Goal: Task Accomplishment & Management: Manage account settings

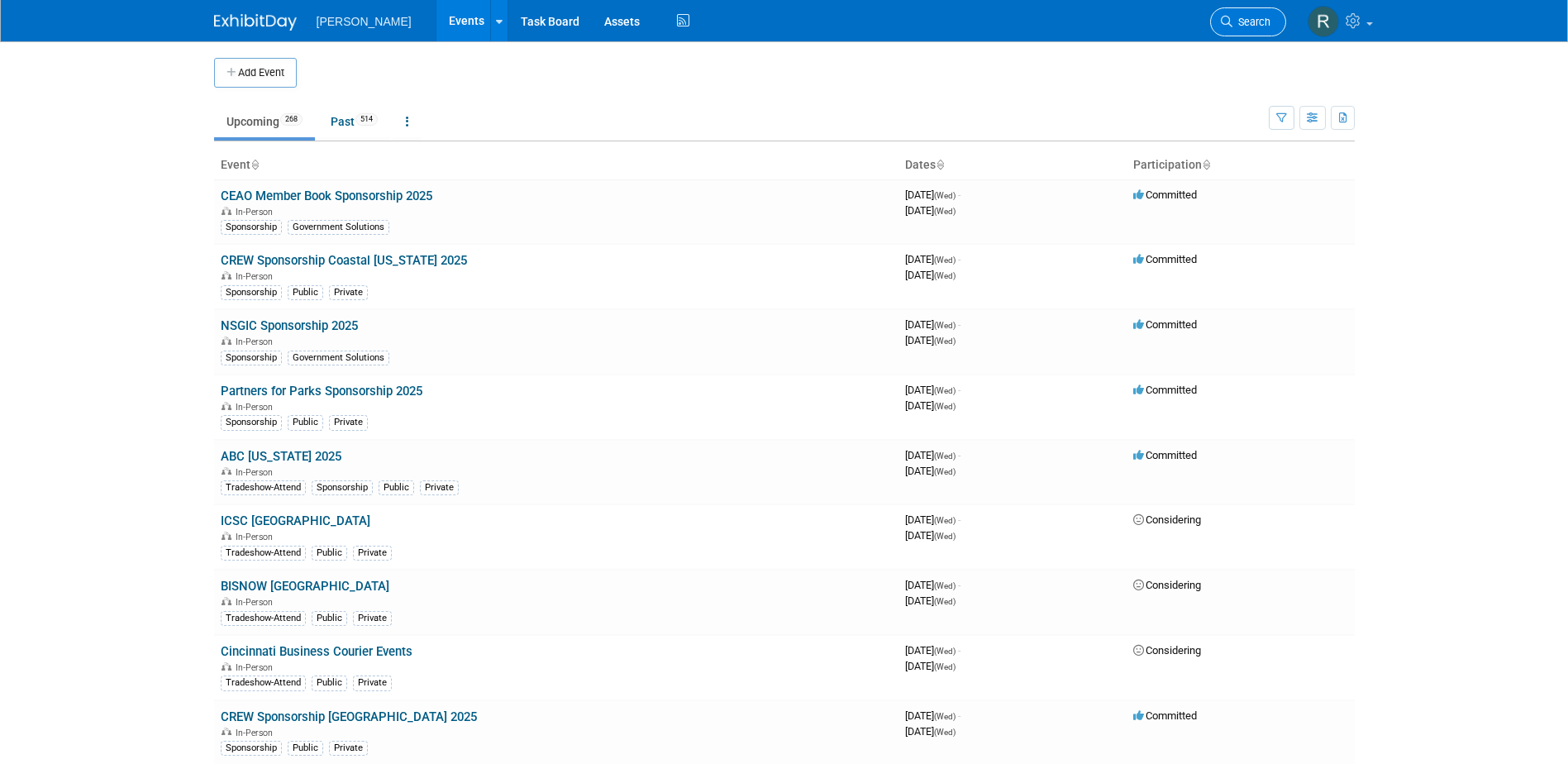
click at [1233, 23] on span "Search" at bounding box center [1252, 22] width 38 height 13
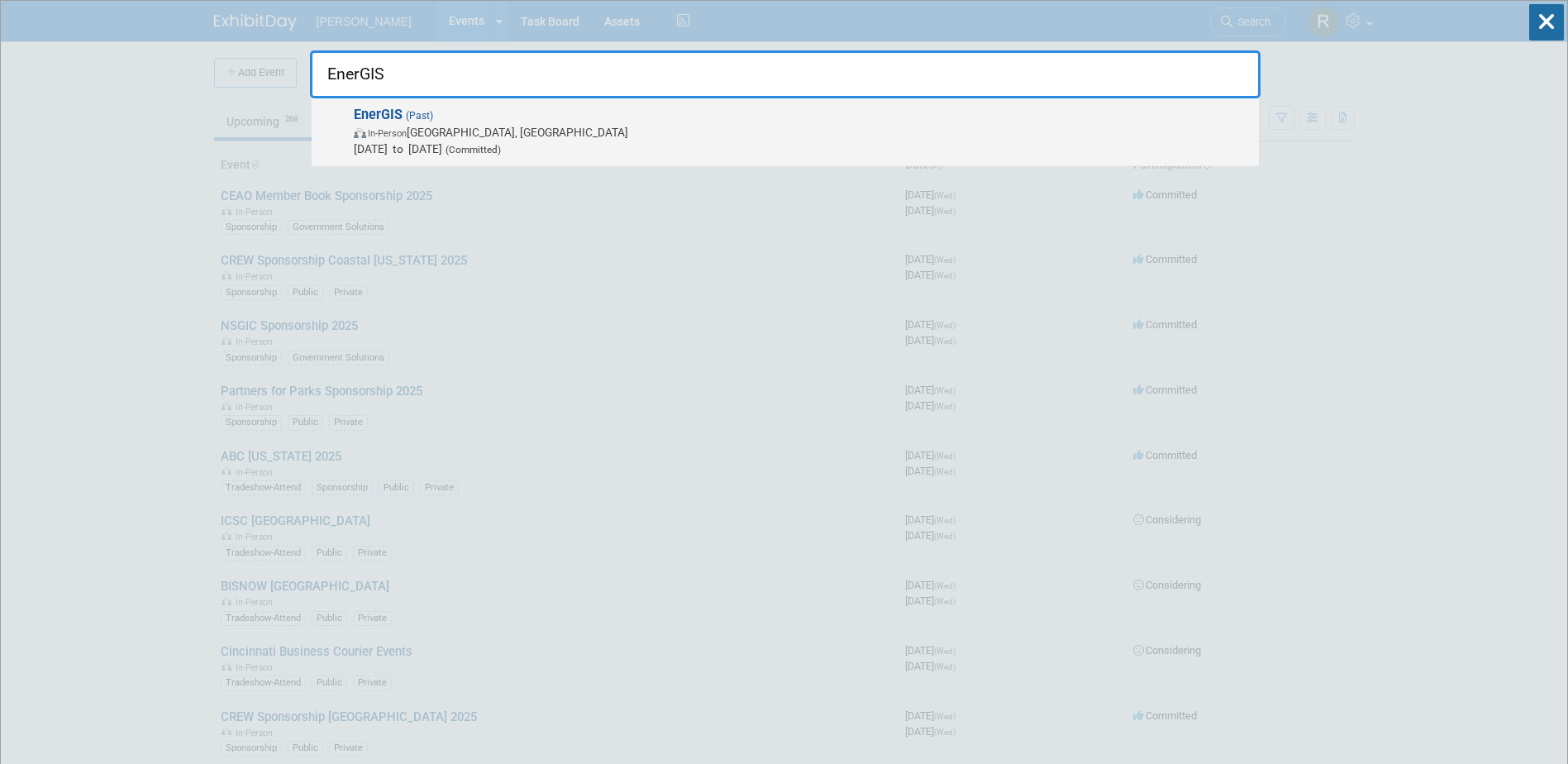
type input "EnerGIS"
click at [545, 137] on span "In-Person Canonsburg, PA" at bounding box center [802, 133] width 897 height 17
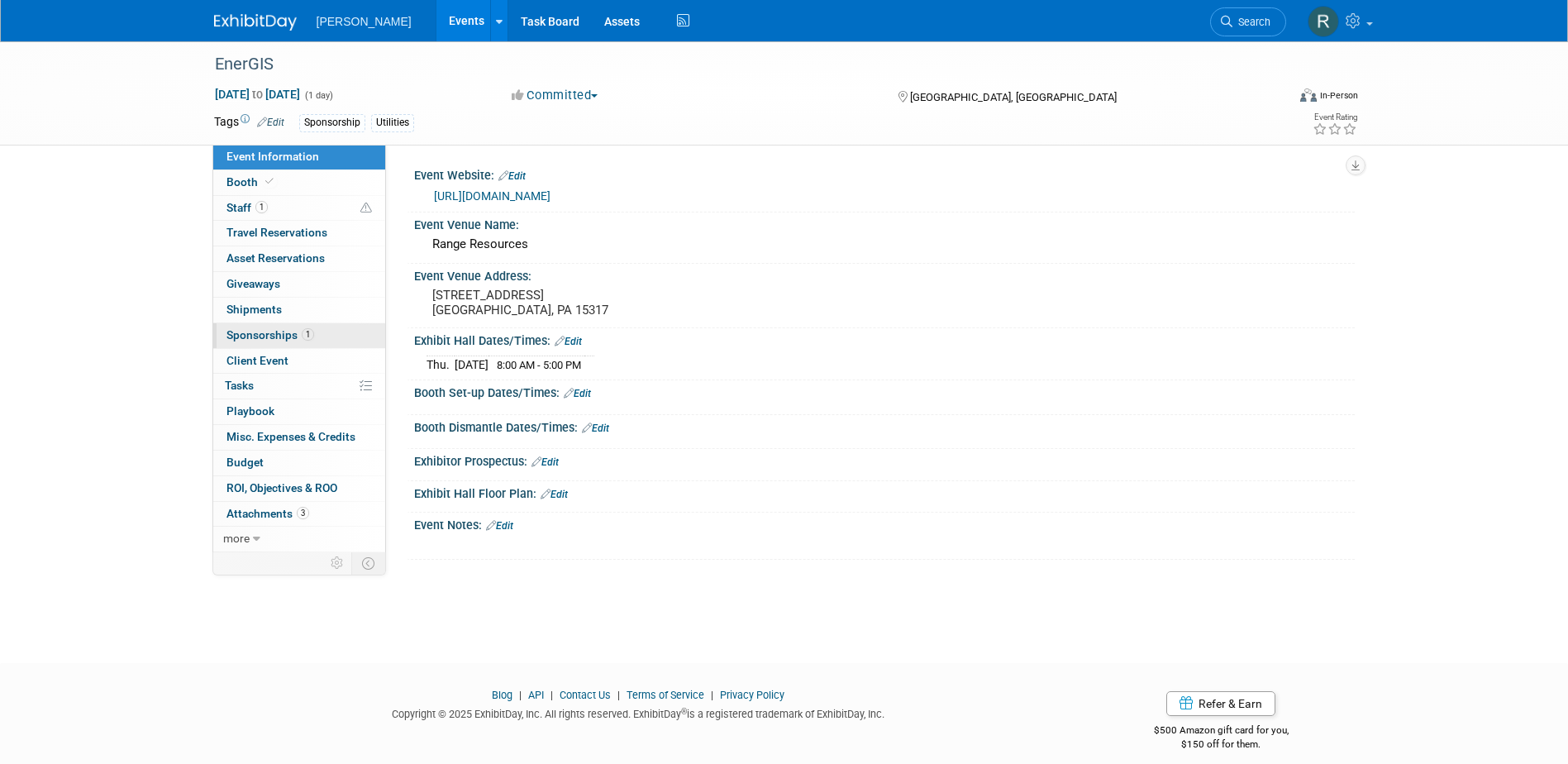
click at [279, 340] on span "Sponsorships 1" at bounding box center [270, 334] width 88 height 13
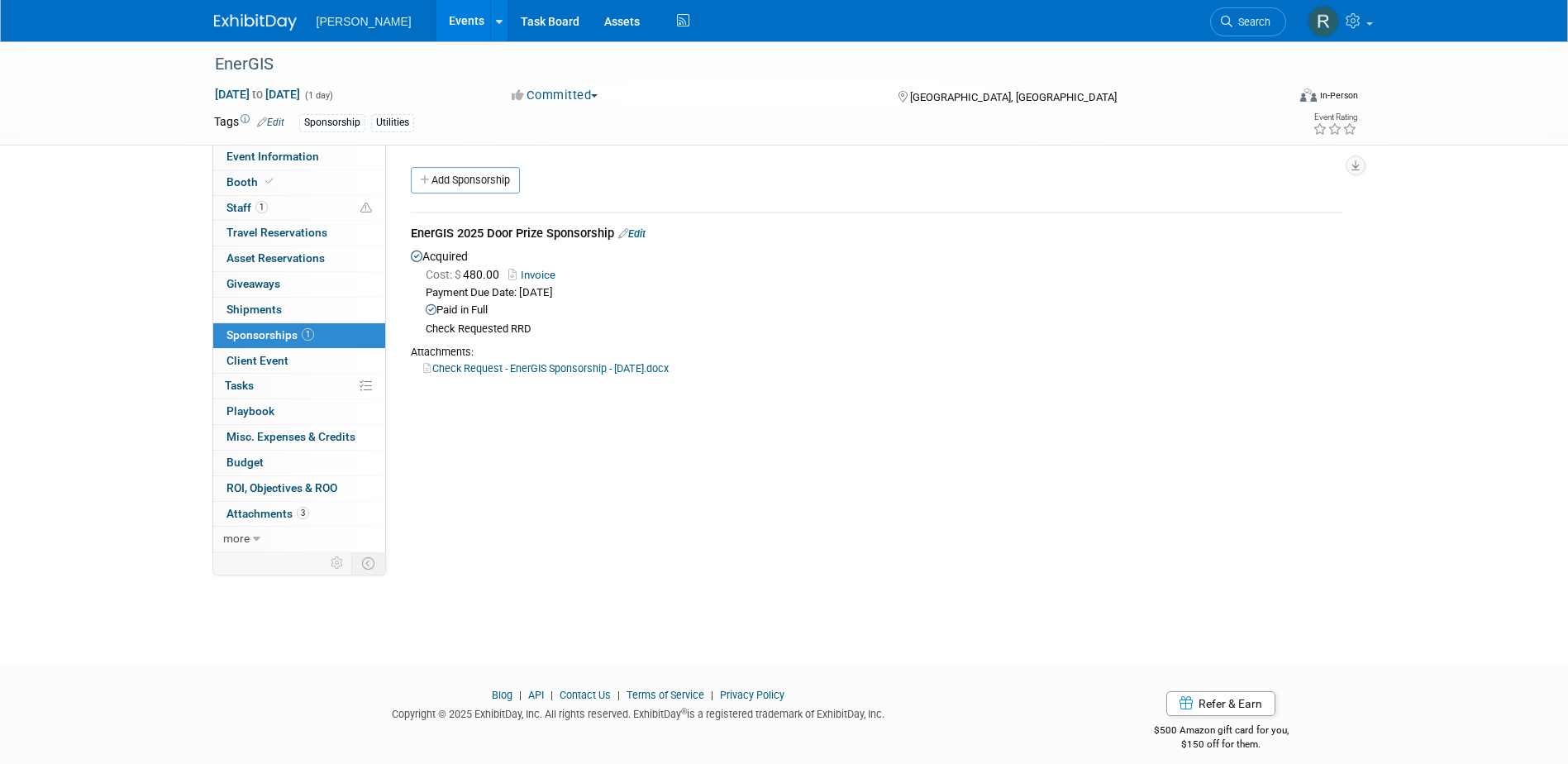
click at [646, 234] on link "Edit" at bounding box center [631, 234] width 28 height 13
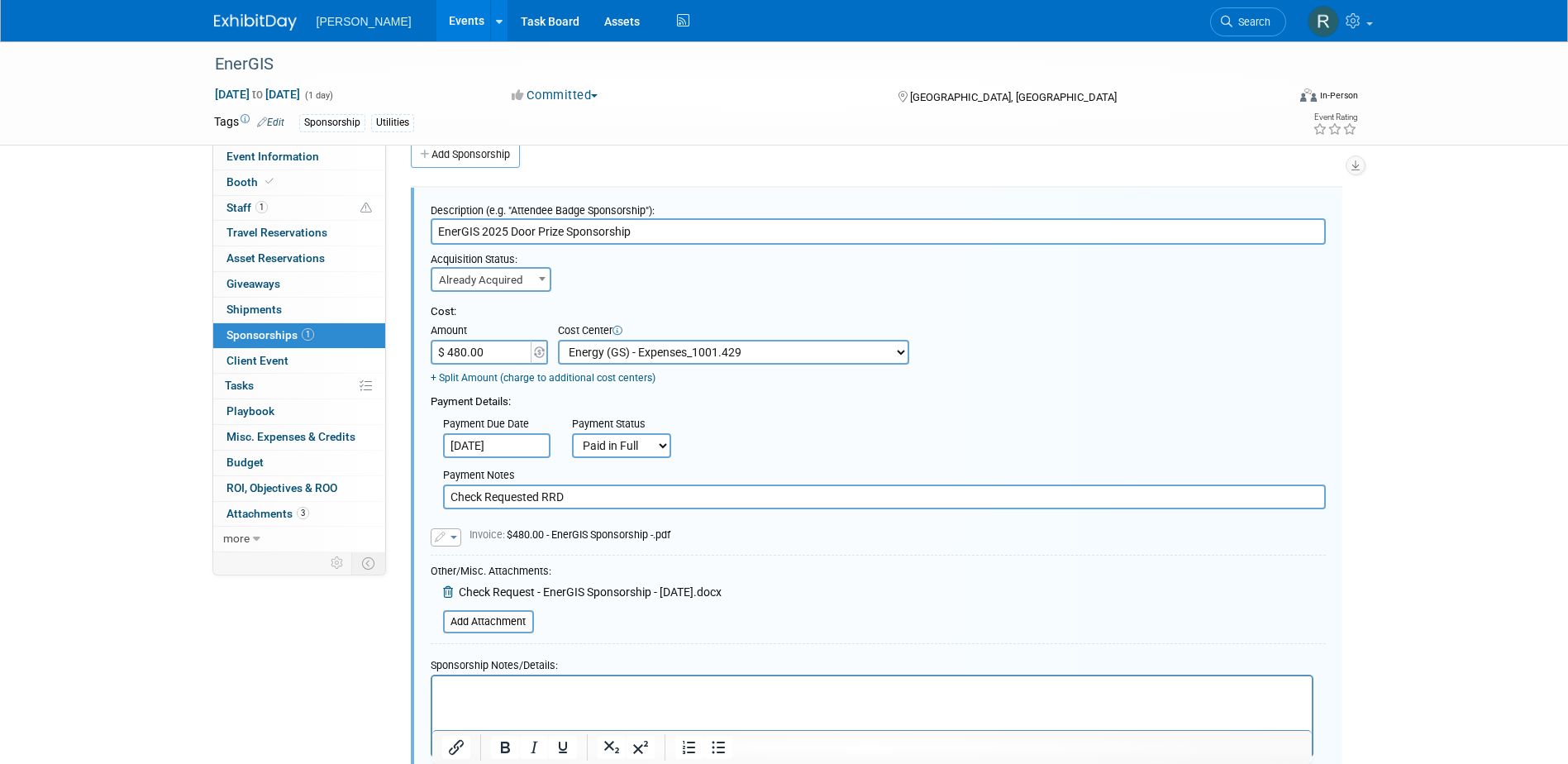
scroll to position [259, 0]
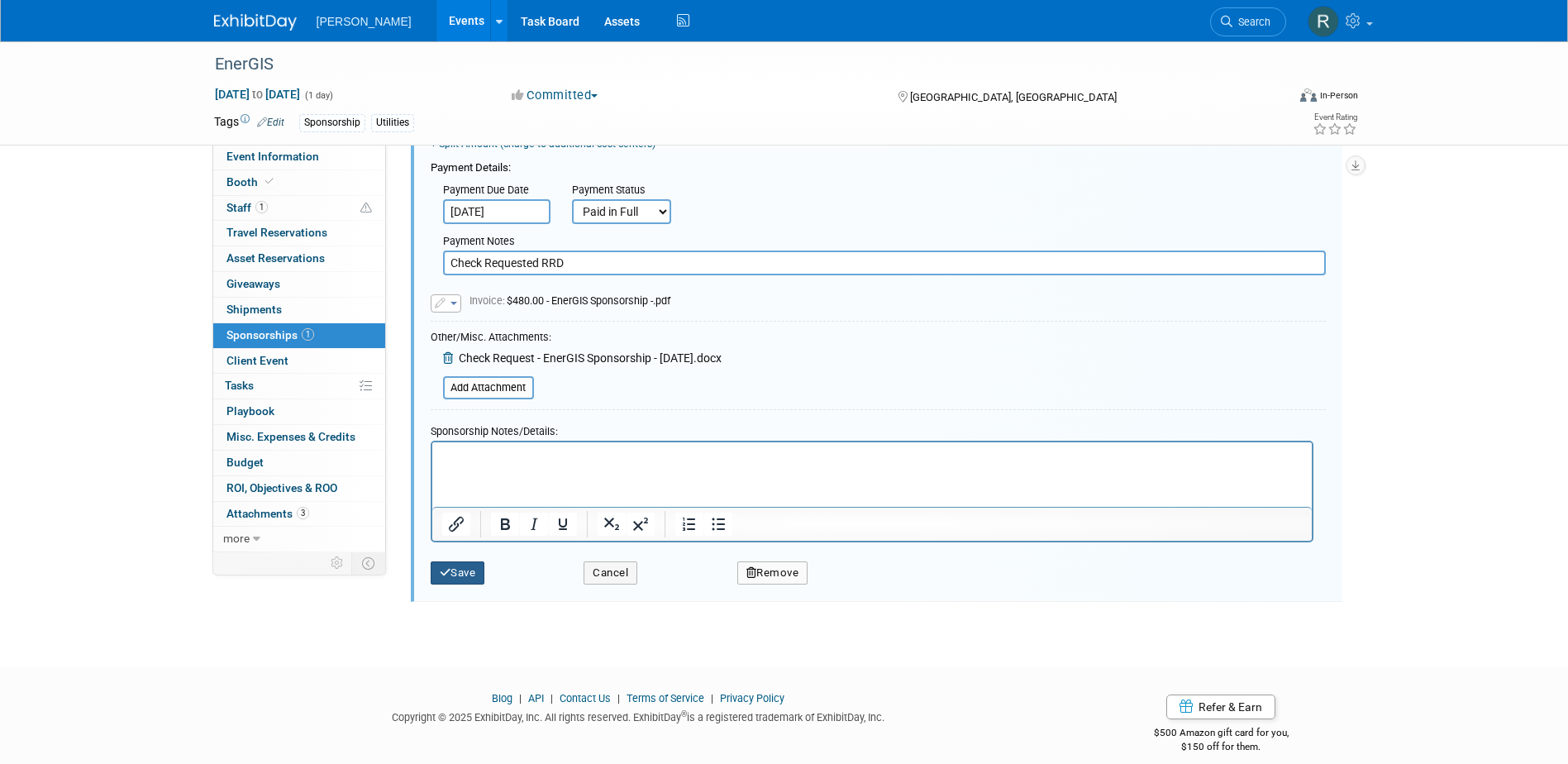
click at [476, 570] on button "Save" at bounding box center [457, 573] width 54 height 23
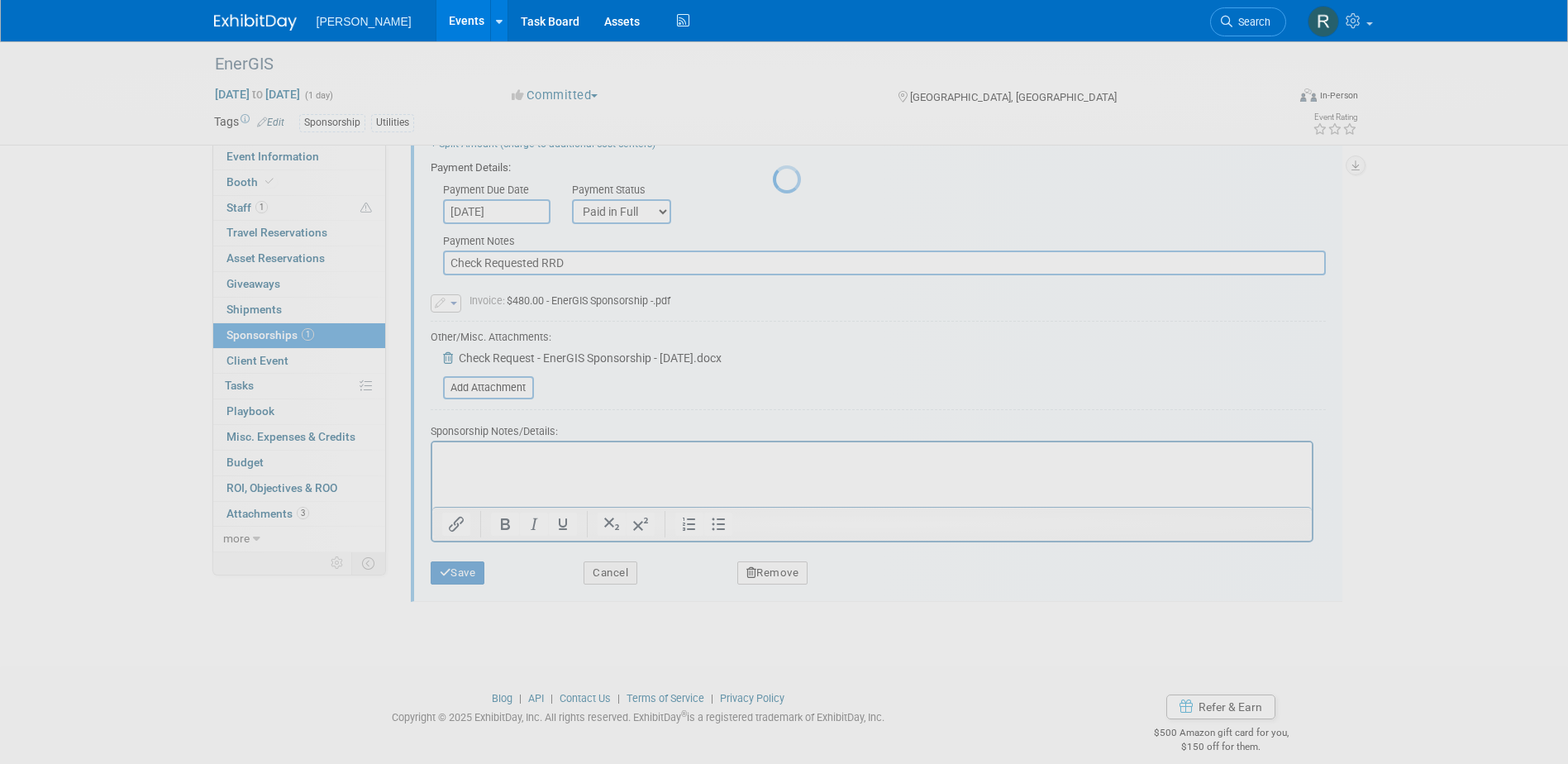
scroll to position [15, 0]
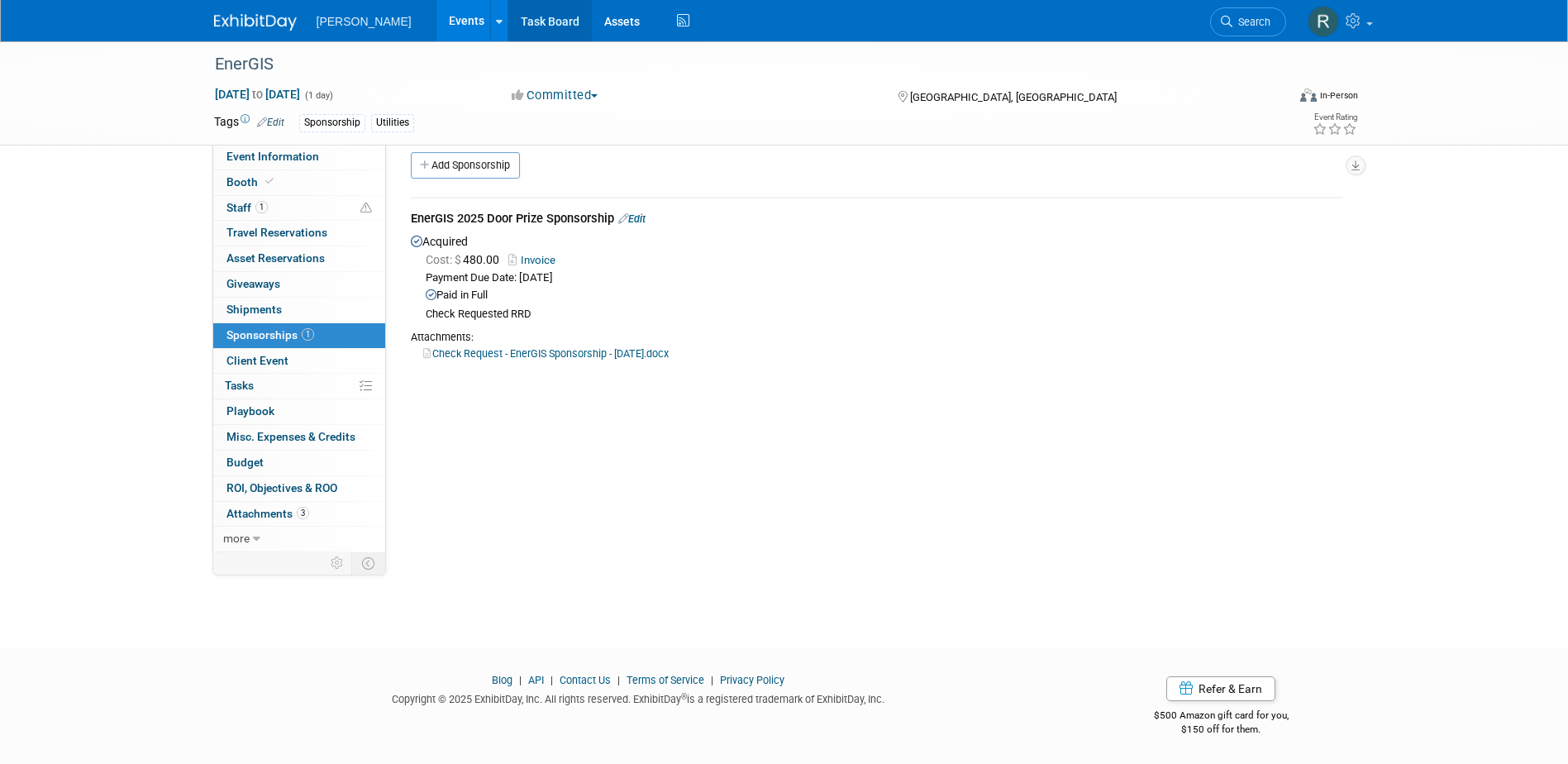
click at [508, 17] on link "Task Board" at bounding box center [550, 21] width 83 height 42
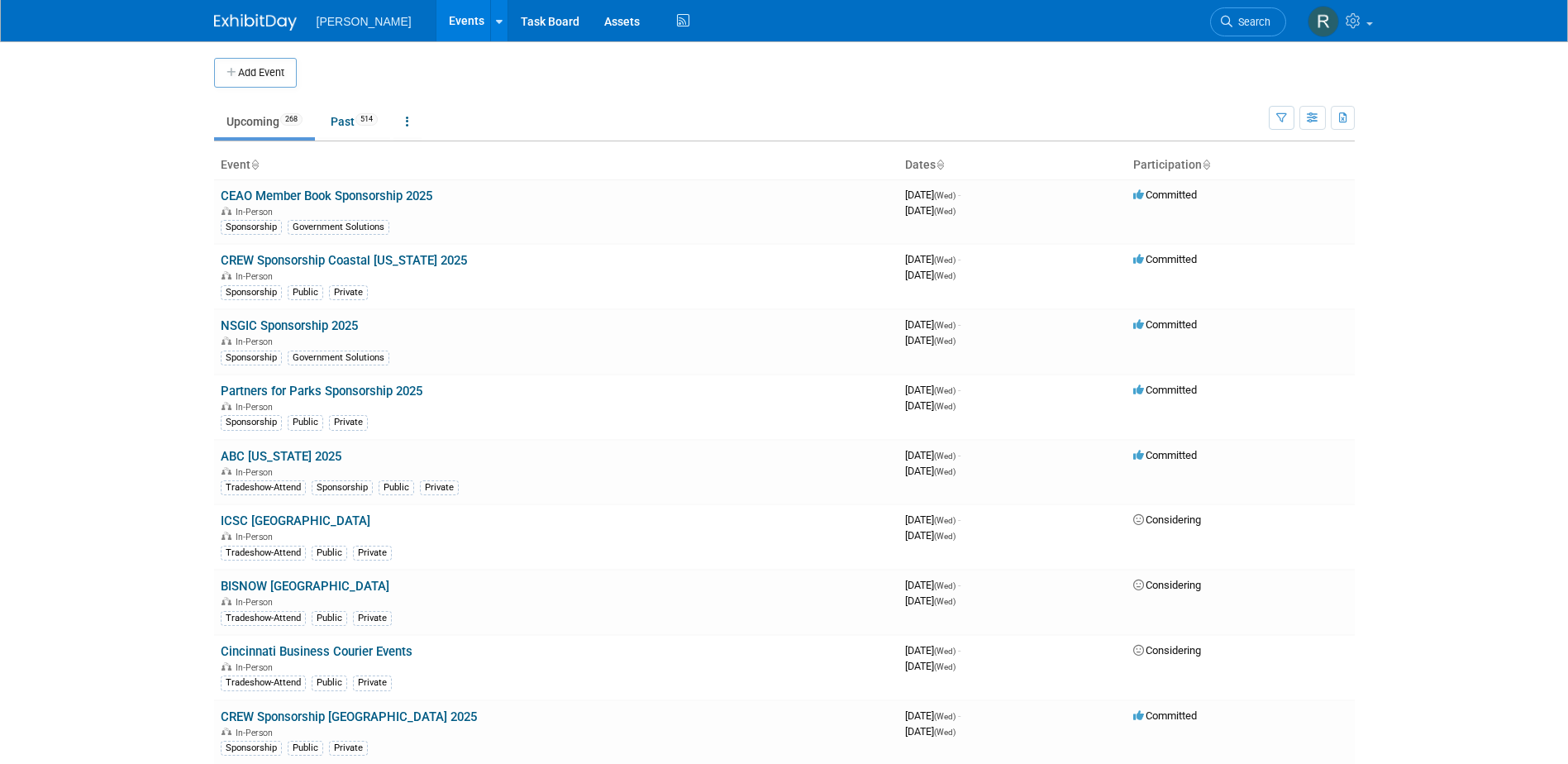
drag, startPoint x: 1245, startPoint y: 22, endPoint x: 1223, endPoint y: 42, distance: 29.7
click at [1245, 22] on span "Search" at bounding box center [1252, 22] width 38 height 13
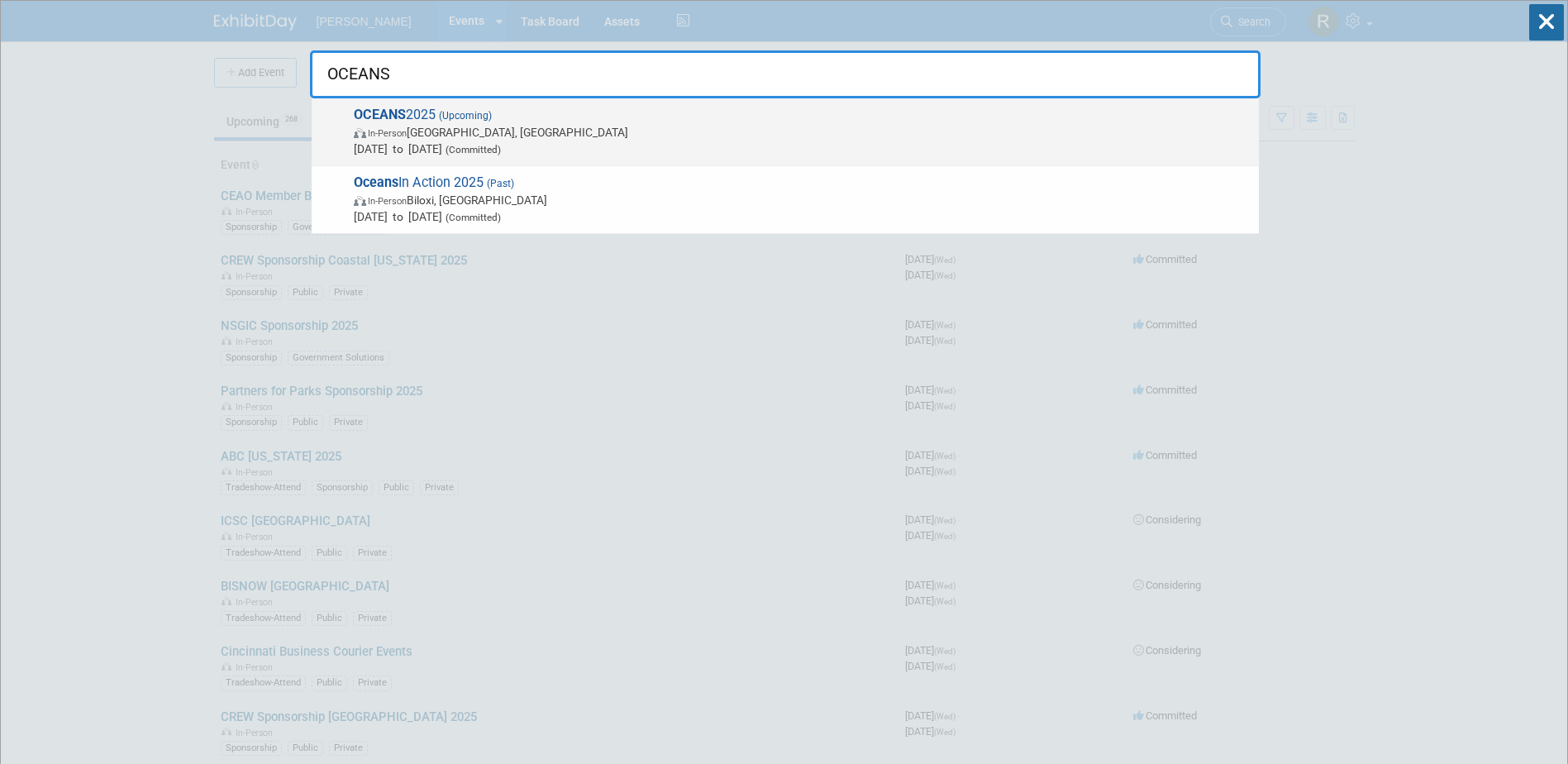
type input "OCEANS"
click at [660, 122] on span "OCEANS 2025 (Upcoming) In-Person [GEOGRAPHIC_DATA], [GEOGRAPHIC_DATA] [DATE] to…" at bounding box center [799, 132] width 902 height 50
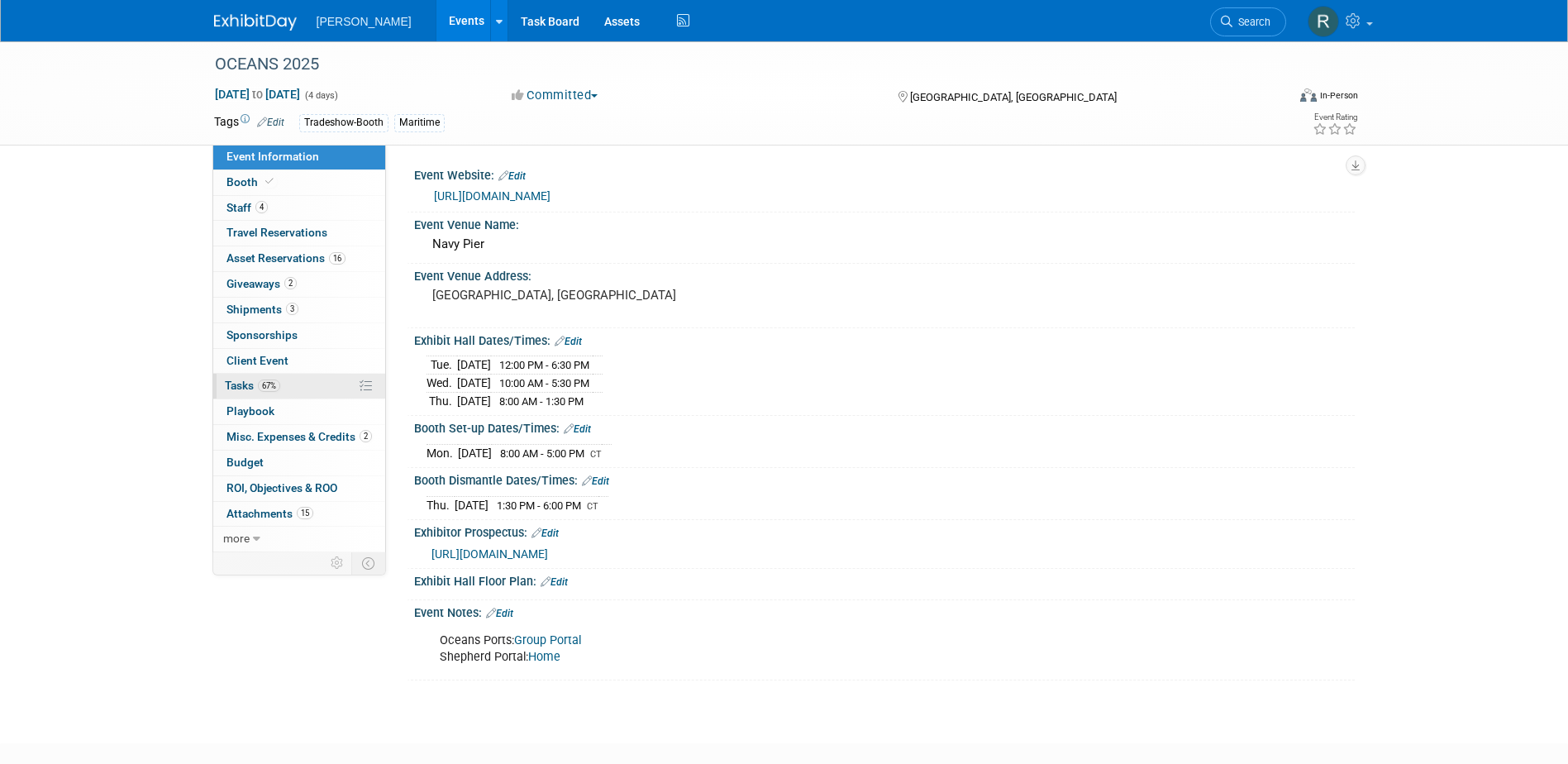
click at [242, 385] on span "Tasks 67%" at bounding box center [253, 385] width 55 height 13
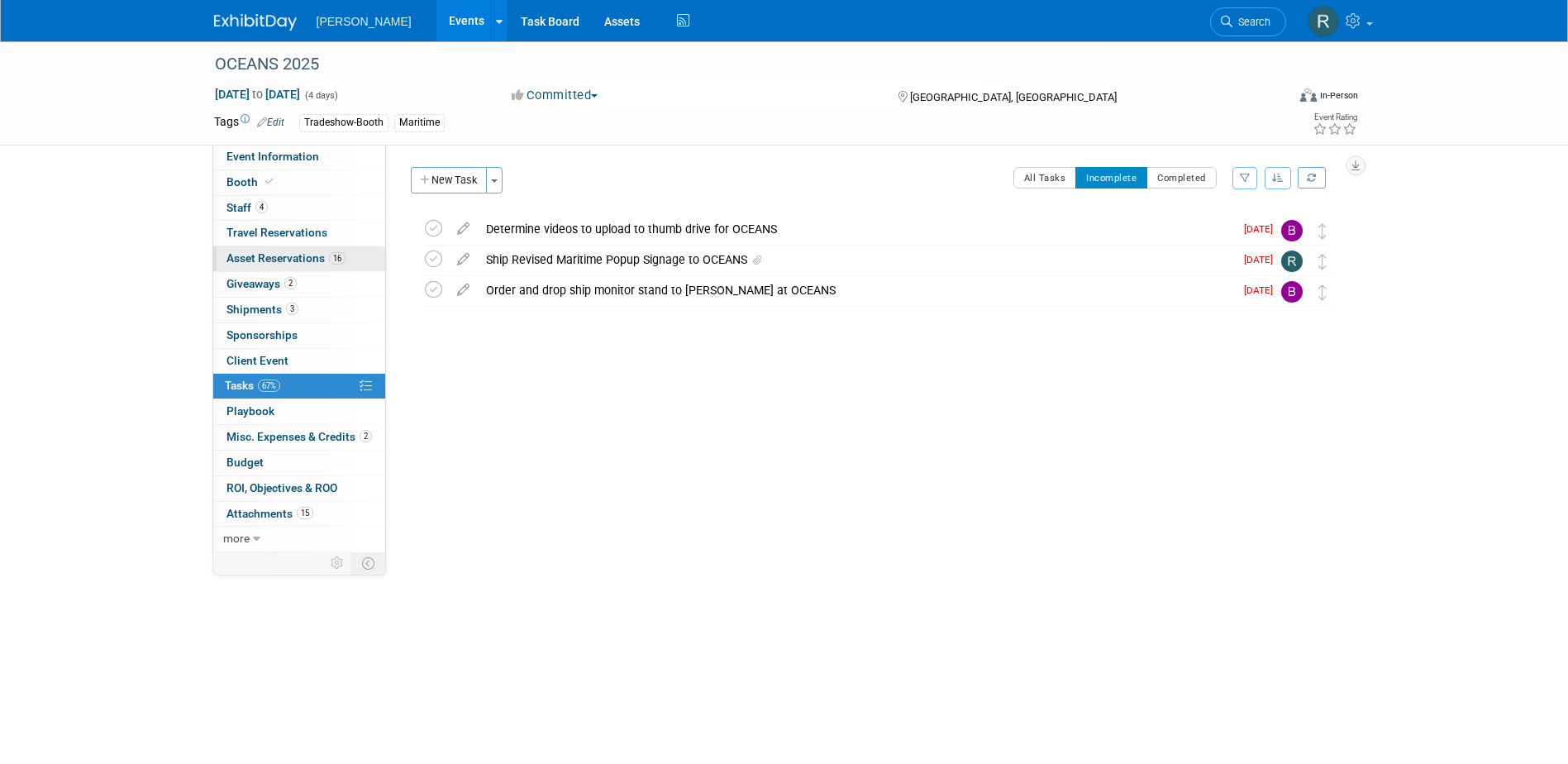
click at [279, 258] on span "Asset Reservations 16" at bounding box center [286, 258] width 119 height 13
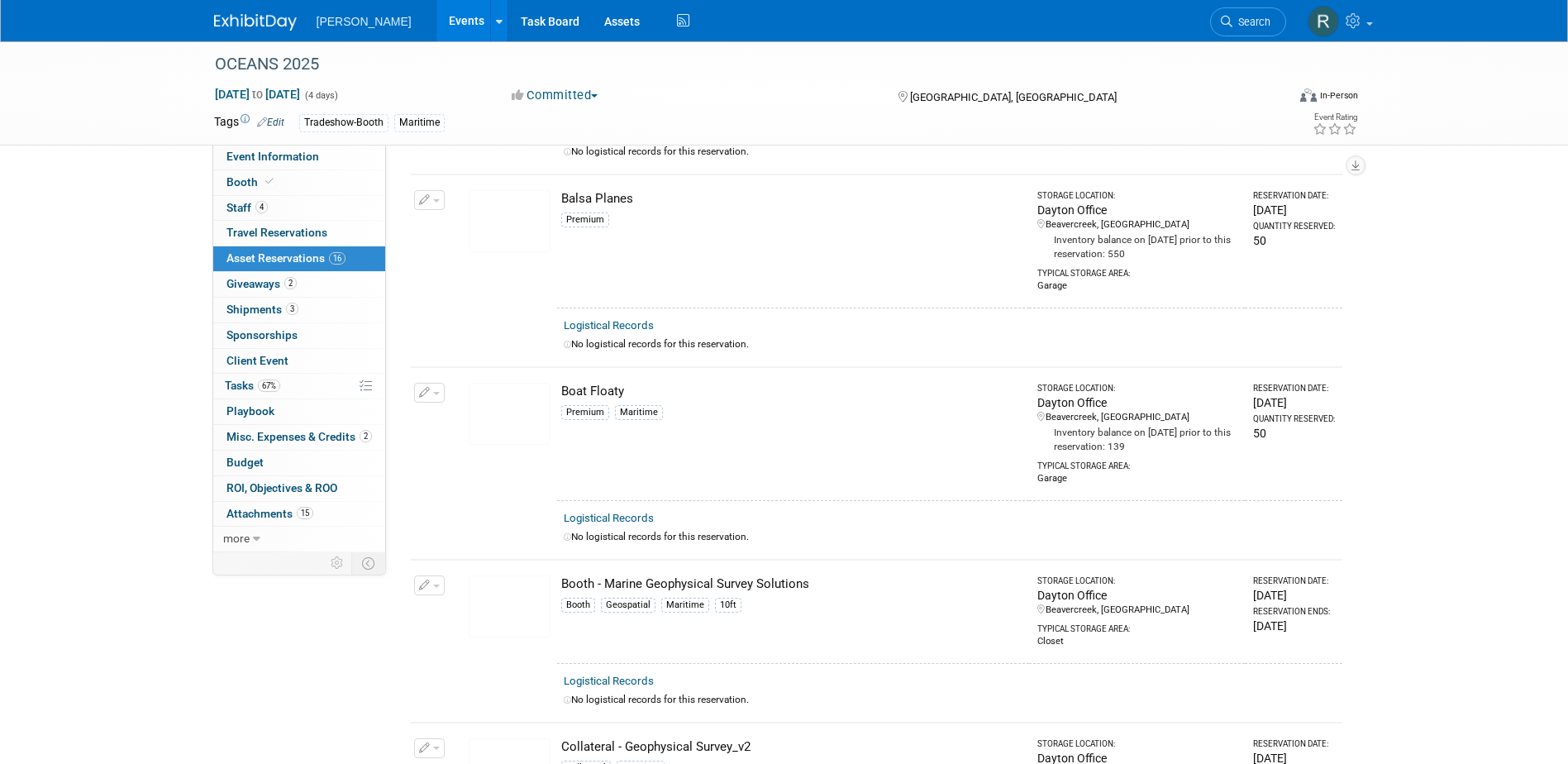
scroll to position [414, 0]
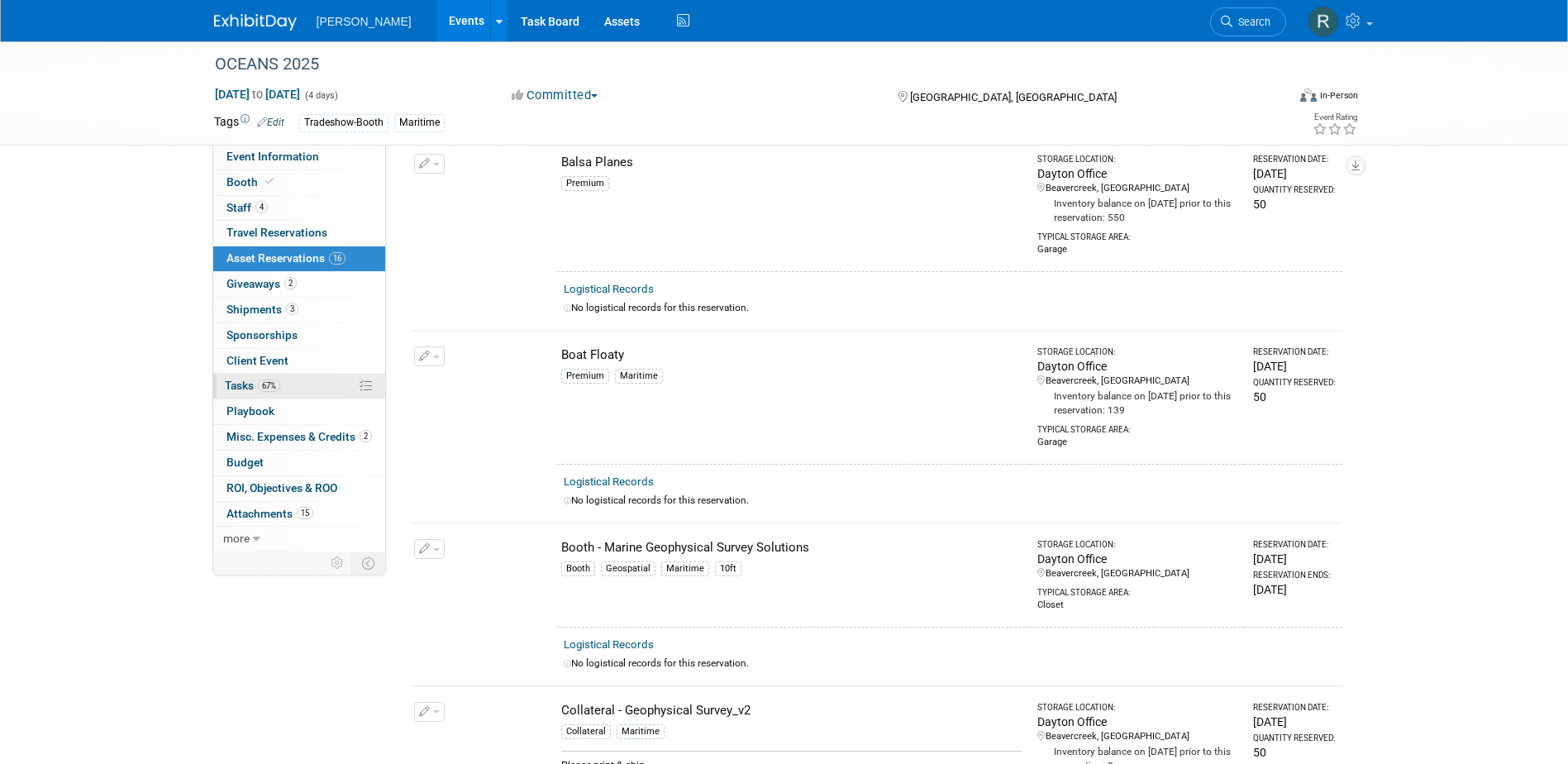
click at [259, 387] on span "67%" at bounding box center [269, 385] width 23 height 13
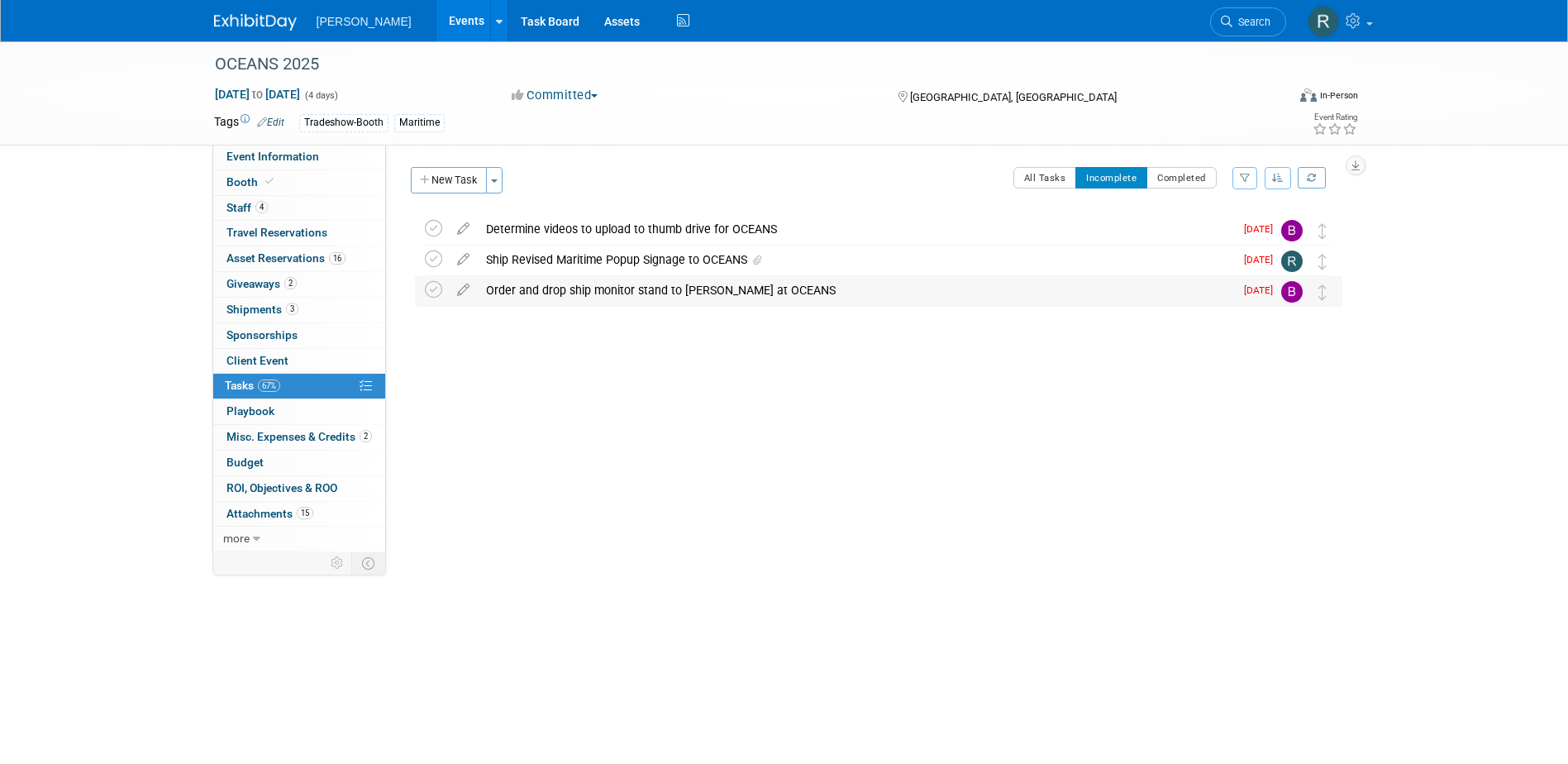
click at [513, 297] on div "Order and drop ship monitor stand to Amy at OCEANS" at bounding box center [856, 290] width 756 height 28
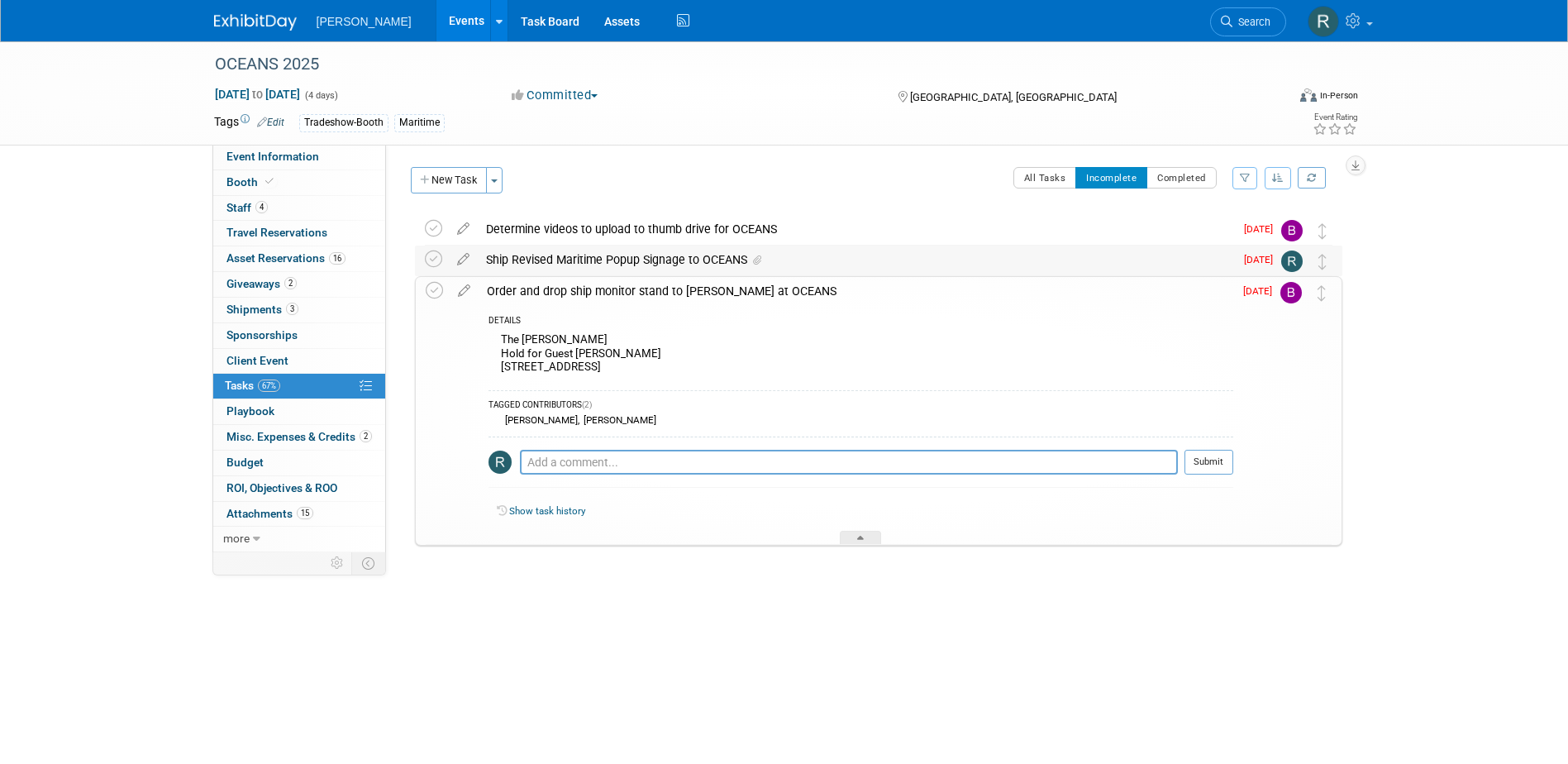
click at [548, 256] on div "Ship Revised Maritime Popup Signage to OCEANS" at bounding box center [856, 259] width 756 height 28
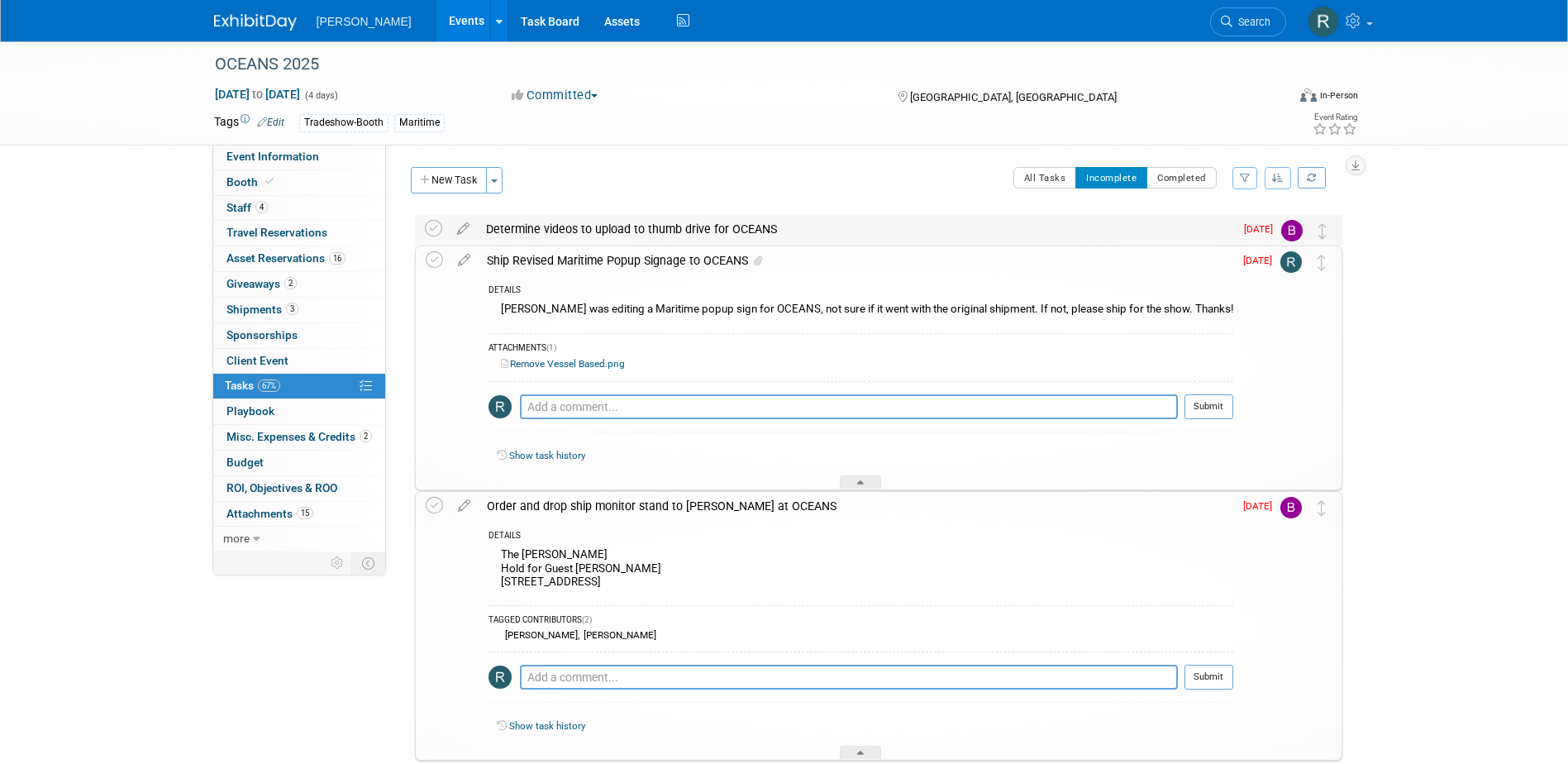
click at [705, 230] on div "Determine videos to upload to thumb drive for OCEANS" at bounding box center [856, 229] width 756 height 28
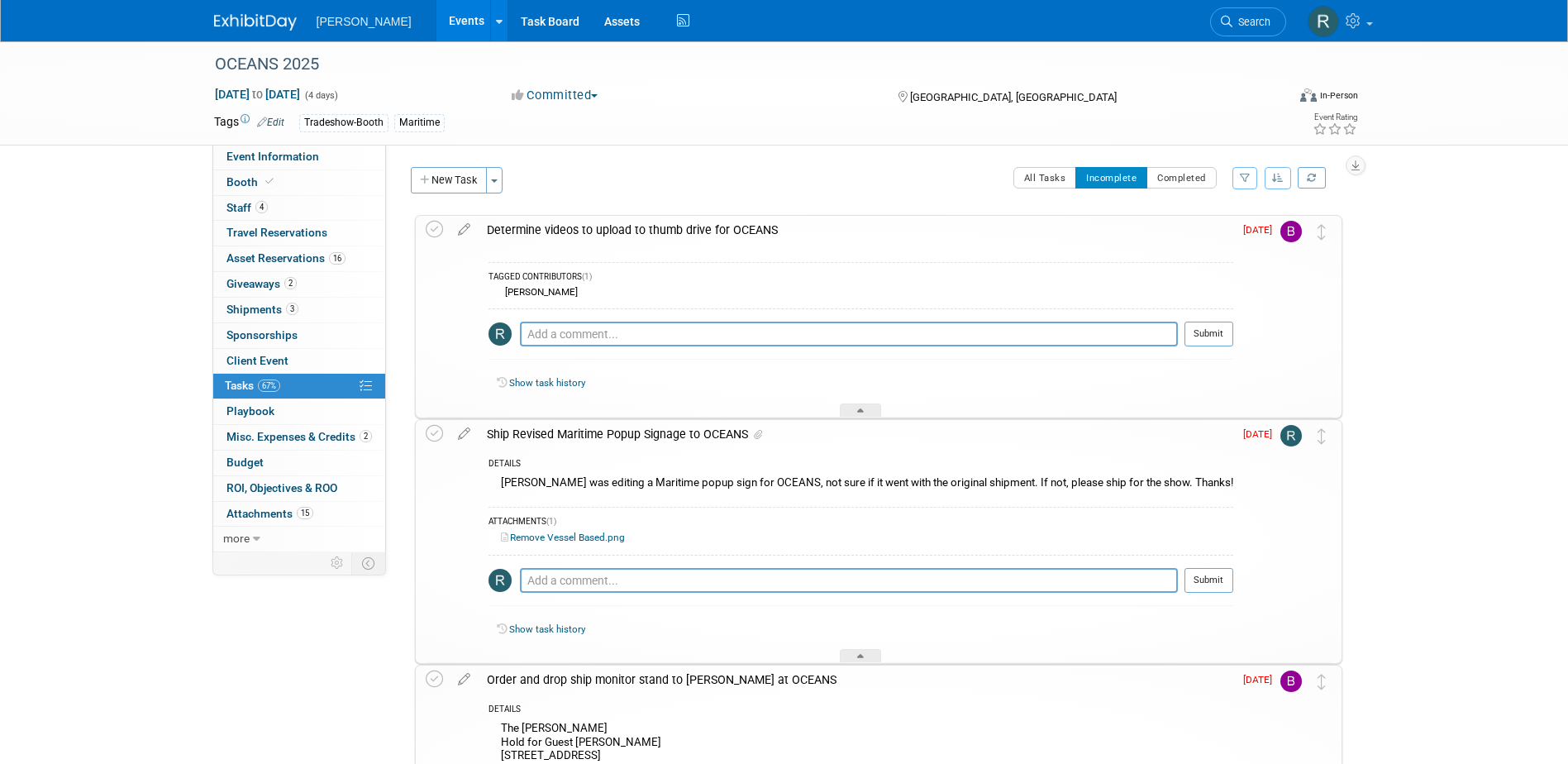
click at [542, 230] on div "Determine videos to upload to thumb drive for OCEANS" at bounding box center [856, 230] width 755 height 28
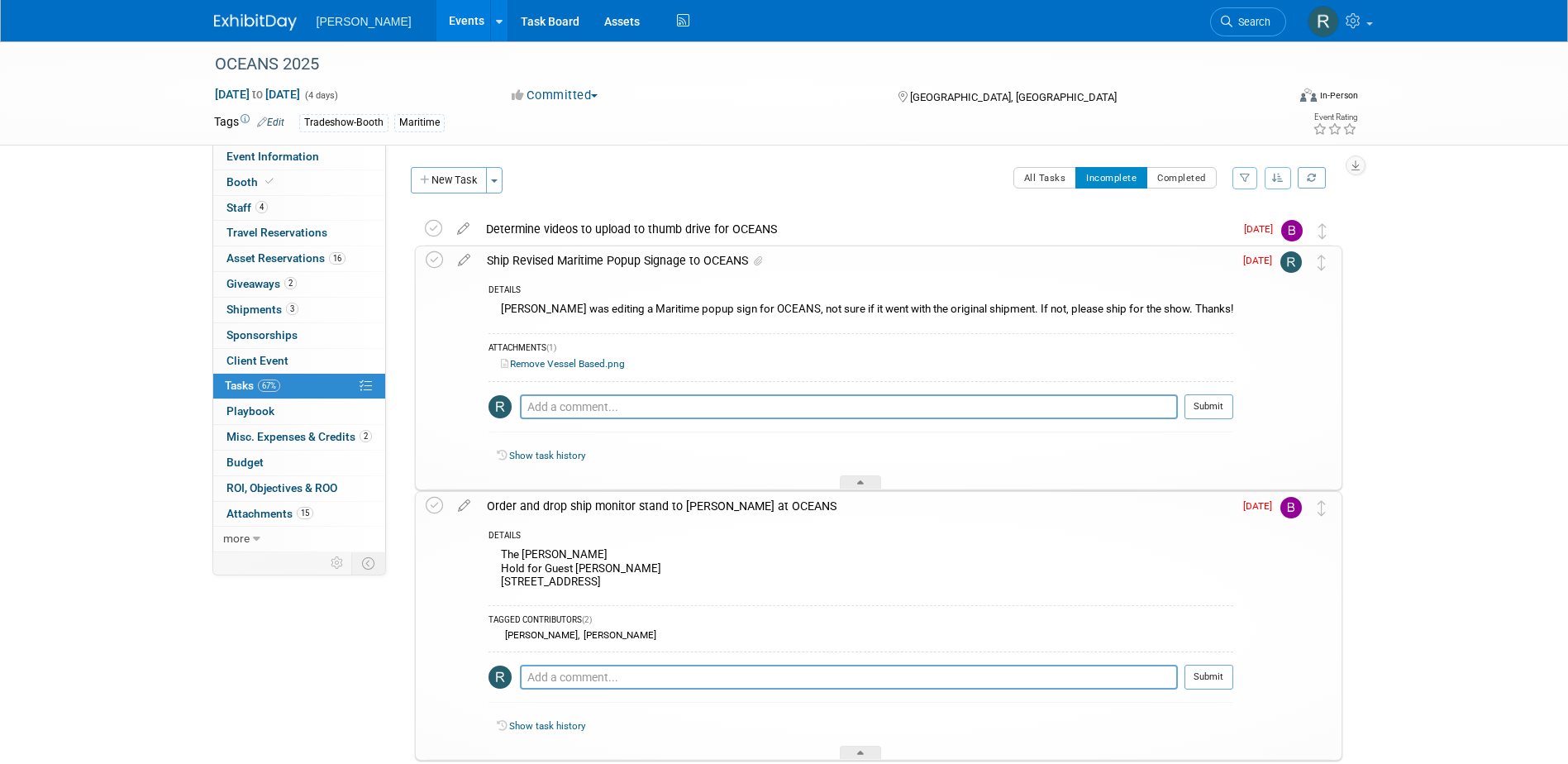
click at [550, 260] on div "Ship Revised Maritime Popup Signage to OCEANS" at bounding box center [856, 260] width 755 height 28
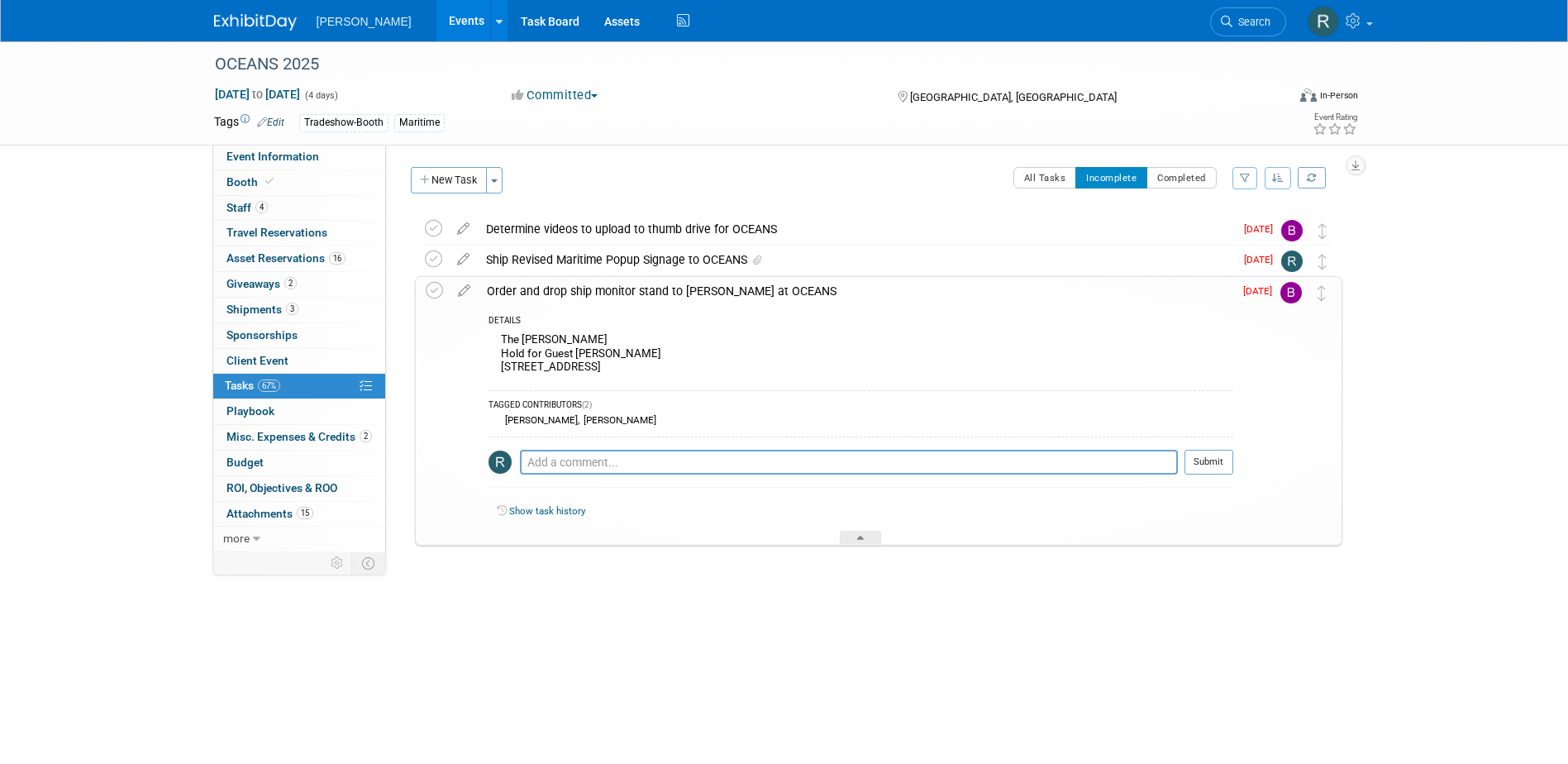
click at [540, 292] on div "Order and drop ship monitor stand to Amy at OCEANS" at bounding box center [856, 291] width 755 height 28
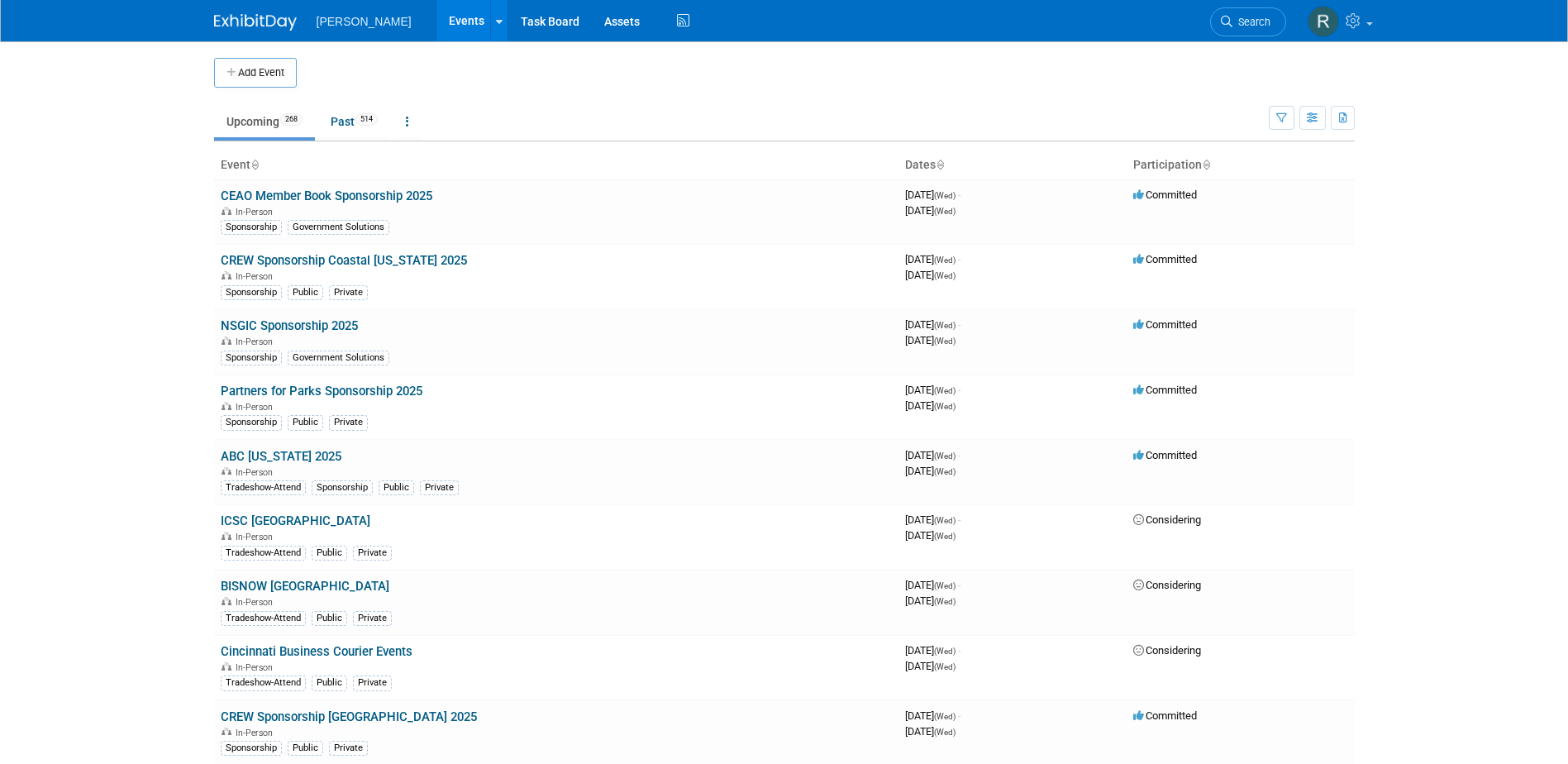
drag, startPoint x: 1243, startPoint y: 21, endPoint x: 1218, endPoint y: 28, distance: 26.0
click at [1243, 21] on span "Search" at bounding box center [1252, 22] width 38 height 13
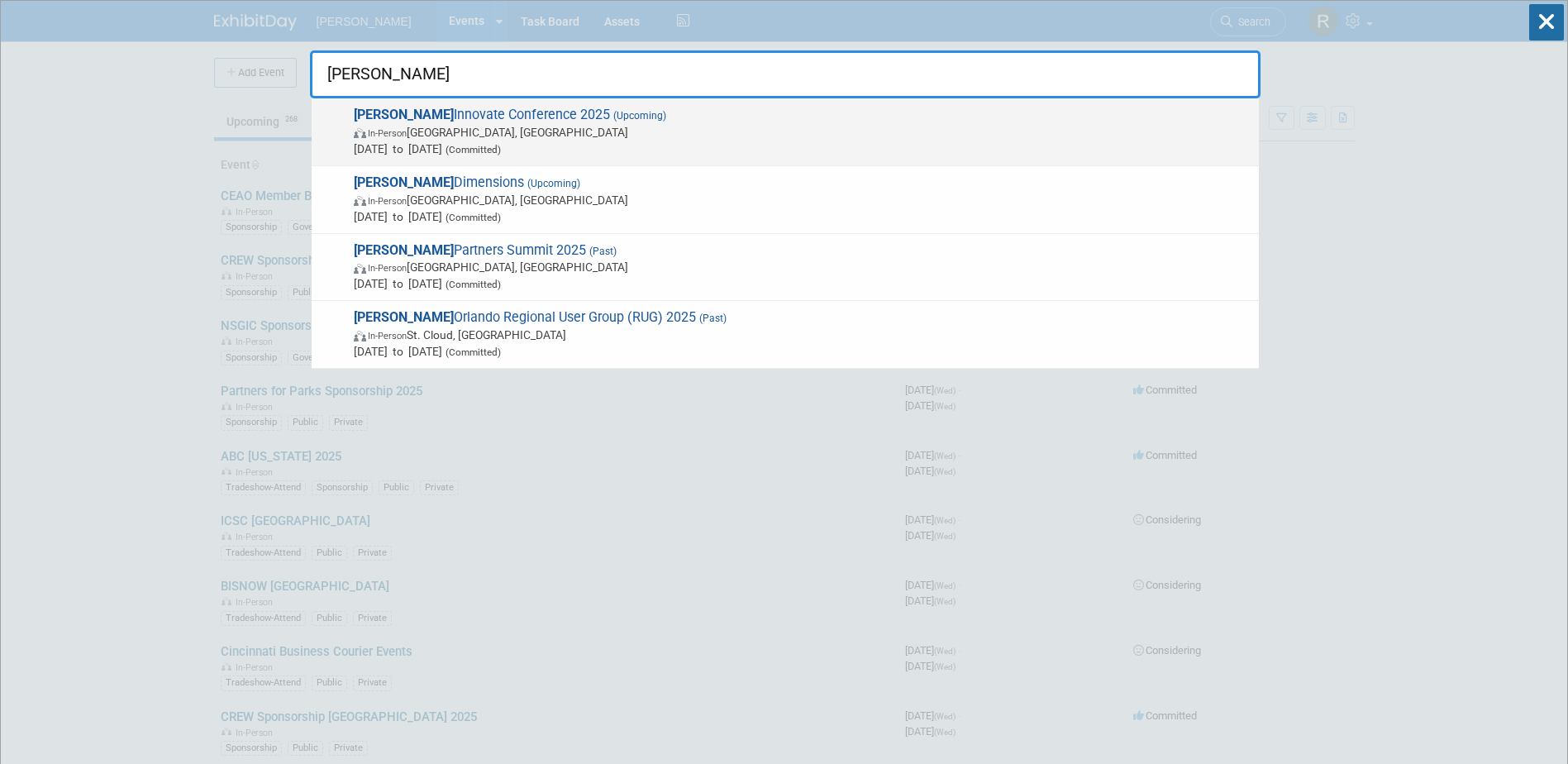
type input "Trimble"
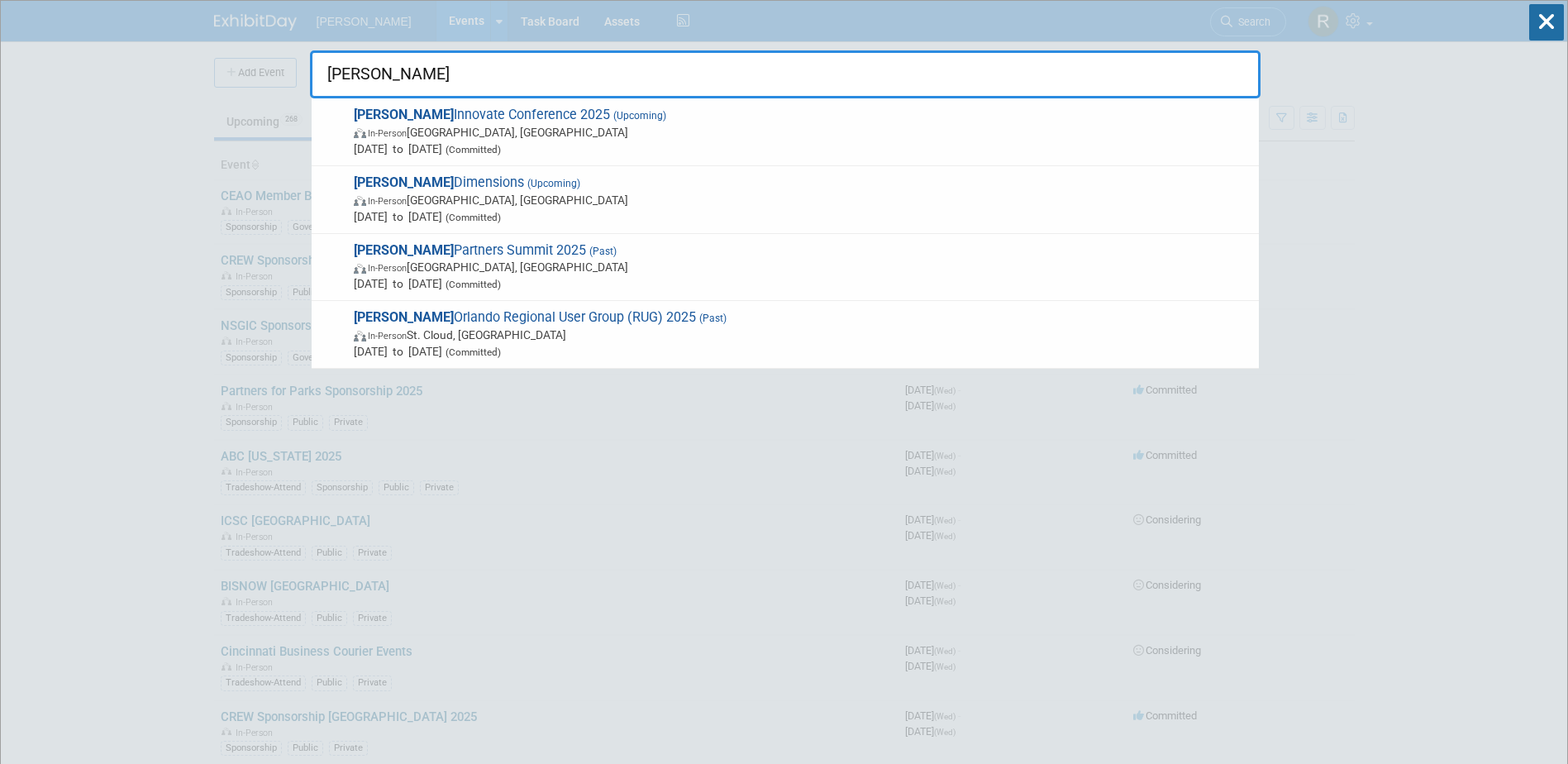
click at [629, 128] on span "In-Person Salt Lake City, UT" at bounding box center [802, 133] width 897 height 17
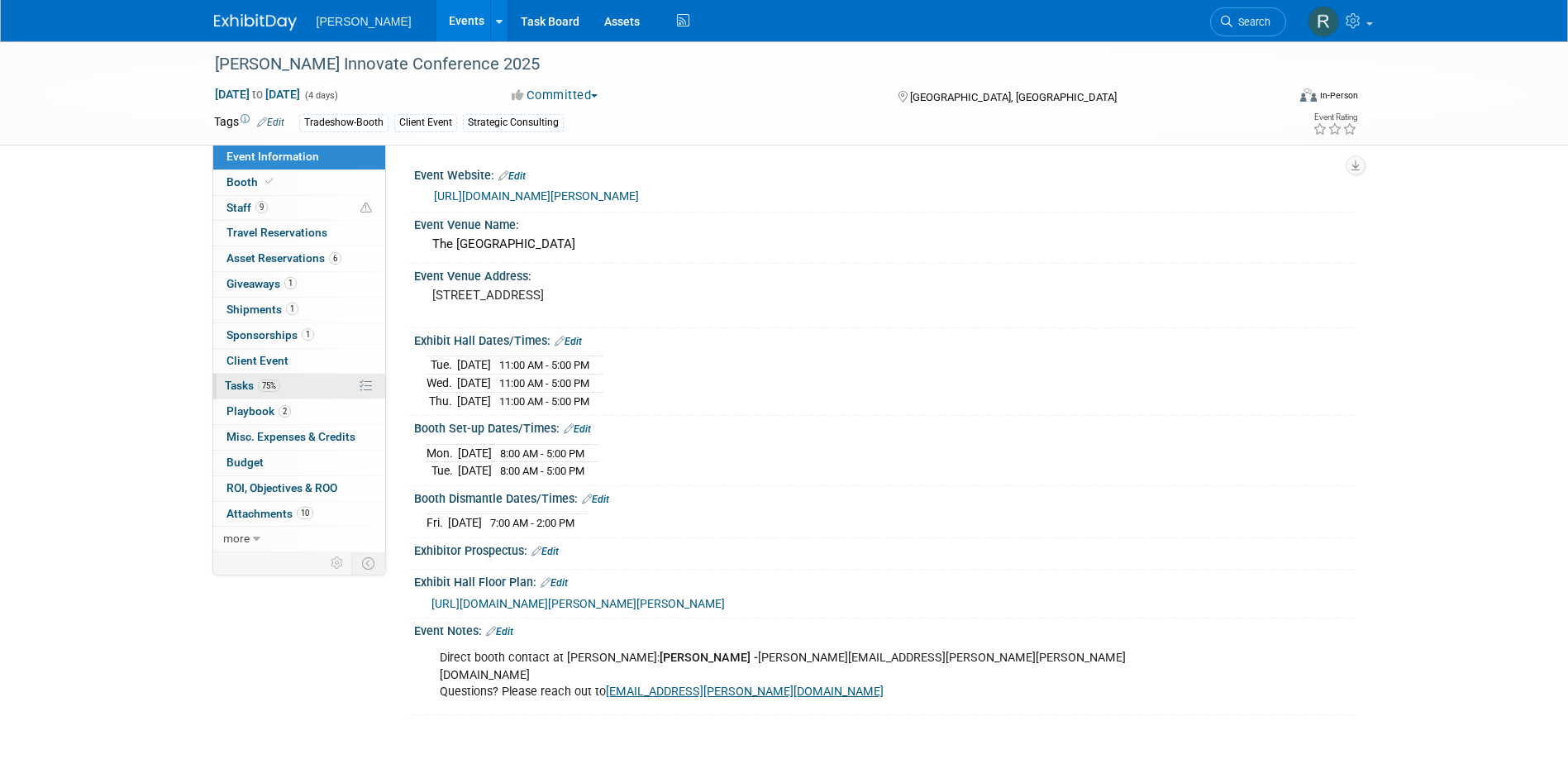
click at [234, 383] on span "Tasks 75%" at bounding box center [253, 385] width 55 height 13
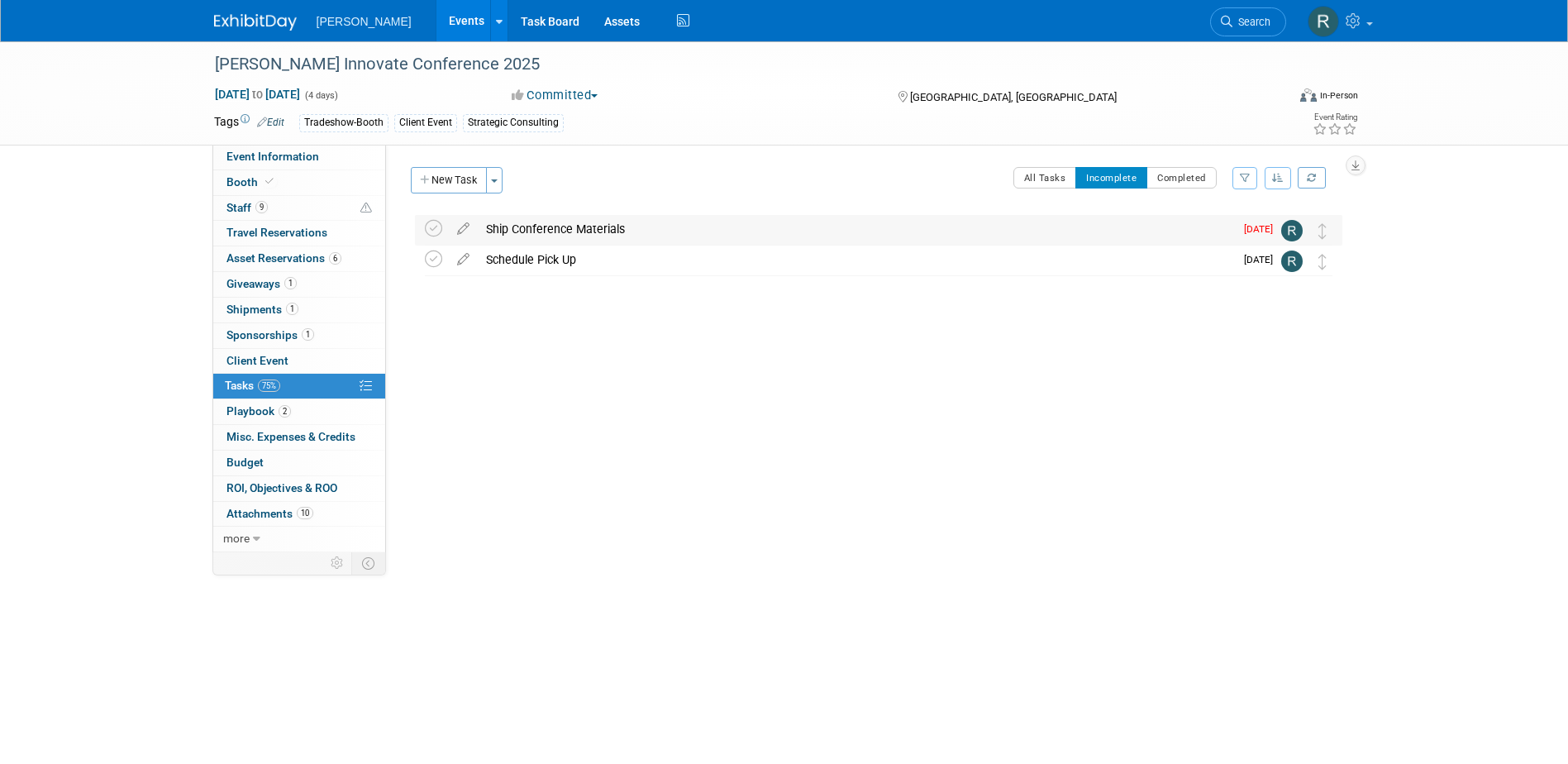
click at [638, 219] on div "Ship Conference Materials" at bounding box center [856, 229] width 756 height 28
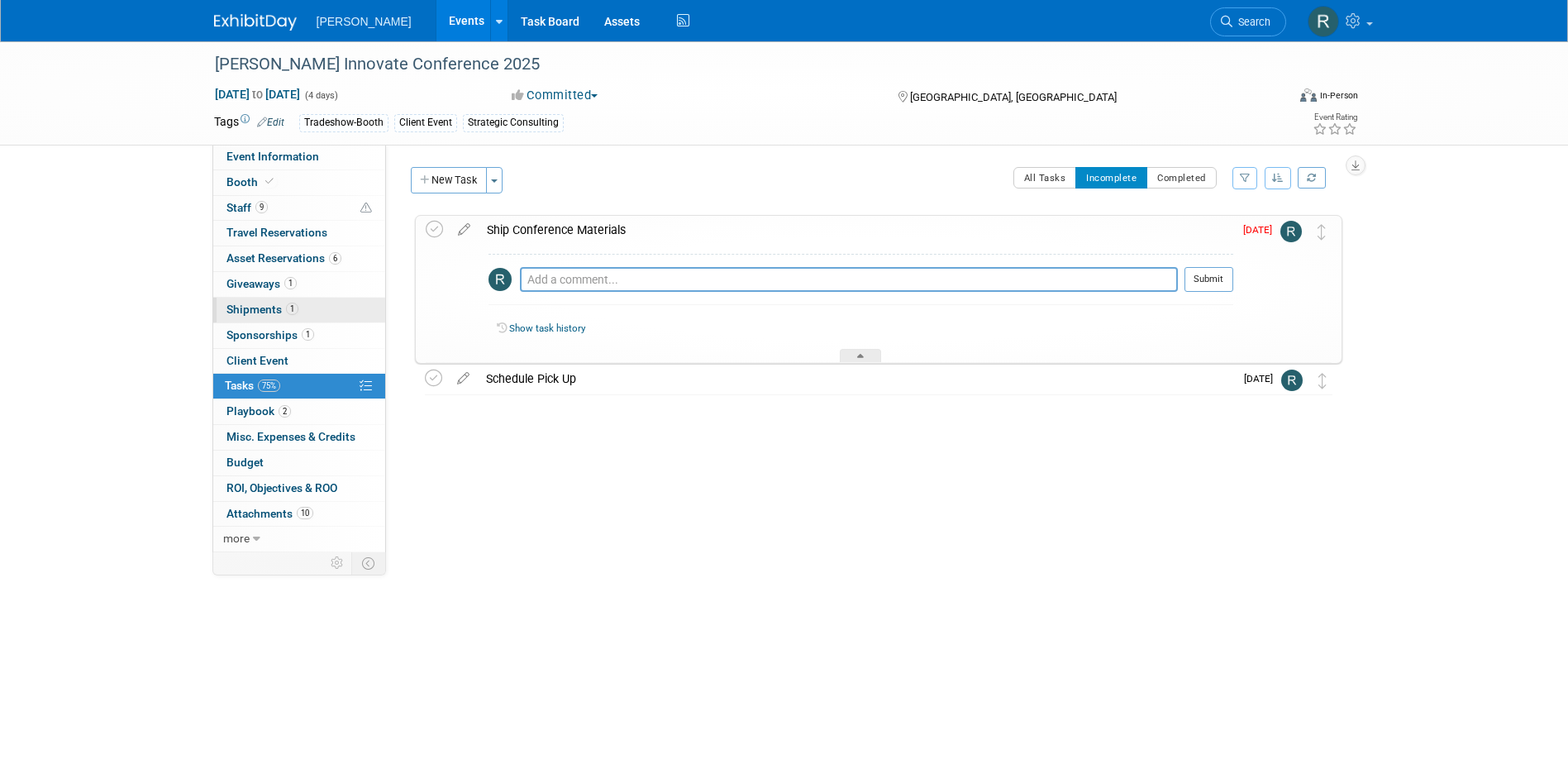
click at [261, 300] on link "1 Shipments 1" at bounding box center [299, 310] width 172 height 25
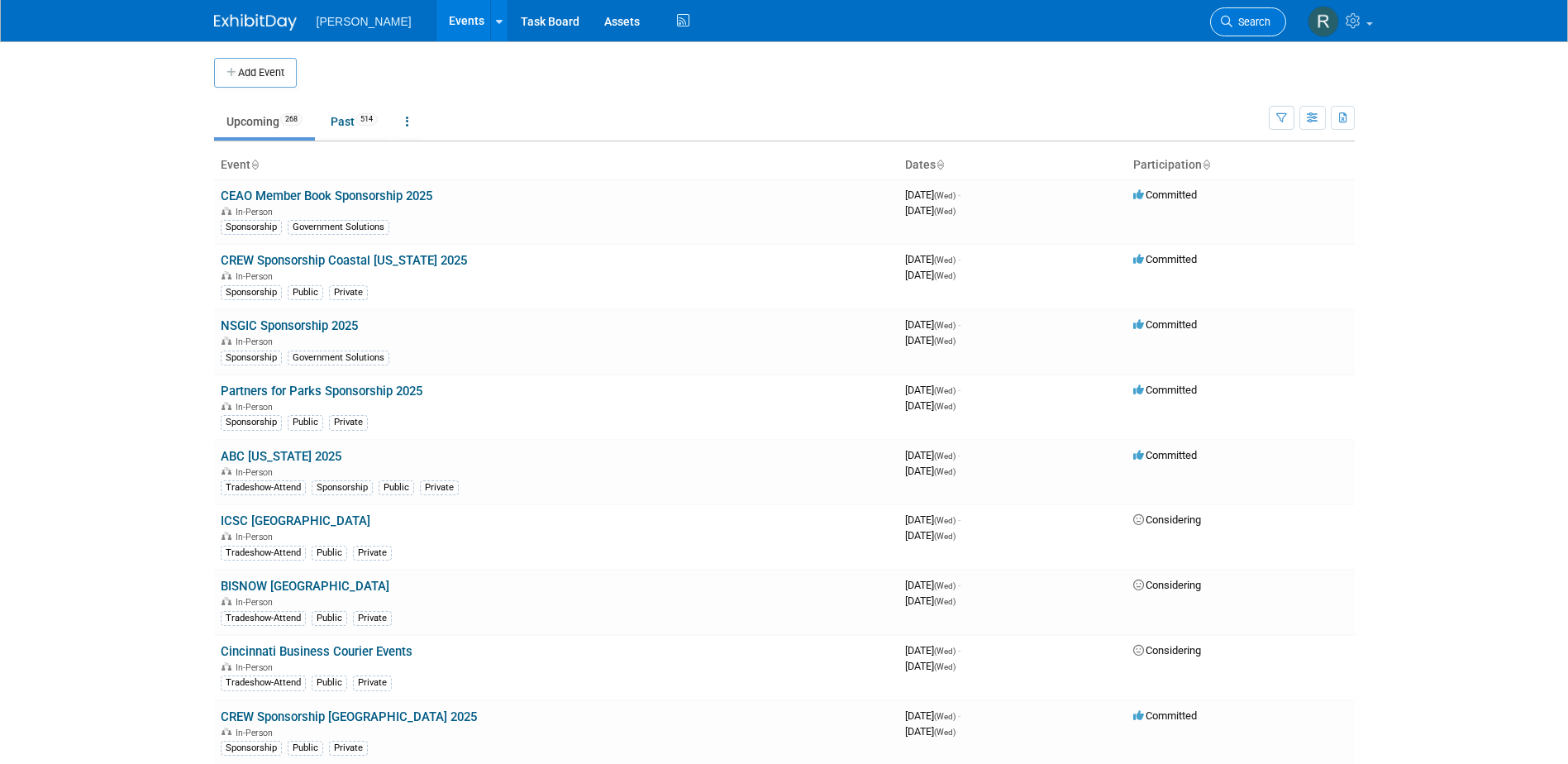
click at [1227, 22] on icon at bounding box center [1227, 22] width 12 height 12
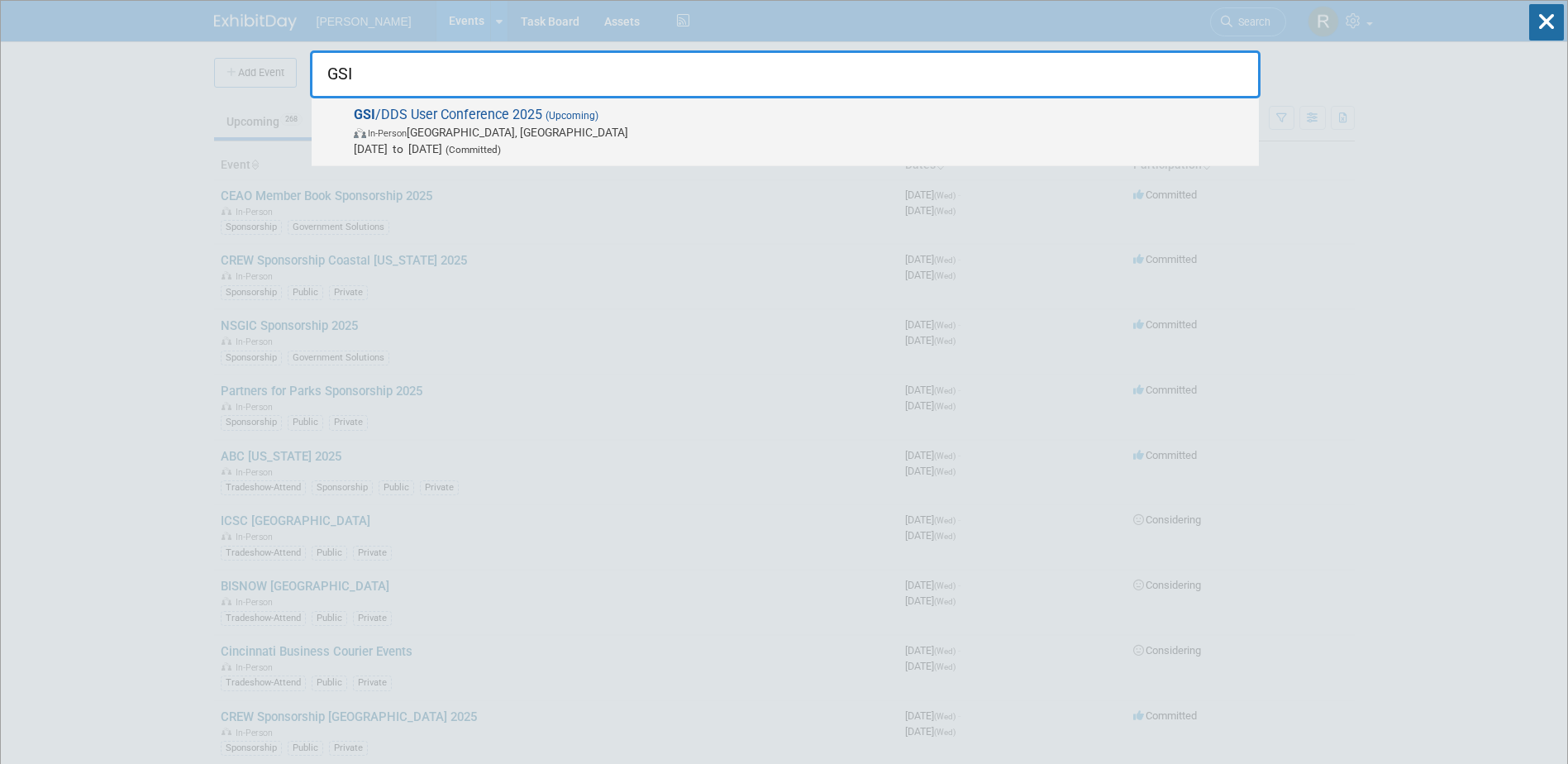
type input "GSI"
click at [441, 128] on span "In-Person Detroit, MI" at bounding box center [802, 133] width 897 height 17
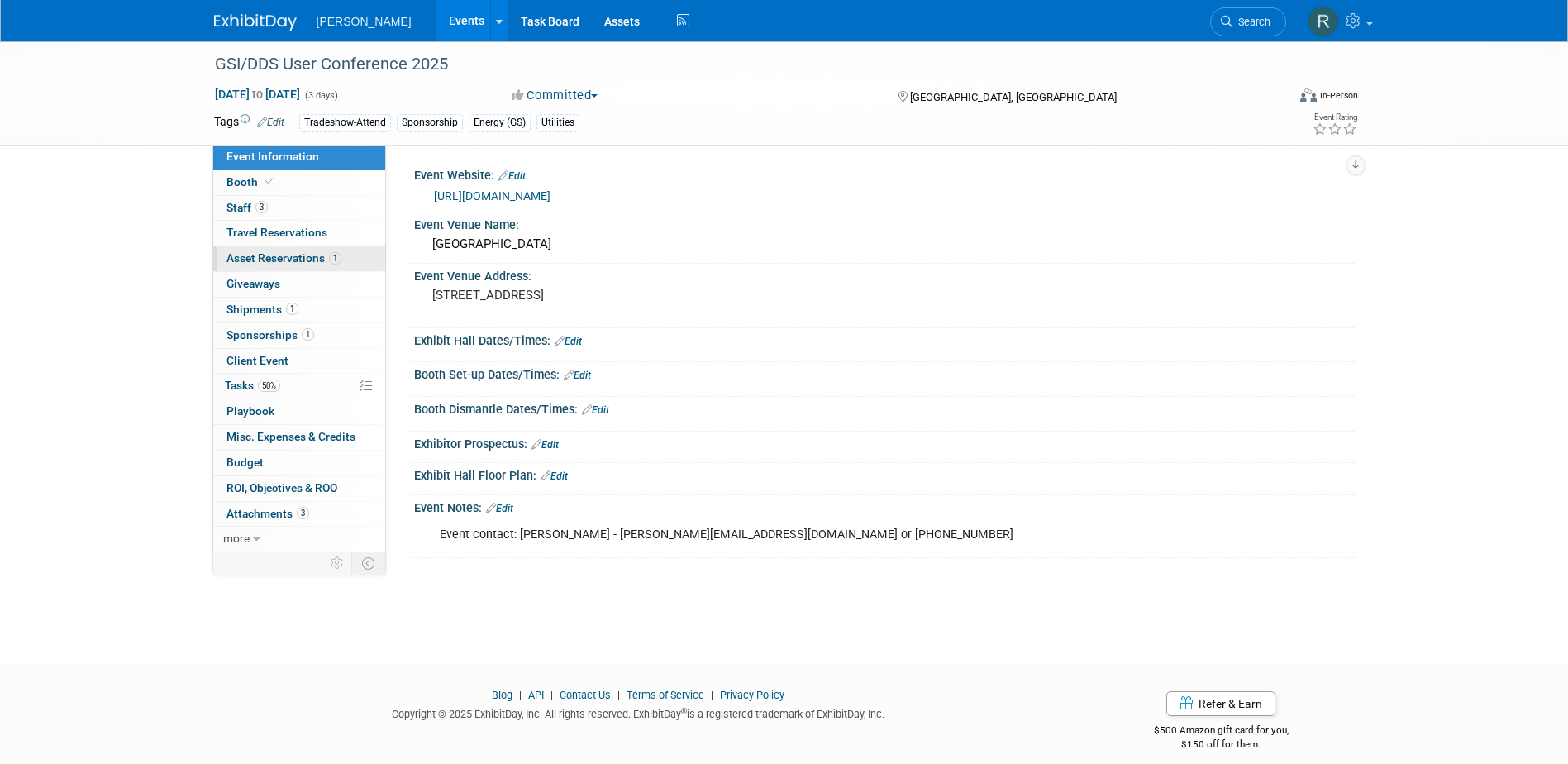
click at [264, 258] on span "Asset Reservations 1" at bounding box center [284, 258] width 115 height 13
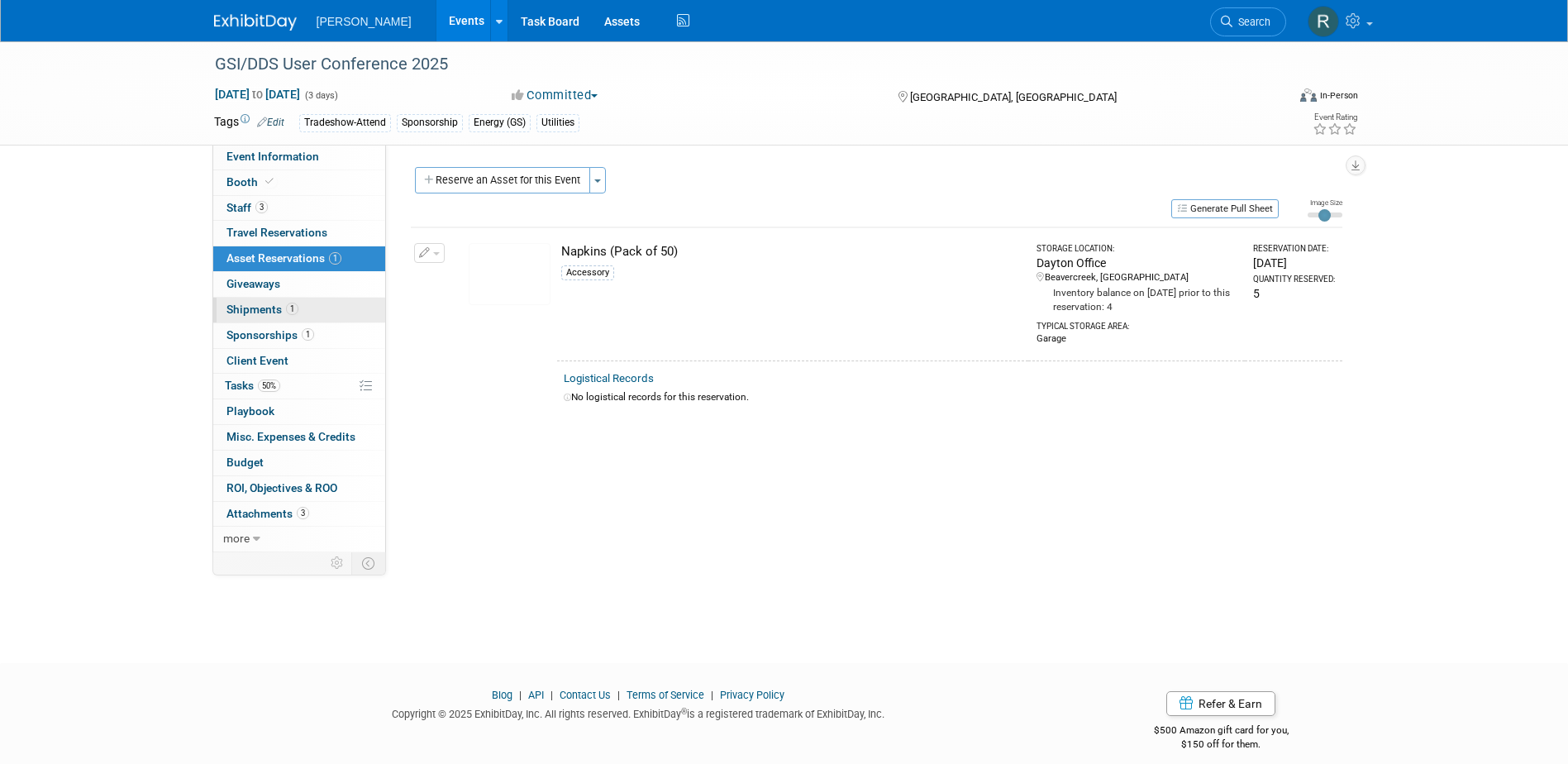
click at [259, 314] on span "Shipments 1" at bounding box center [263, 309] width 72 height 13
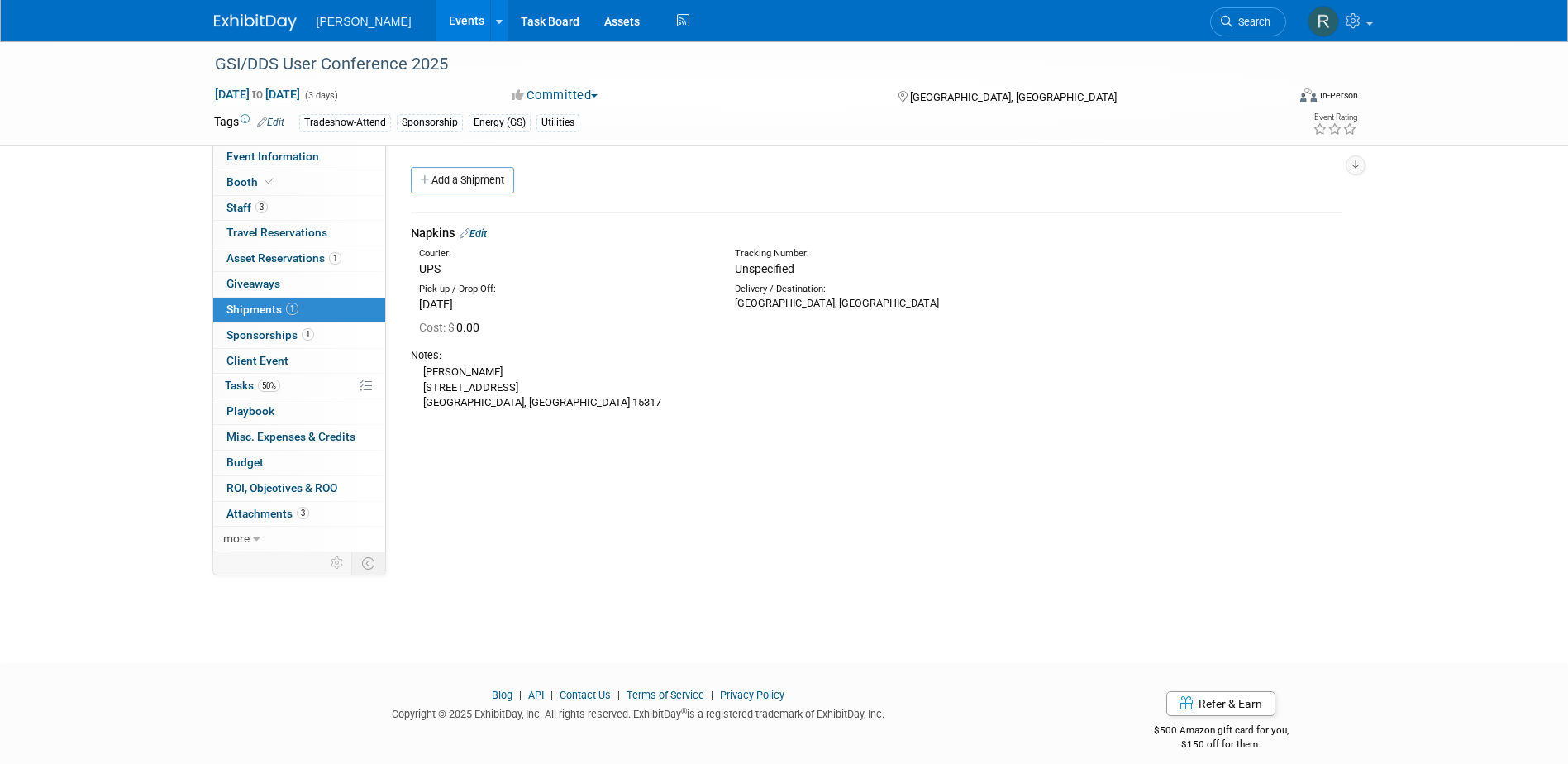
click at [256, 322] on link "1 Shipments 1" at bounding box center [299, 310] width 172 height 25
click at [256, 331] on span "Sponsorships 1" at bounding box center [270, 334] width 88 height 13
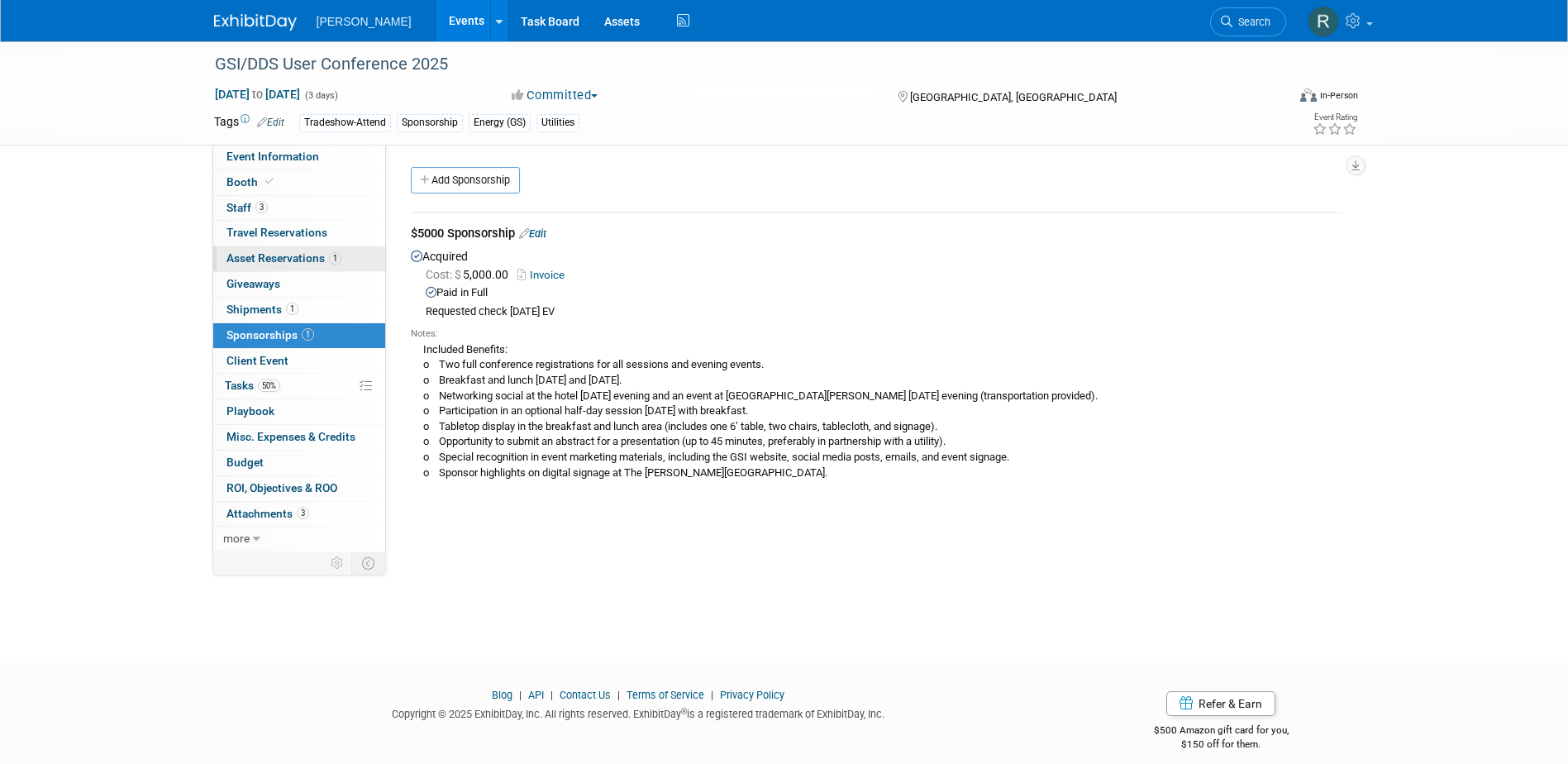
click at [297, 264] on link "1 Asset Reservations 1" at bounding box center [299, 259] width 172 height 25
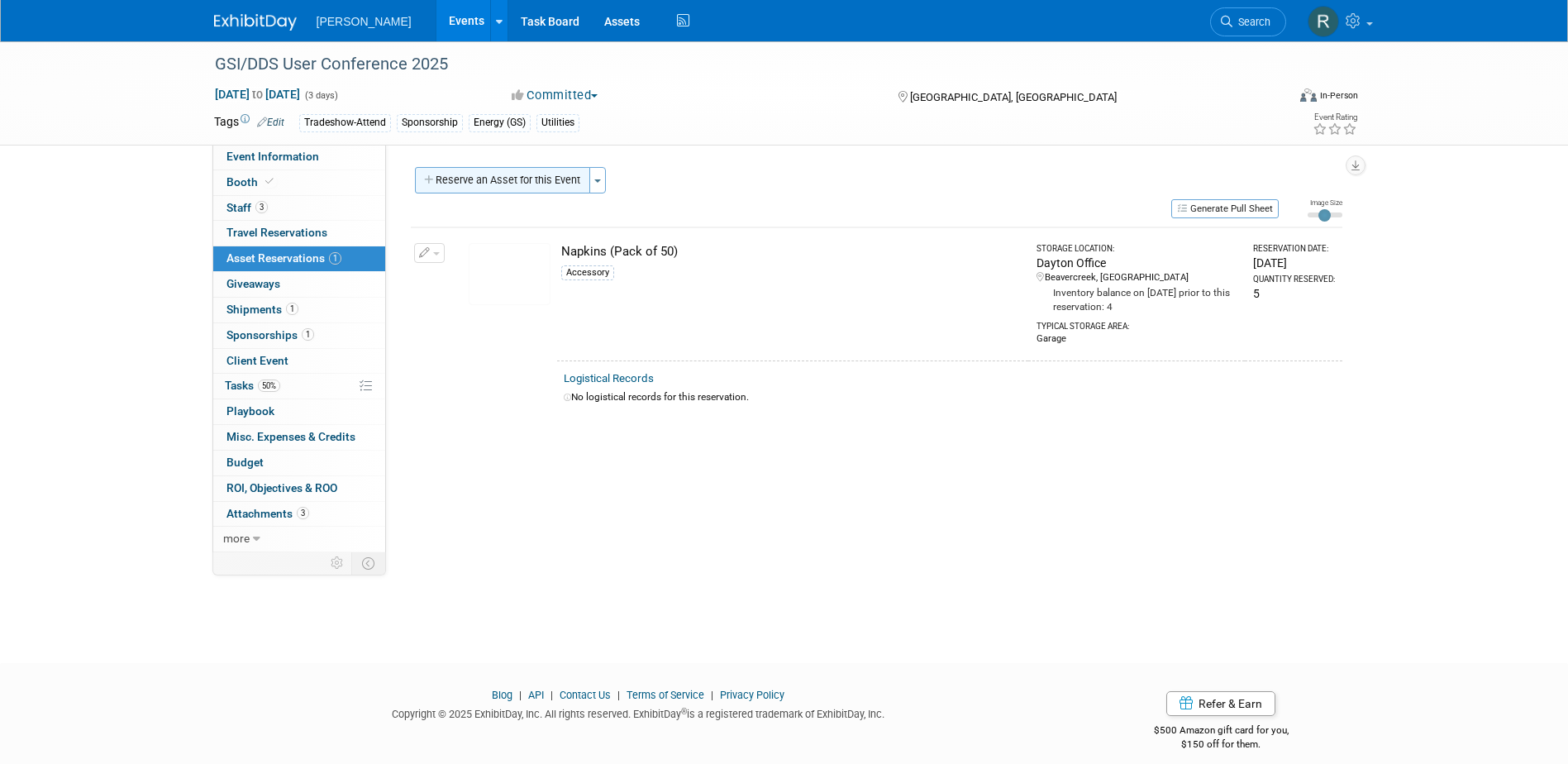
click at [556, 182] on button "Reserve an Asset for this Event" at bounding box center [503, 180] width 175 height 27
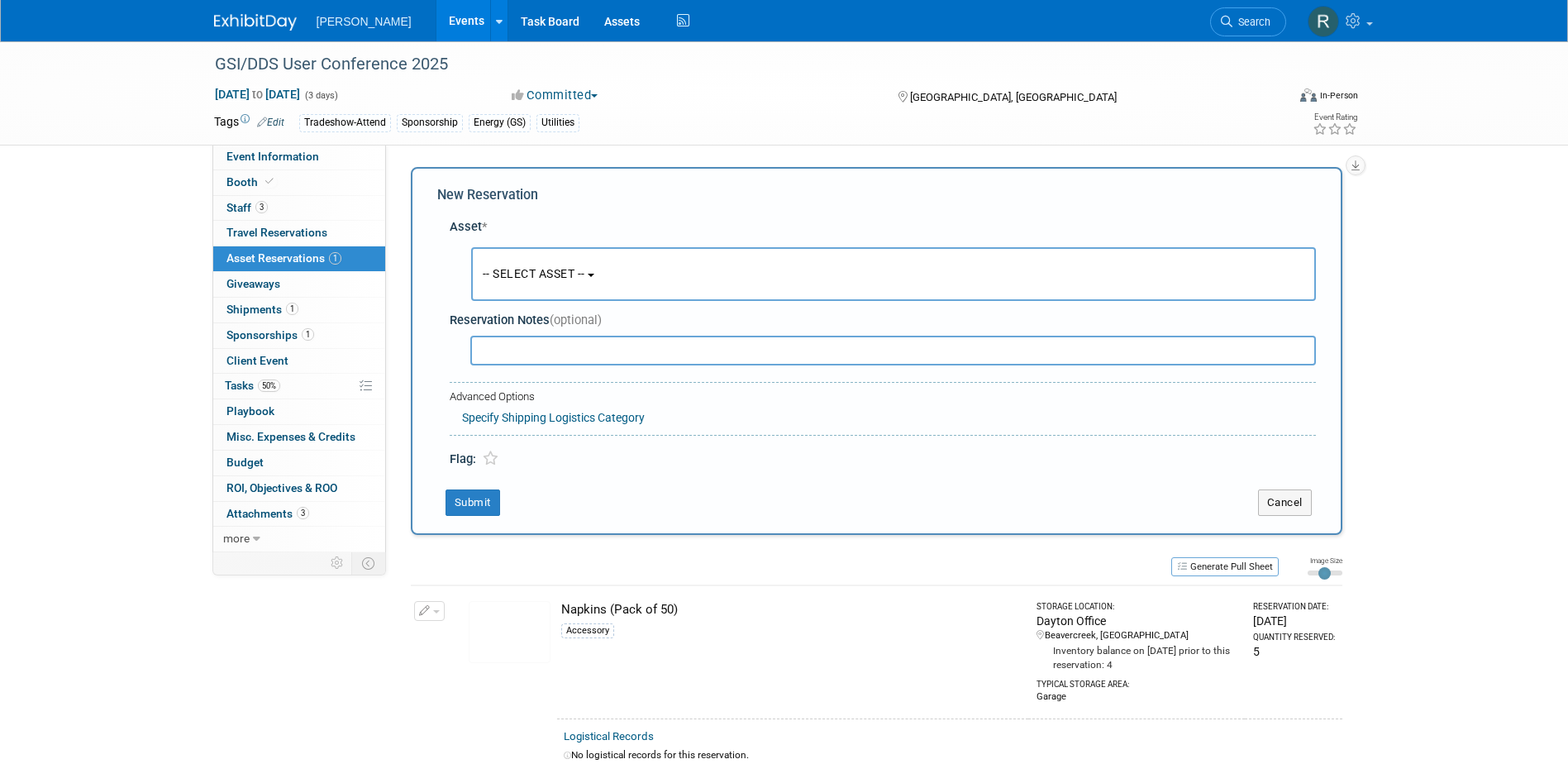
scroll to position [16, 0]
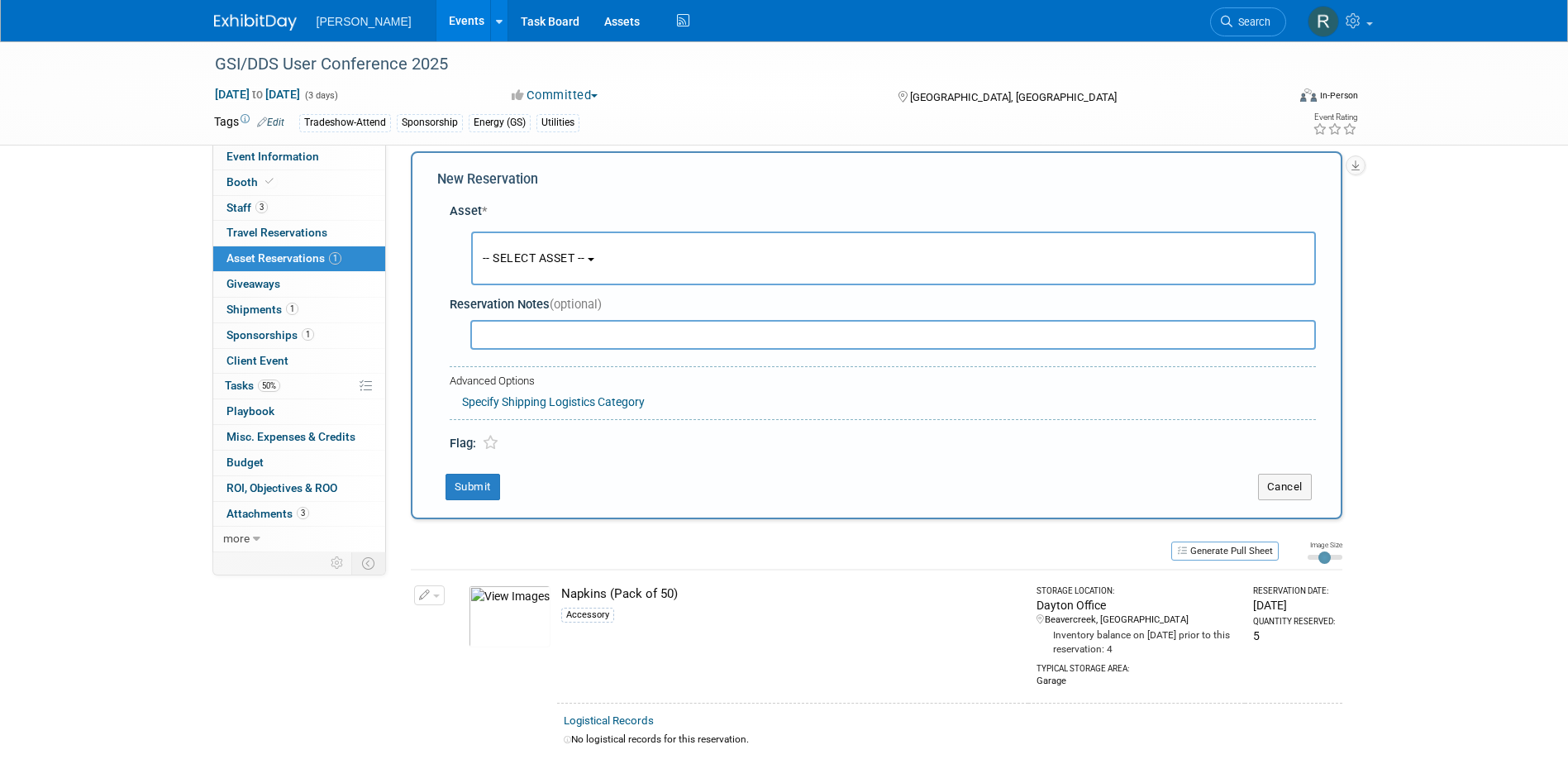
click at [528, 263] on span "-- SELECT ASSET --" at bounding box center [534, 258] width 103 height 13
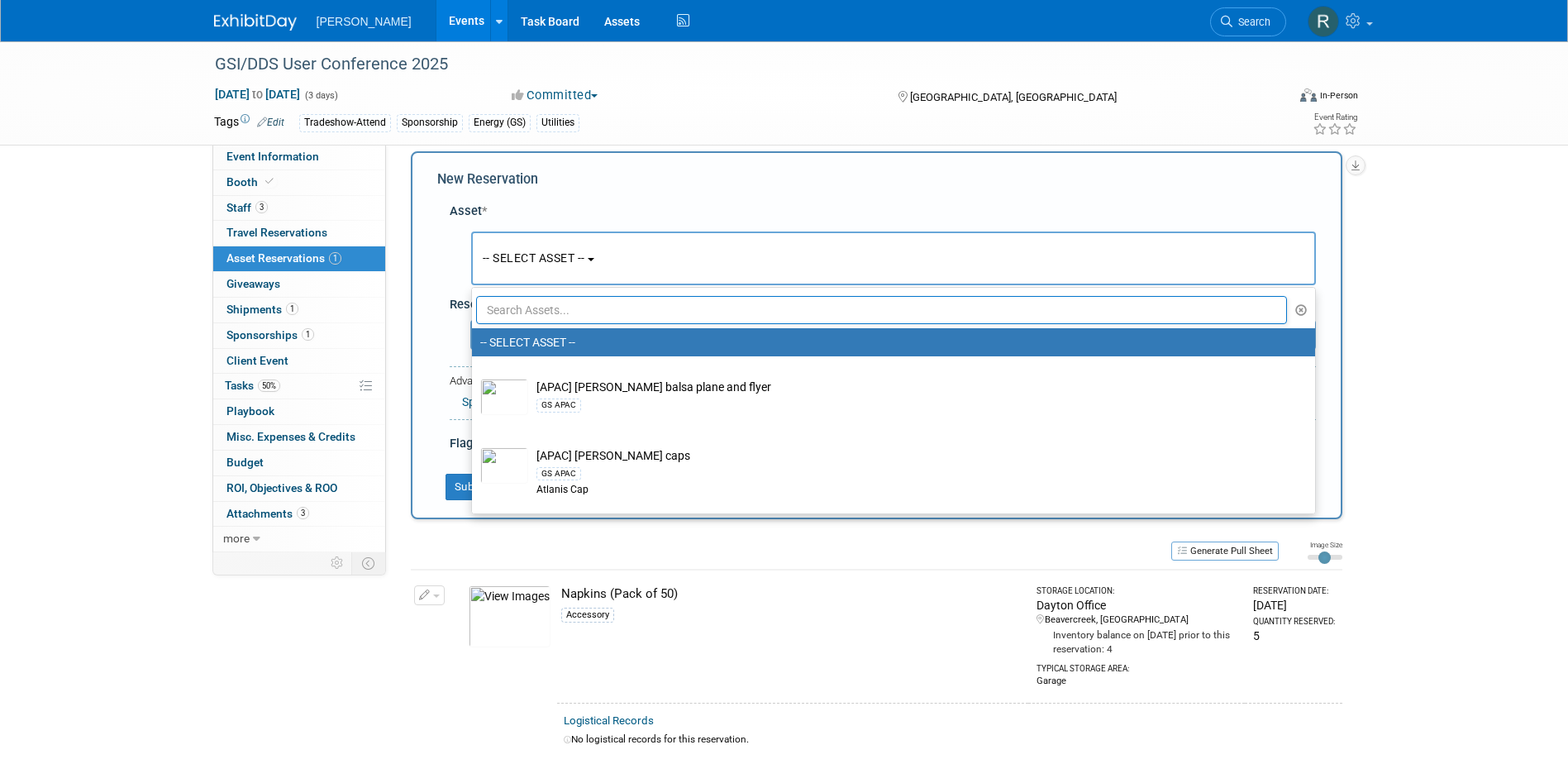
click at [526, 311] on input "text" at bounding box center [882, 310] width 812 height 28
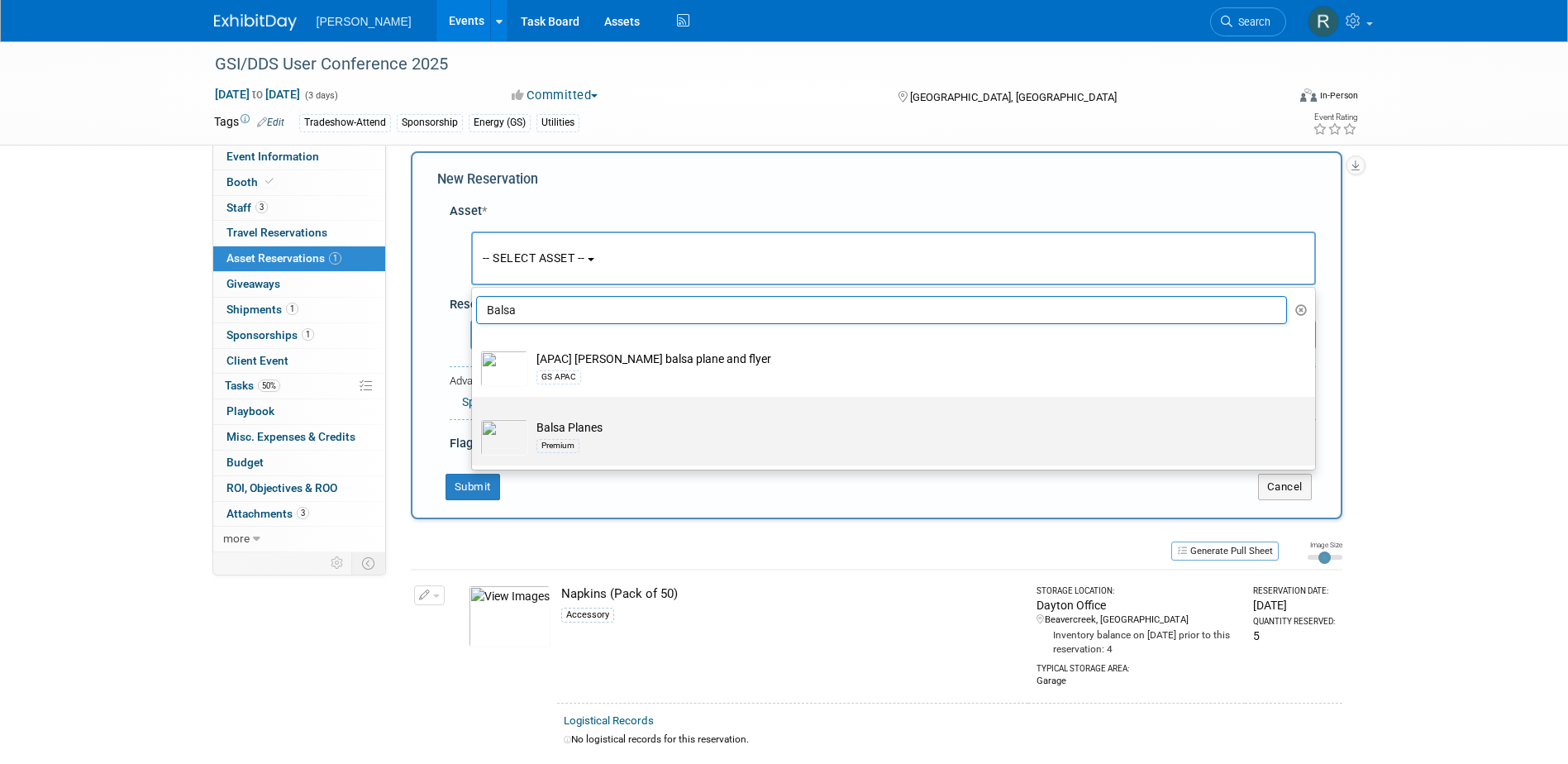
type input "Balsa"
click at [560, 436] on div "Premium" at bounding box center [909, 445] width 746 height 19
click at [475, 416] on input "Balsa Planes Premium" at bounding box center [469, 411] width 11 height 11
select select "10723114"
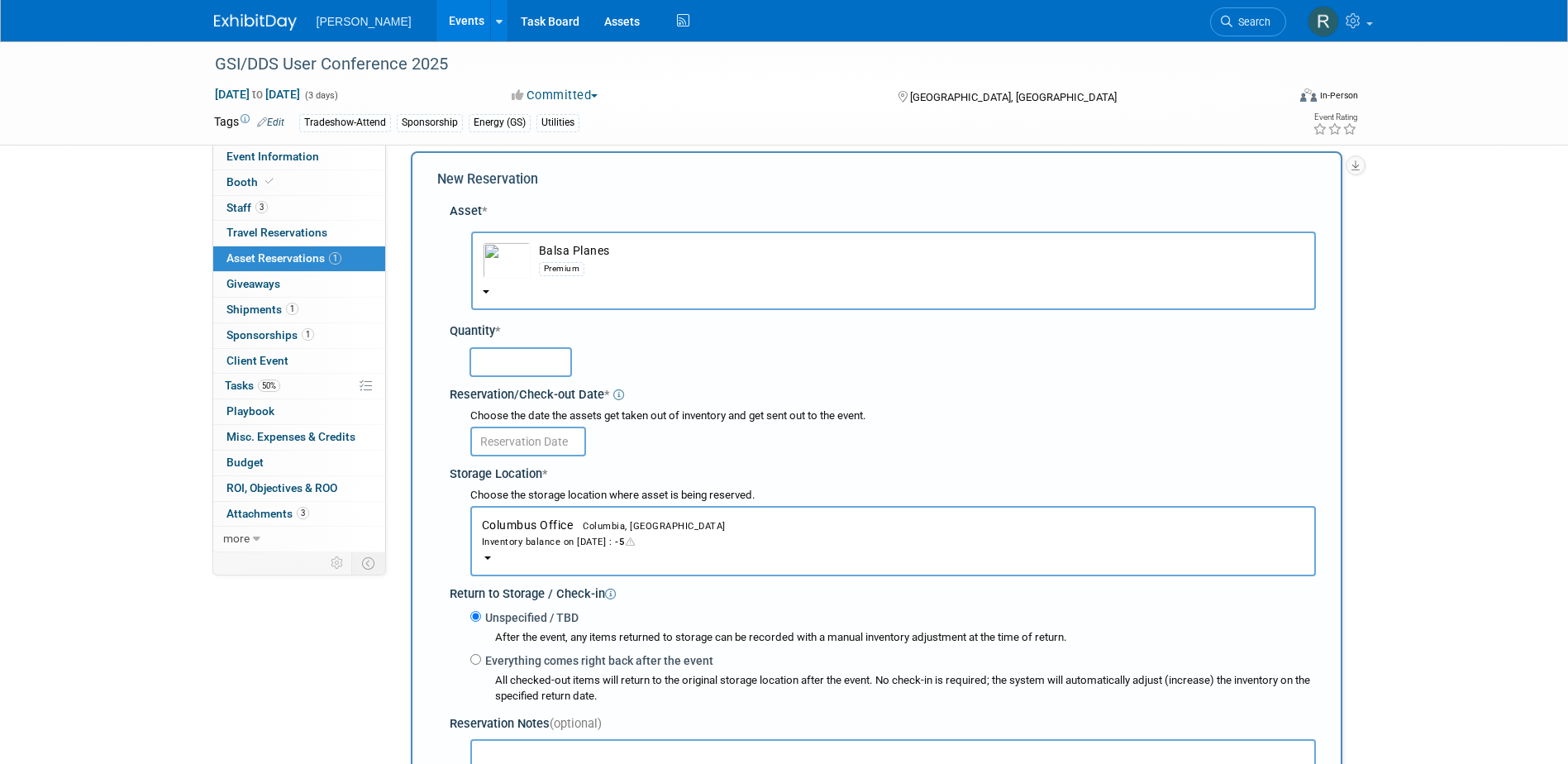
click at [523, 359] on input "text" at bounding box center [520, 362] width 103 height 30
type input "25"
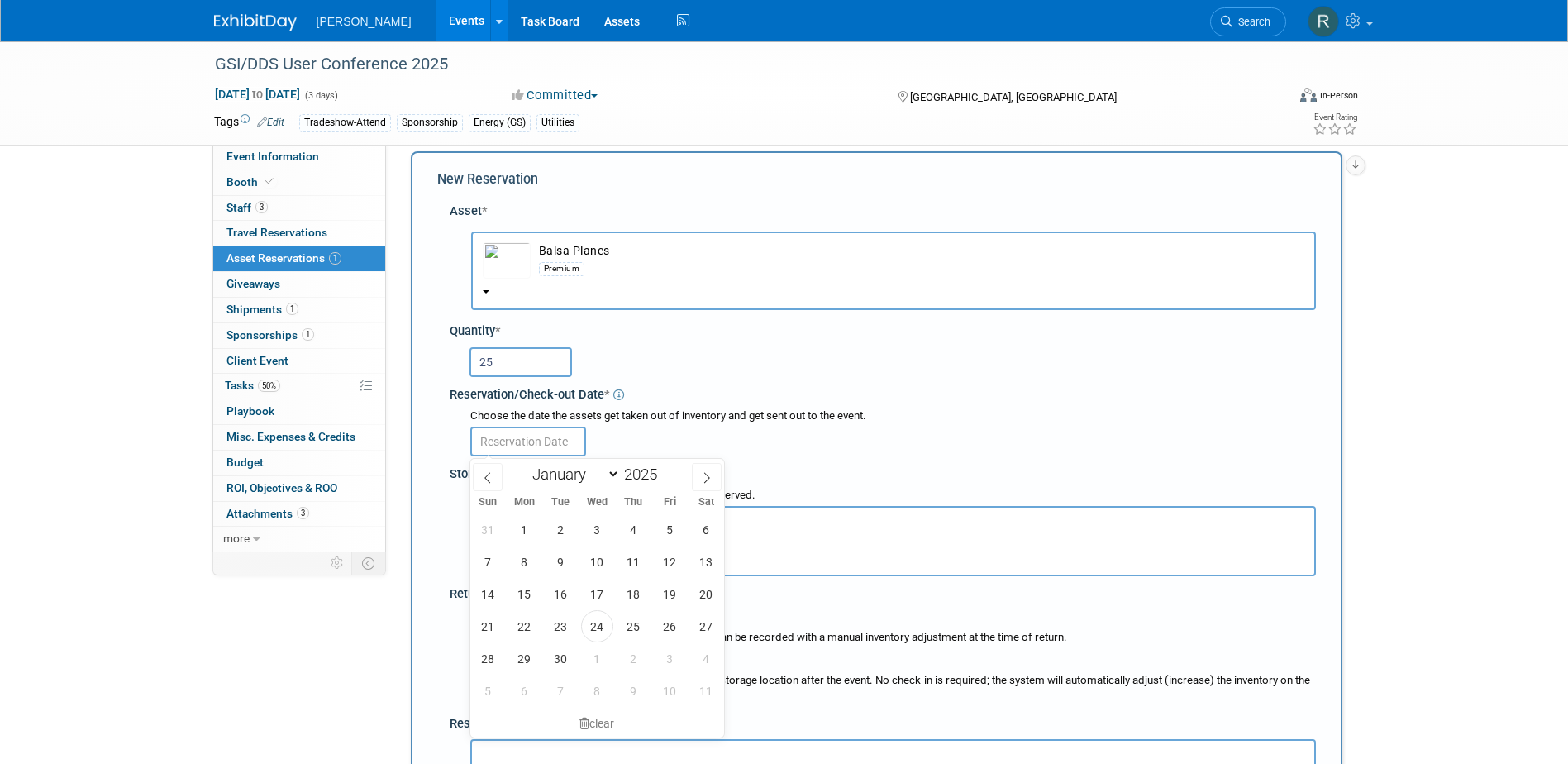
click at [535, 440] on input "text" at bounding box center [528, 441] width 116 height 30
drag, startPoint x: 588, startPoint y: 620, endPoint x: 583, endPoint y: 609, distance: 12.1
click at [589, 620] on span "24" at bounding box center [597, 626] width 33 height 33
type input "Sep 24, 2025"
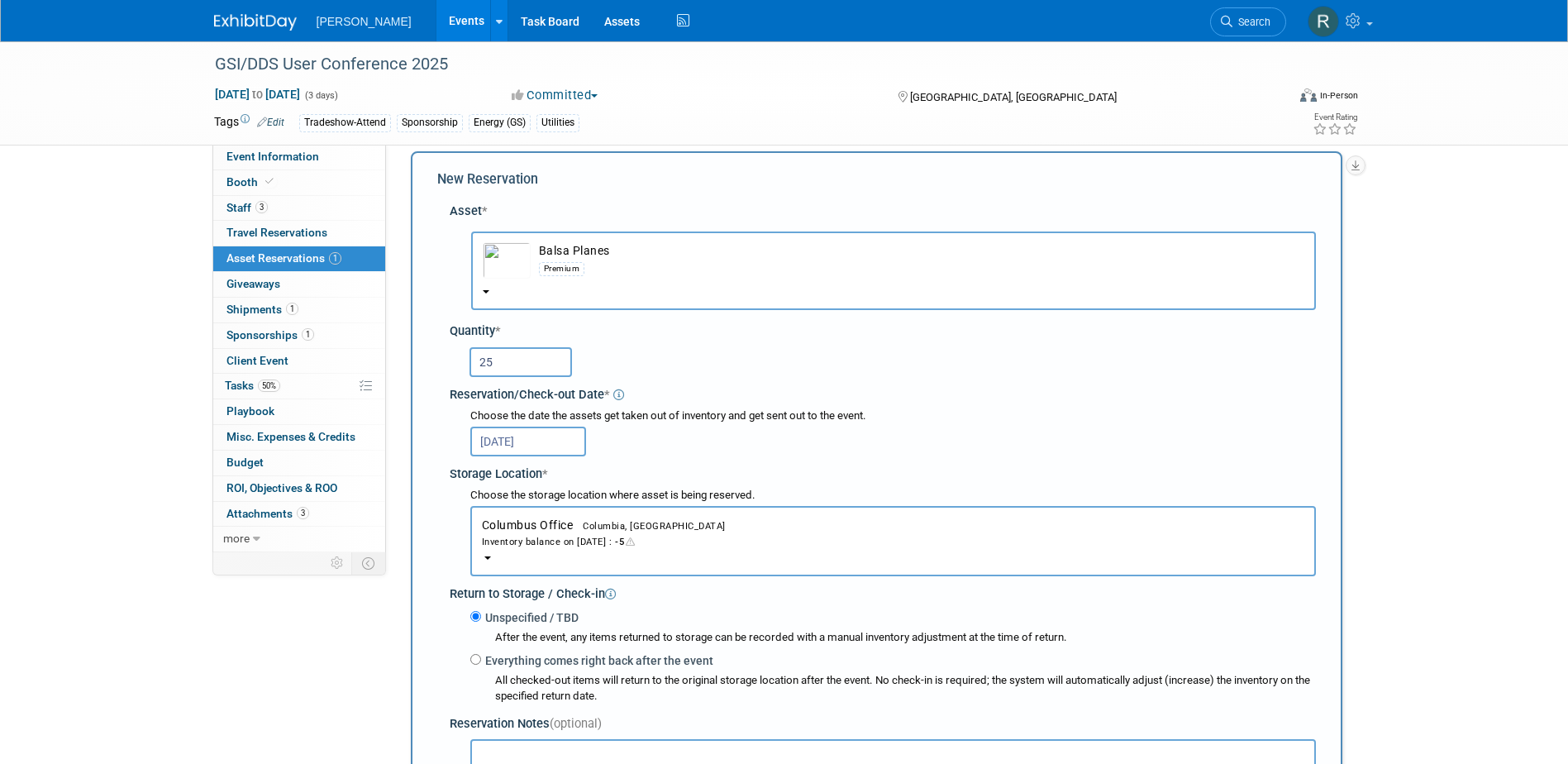
click at [552, 547] on div "Inventory balance on Sep 24, 2025 : -5" at bounding box center [893, 540] width 822 height 16
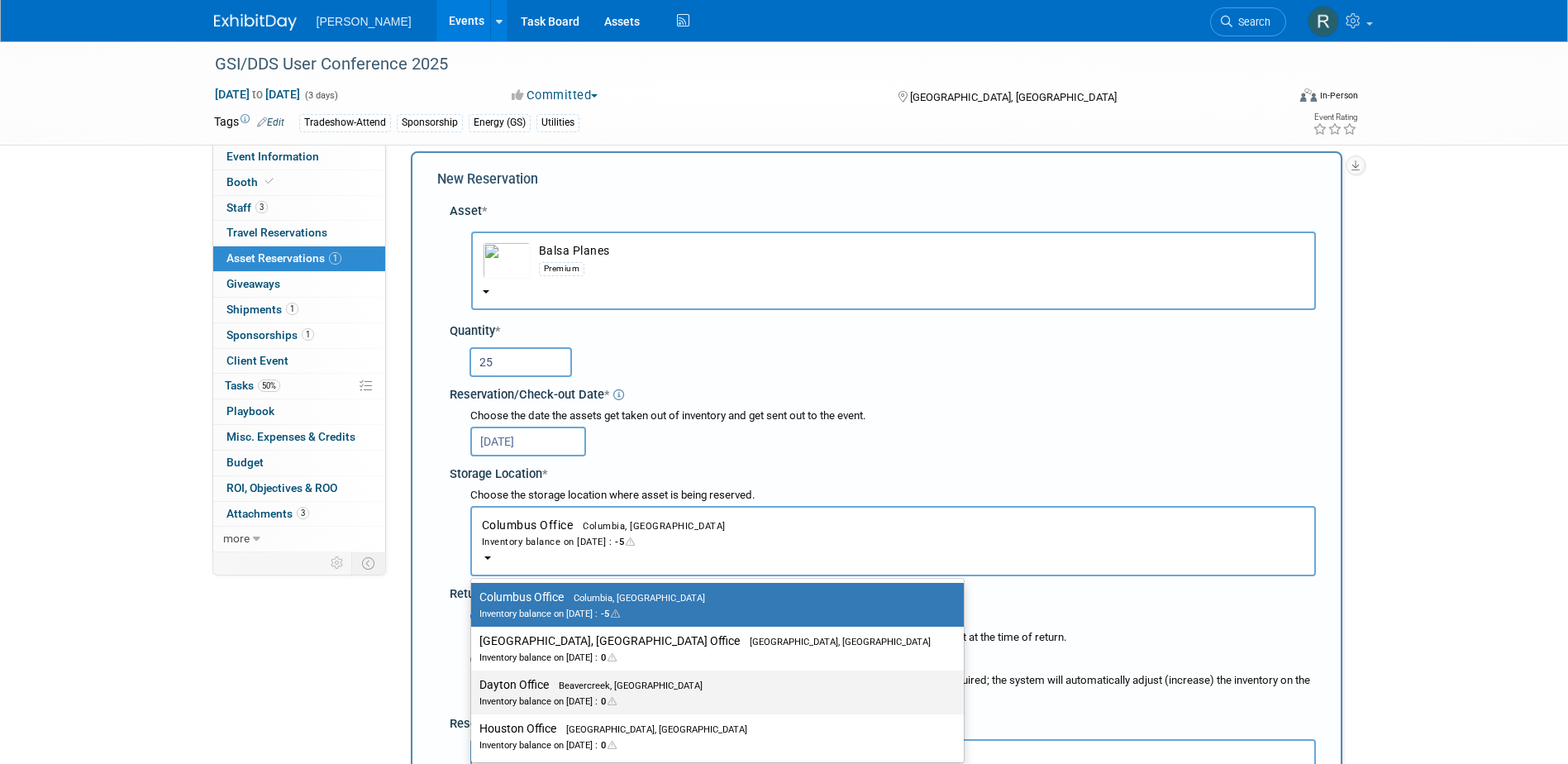
click at [520, 685] on label "Dayton Office Beavercreek, OH Inventory balance on Sep 24, 2025 : 0" at bounding box center [713, 692] width 468 height 38
click at [474, 685] on input "Dayton Office Beavercreek, OH Inventory balance on Sep 24, 2025 : 0" at bounding box center [468, 685] width 11 height 11
select select "11223930"
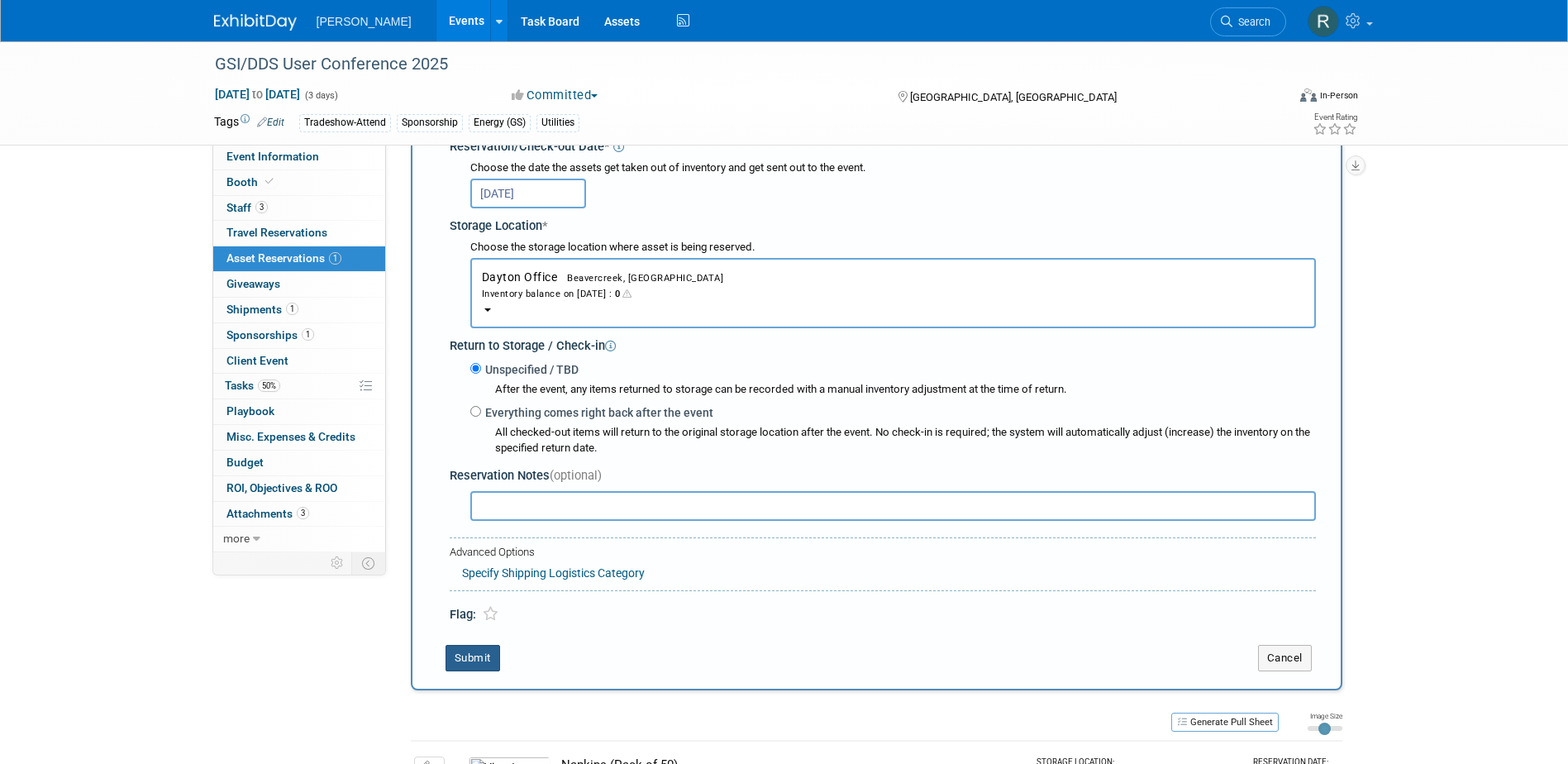
click at [482, 660] on button "Submit" at bounding box center [472, 658] width 54 height 27
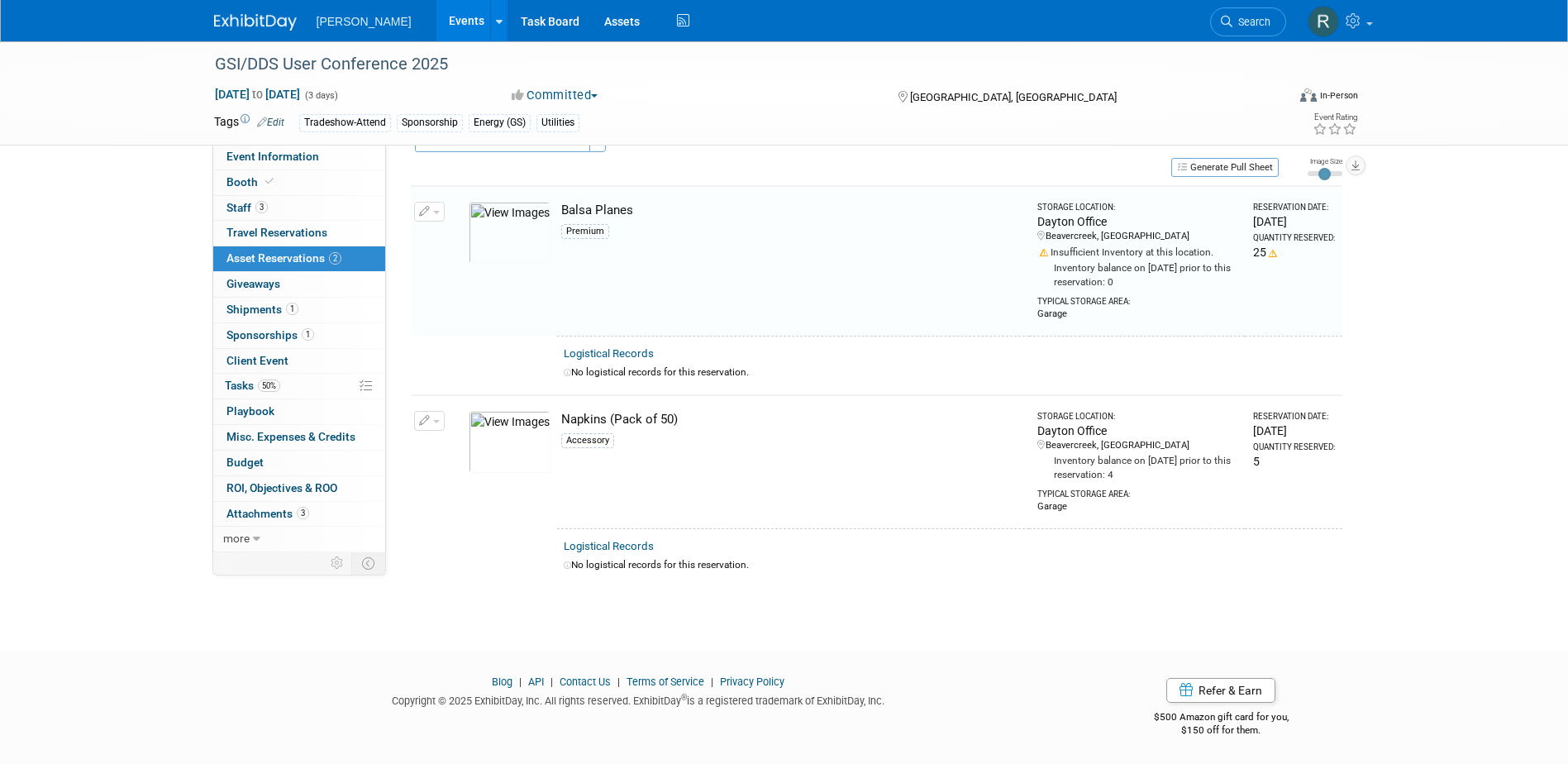
scroll to position [21, 0]
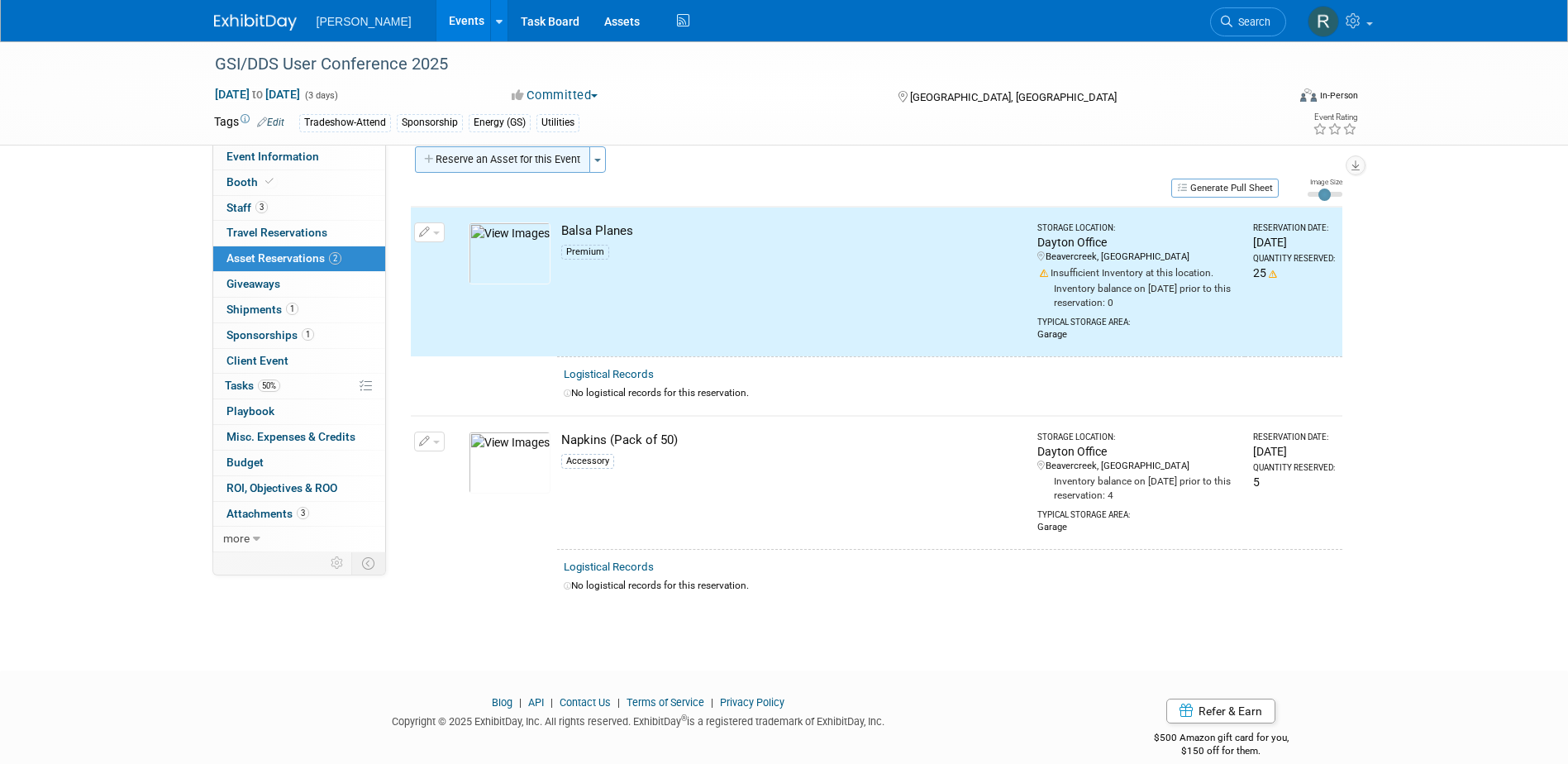
click at [513, 155] on button "Reserve an Asset for this Event" at bounding box center [503, 159] width 175 height 27
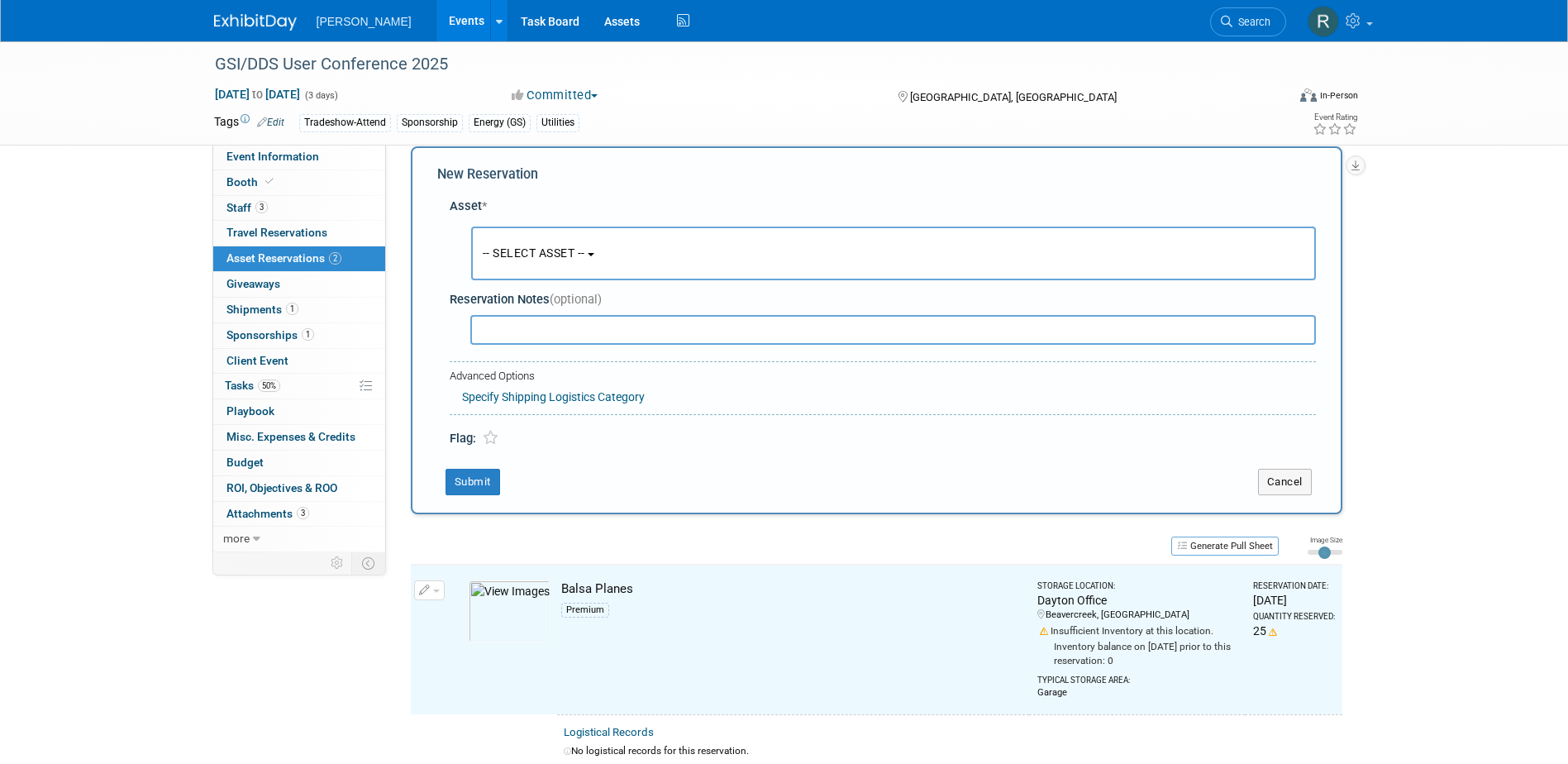
scroll to position [16, 0]
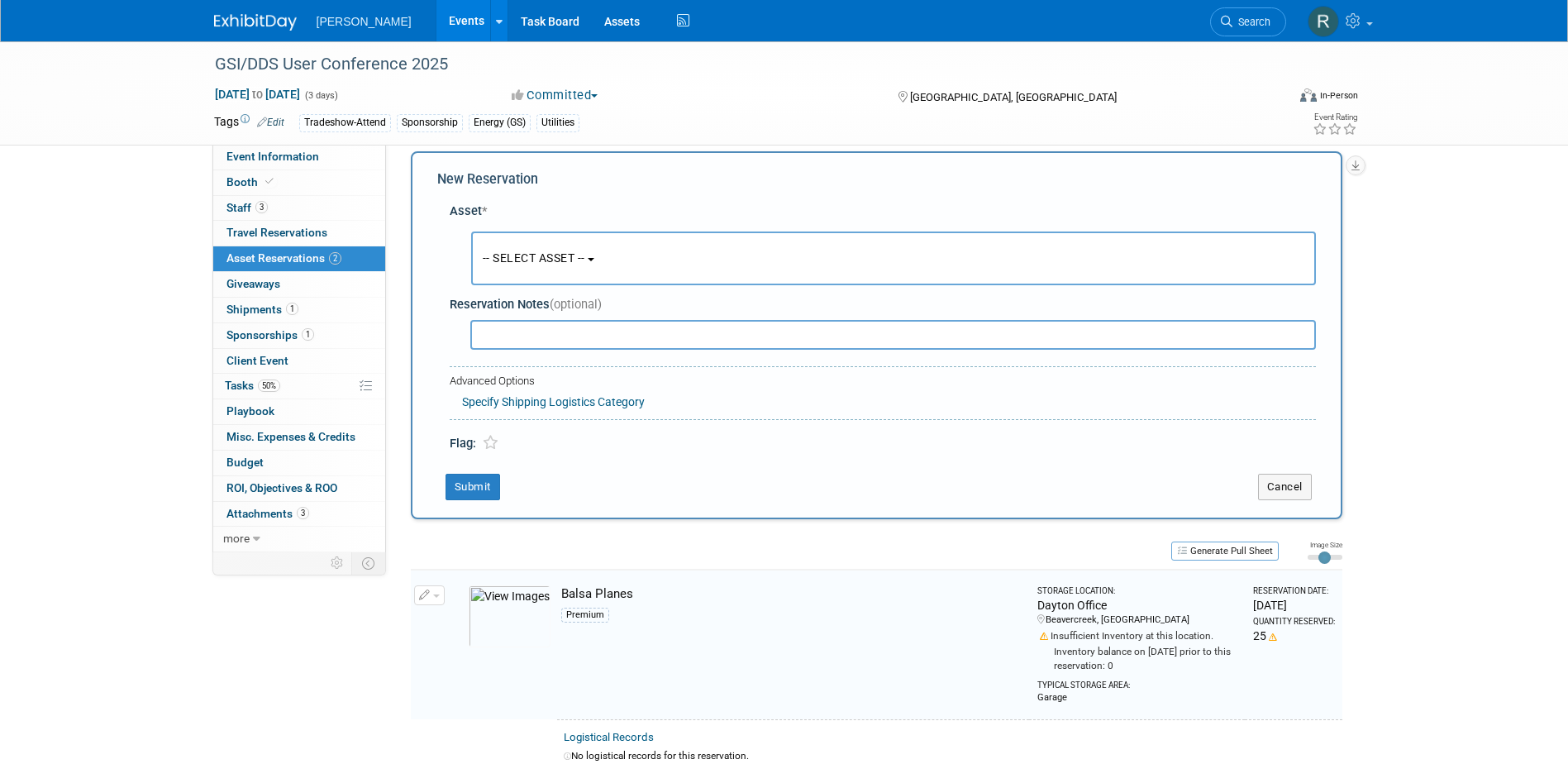
click at [499, 283] on button "-- SELECT ASSET --" at bounding box center [893, 258] width 845 height 53
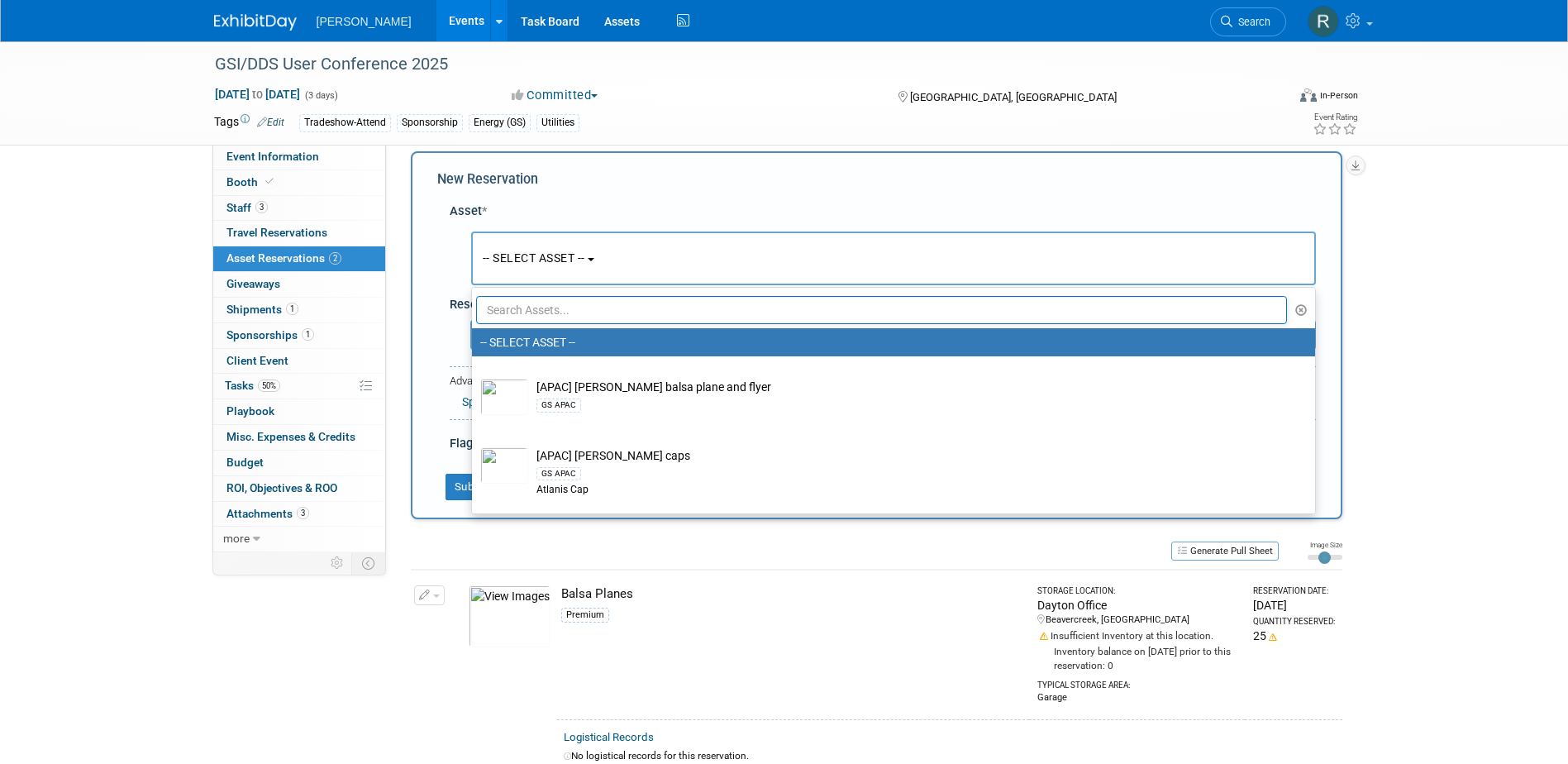
click at [507, 309] on input "text" at bounding box center [882, 310] width 812 height 28
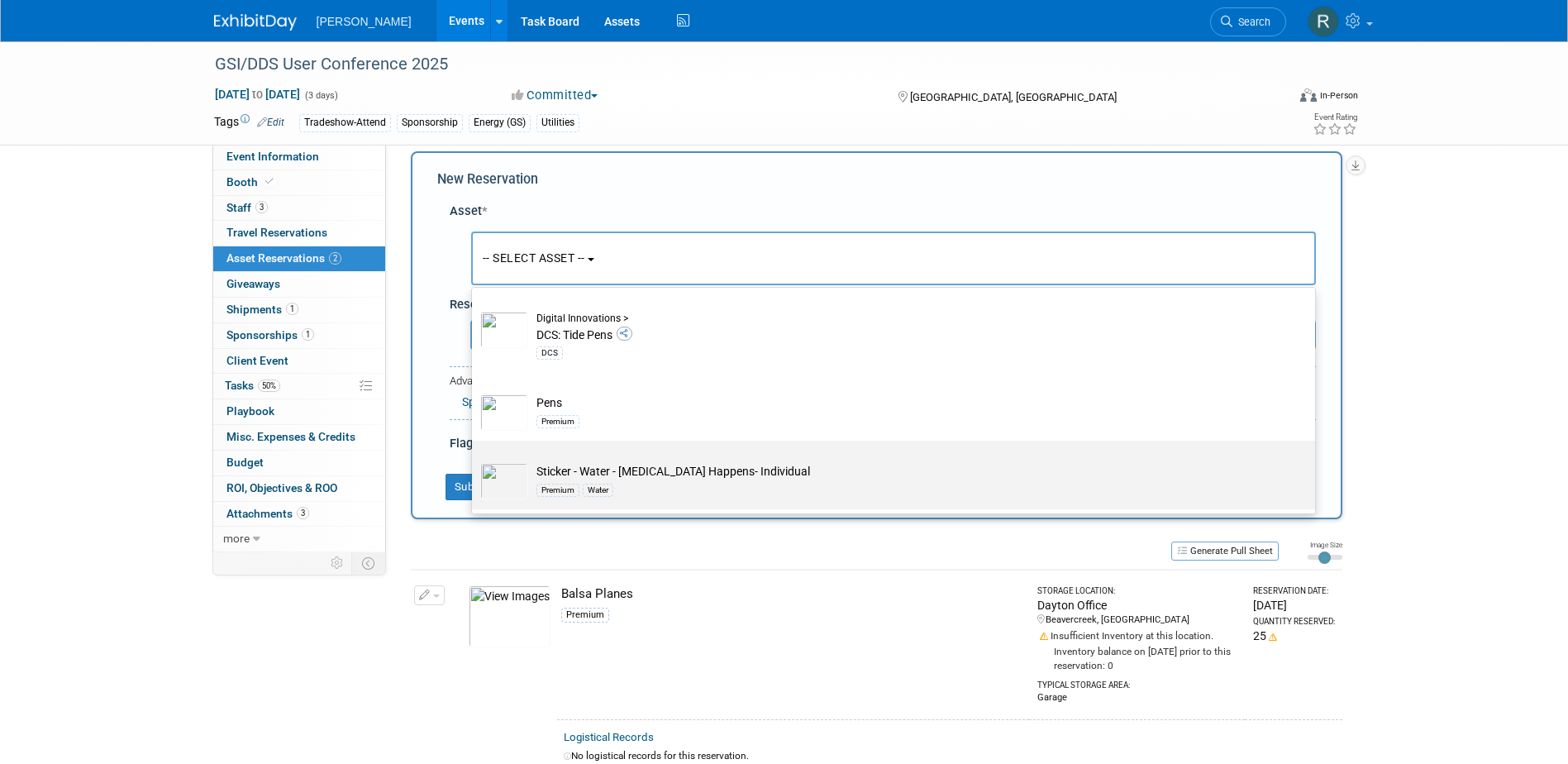
scroll to position [678, 0]
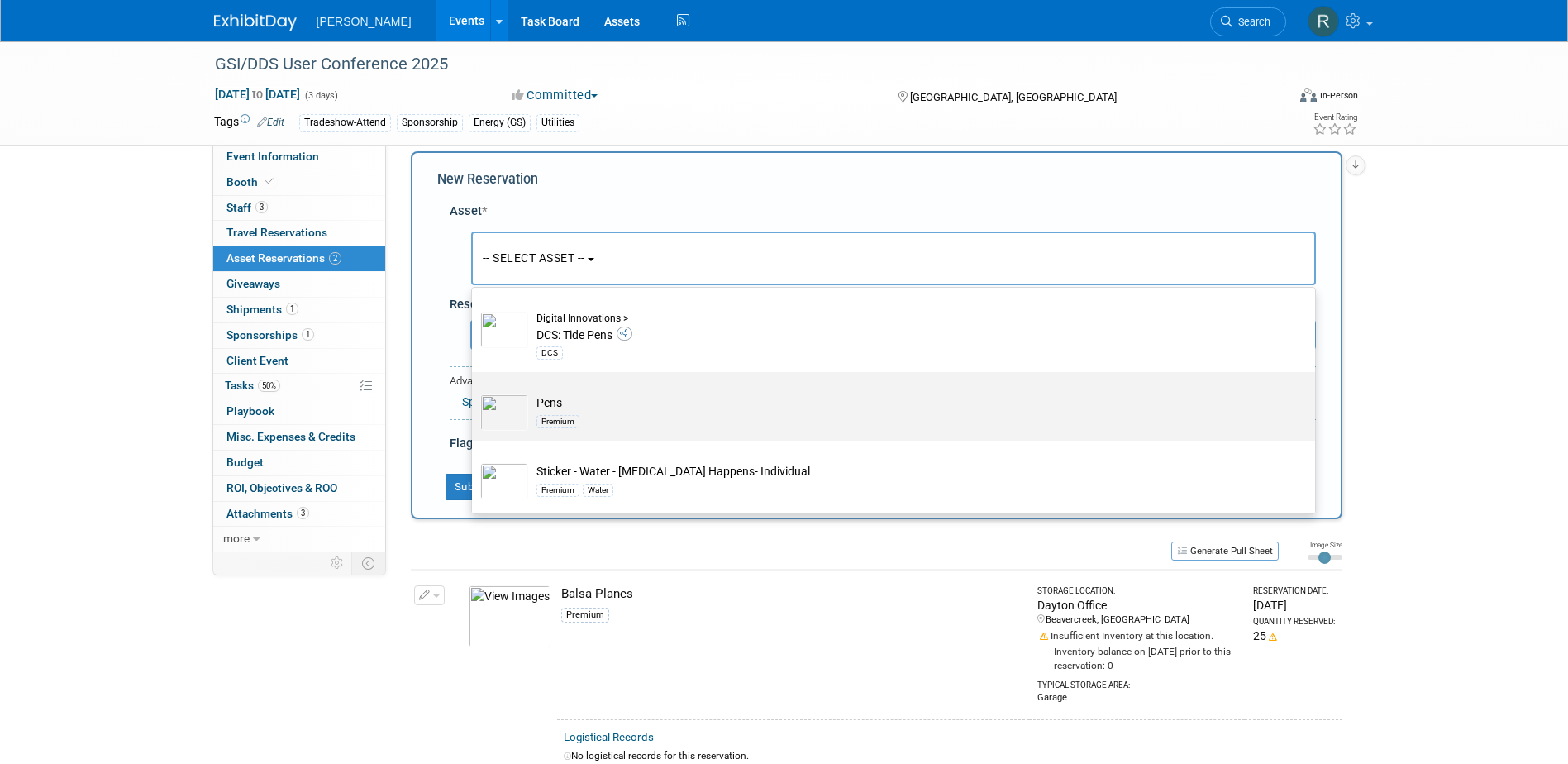
type input "Pens"
click at [545, 415] on div "Premium" at bounding box center [558, 422] width 43 height 13
click at [475, 392] on input "Pens Premium" at bounding box center [469, 386] width 11 height 11
select select "10723113"
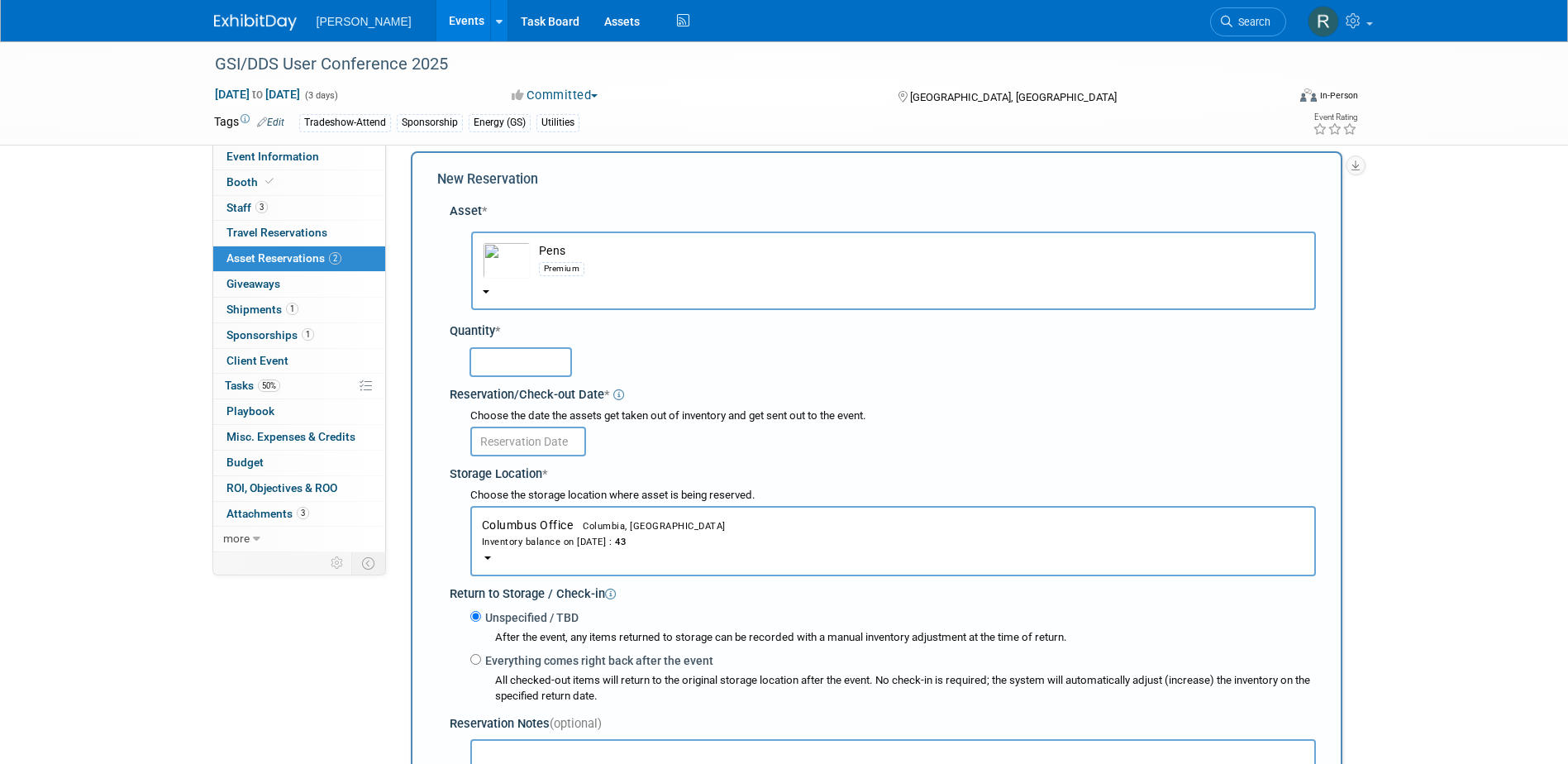
click at [530, 364] on input "text" at bounding box center [520, 362] width 103 height 30
type input "25"
click at [550, 441] on input "text" at bounding box center [528, 441] width 116 height 30
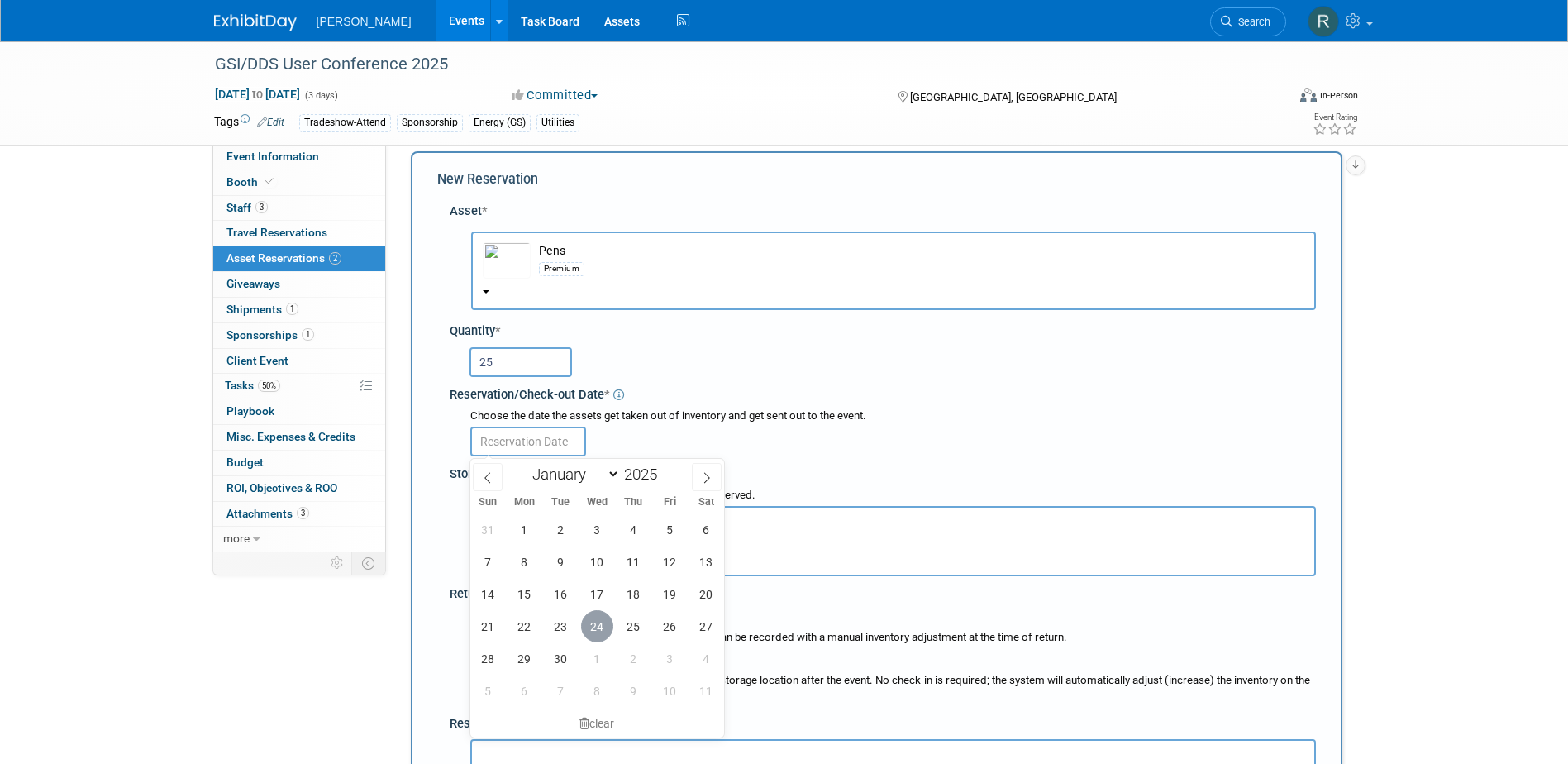
click at [596, 632] on span "24" at bounding box center [597, 626] width 33 height 33
type input "Sep 24, 2025"
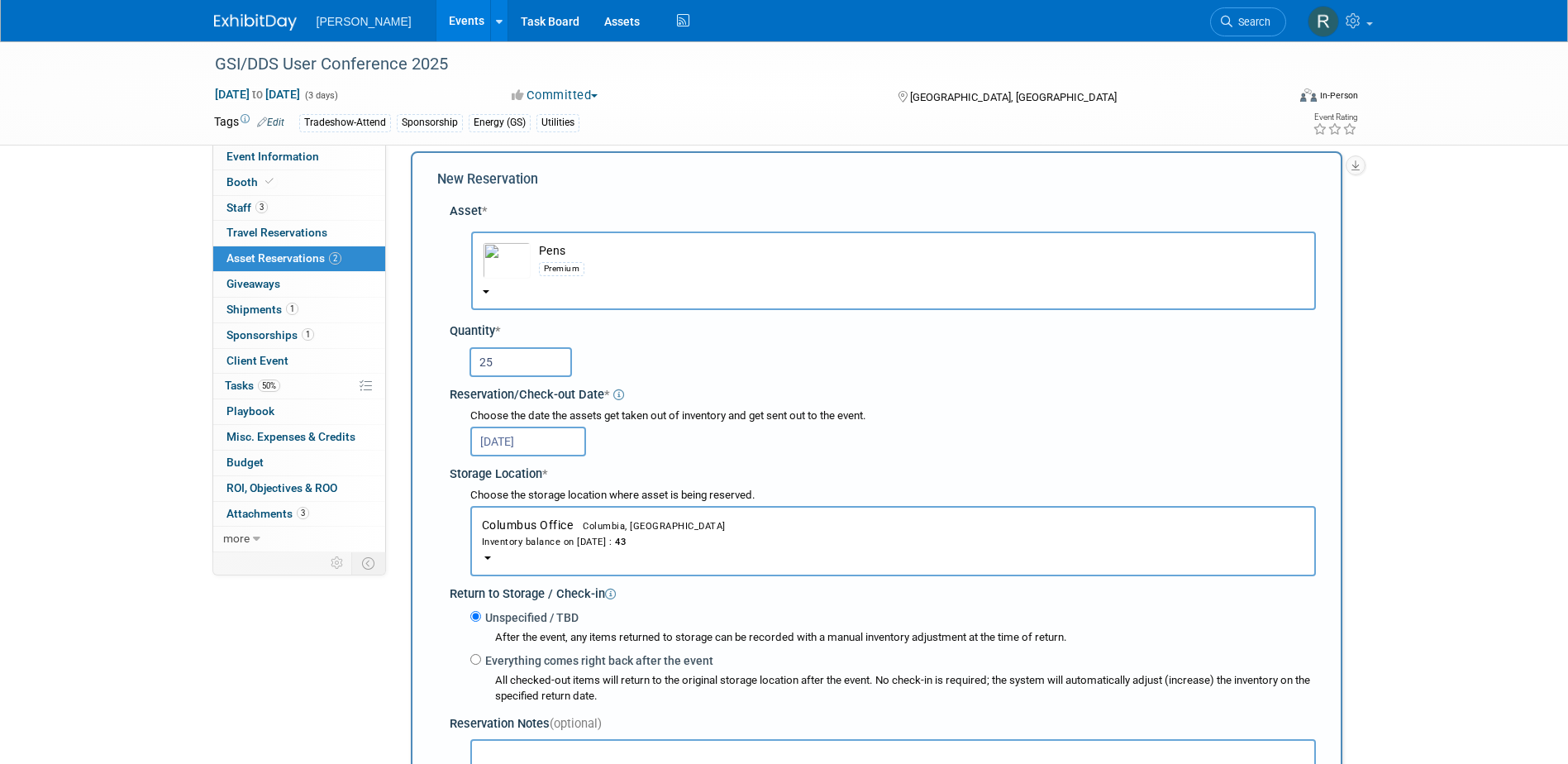
click at [560, 535] on div "Inventory balance on Sep 24, 2025 : 43" at bounding box center [893, 540] width 822 height 16
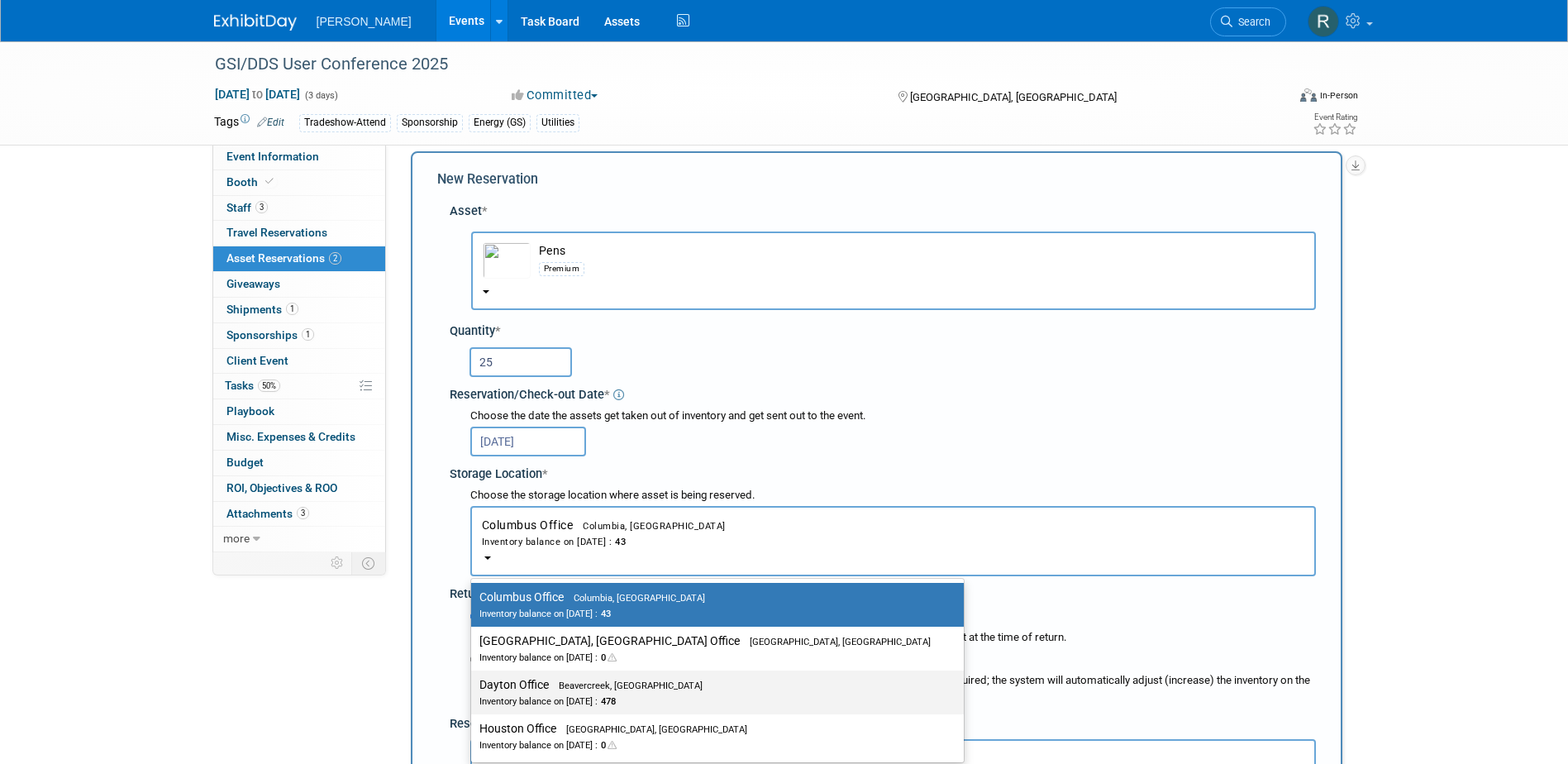
click at [541, 690] on label "Dayton Office Beavercreek, OH Inventory balance on Sep 24, 2025 : 478" at bounding box center [713, 692] width 468 height 38
click at [474, 690] on input "Dayton Office Beavercreek, OH Inventory balance on Sep 24, 2025 : 478" at bounding box center [468, 685] width 11 height 11
select select "11223930"
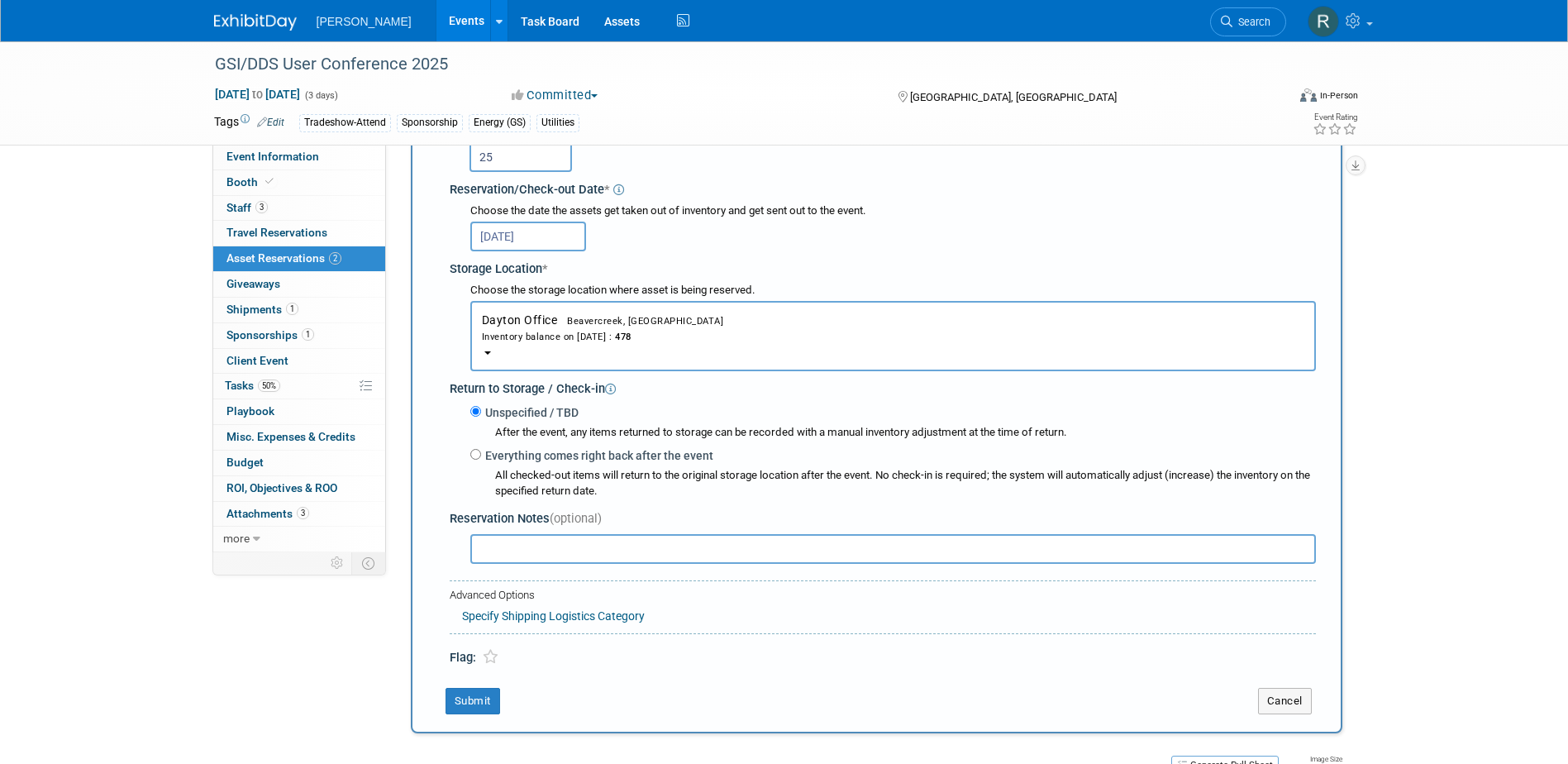
scroll to position [264, 0]
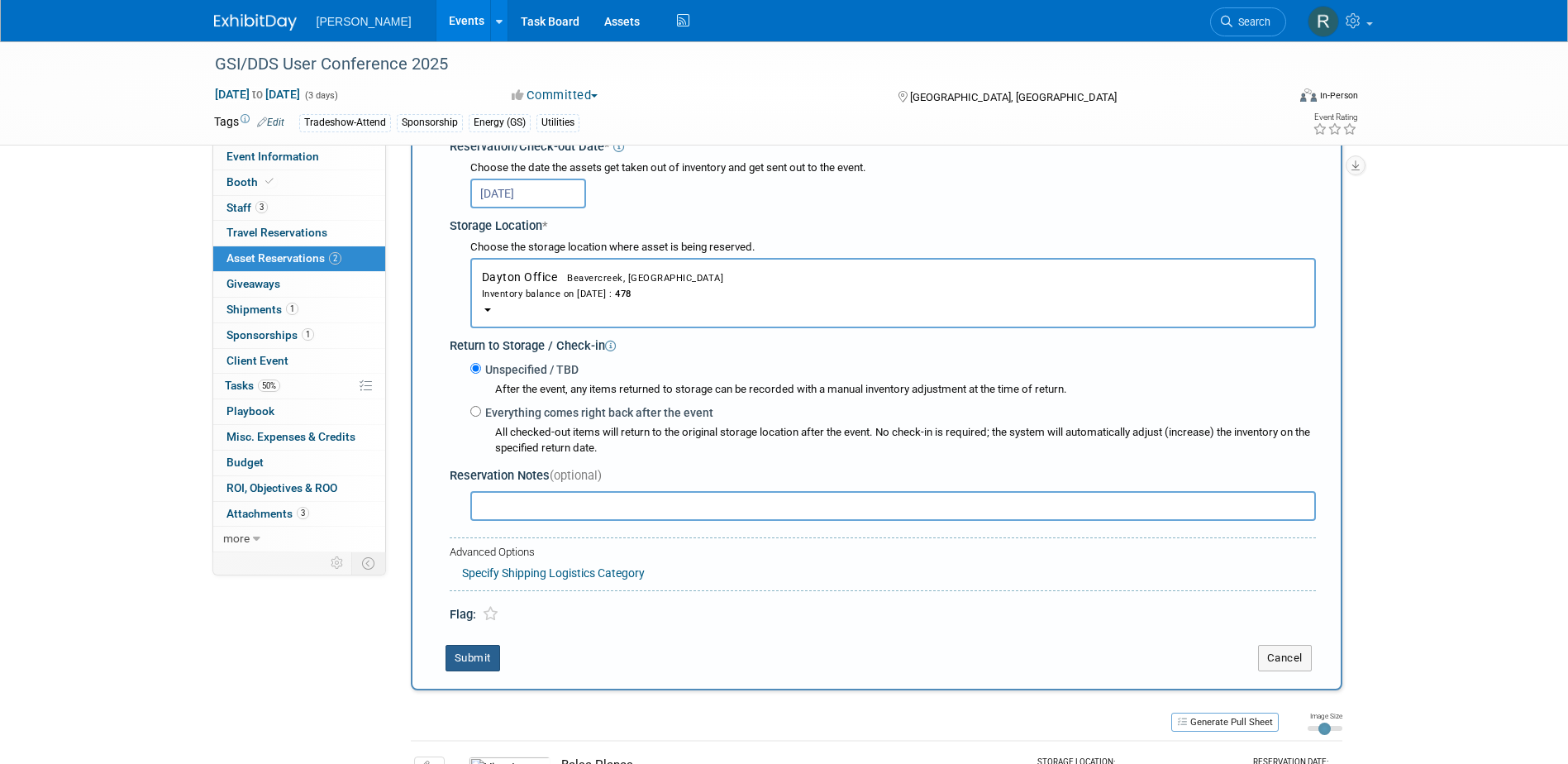
click at [475, 661] on button "Submit" at bounding box center [472, 658] width 54 height 27
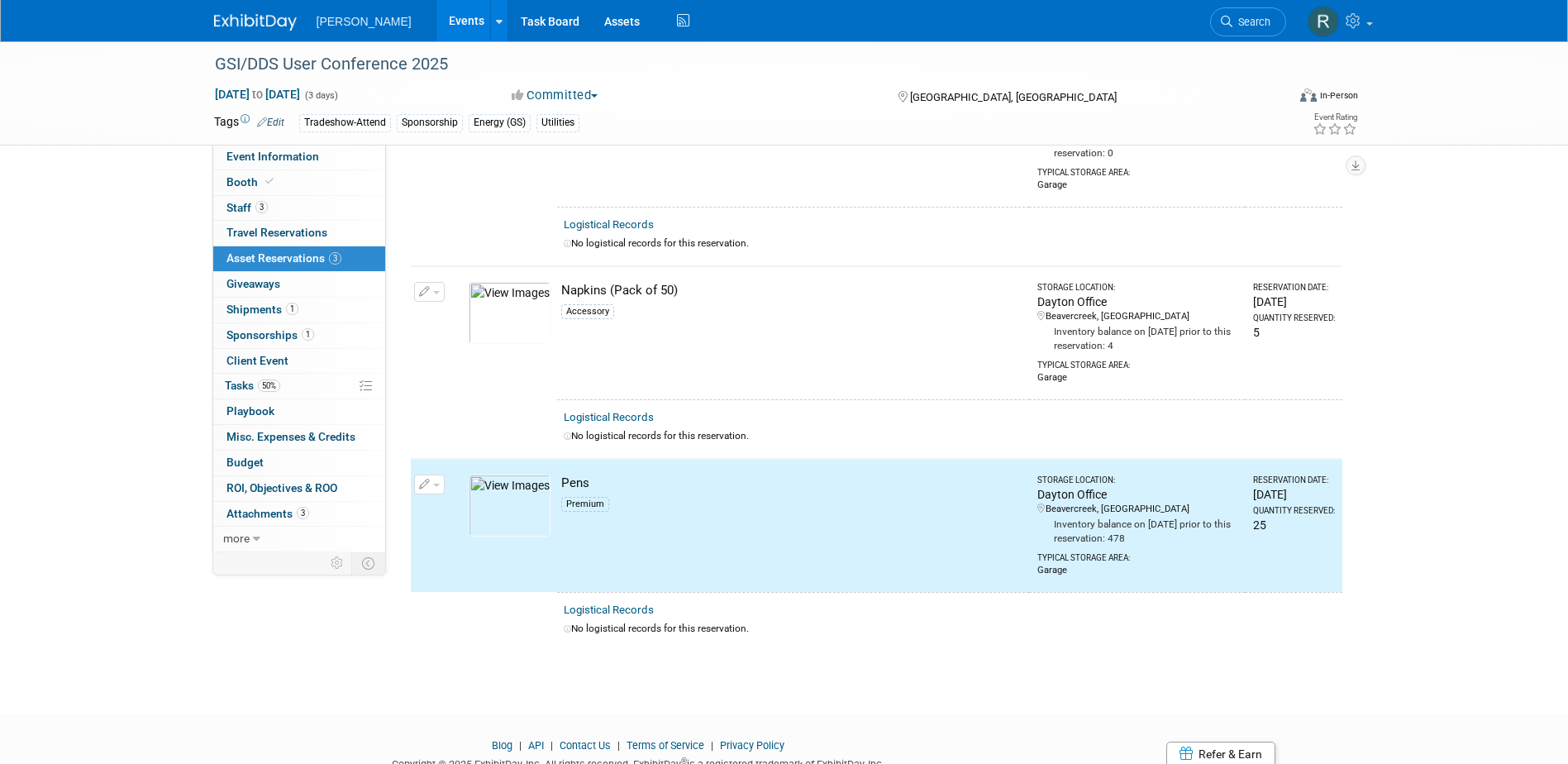
scroll to position [0, 0]
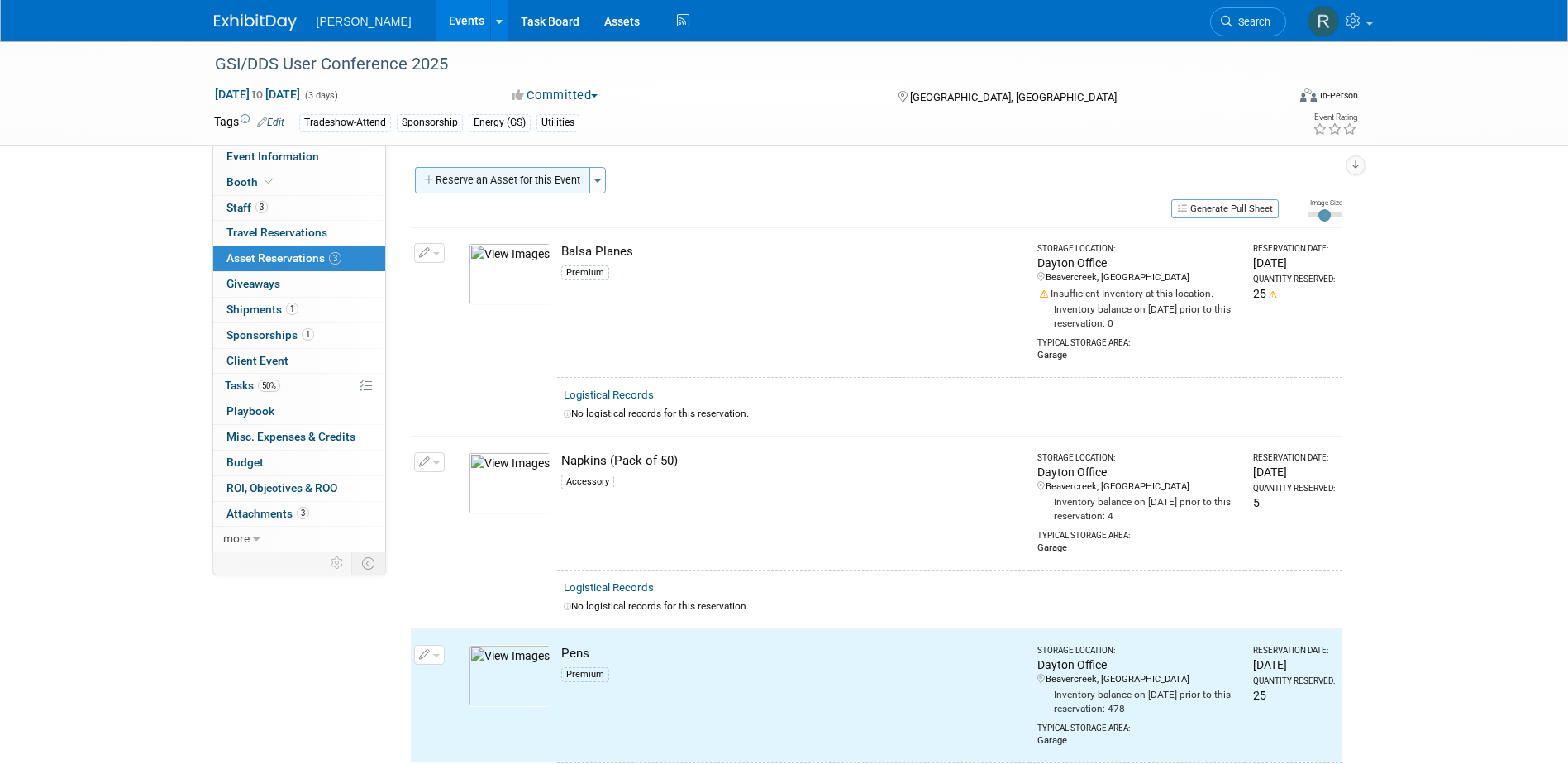
click at [477, 187] on button "Reserve an Asset for this Event" at bounding box center [503, 180] width 175 height 27
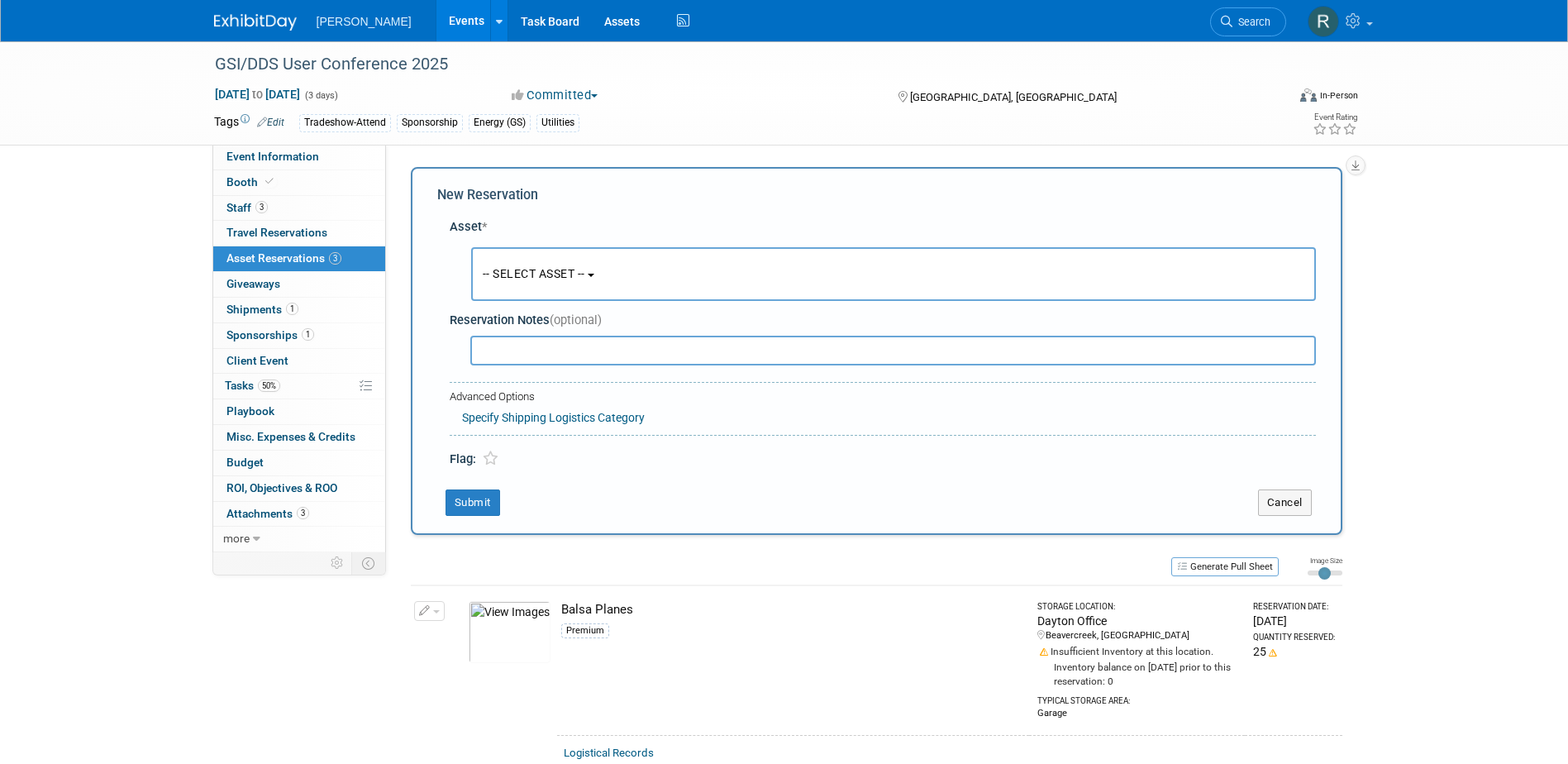
scroll to position [16, 0]
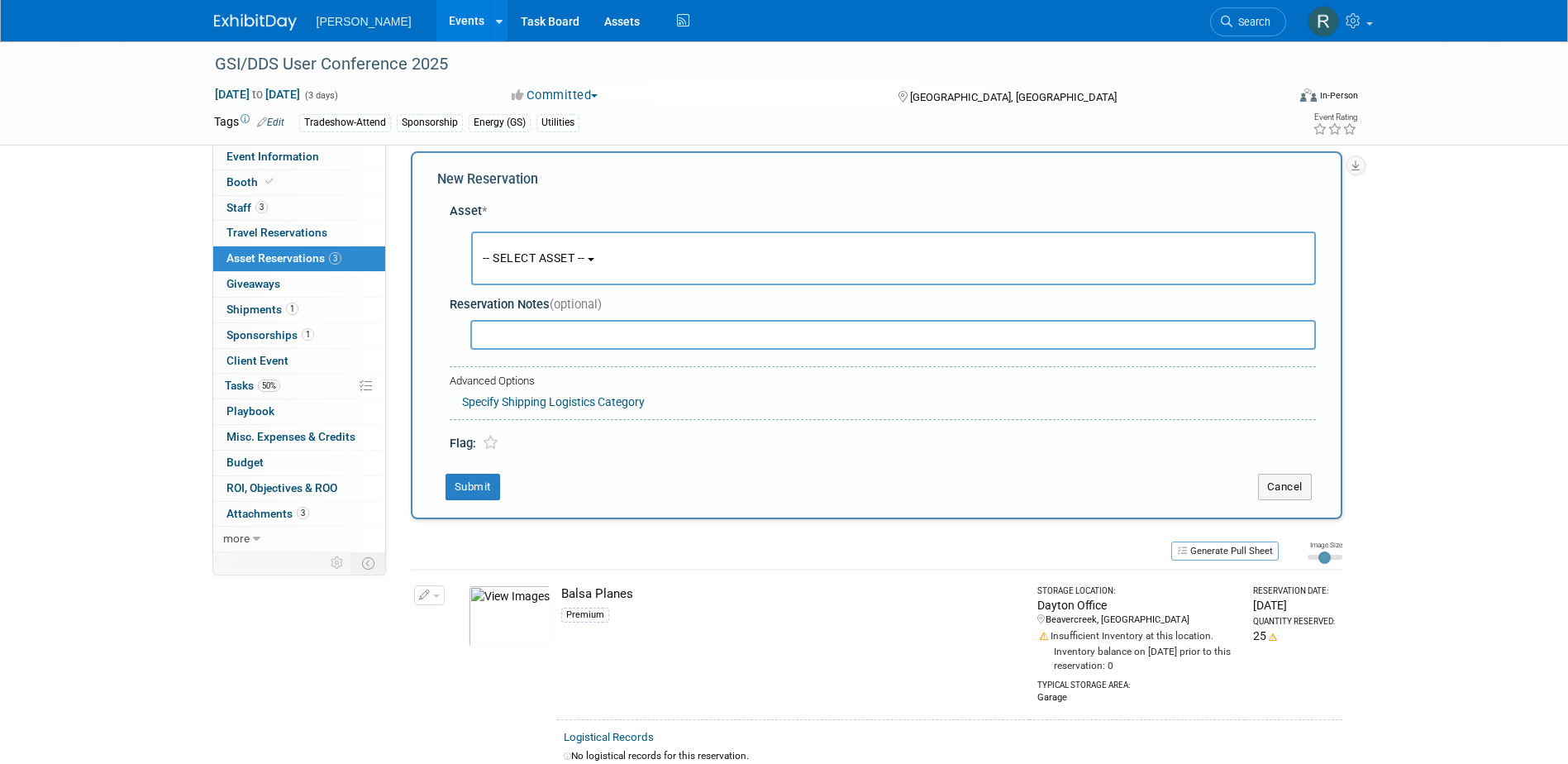
click at [511, 252] on span "-- SELECT ASSET --" at bounding box center [534, 258] width 103 height 13
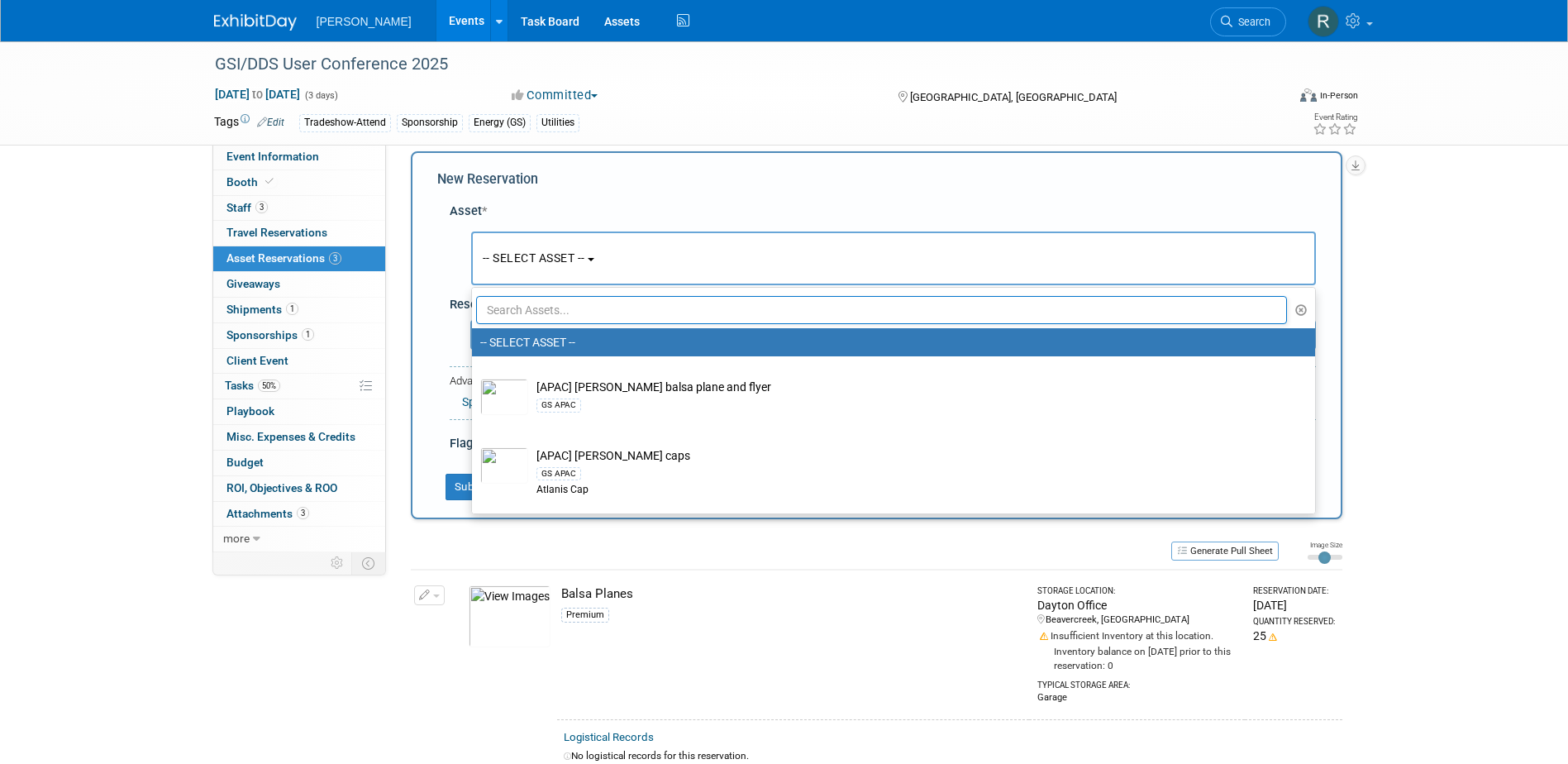
click at [520, 312] on input "text" at bounding box center [882, 310] width 812 height 28
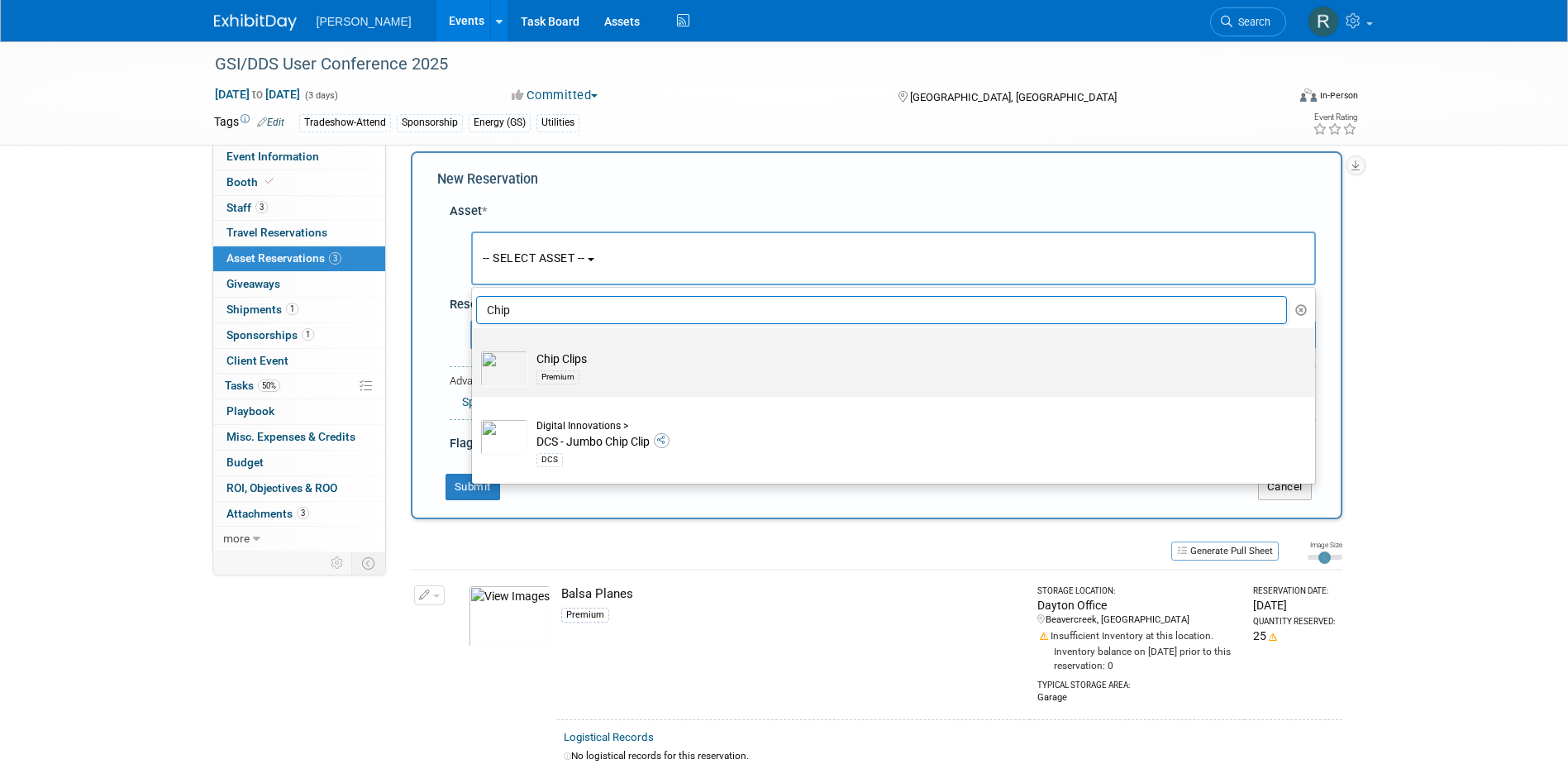
type input "Chip"
click at [551, 367] on div "Premium" at bounding box center [909, 376] width 746 height 19
click at [475, 348] on input "Chip Clips Premium" at bounding box center [469, 342] width 11 height 11
select select "10723115"
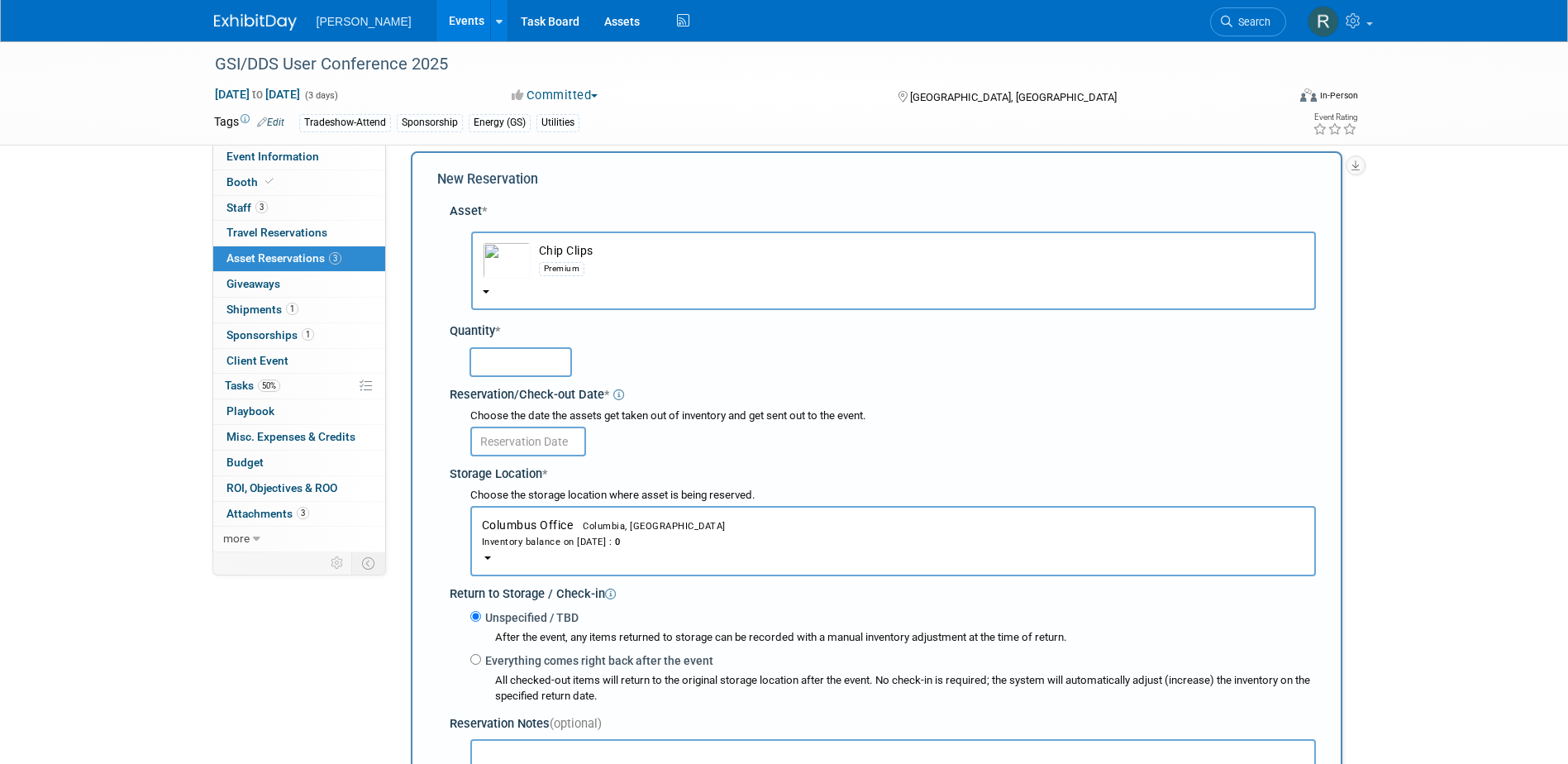
click at [524, 355] on input "text" at bounding box center [520, 362] width 103 height 30
type input "20"
click at [550, 440] on input "text" at bounding box center [528, 441] width 116 height 30
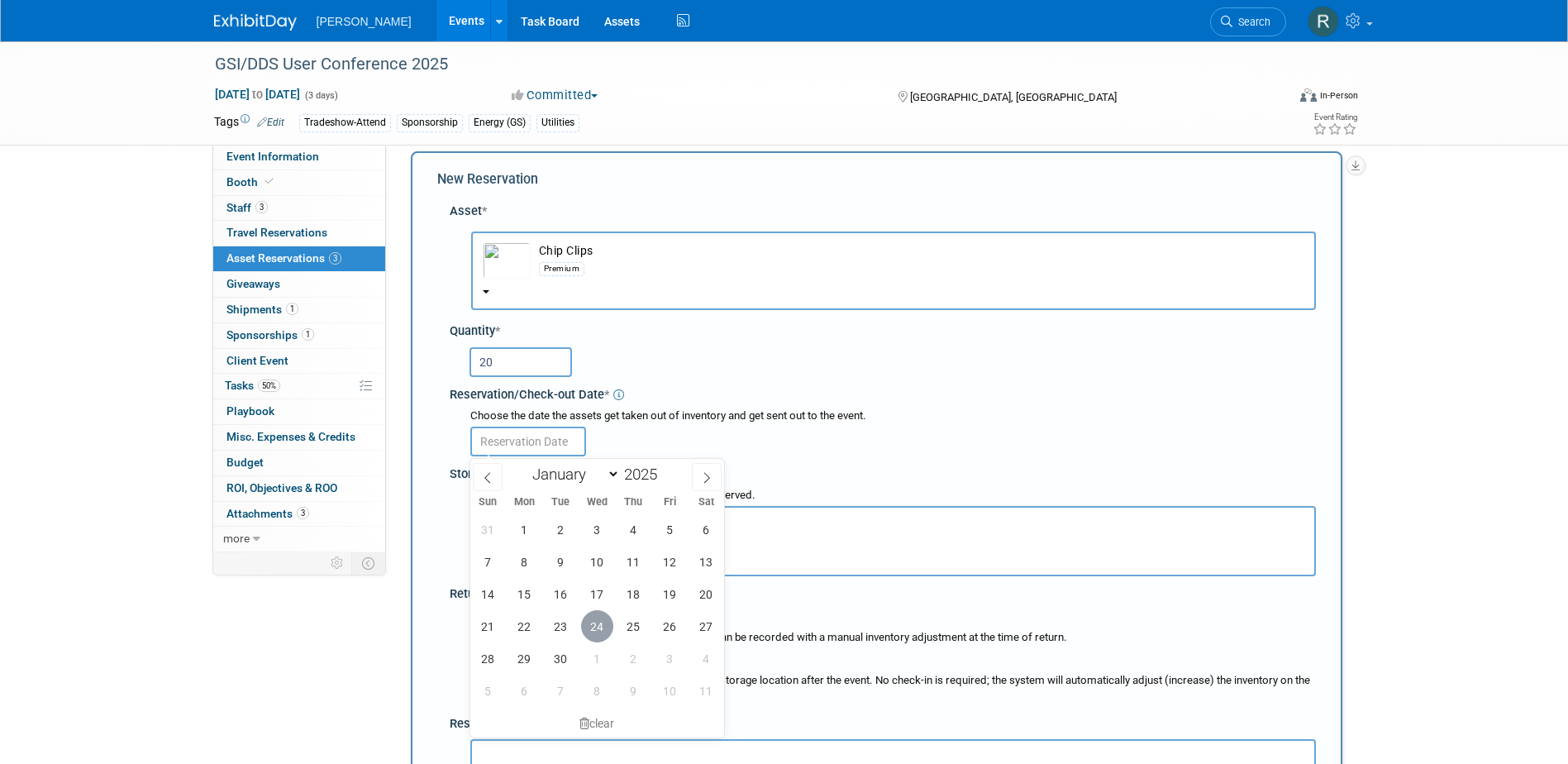
click at [596, 629] on span "24" at bounding box center [597, 626] width 33 height 33
type input "Sep 24, 2025"
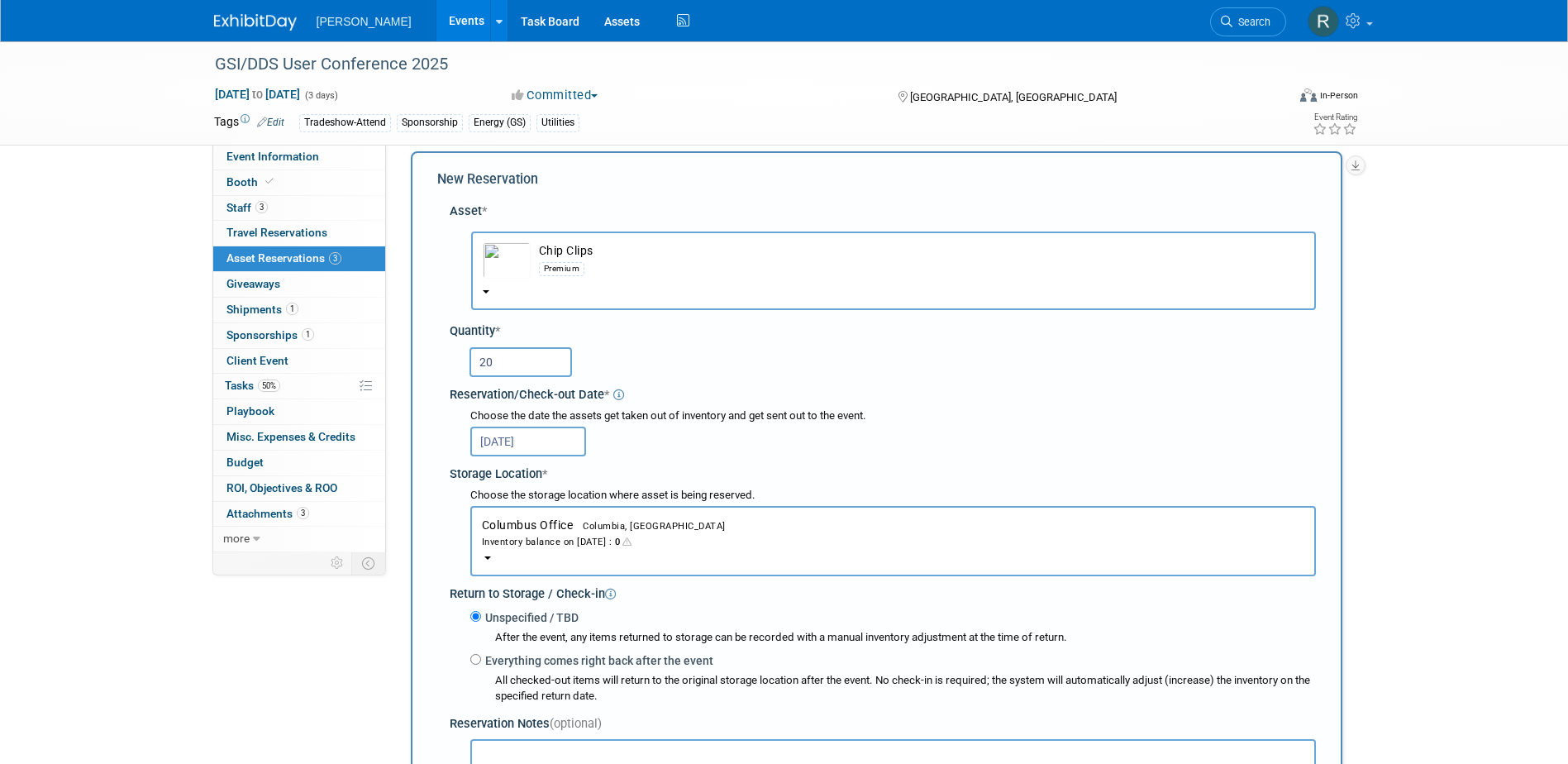
click at [575, 539] on div "Inventory balance on Sep 24, 2025 : 0" at bounding box center [893, 540] width 822 height 16
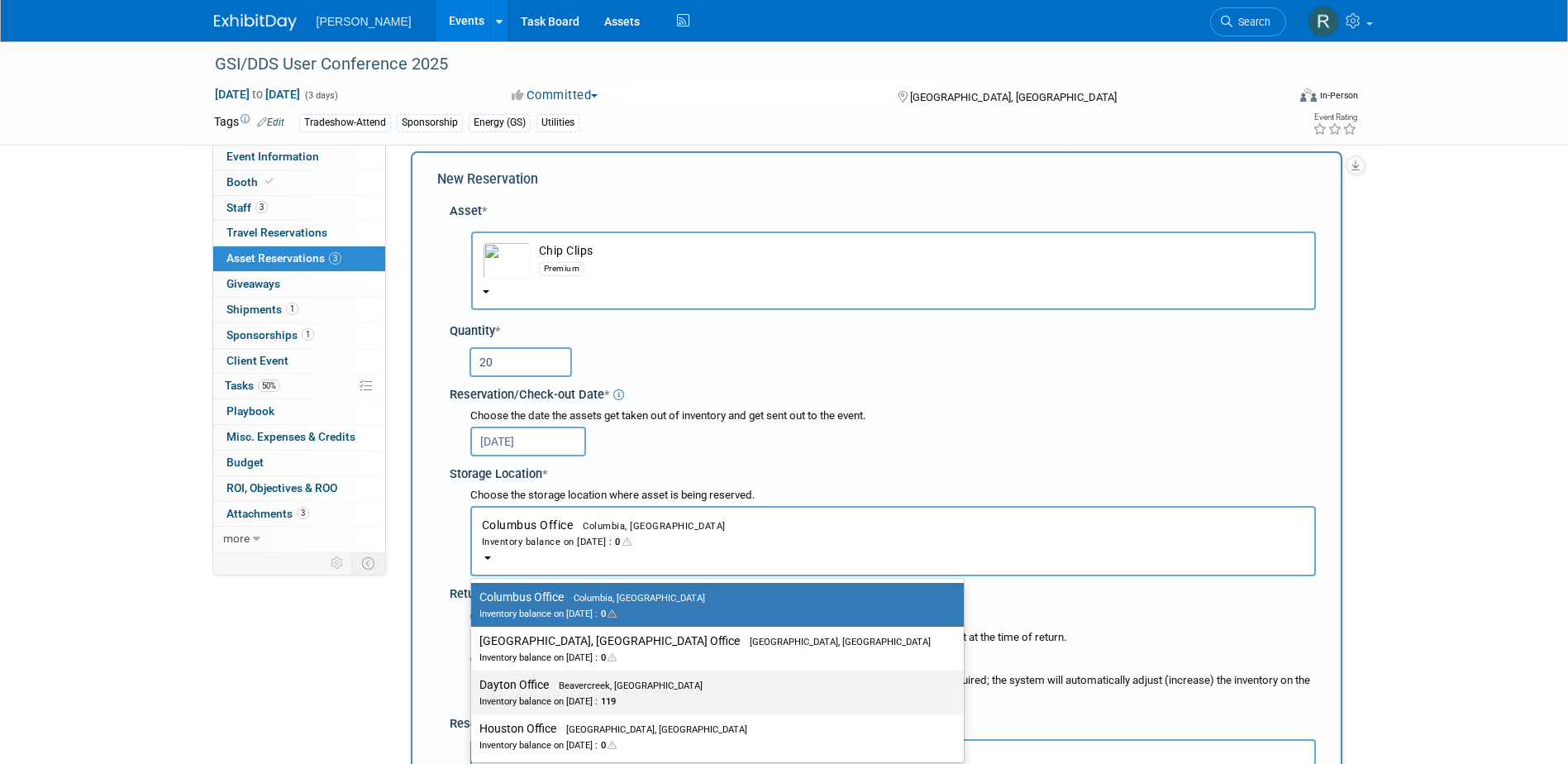
click at [535, 693] on div "Inventory balance on Sep 24, 2025 : 119" at bounding box center [705, 700] width 451 height 16
click at [474, 691] on input "Dayton Office Beavercreek, OH Inventory balance on Sep 24, 2025 : 119" at bounding box center [468, 685] width 11 height 11
select select "11223930"
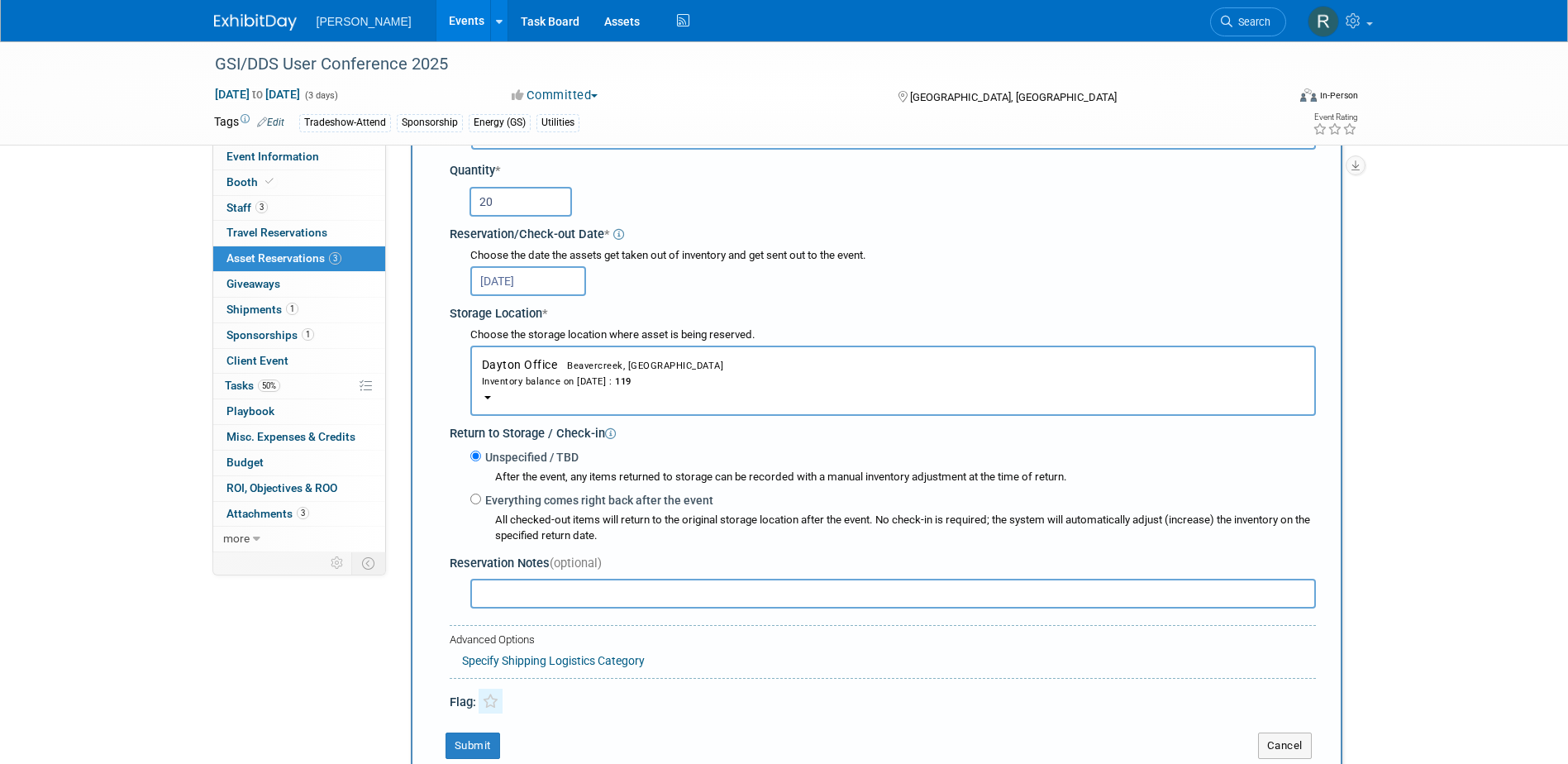
scroll to position [181, 0]
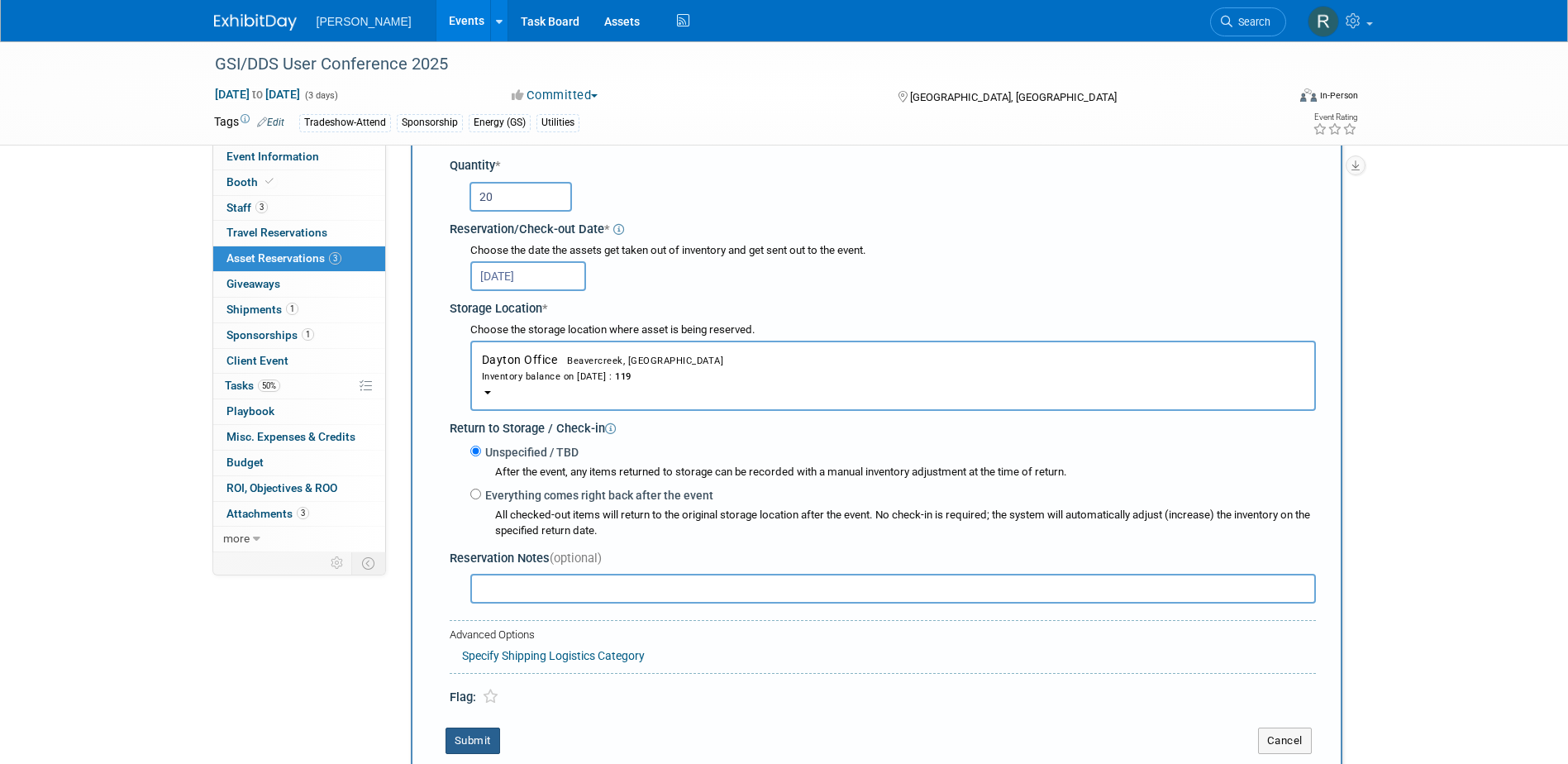
click at [480, 742] on button "Submit" at bounding box center [472, 741] width 54 height 27
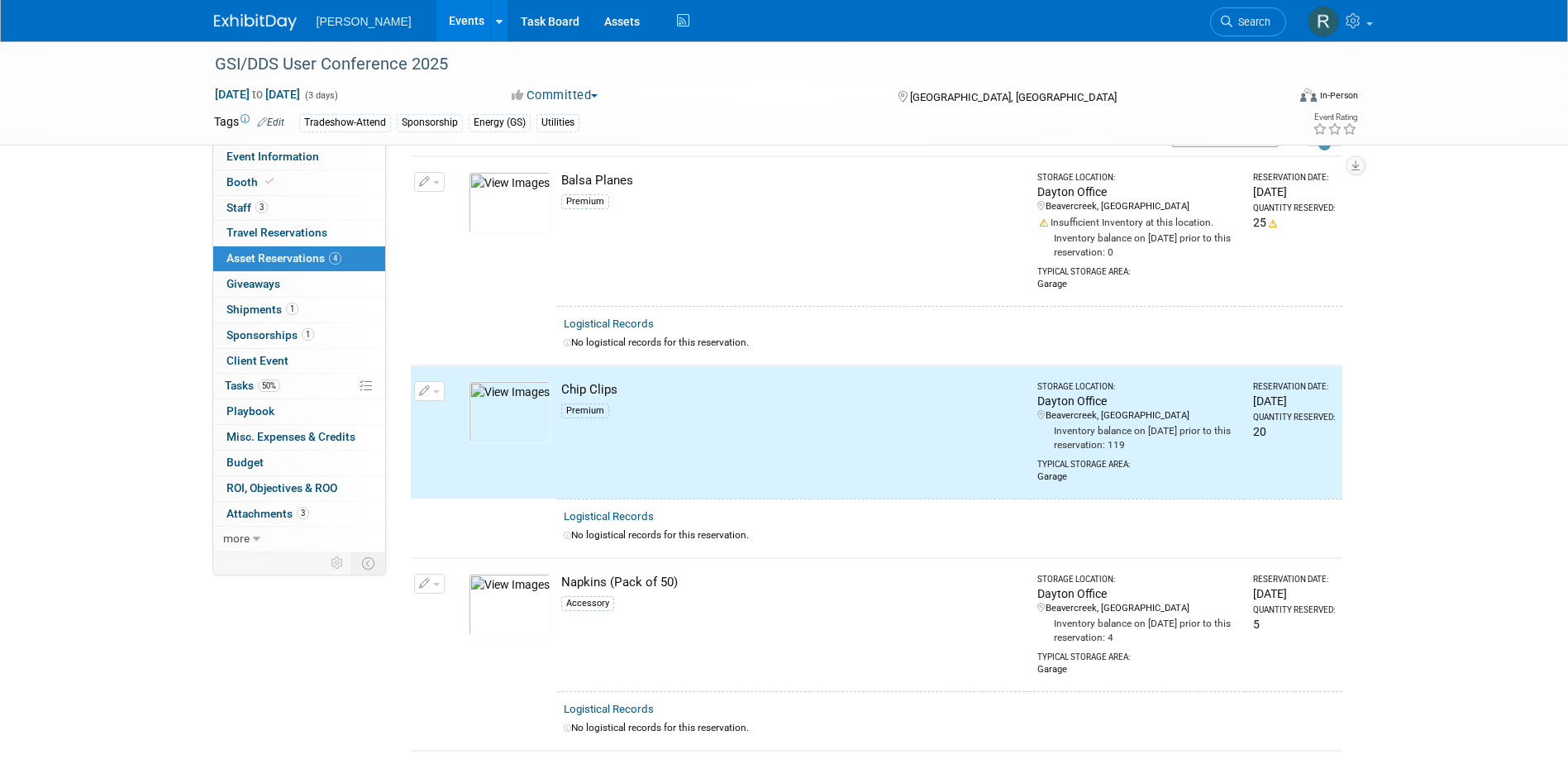
scroll to position [0, 0]
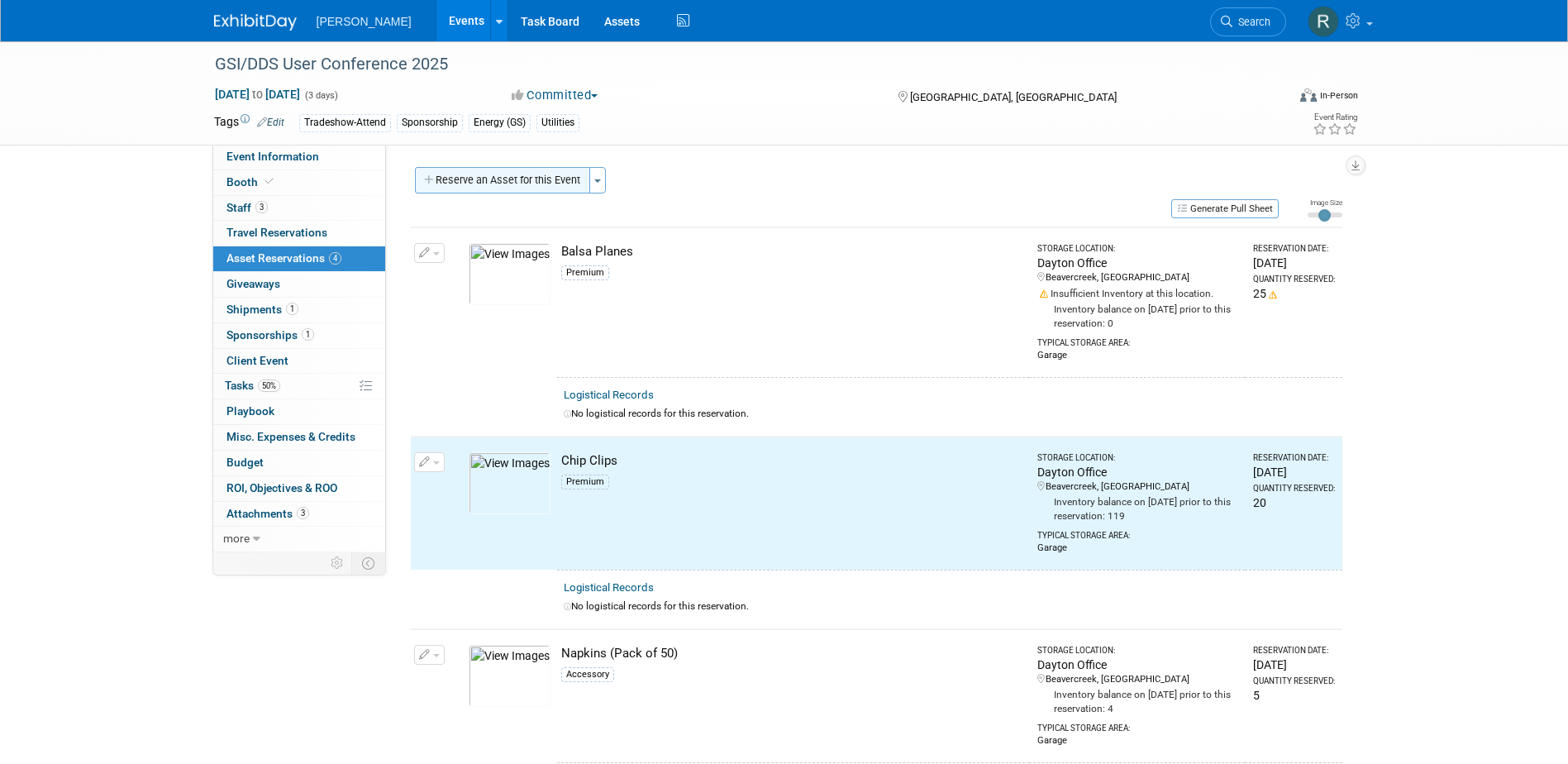
click at [510, 188] on button "Reserve an Asset for this Event" at bounding box center [503, 180] width 175 height 27
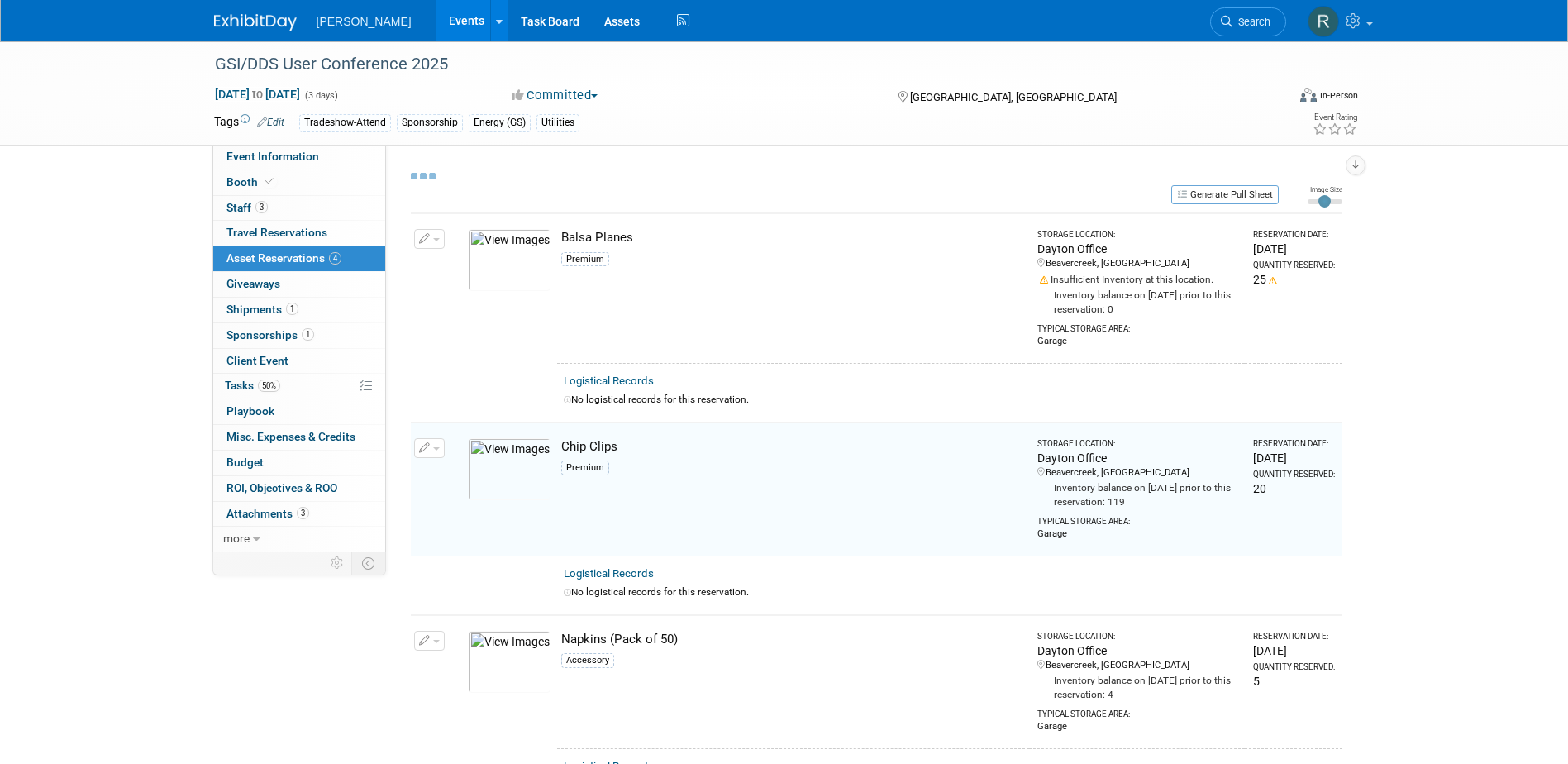
select select "8"
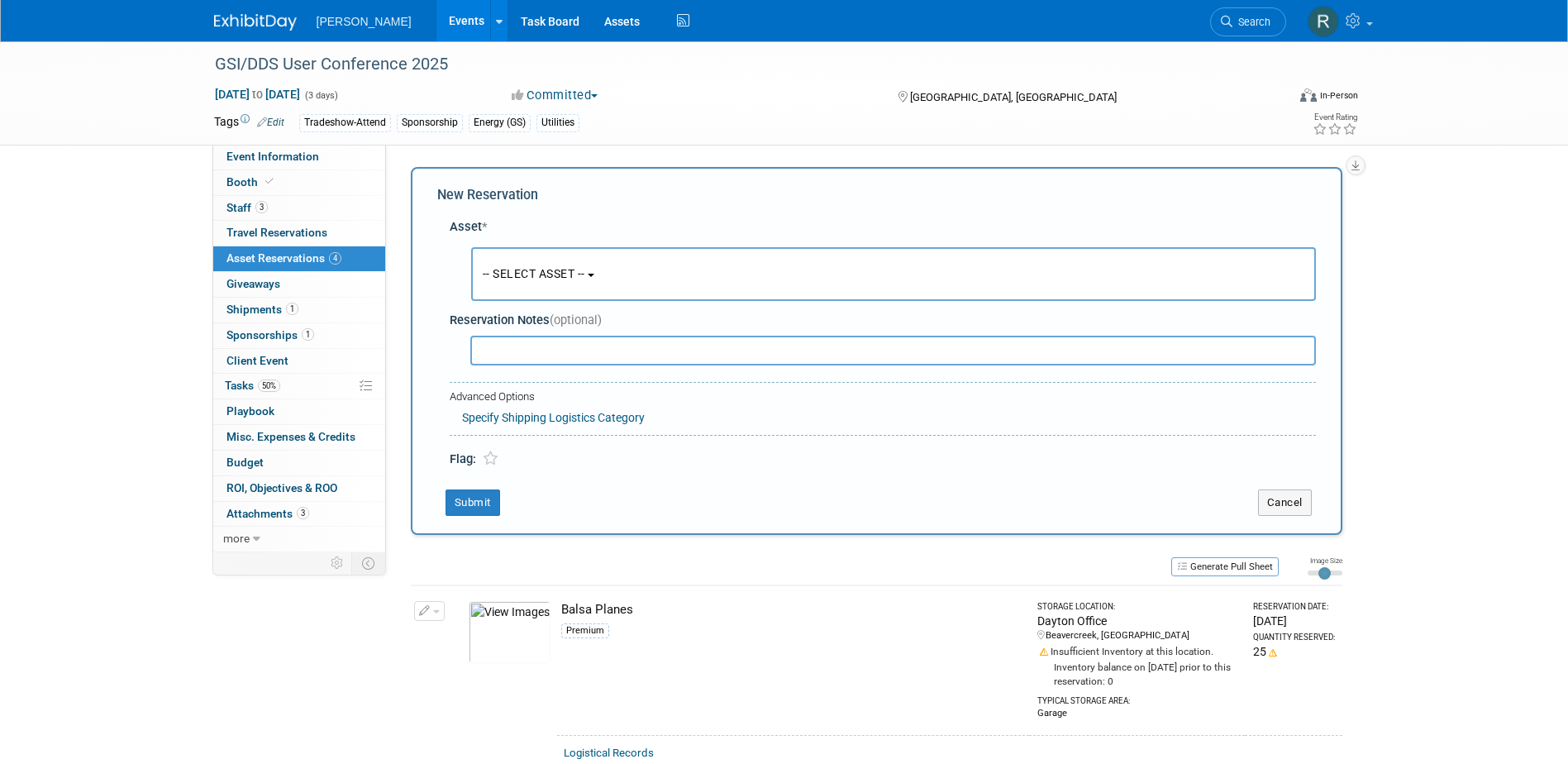
scroll to position [16, 0]
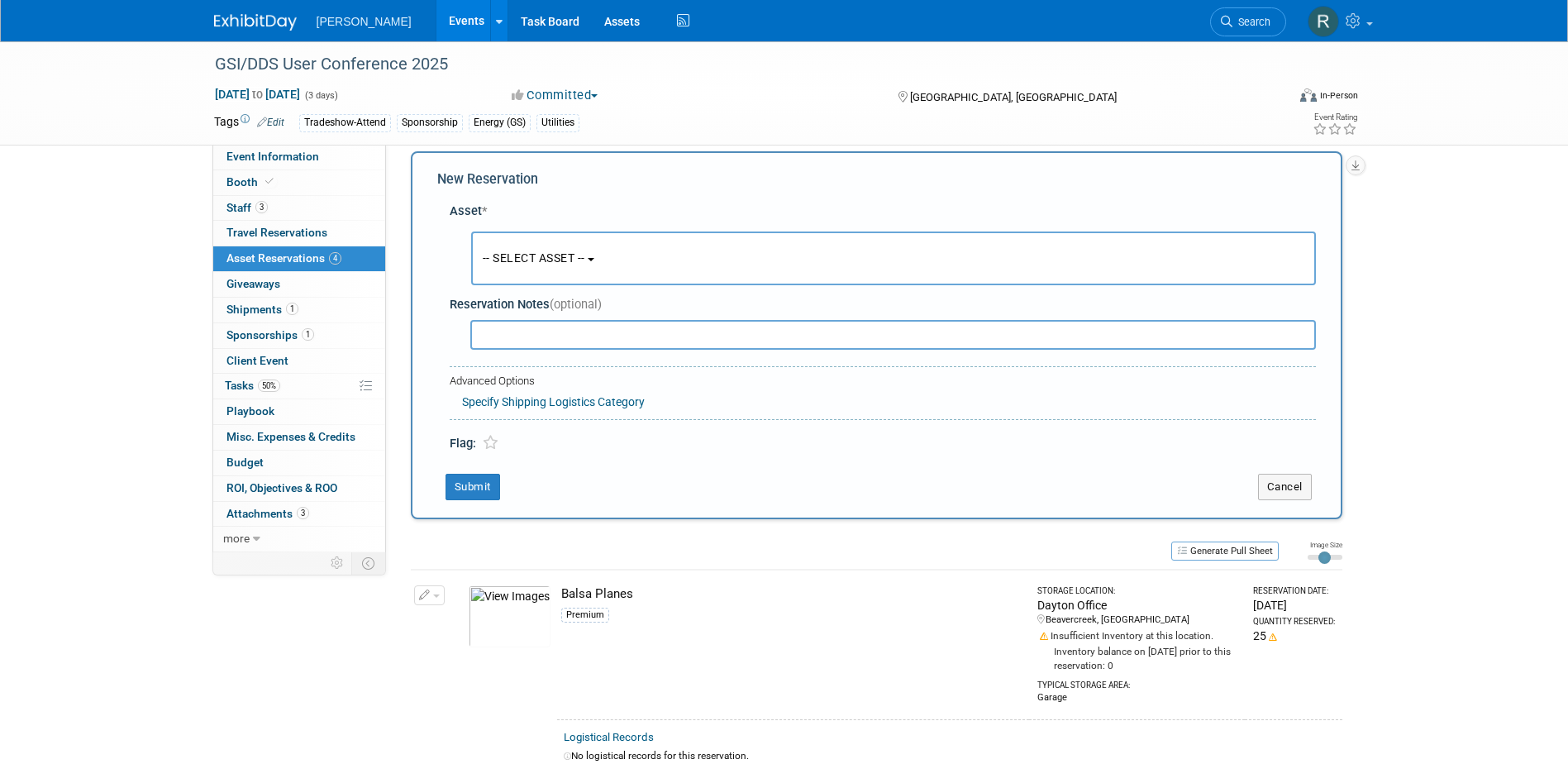
click at [521, 264] on span "-- SELECT ASSET --" at bounding box center [534, 258] width 103 height 13
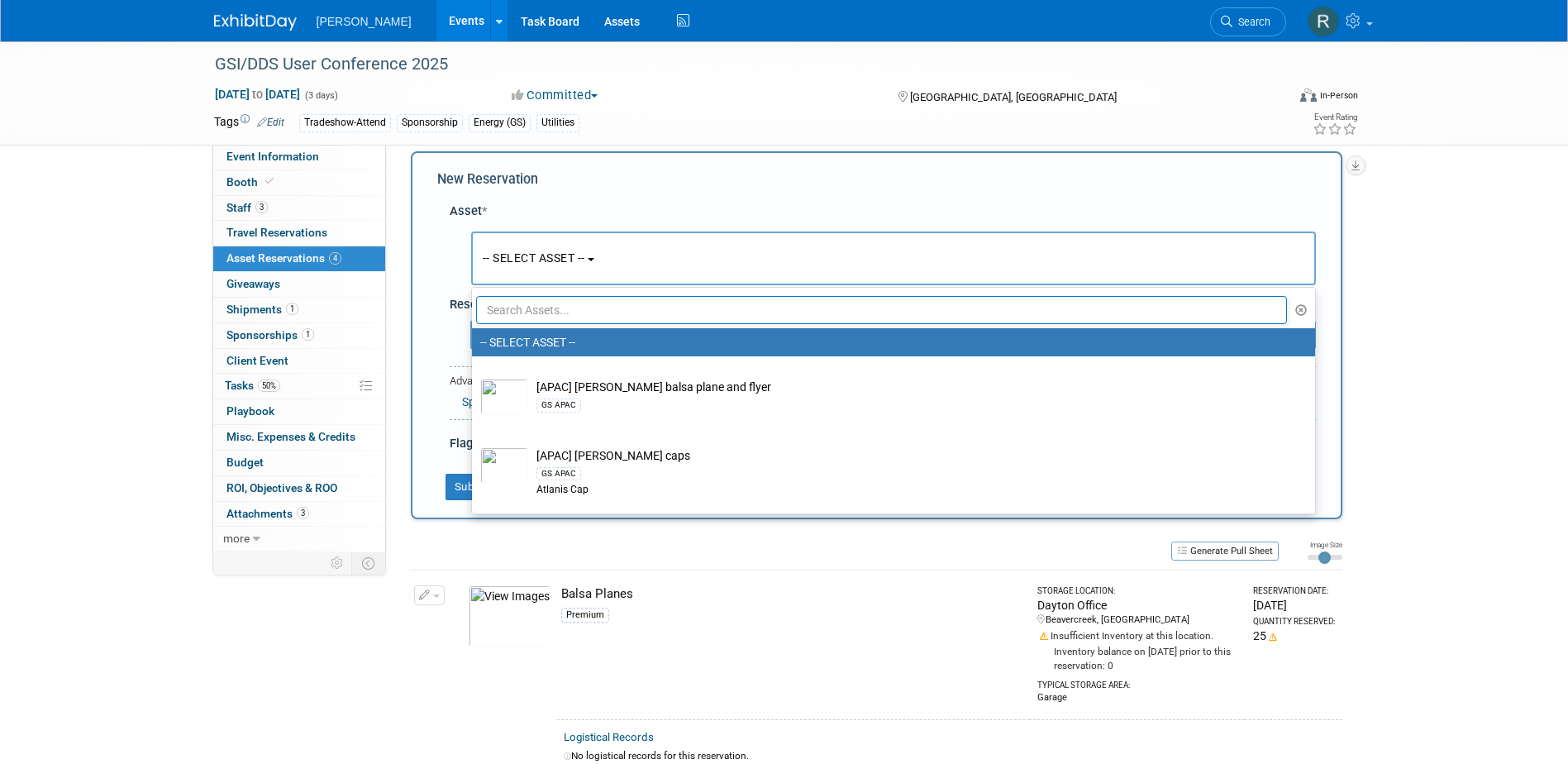
click at [522, 305] on input "text" at bounding box center [882, 310] width 812 height 28
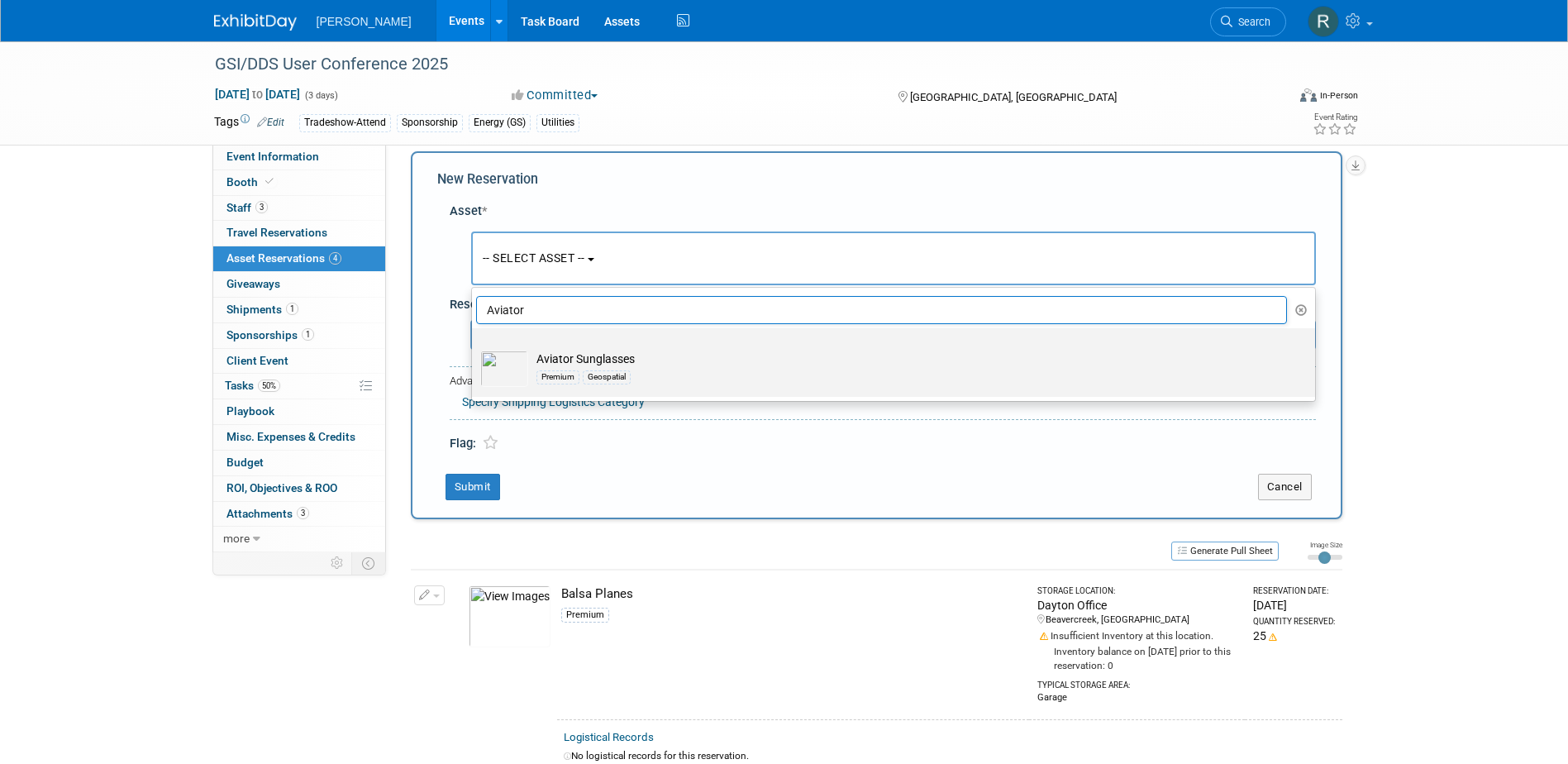
type input "Aviator"
click at [542, 363] on td "Aviator Sunglasses Premium Geospatial" at bounding box center [905, 369] width 754 height 37
click at [475, 348] on input "Aviator Sunglasses Premium Geospatial" at bounding box center [469, 342] width 11 height 11
select select "10724446"
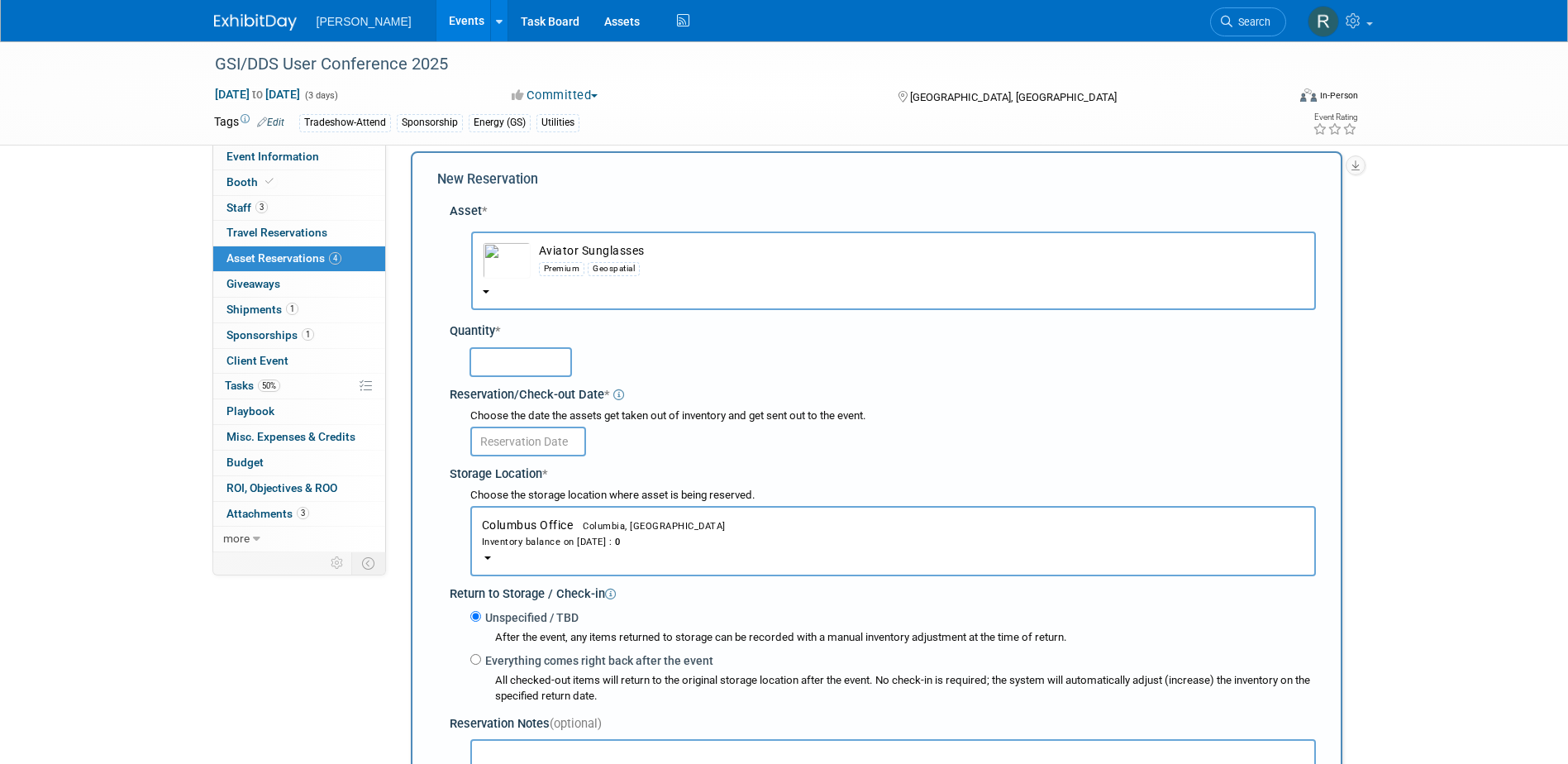
click at [541, 363] on input "text" at bounding box center [520, 362] width 103 height 30
type input "20"
click at [531, 437] on input "text" at bounding box center [528, 441] width 116 height 30
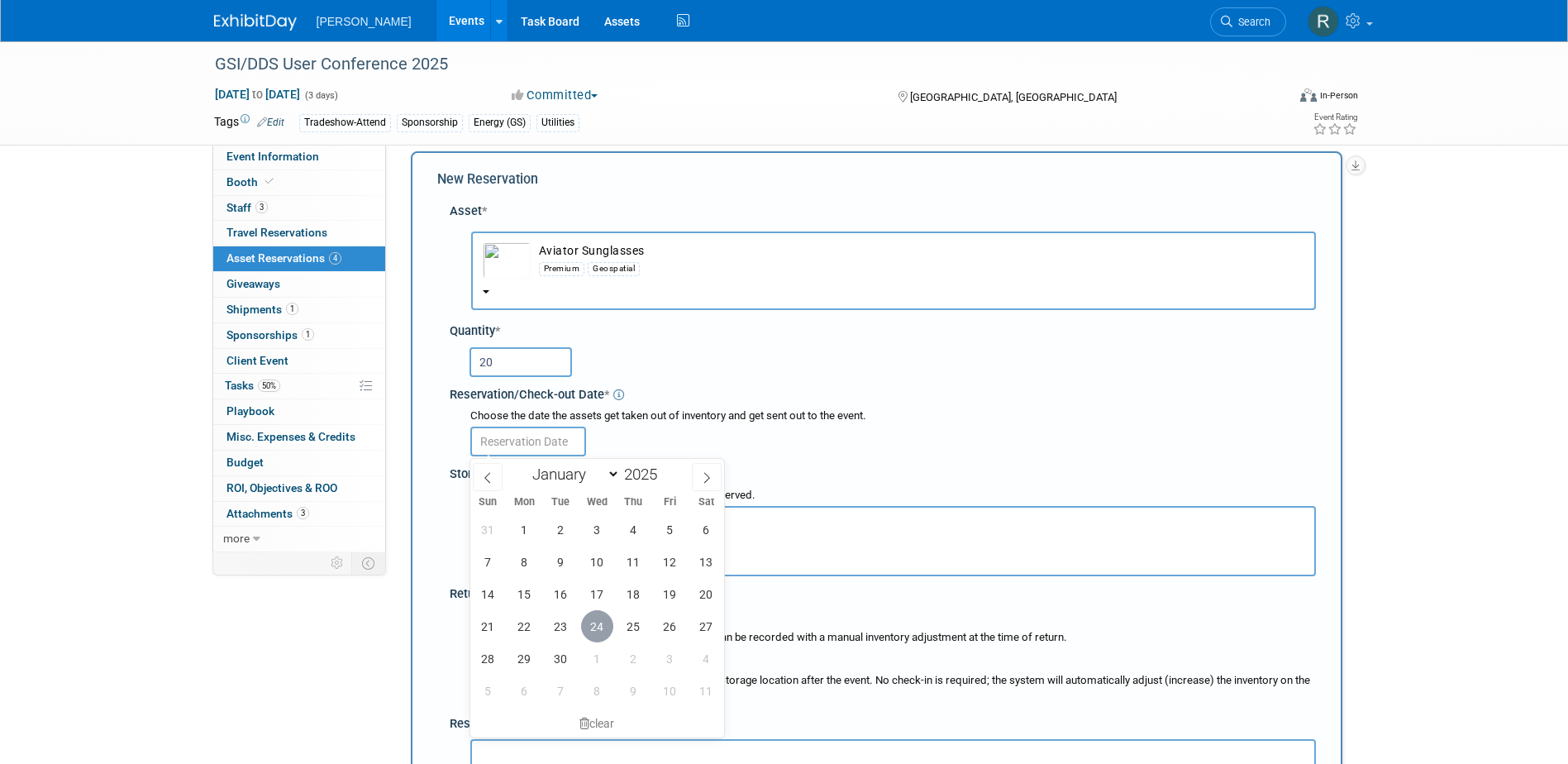
click at [596, 622] on span "24" at bounding box center [597, 626] width 33 height 33
type input "Sep 24, 2025"
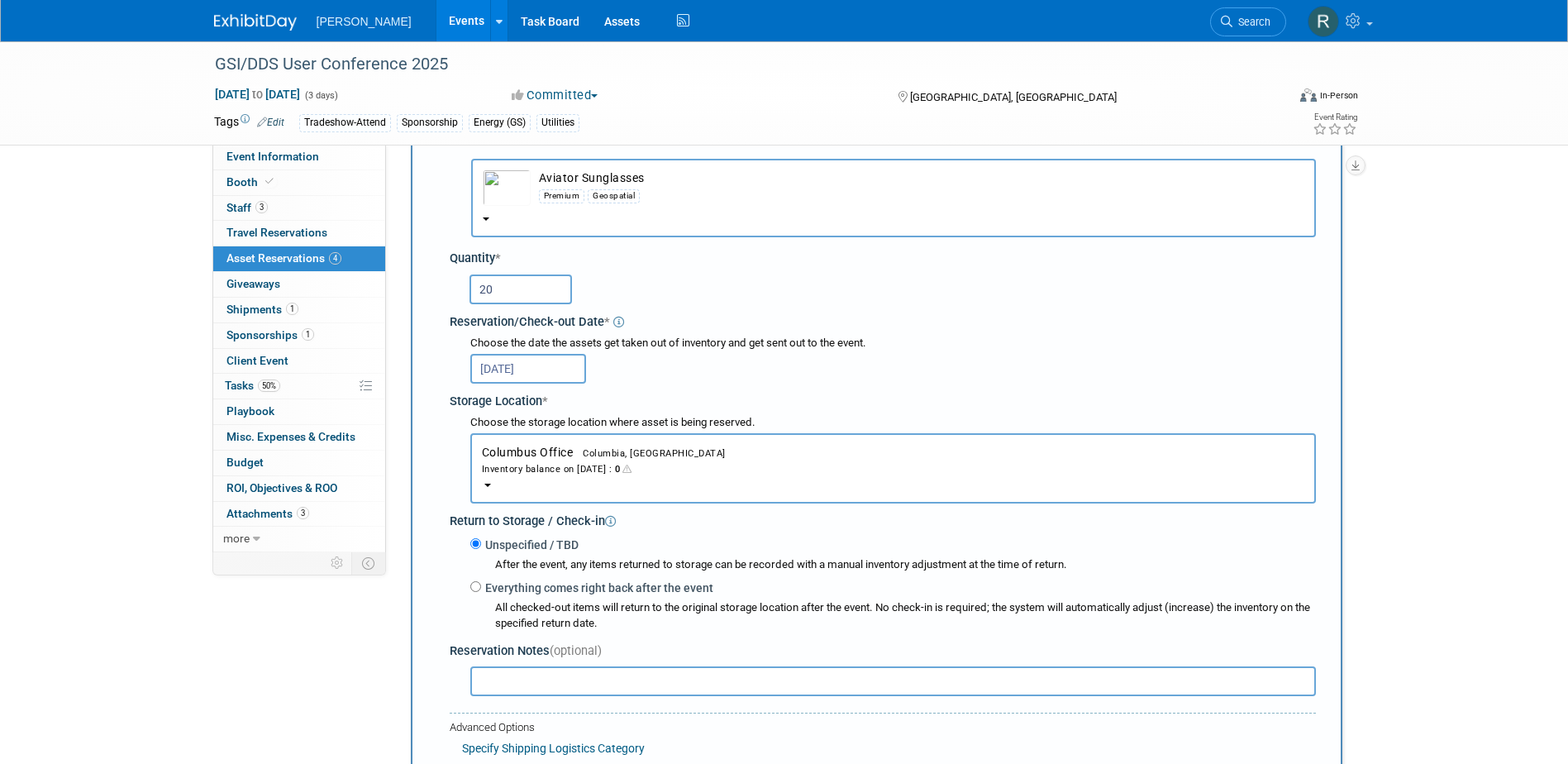
scroll to position [98, 0]
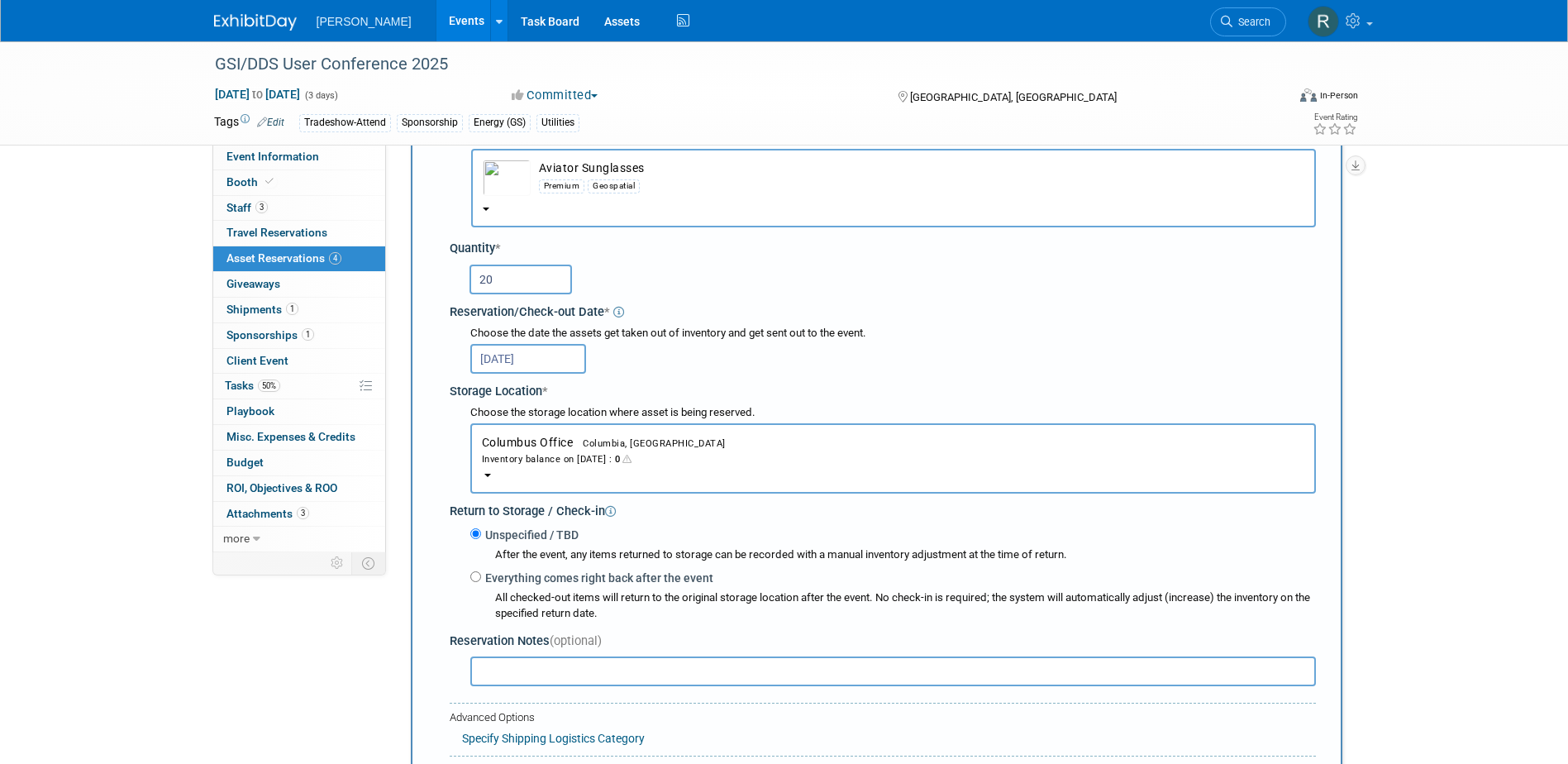
click at [512, 450] on button "Columbus Office Columbia, SC Inventory balance on Sep 24, 2025 : 0" at bounding box center [893, 458] width 846 height 70
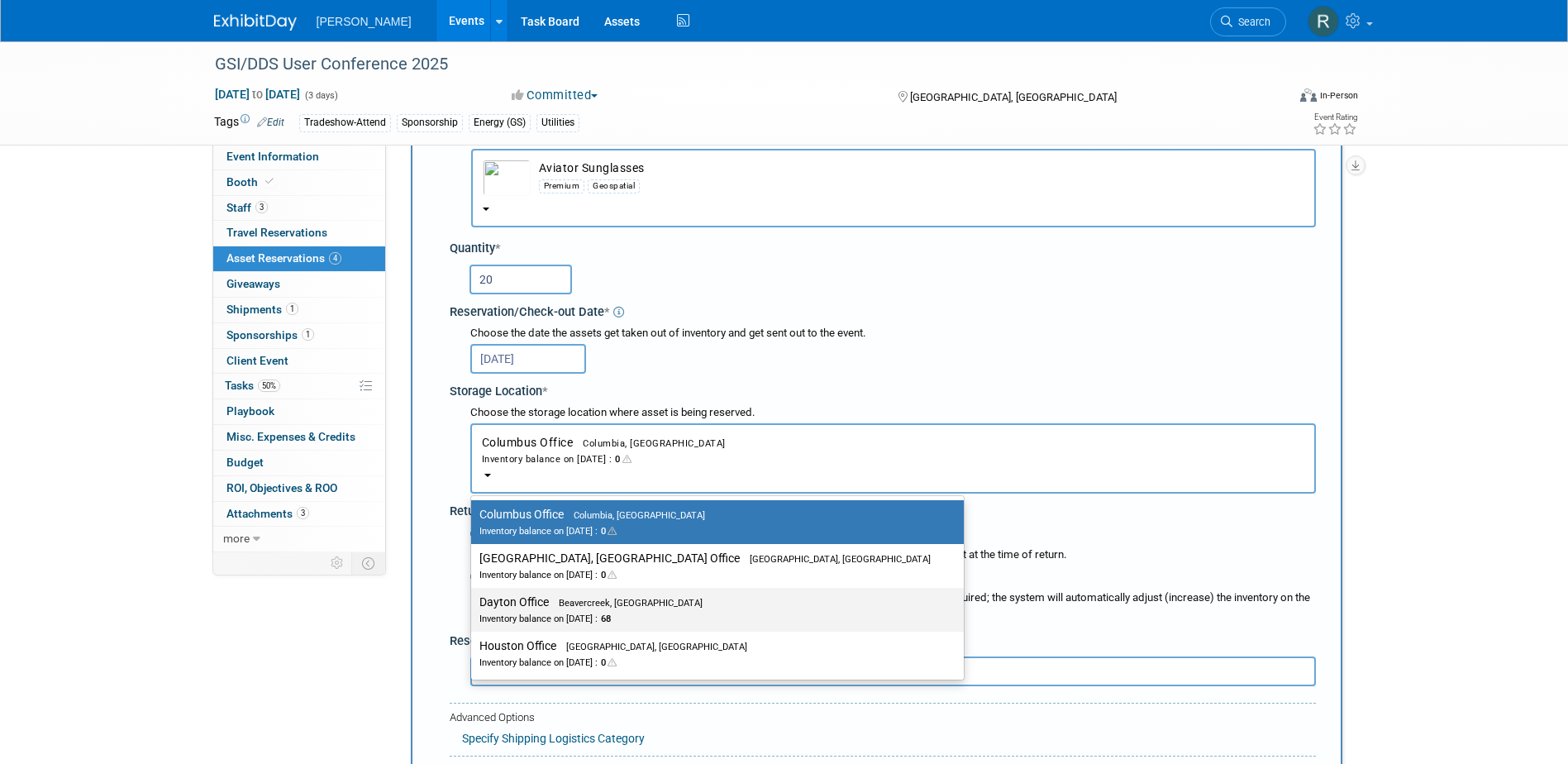
click at [517, 610] on label "Dayton Office Beavercreek, OH Inventory balance on Sep 24, 2025 : 68" at bounding box center [713, 610] width 468 height 38
click at [474, 607] on input "Dayton Office Beavercreek, OH Inventory balance on Sep 24, 2025 : 68" at bounding box center [468, 602] width 11 height 11
select select "11223930"
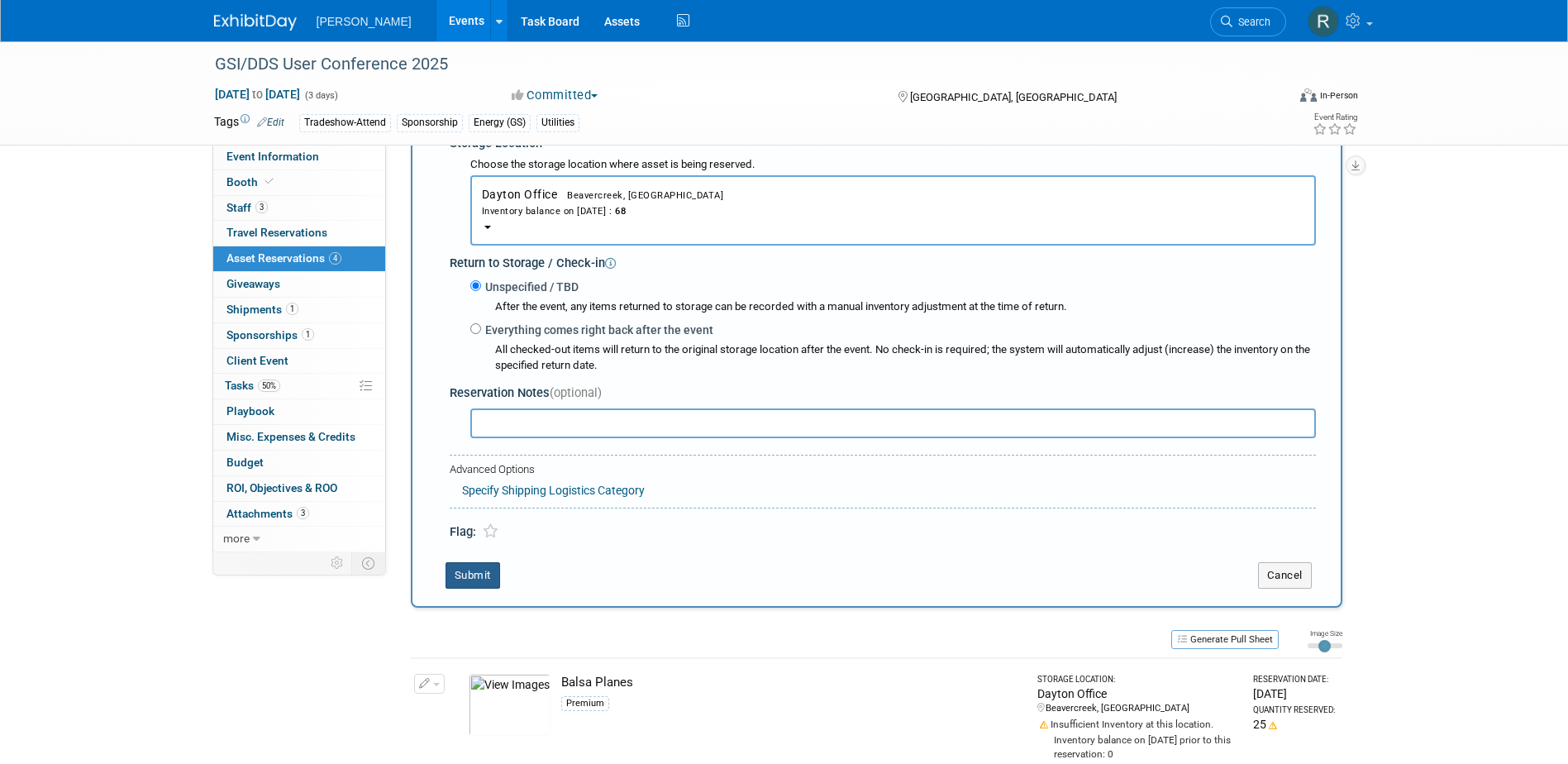
click at [466, 584] on button "Submit" at bounding box center [472, 576] width 54 height 27
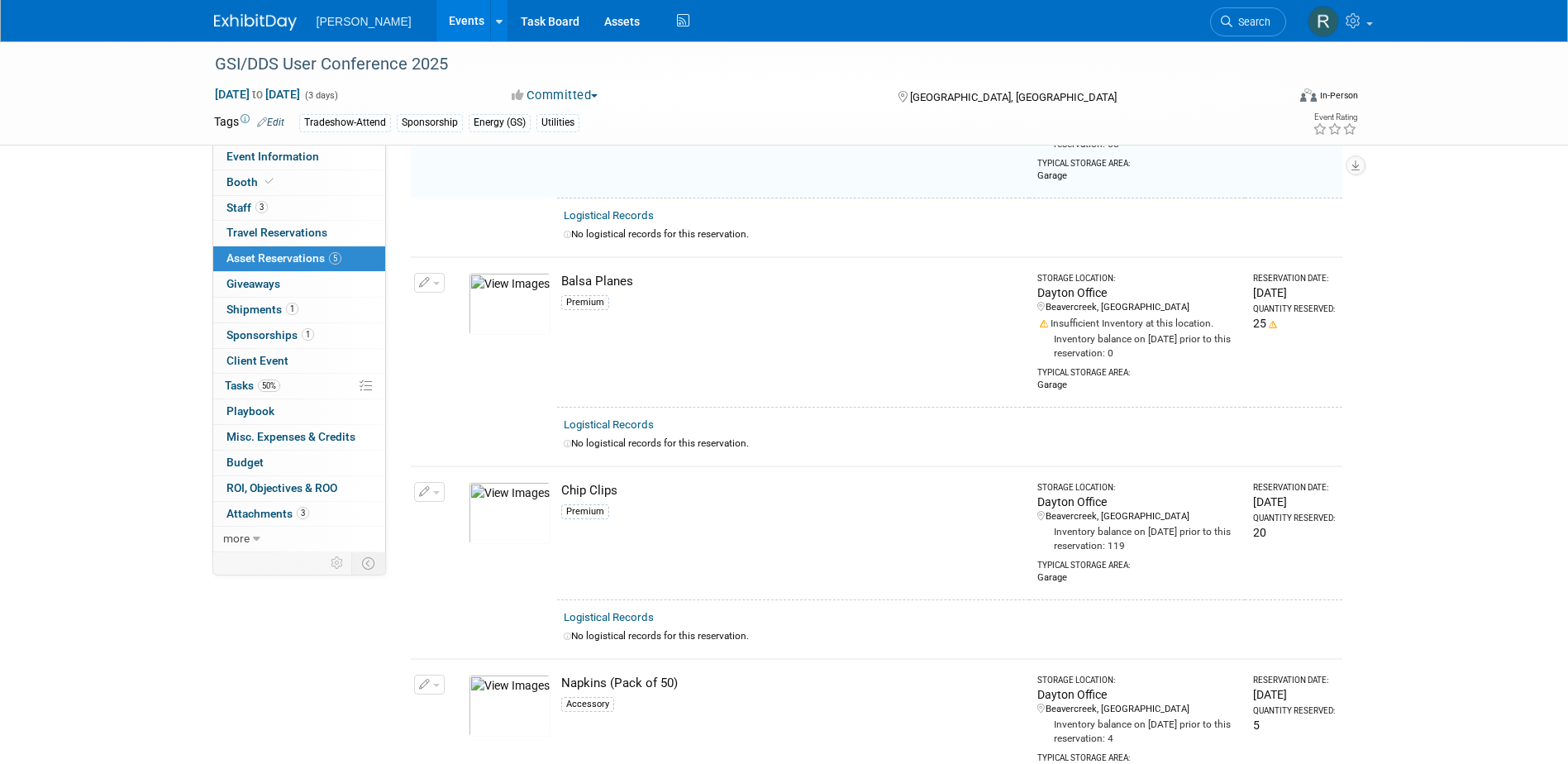
scroll to position [21, 0]
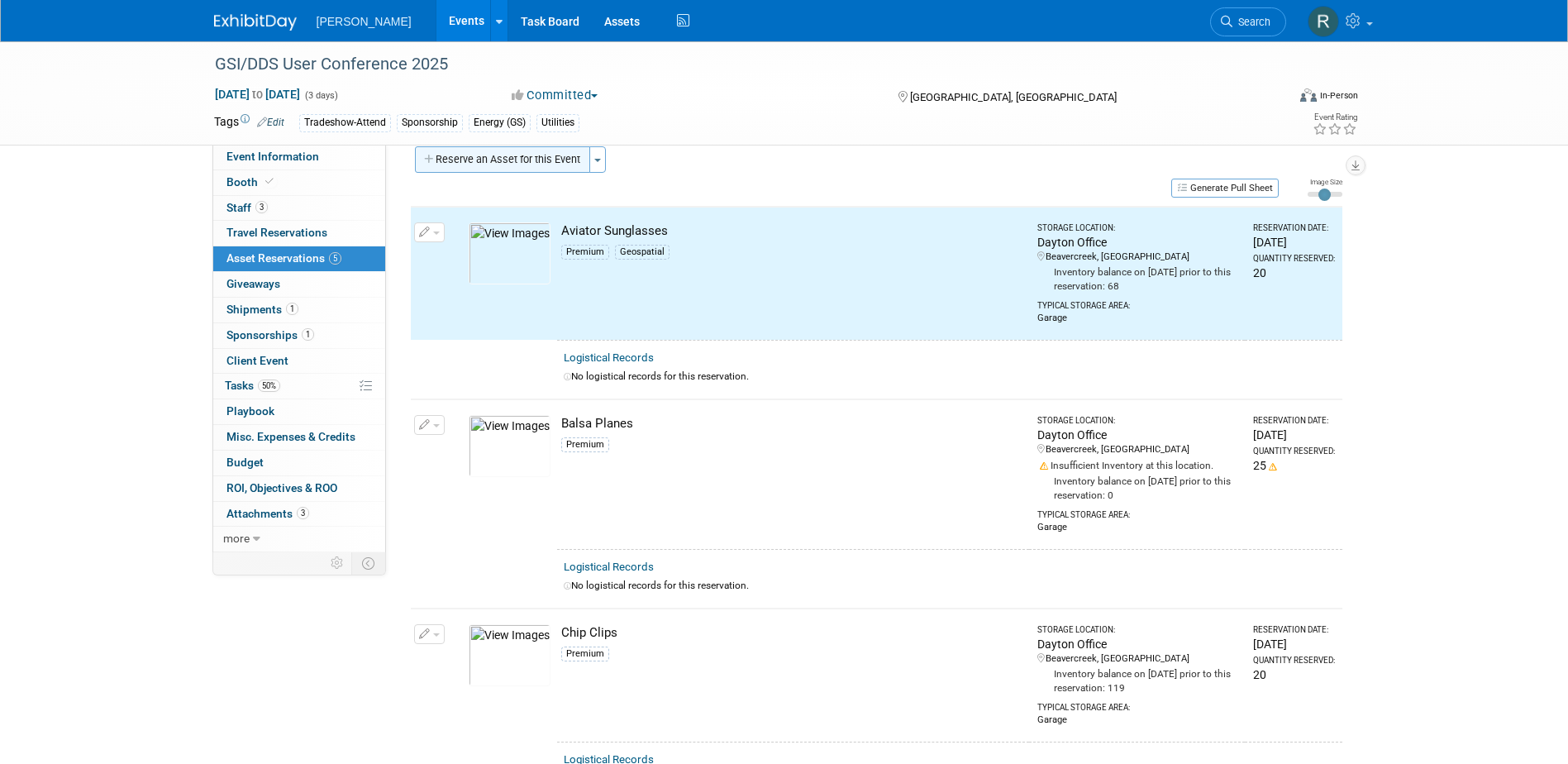
click at [465, 156] on button "Reserve an Asset for this Event" at bounding box center [503, 159] width 175 height 27
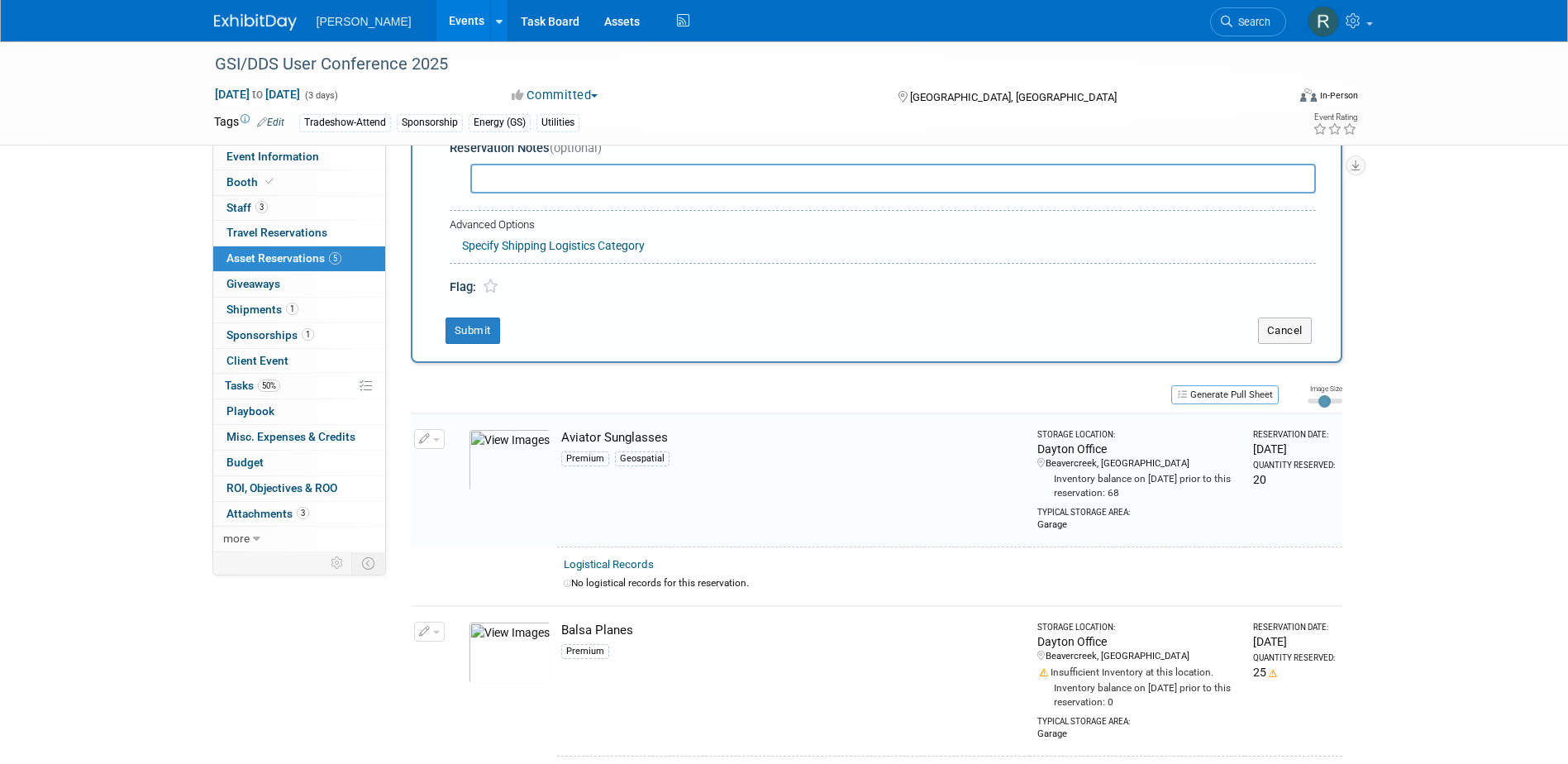
scroll to position [16, 0]
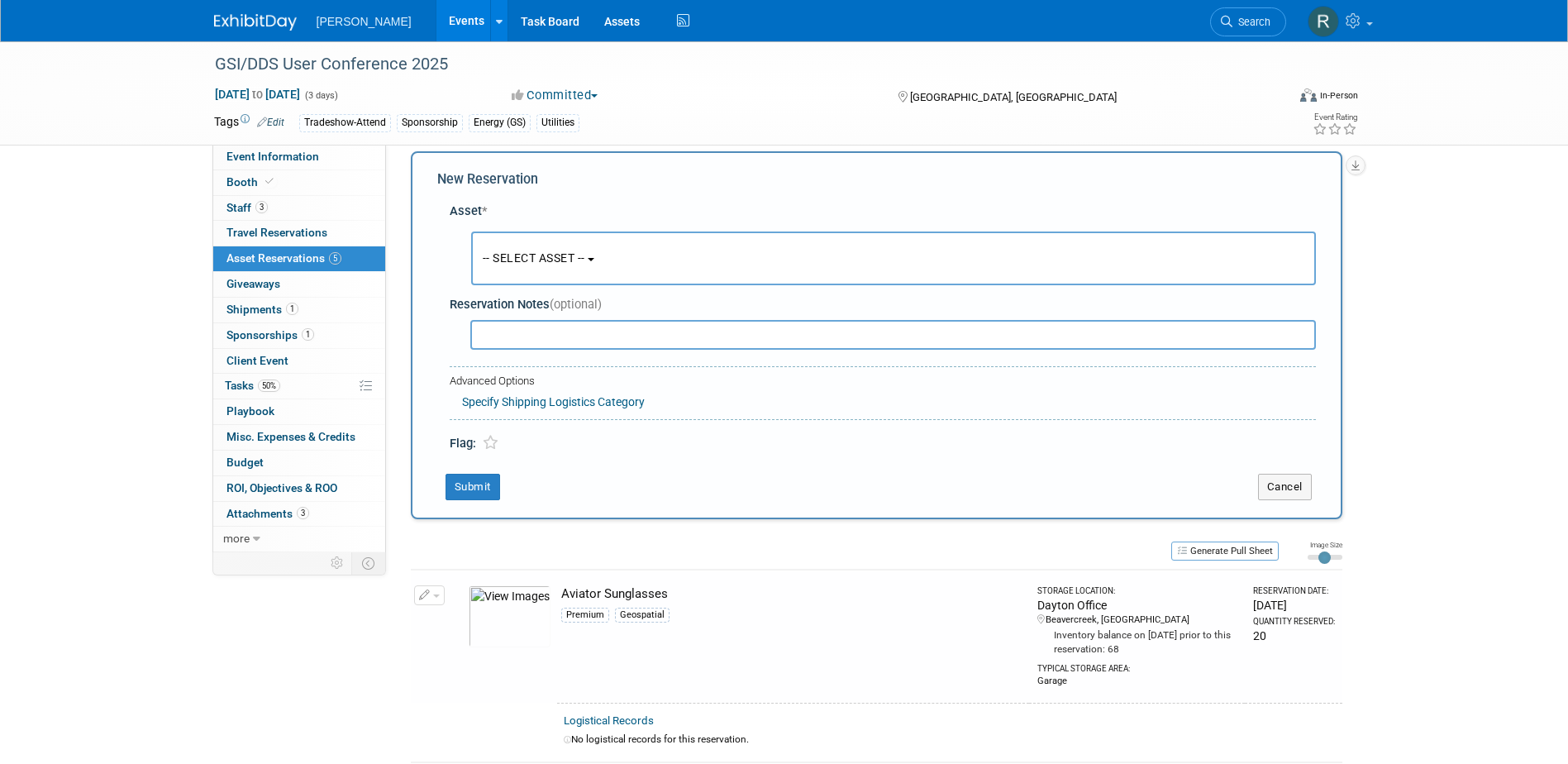
click at [510, 261] on span "-- SELECT ASSET --" at bounding box center [534, 258] width 103 height 13
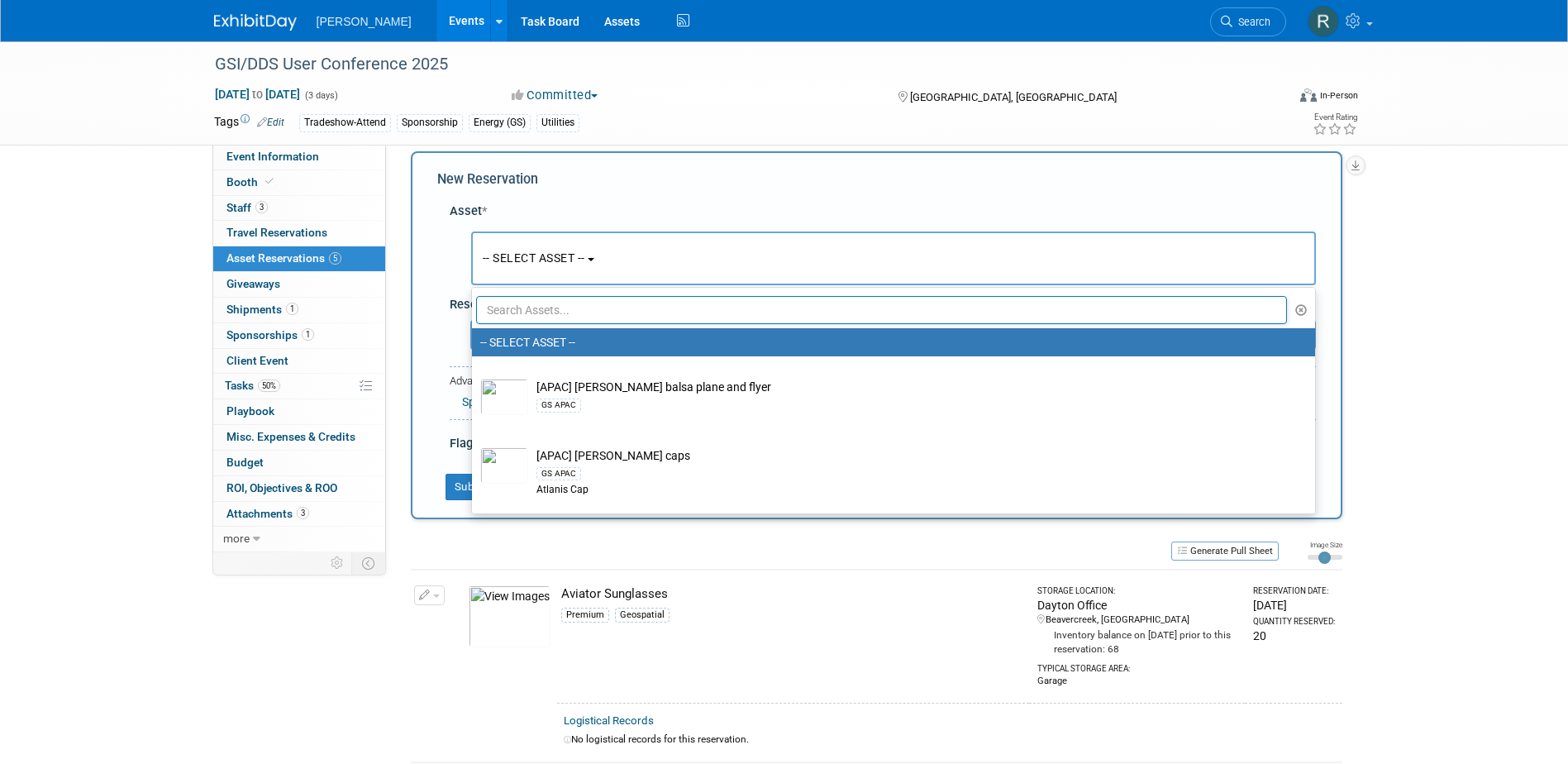
click at [511, 309] on input "text" at bounding box center [882, 310] width 812 height 28
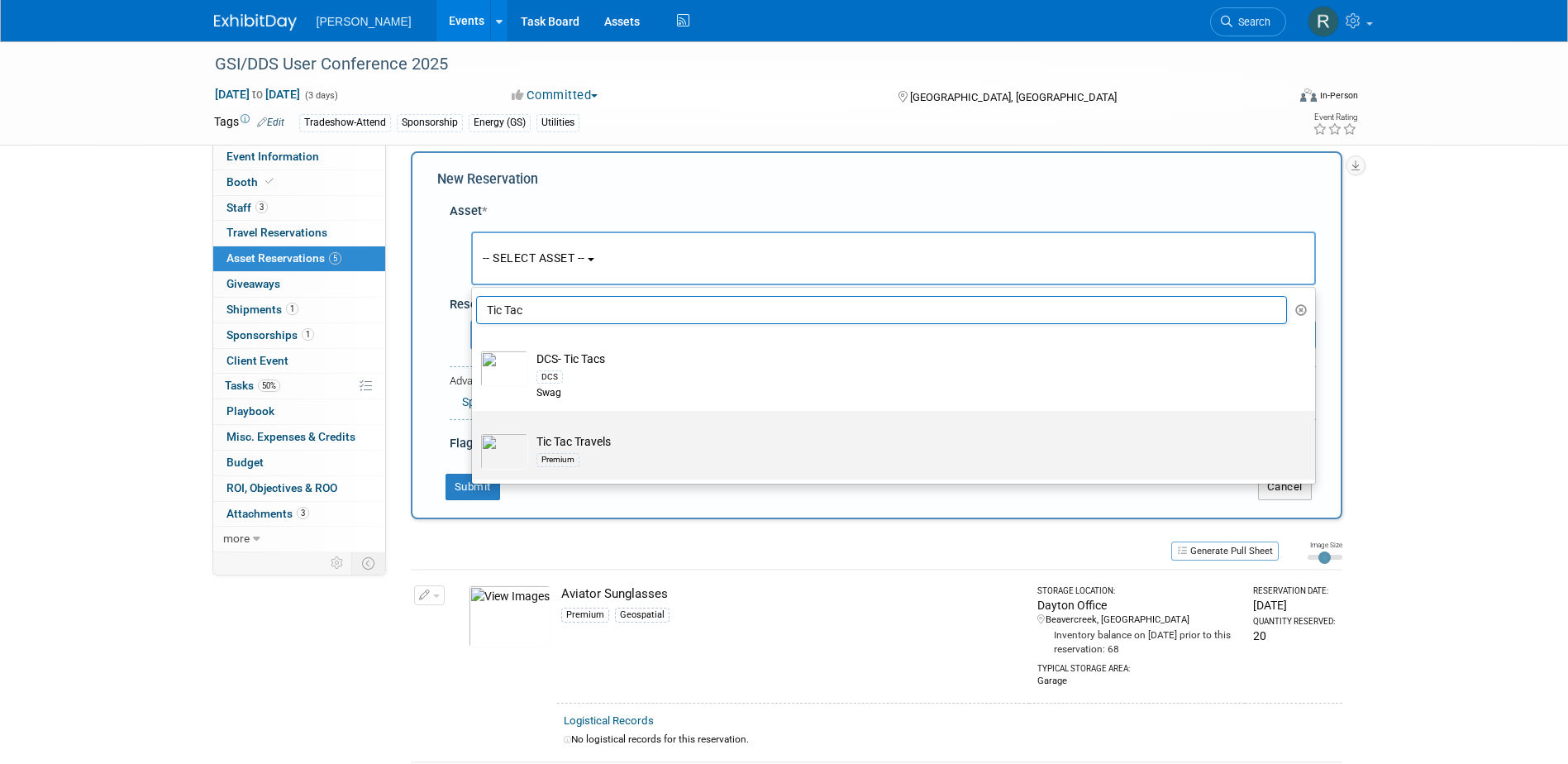
type input "Tic Tac"
click at [589, 440] on td "Tic Tac Travels Premium" at bounding box center [905, 451] width 754 height 37
click at [475, 430] on input "Tic Tac Travels Premium" at bounding box center [469, 425] width 11 height 11
select select "10723125"
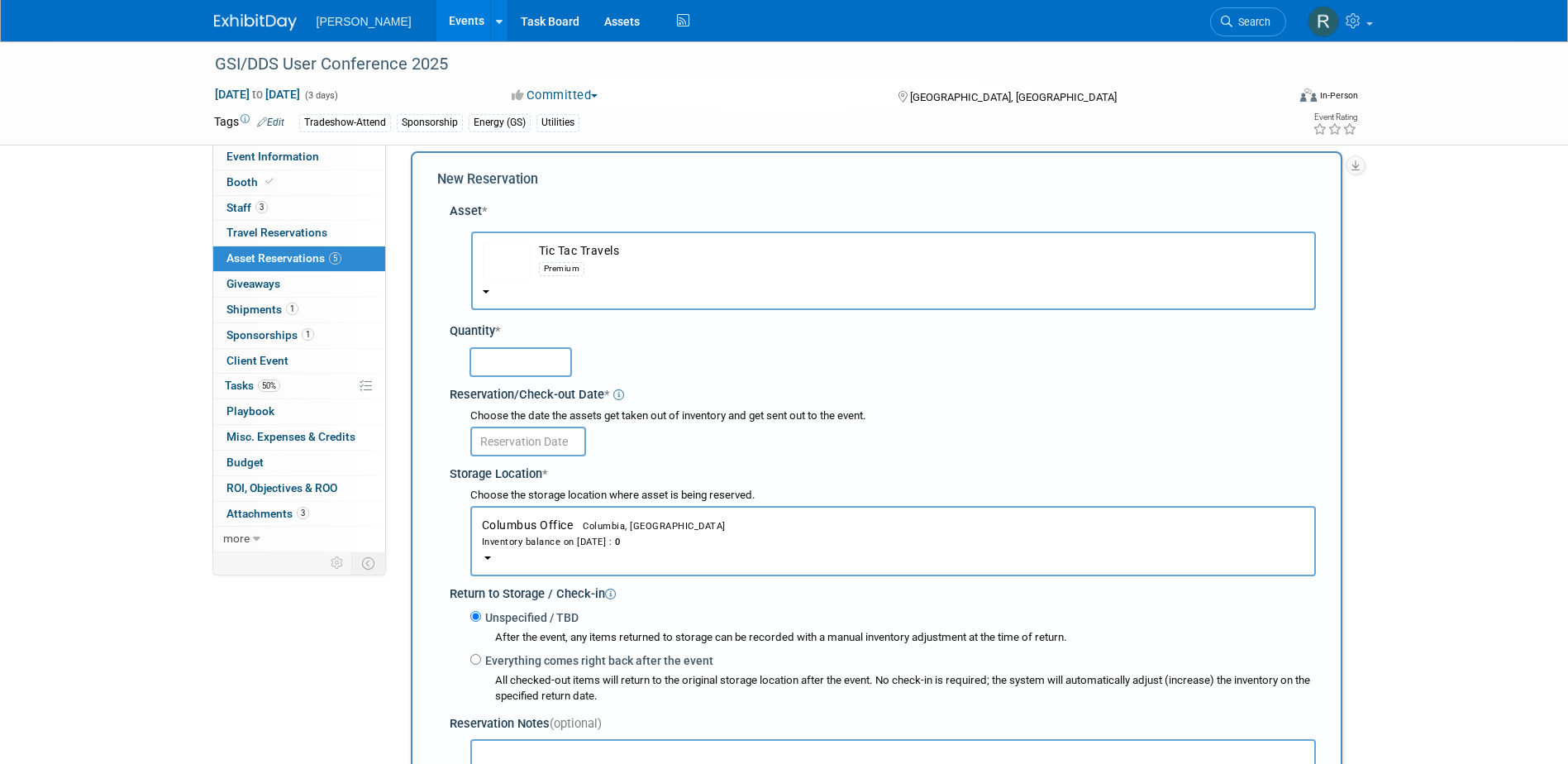
click at [500, 359] on input "text" at bounding box center [520, 362] width 103 height 30
type input "1"
click at [527, 443] on input "text" at bounding box center [528, 441] width 116 height 30
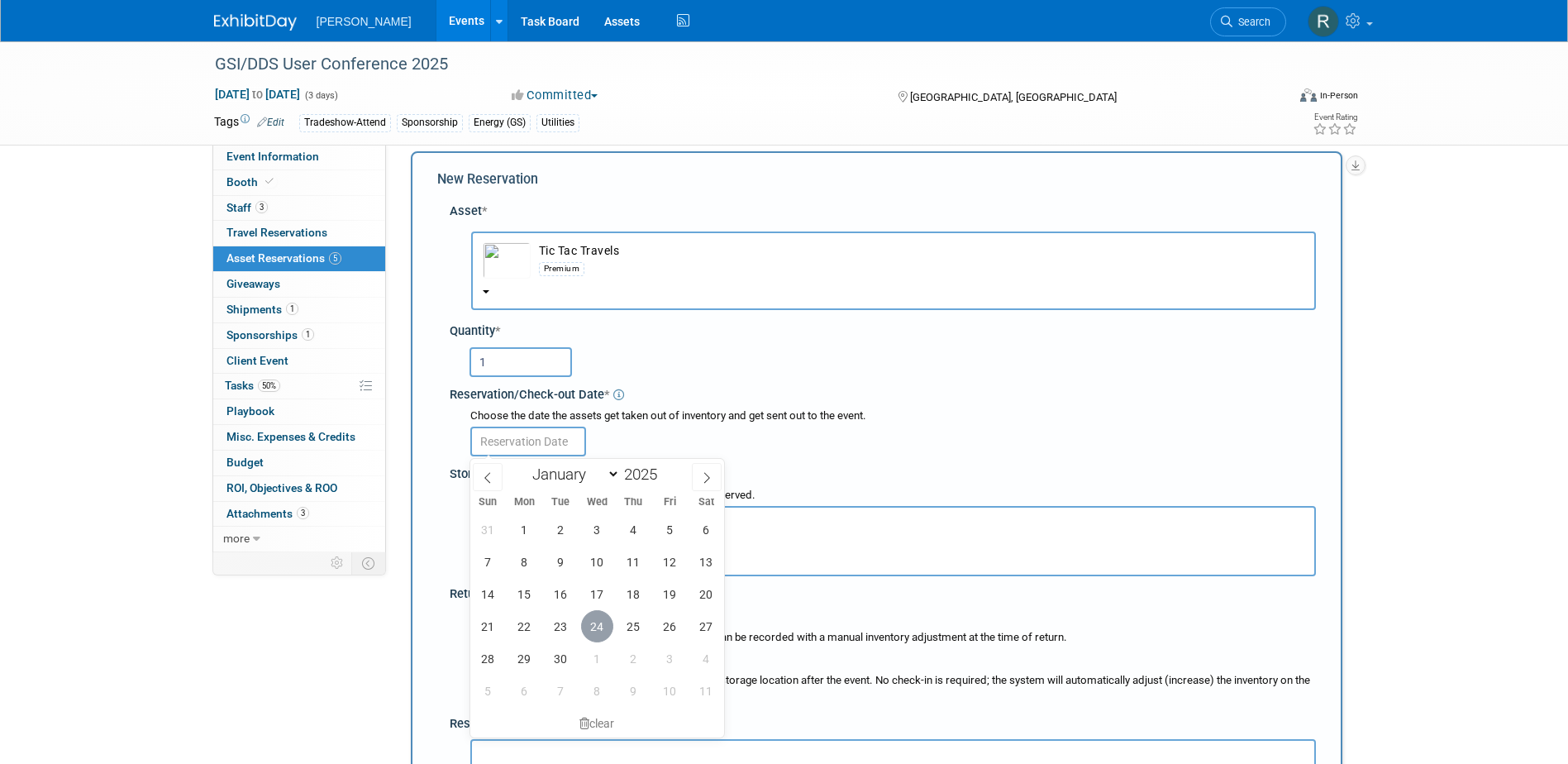
click at [603, 627] on span "24" at bounding box center [597, 626] width 33 height 33
type input "Sep 24, 2025"
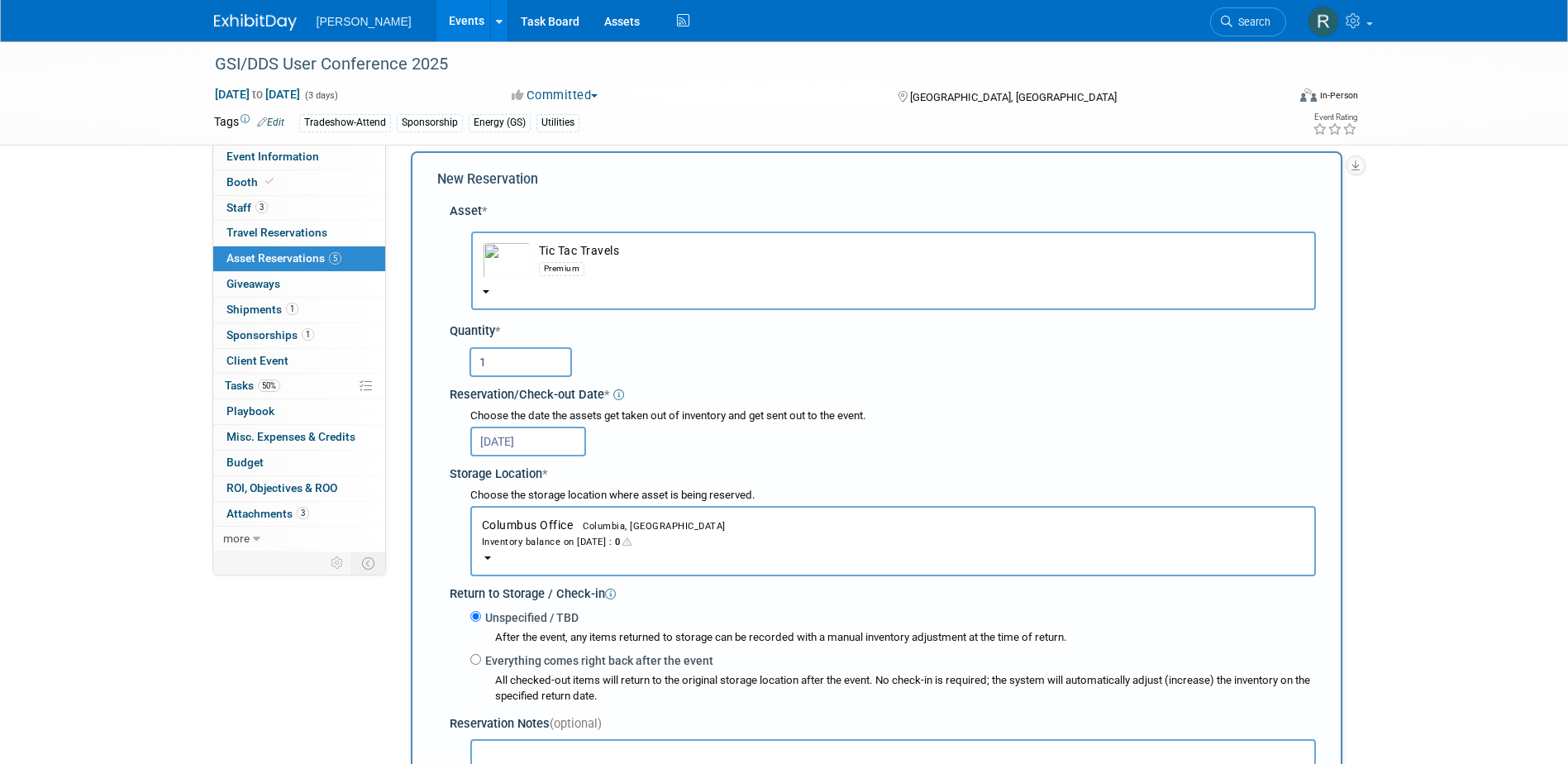
click at [547, 552] on button "Columbus Office Columbia, SC Inventory balance on Sep 24, 2025 : 0" at bounding box center [893, 541] width 846 height 70
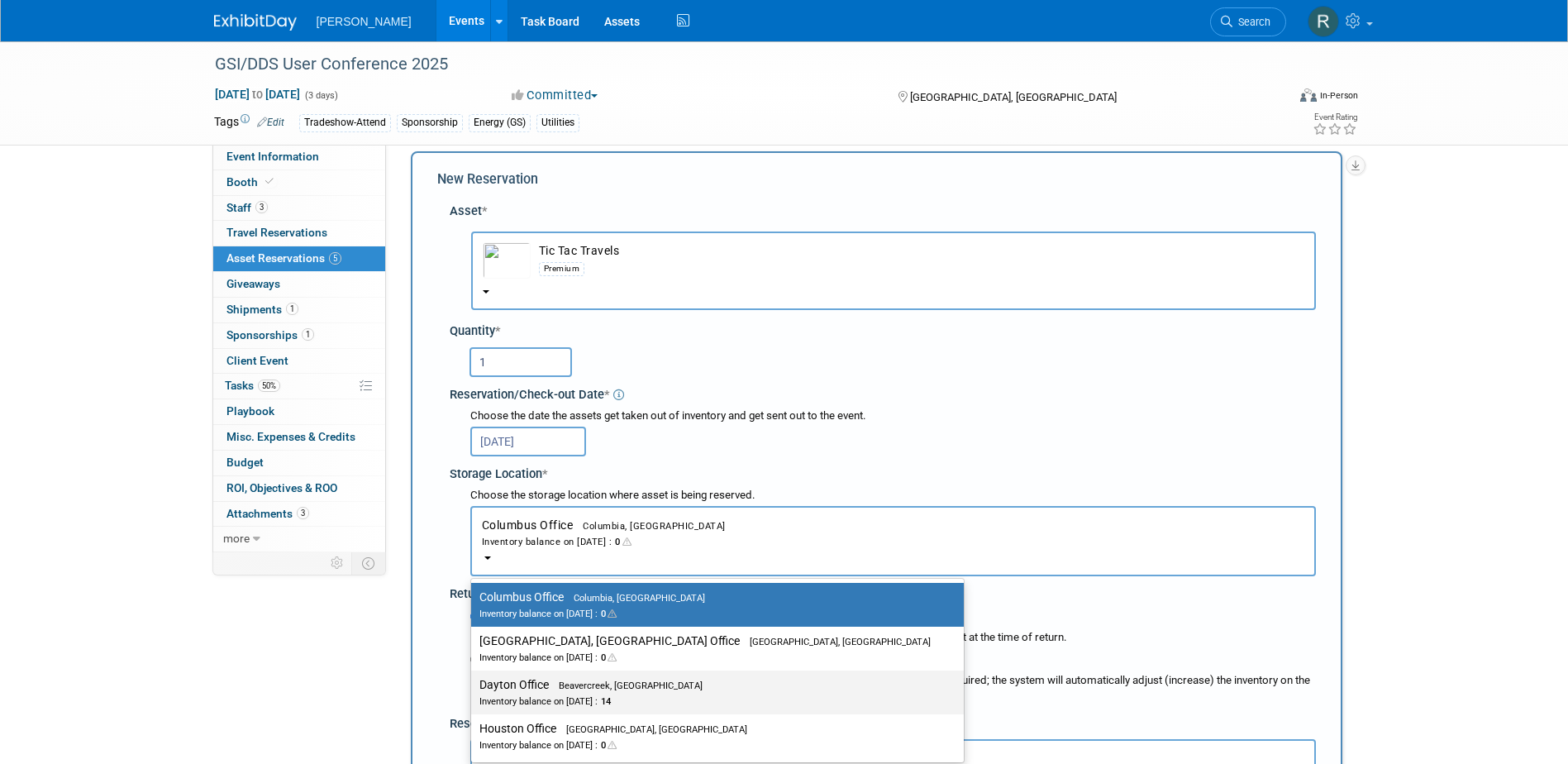
click at [527, 689] on label "Dayton Office Beavercreek, OH Inventory balance on Sep 24, 2025 : 14" at bounding box center [713, 692] width 468 height 38
click at [474, 689] on input "Dayton Office Beavercreek, OH Inventory balance on Sep 24, 2025 : 14" at bounding box center [468, 685] width 11 height 11
select select "11223930"
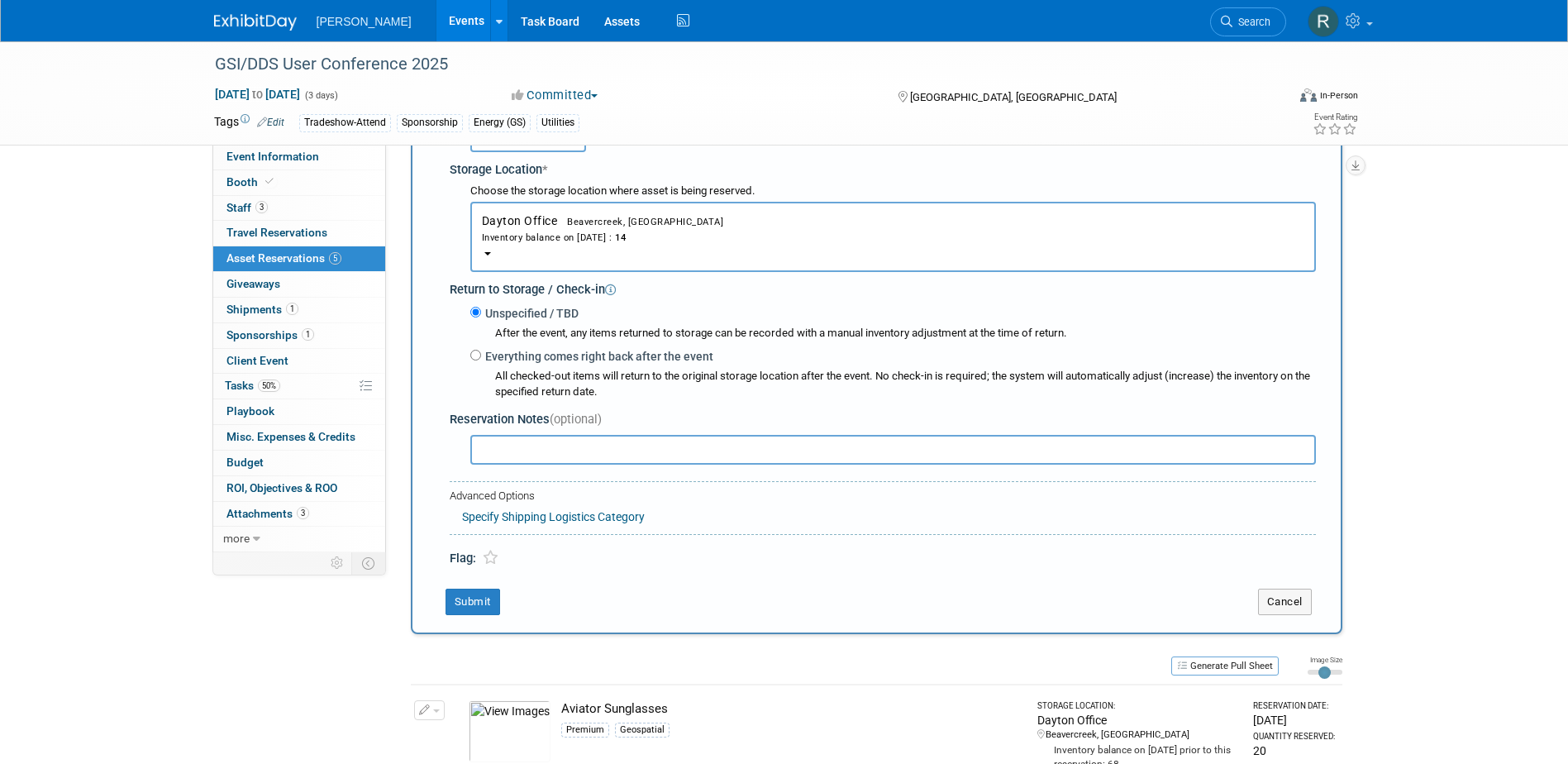
scroll to position [346, 0]
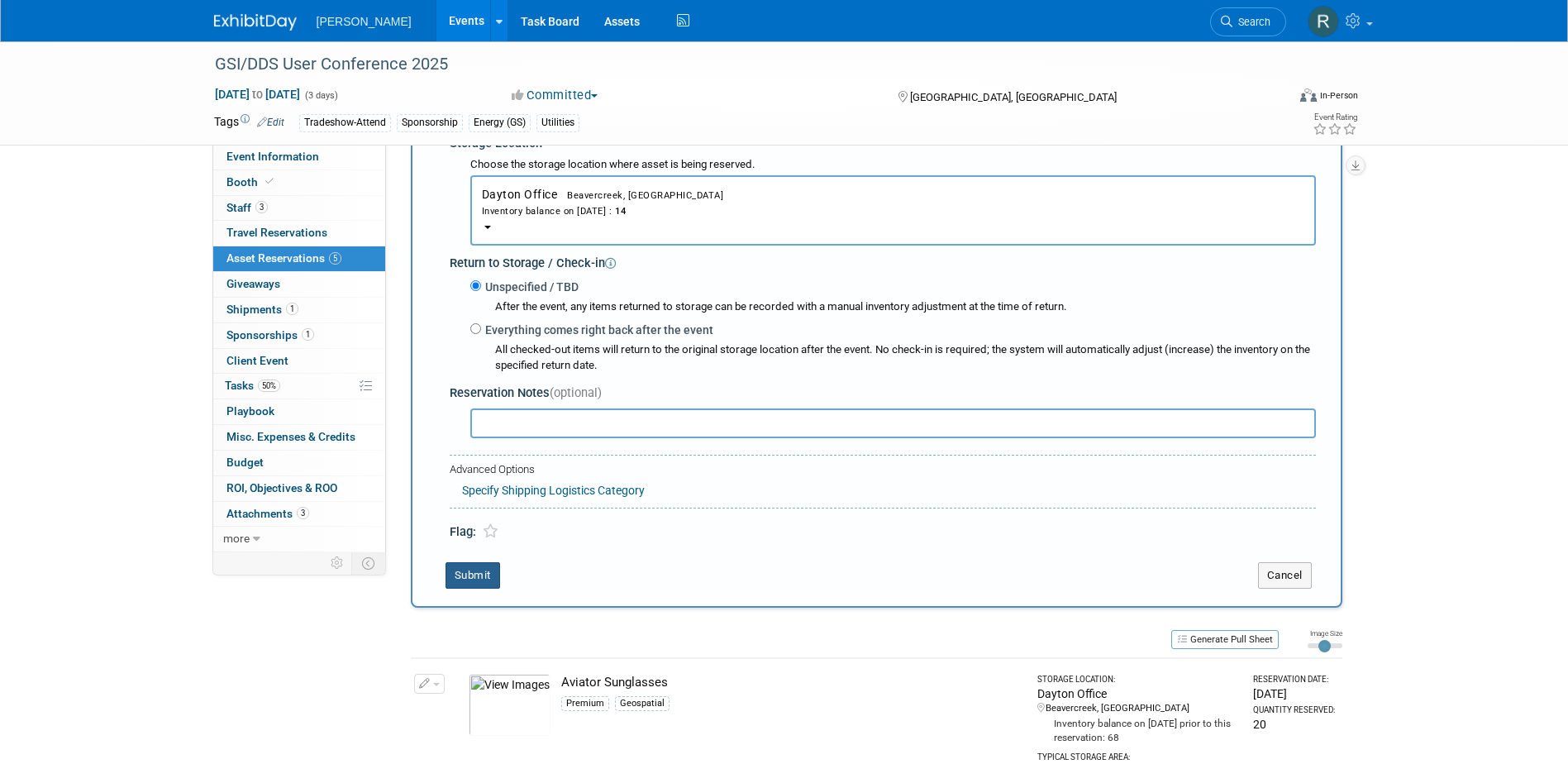
click at [465, 576] on button "Submit" at bounding box center [472, 576] width 54 height 27
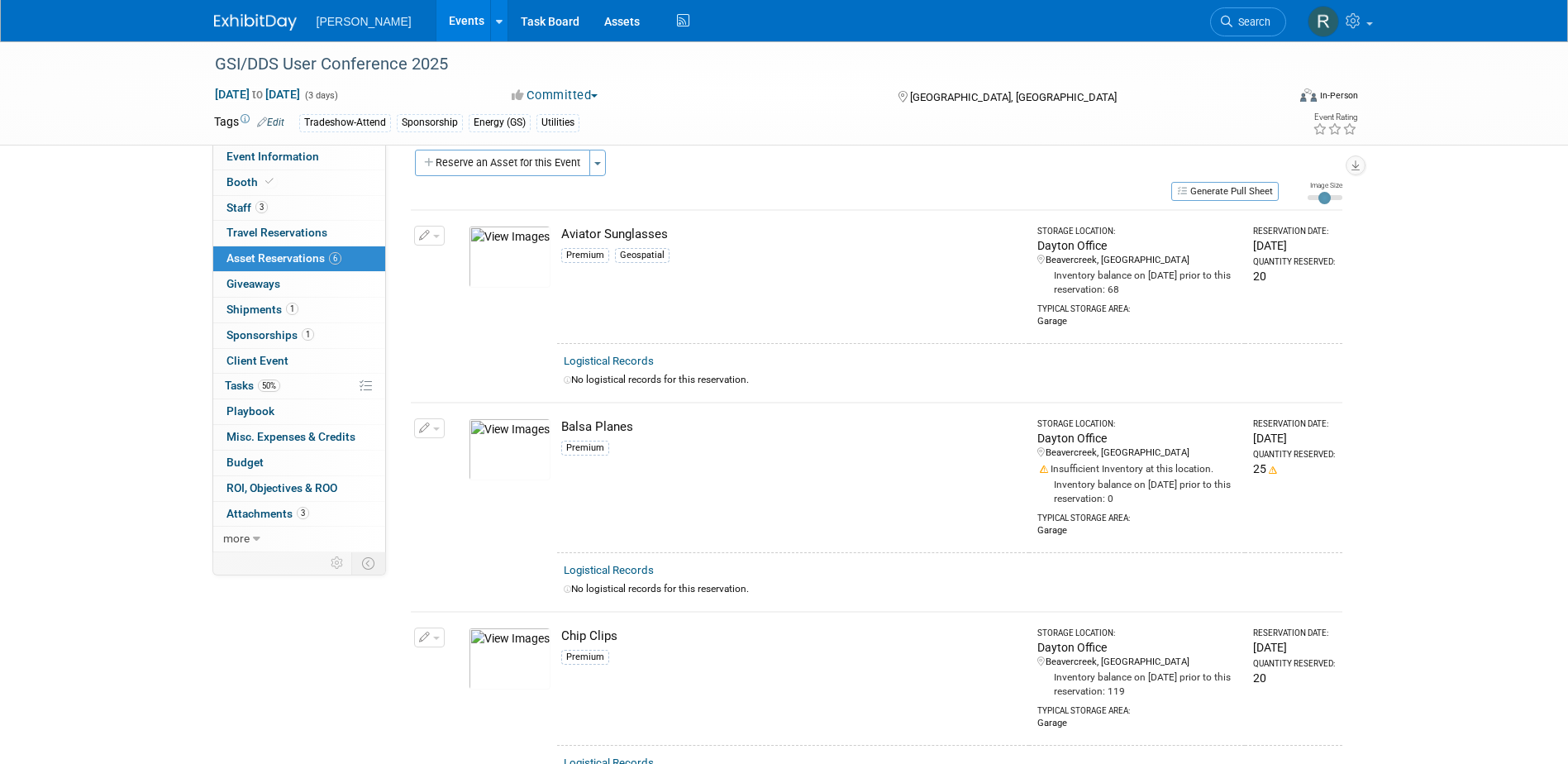
scroll to position [0, 0]
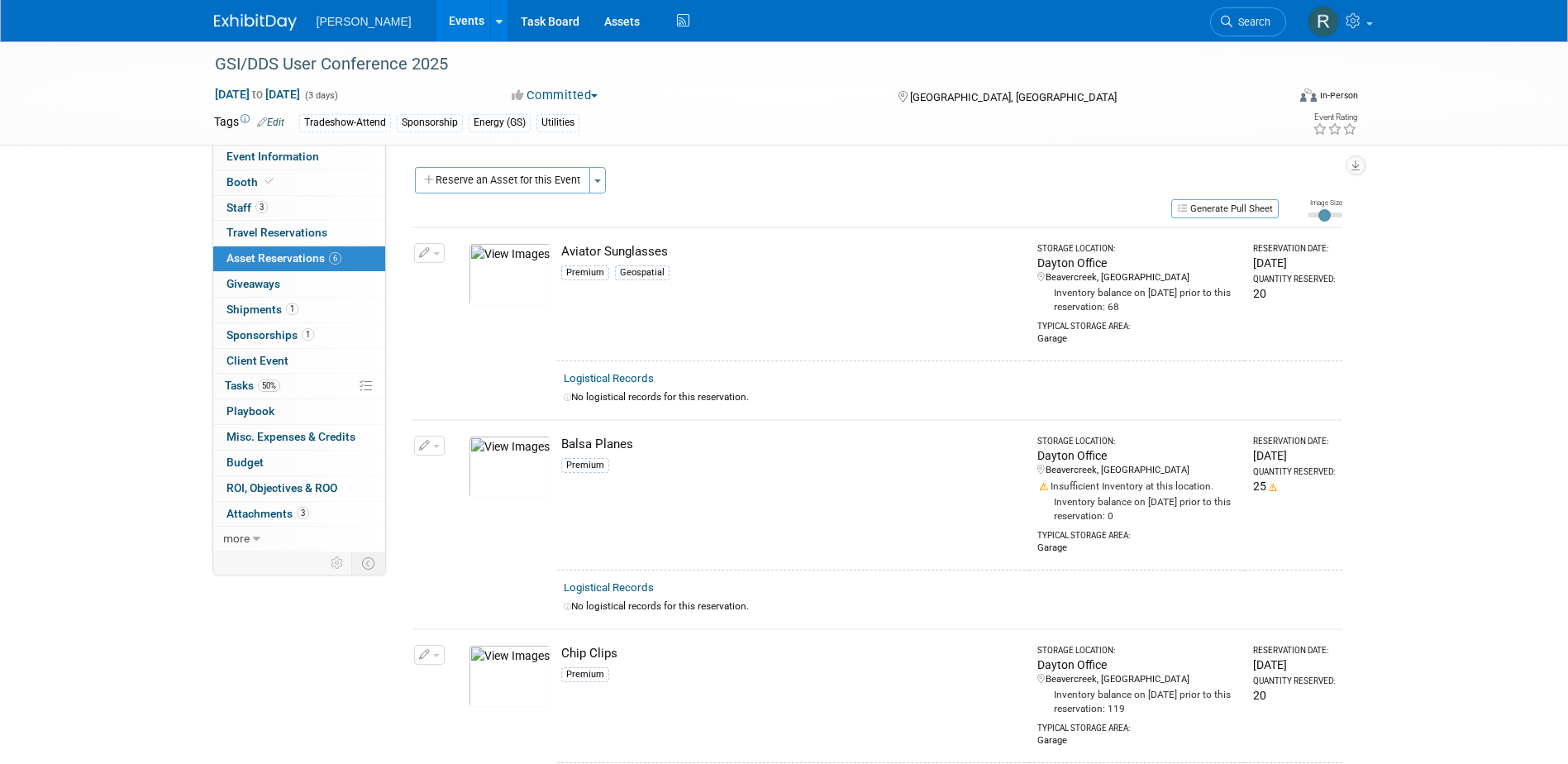
click at [488, 187] on button "Reserve an Asset for this Event" at bounding box center [503, 180] width 175 height 27
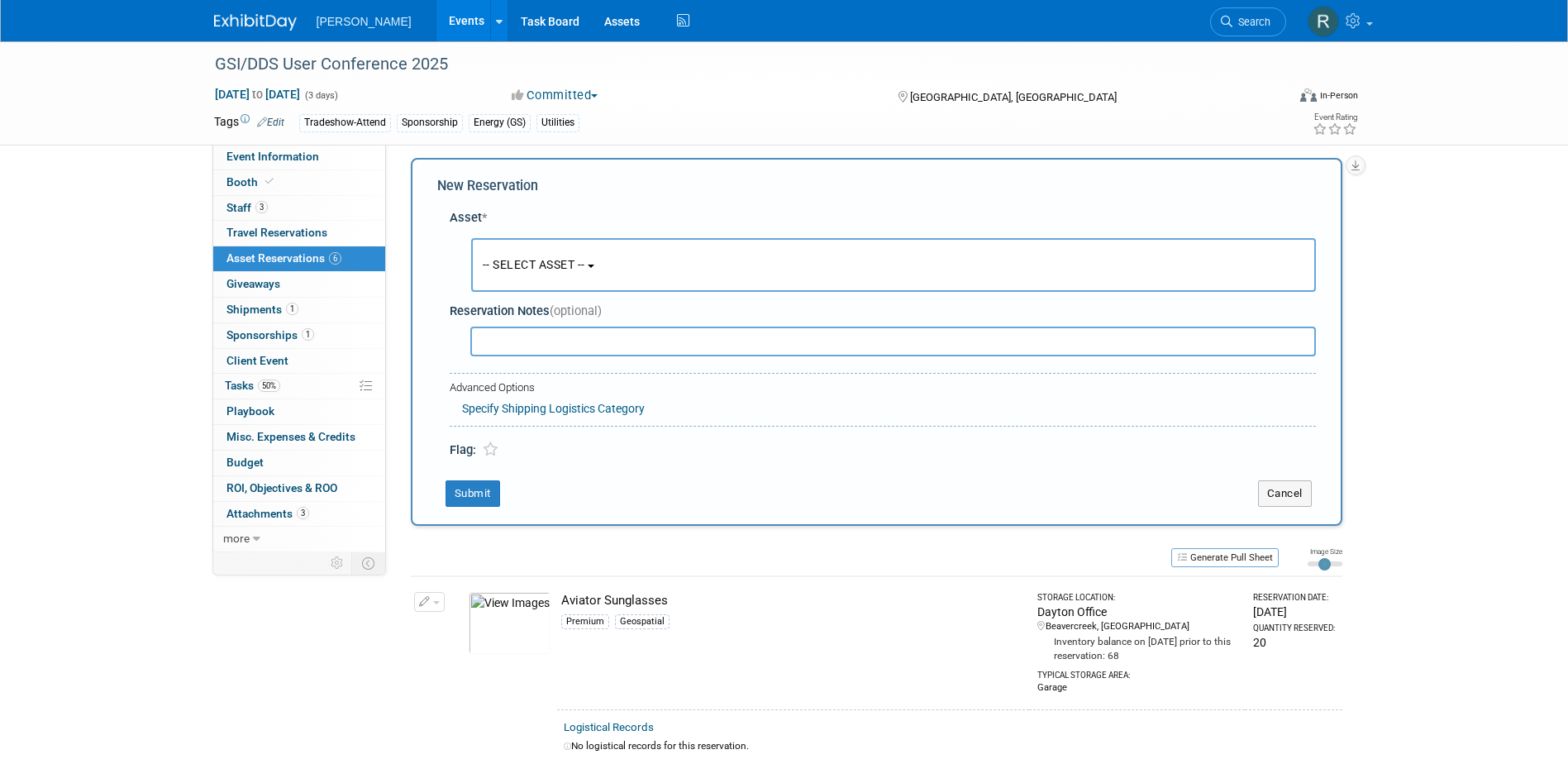
scroll to position [16, 0]
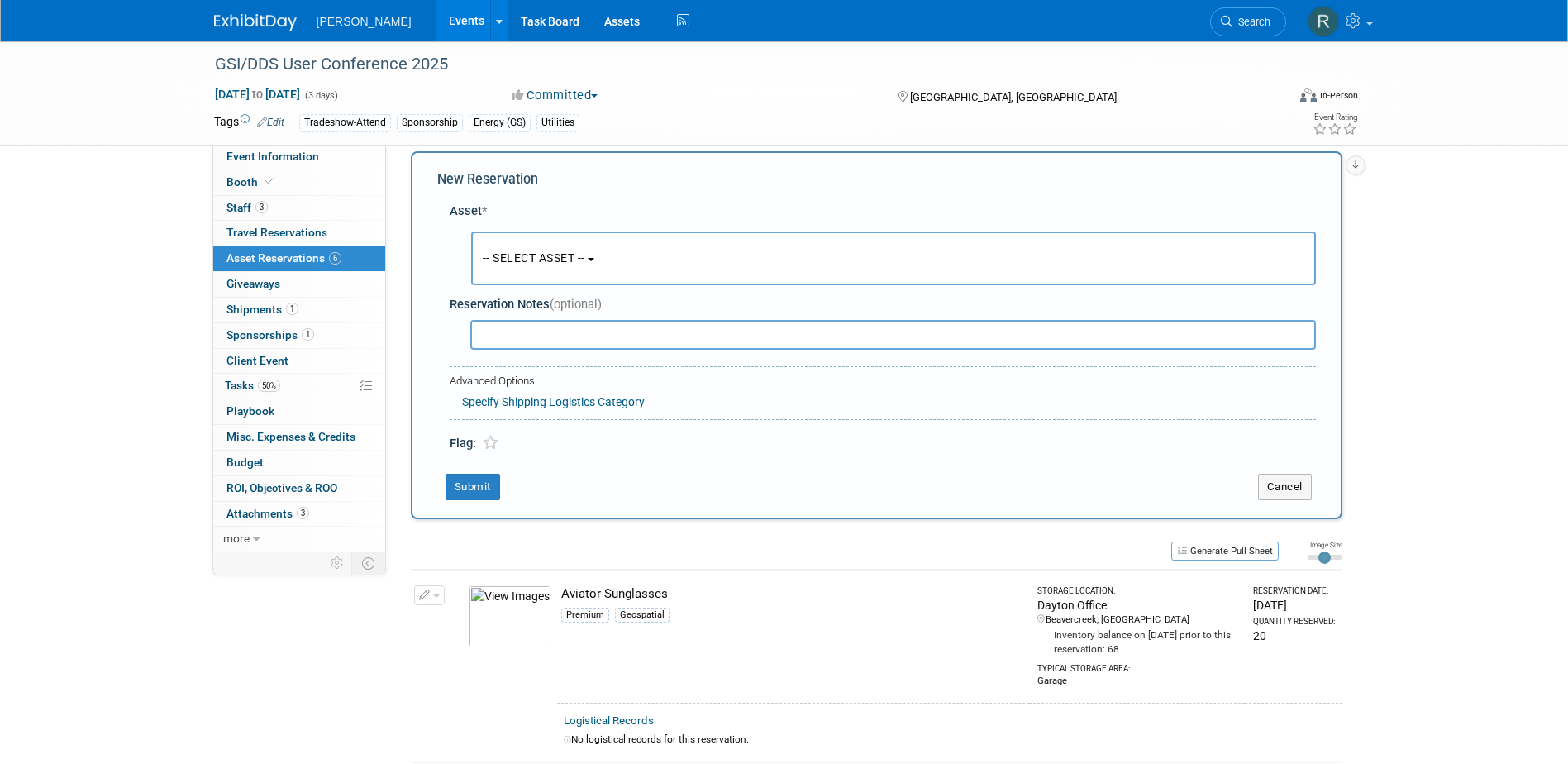
click at [512, 257] on span "-- SELECT ASSET --" at bounding box center [534, 258] width 103 height 13
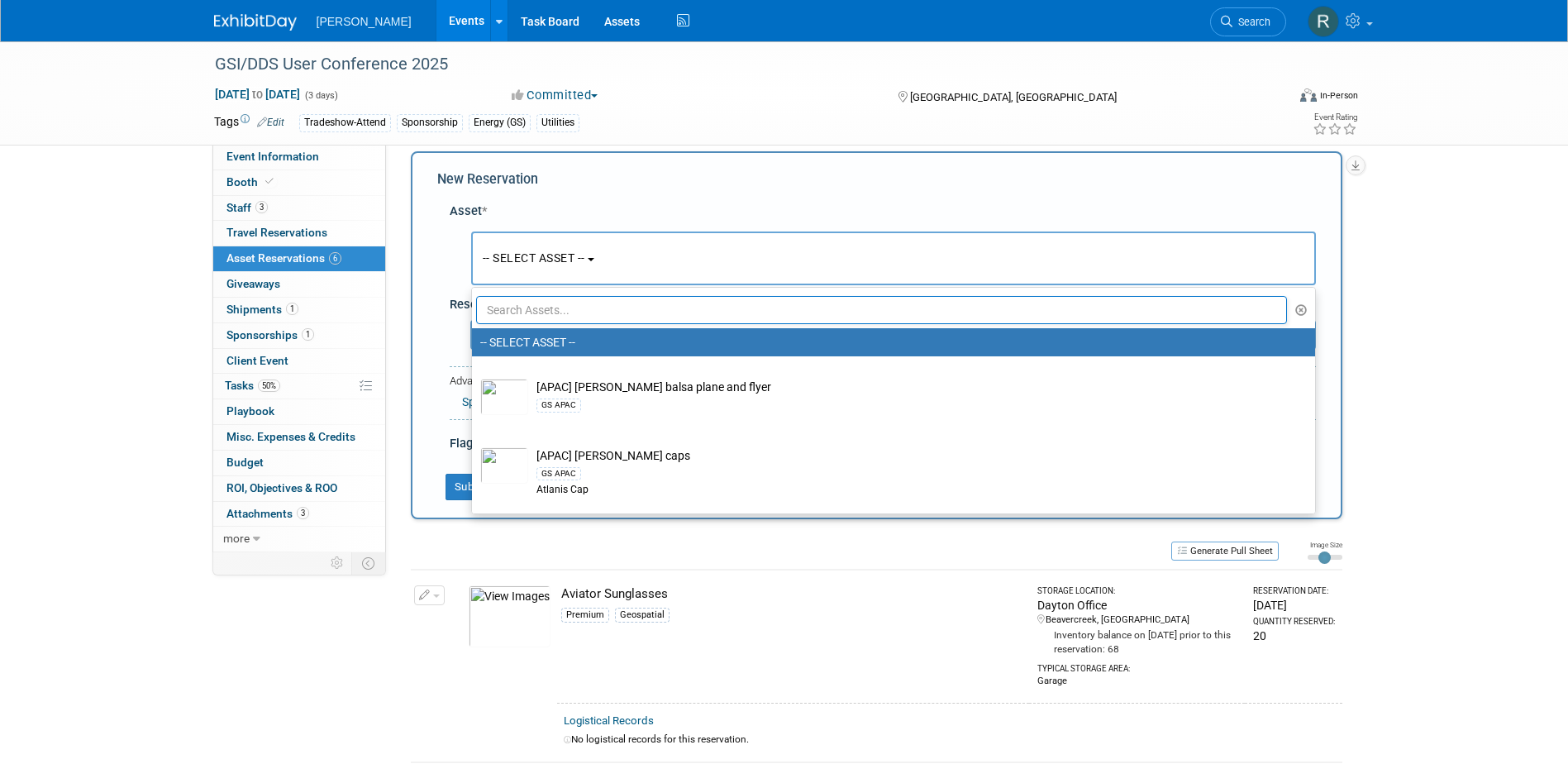
drag, startPoint x: 514, startPoint y: 315, endPoint x: 524, endPoint y: 314, distance: 10.0
click at [524, 314] on input "text" at bounding box center [882, 310] width 812 height 28
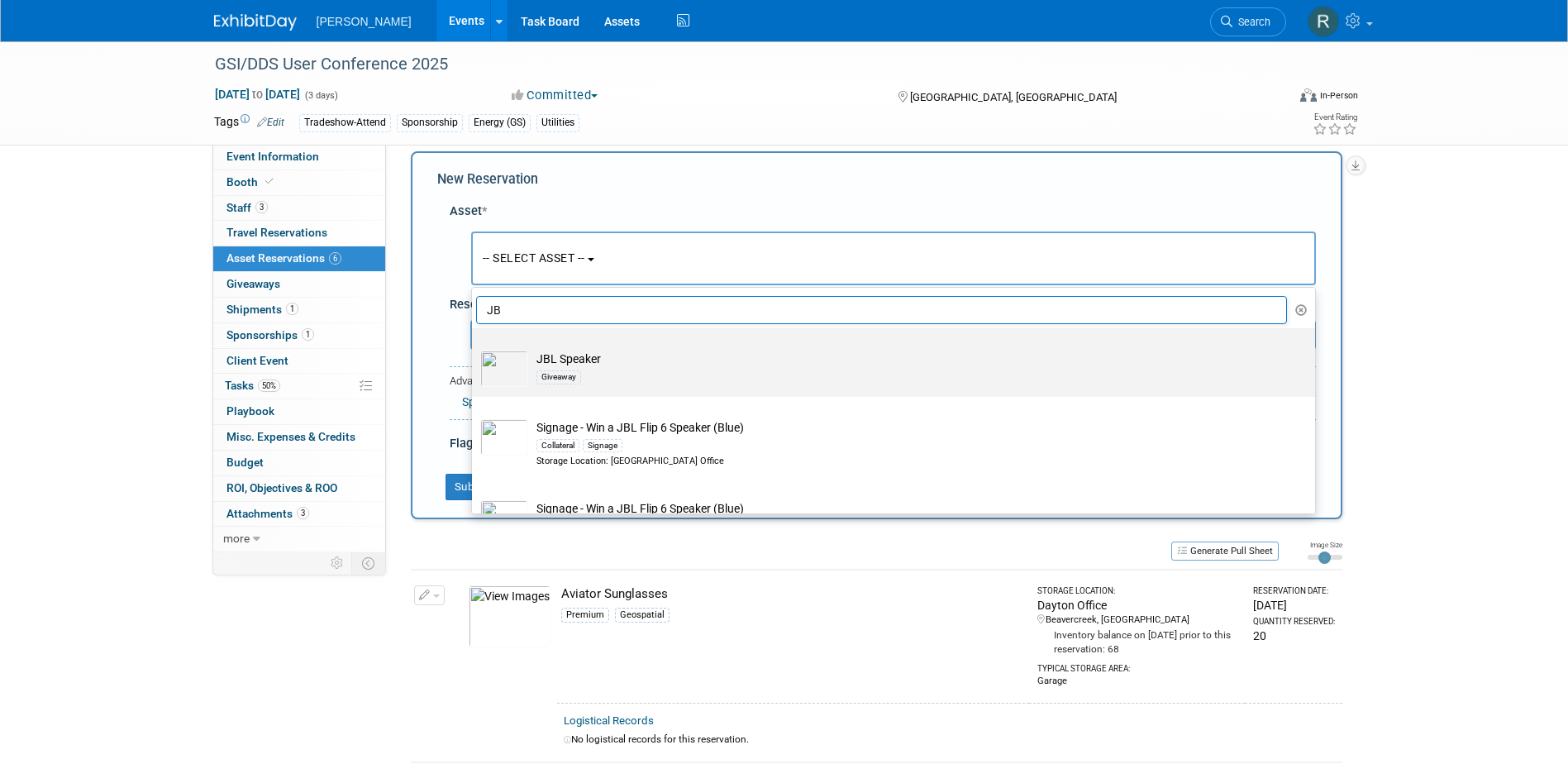
type input "JB"
click at [542, 361] on td "JBL Speaker Giveaway" at bounding box center [905, 369] width 754 height 37
click at [475, 348] on input "JBL Speaker Giveaway" at bounding box center [469, 342] width 11 height 11
select select "10723120"
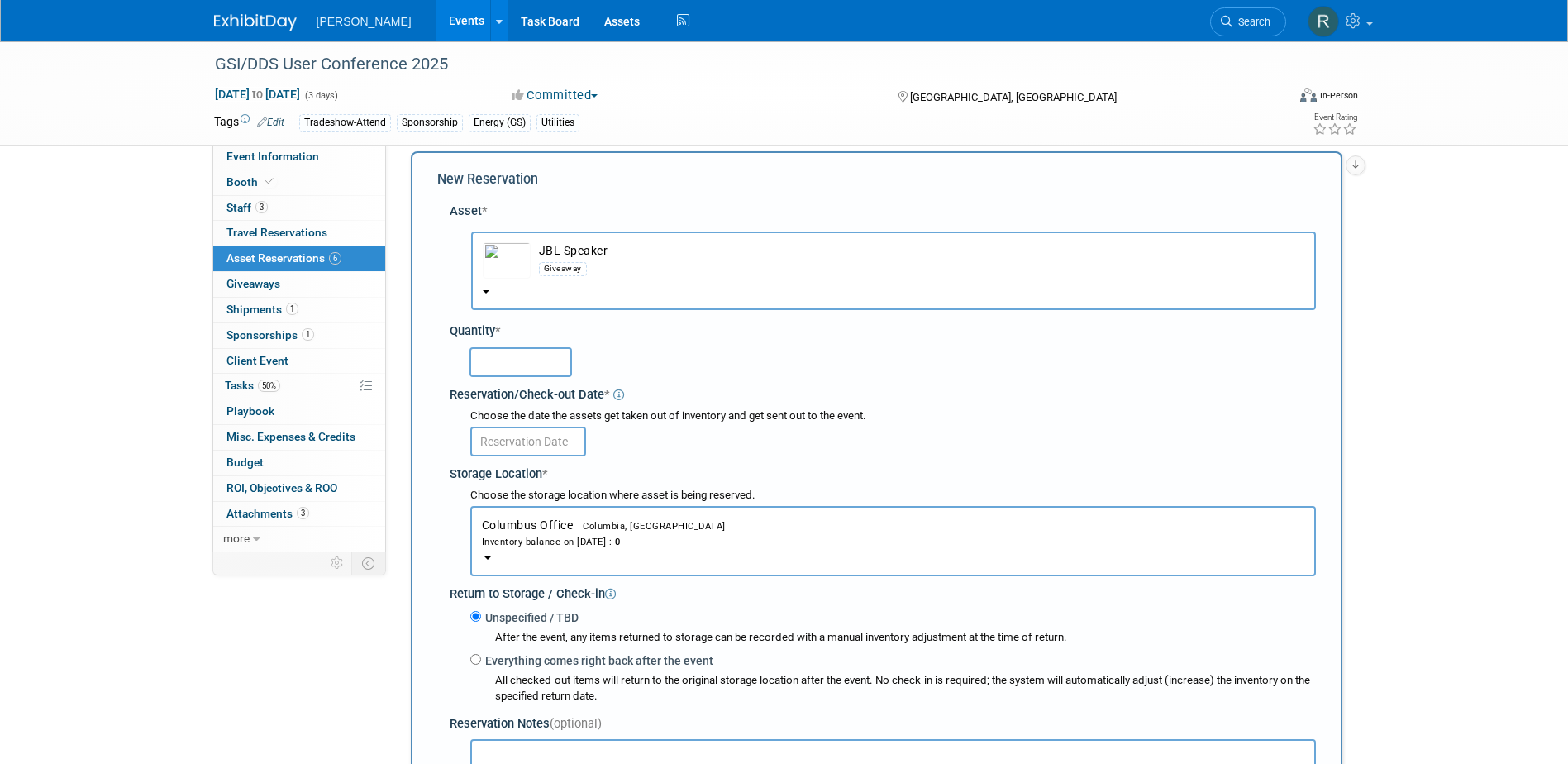
click at [542, 362] on input "text" at bounding box center [520, 362] width 103 height 30
type input "1"
click at [535, 451] on input "text" at bounding box center [528, 441] width 116 height 30
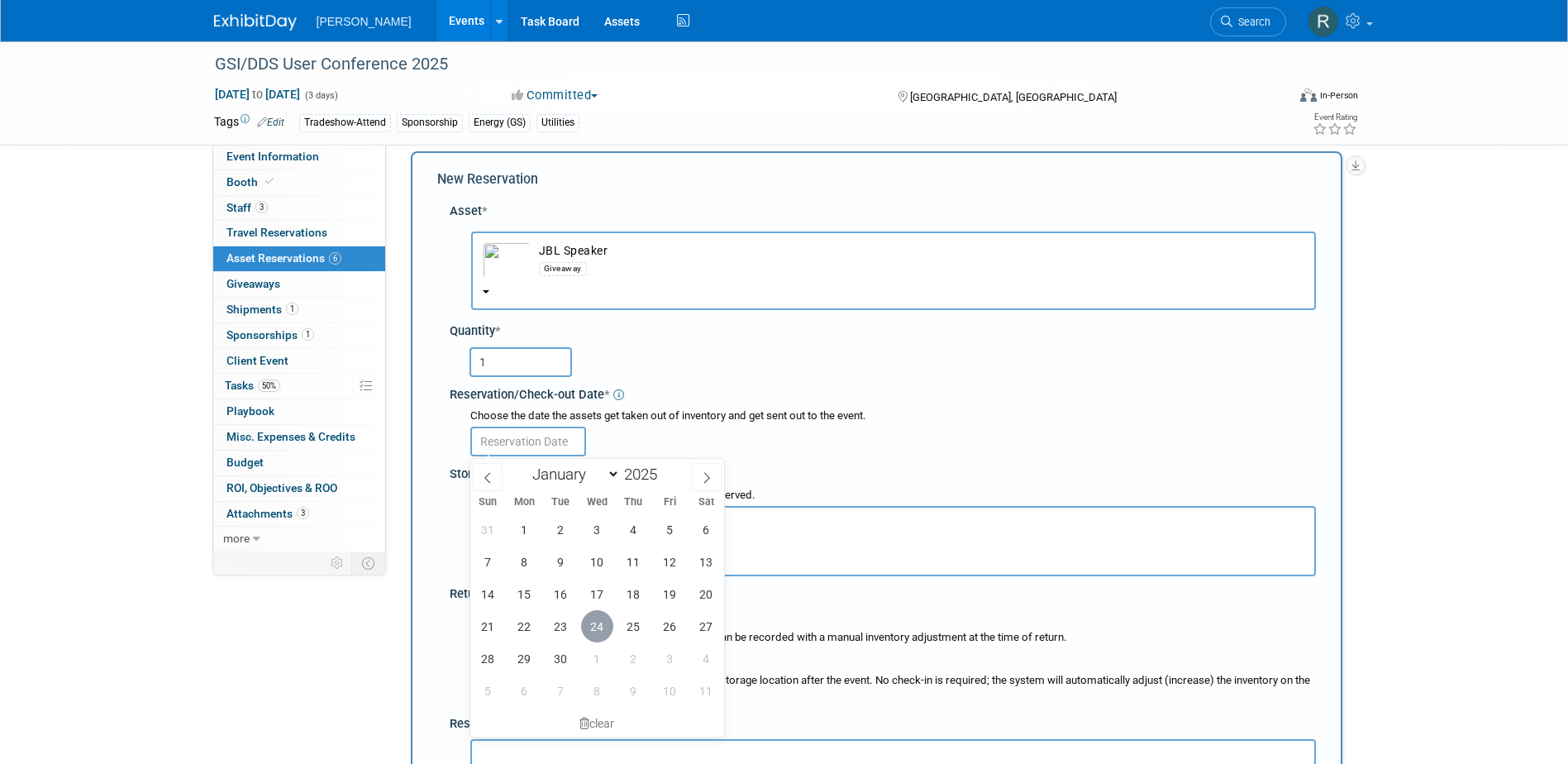
drag, startPoint x: 599, startPoint y: 628, endPoint x: 593, endPoint y: 557, distance: 71.3
click at [599, 626] on span "24" at bounding box center [597, 626] width 33 height 33
type input "Sep 24, 2025"
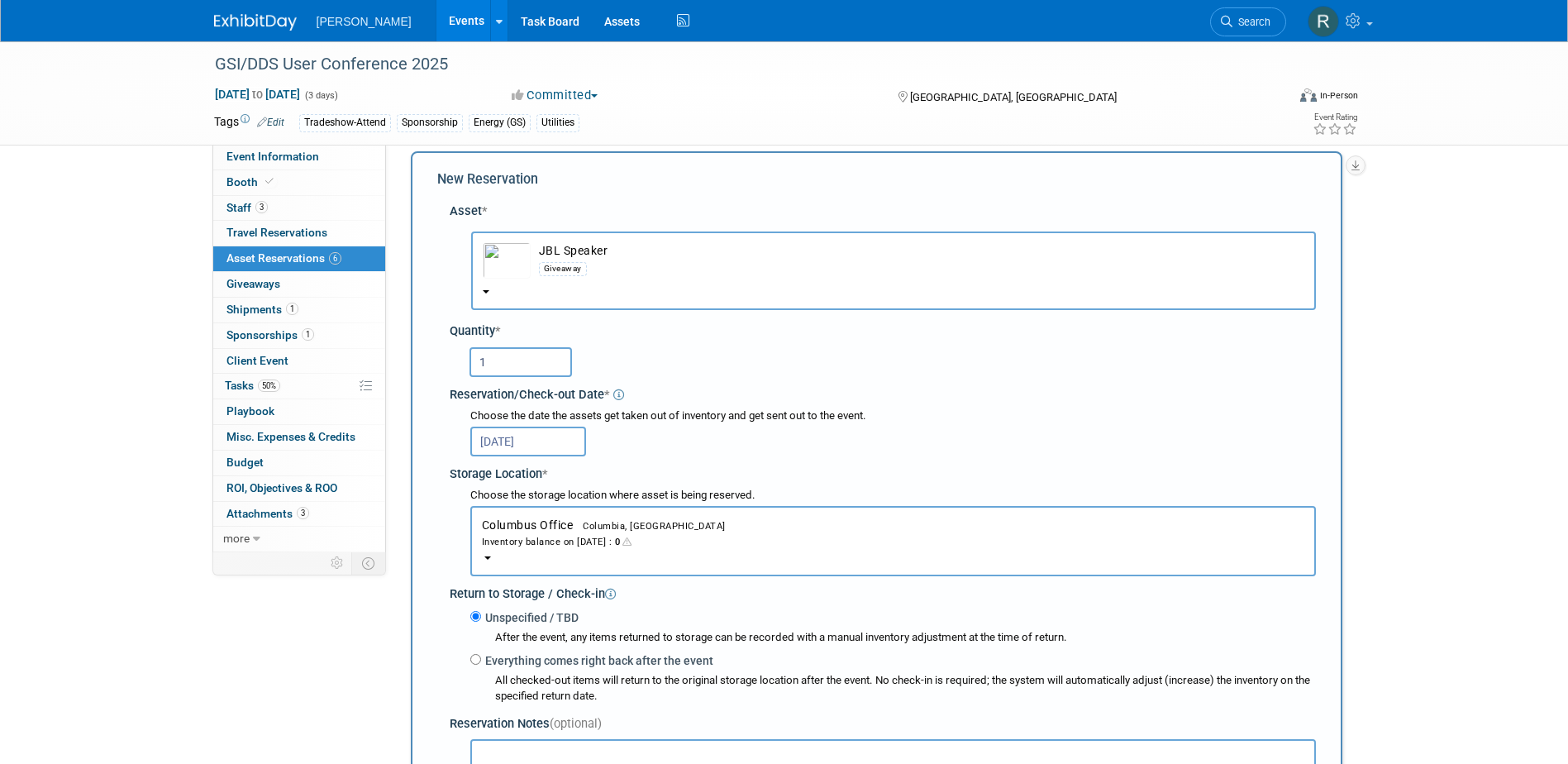
click at [593, 553] on button "Columbus Office Columbia, SC Inventory balance on Sep 24, 2025 : 0" at bounding box center [893, 541] width 846 height 70
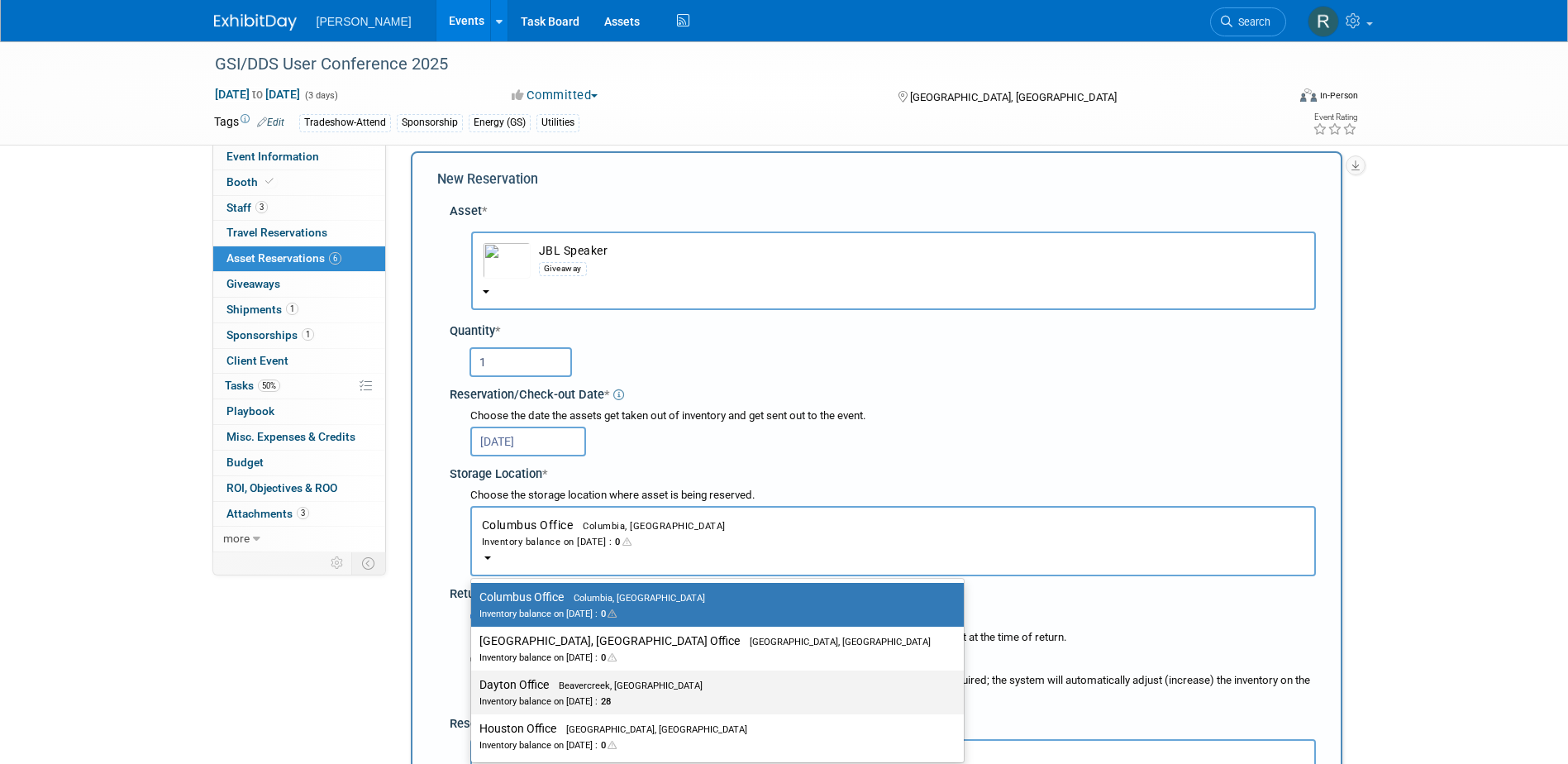
click at [577, 689] on span "Beavercreek, OH" at bounding box center [626, 686] width 153 height 11
click at [474, 689] on input "Dayton Office Beavercreek, OH Inventory balance on Sep 24, 2025 : 28" at bounding box center [468, 685] width 11 height 11
select select "11223930"
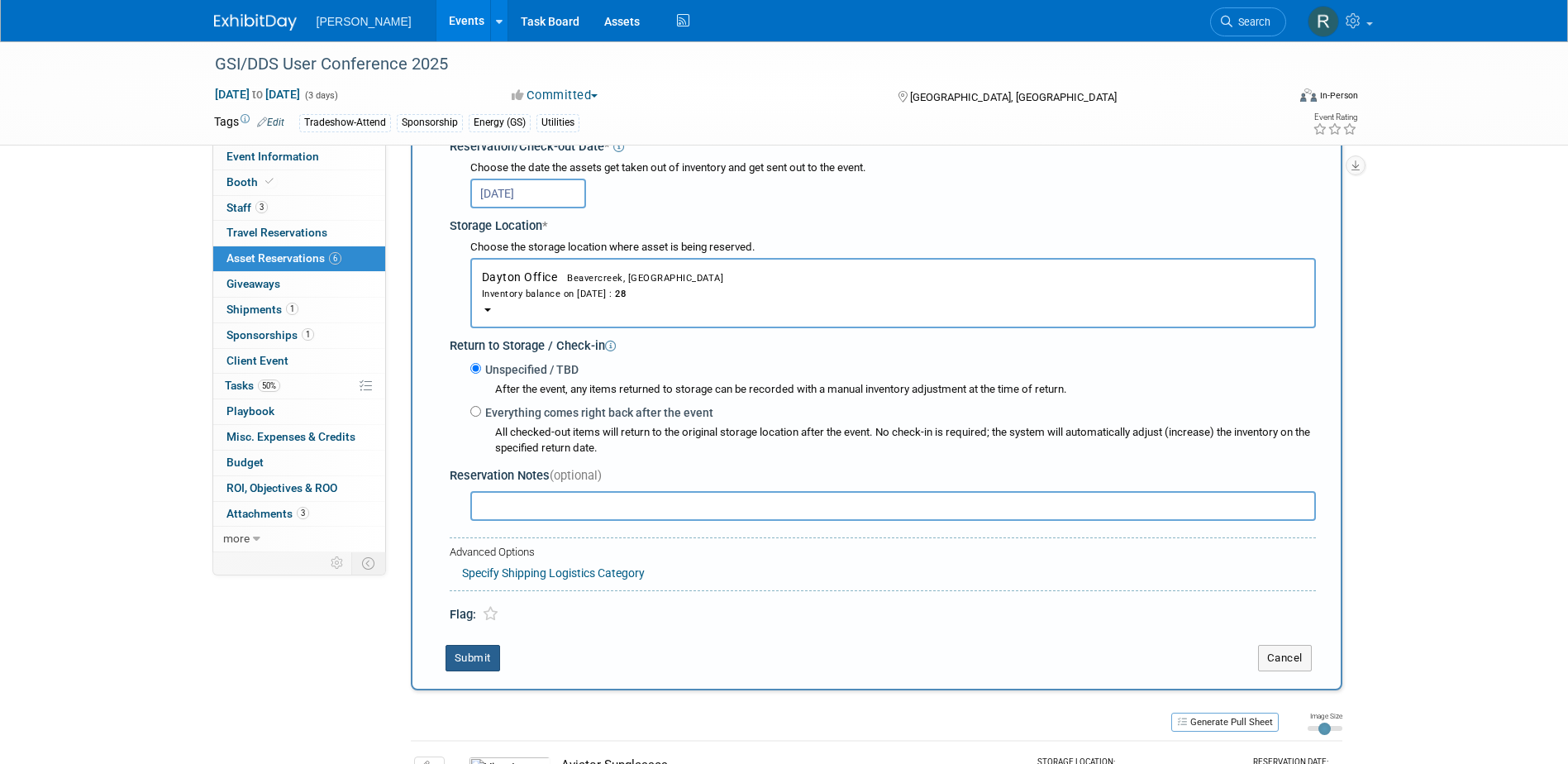
click at [485, 664] on button "Submit" at bounding box center [472, 658] width 54 height 27
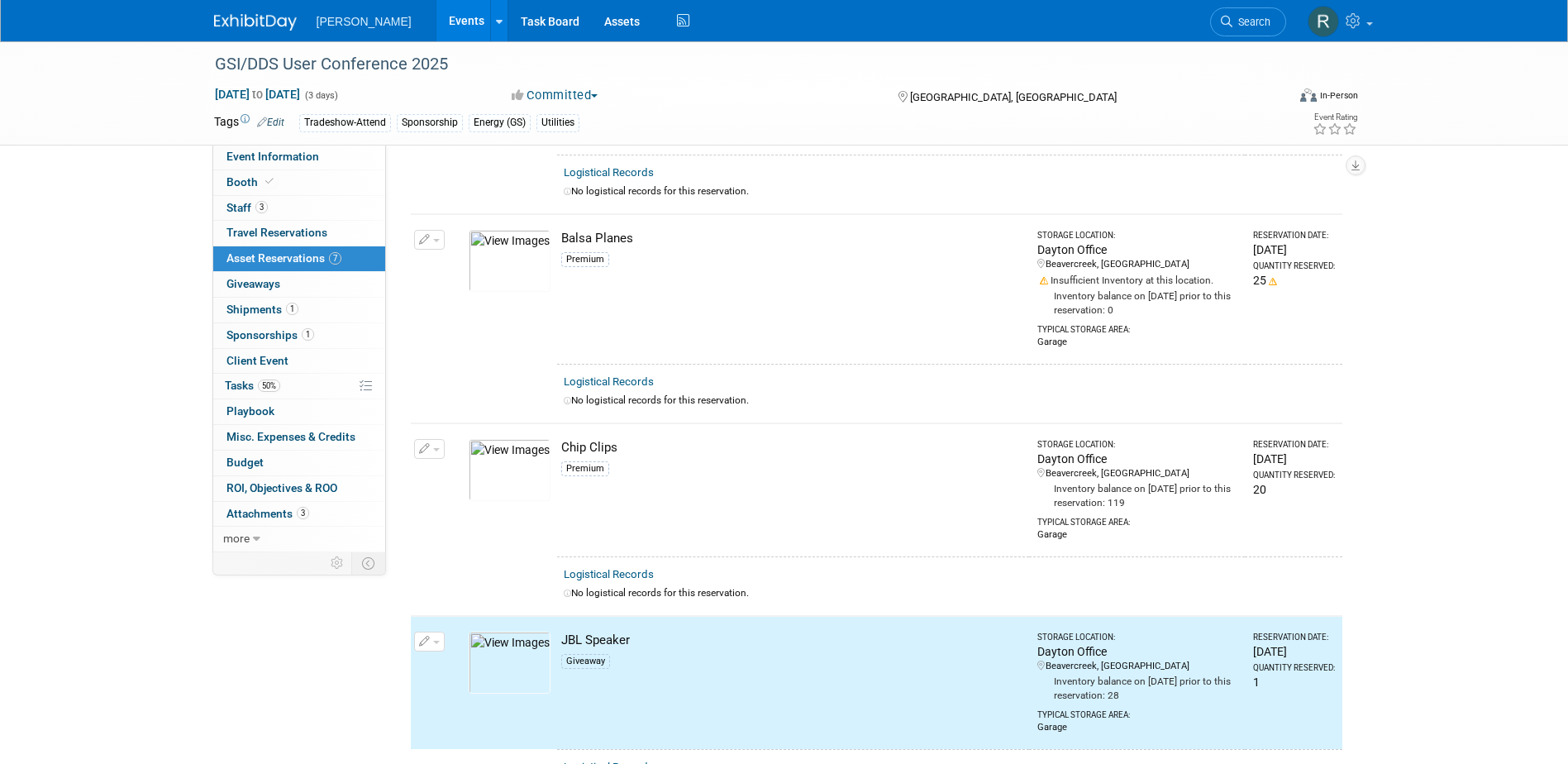
scroll to position [0, 0]
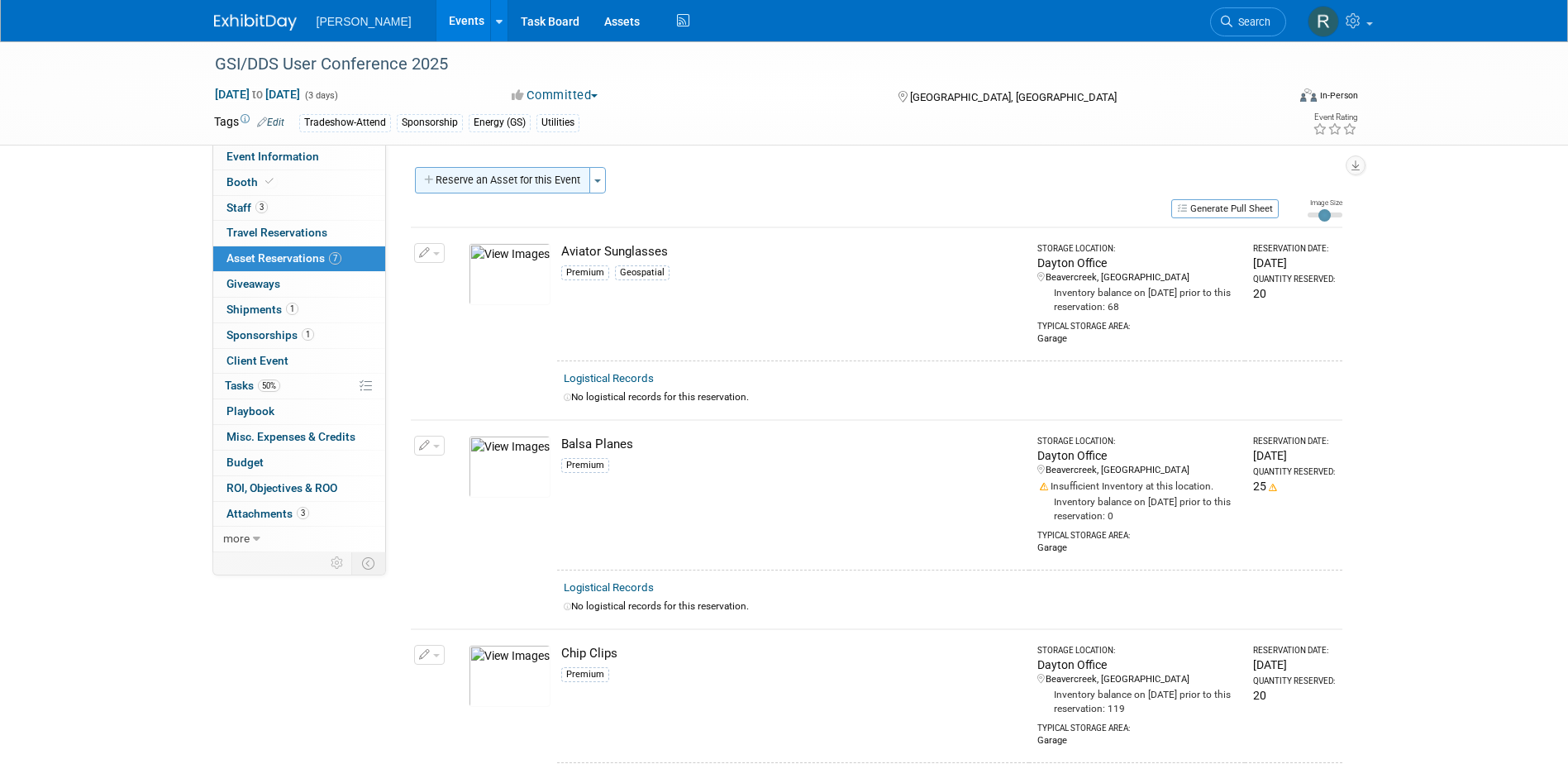
click at [488, 181] on button "Reserve an Asset for this Event" at bounding box center [503, 180] width 175 height 27
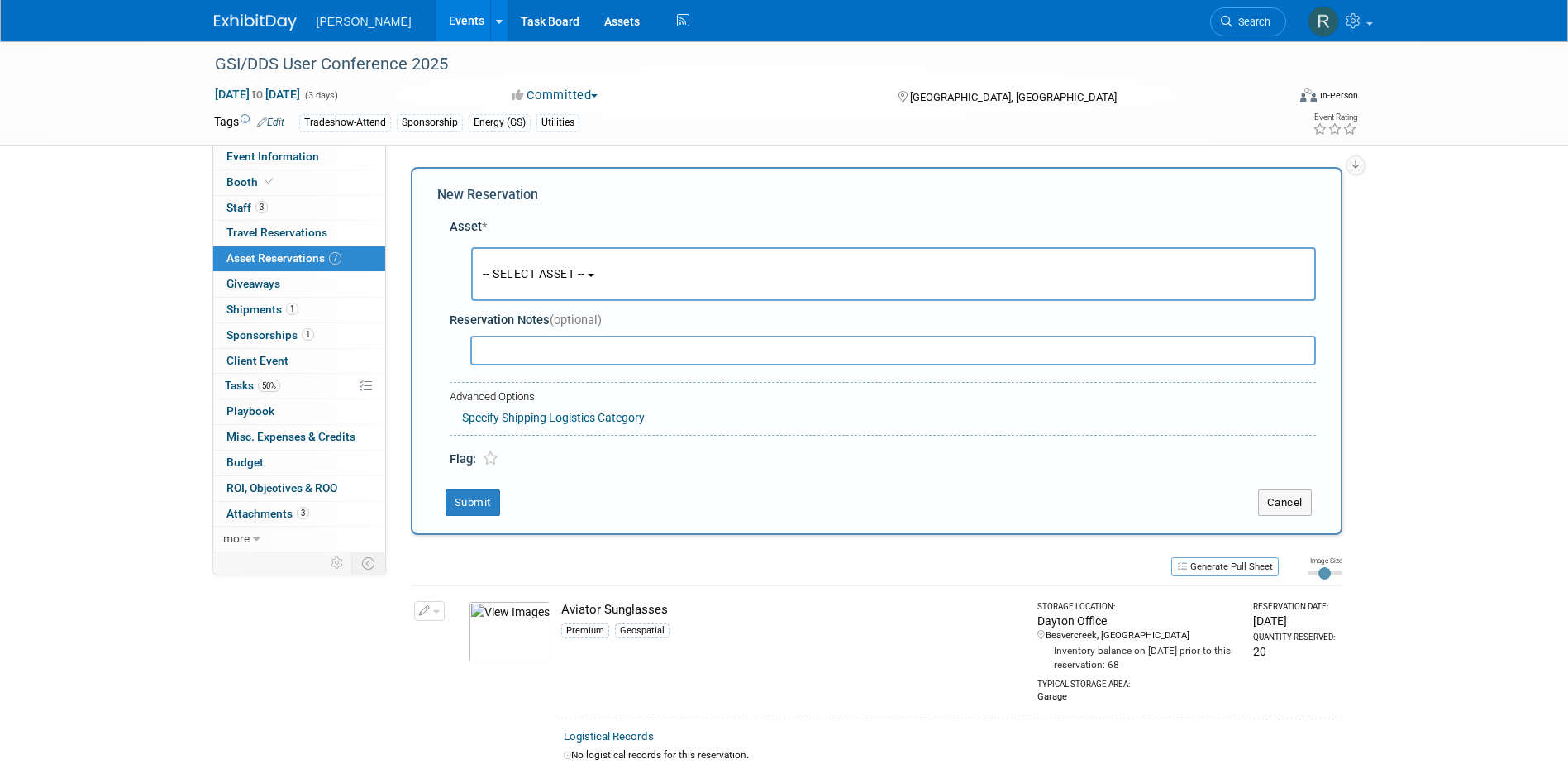
scroll to position [16, 0]
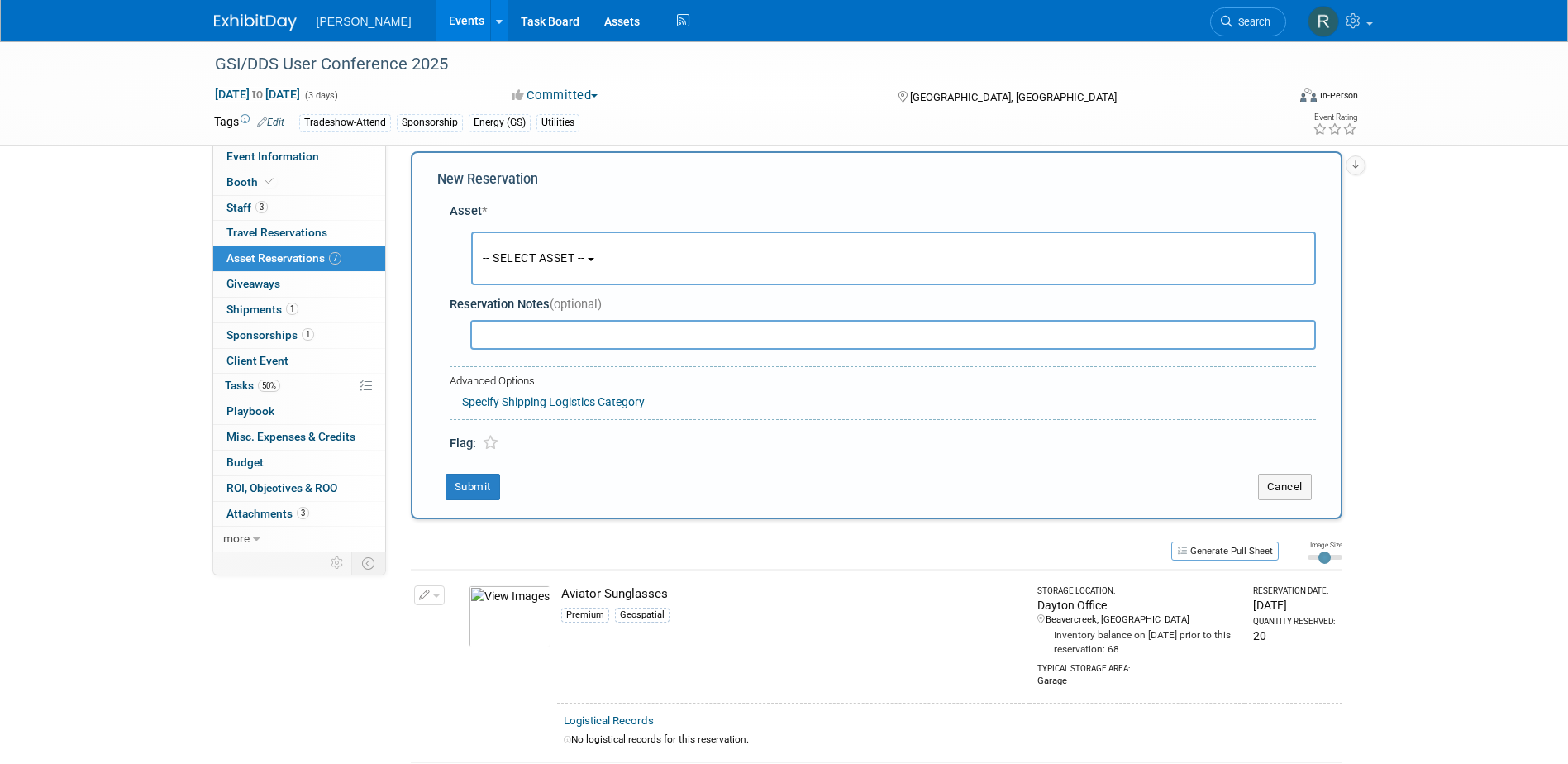
drag, startPoint x: 510, startPoint y: 244, endPoint x: 512, endPoint y: 259, distance: 15.1
click at [510, 244] on button "-- SELECT ASSET --" at bounding box center [893, 258] width 845 height 53
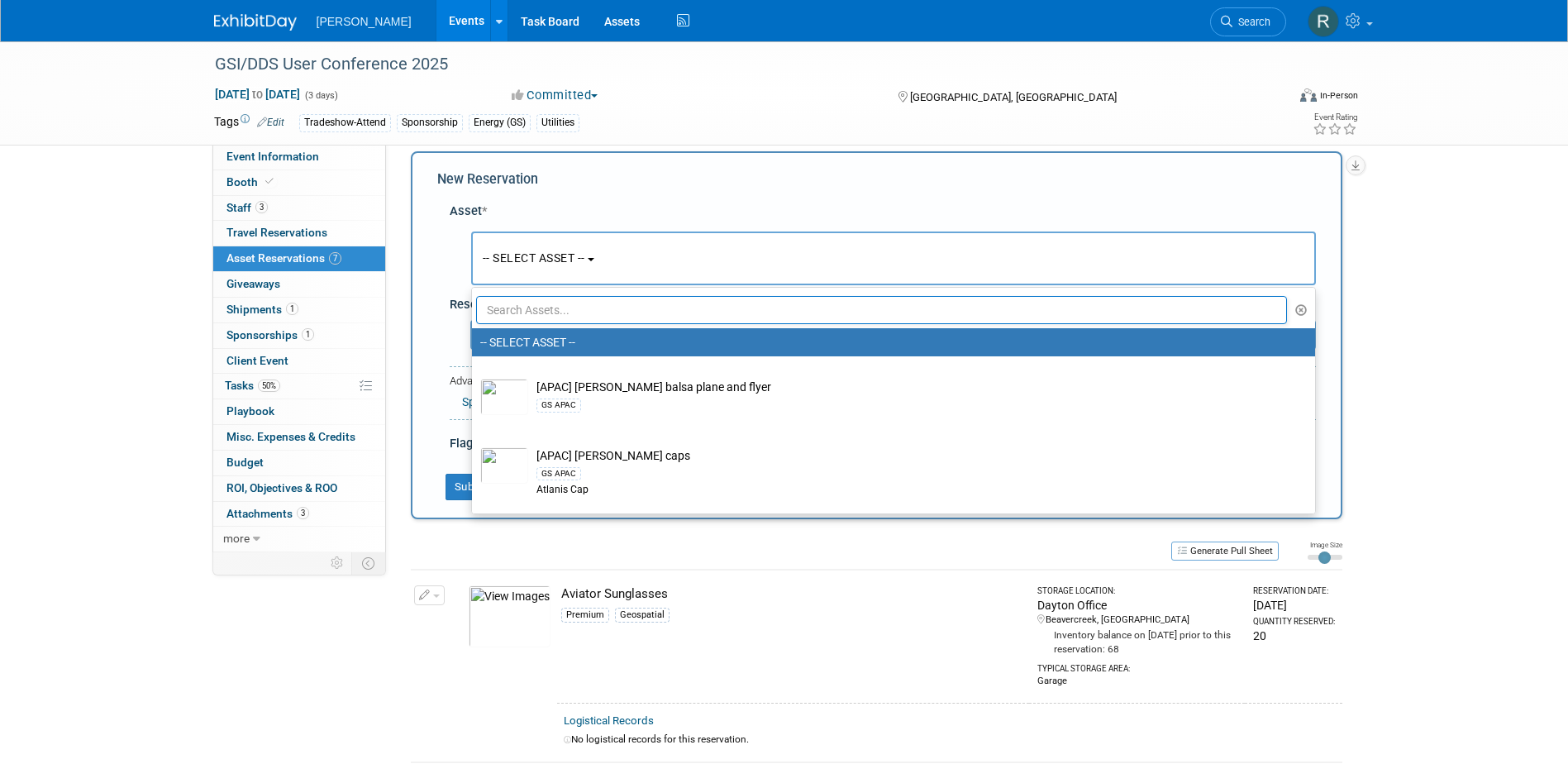
click at [515, 304] on input "text" at bounding box center [882, 310] width 812 height 28
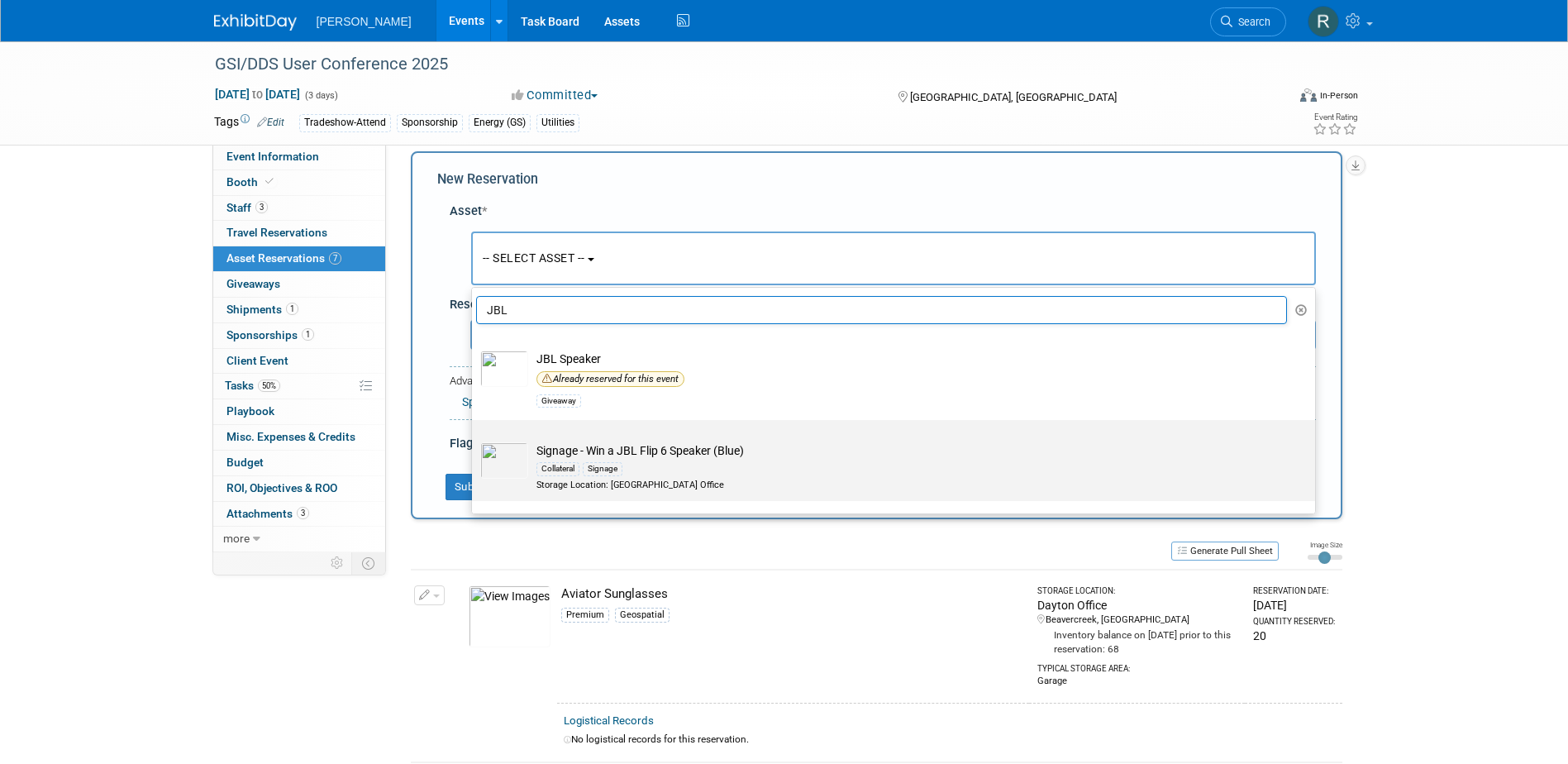
type input "JBL"
click at [575, 458] on td "Signage - Win a JBL Flip 6 Speaker (Blue) Collateral Signage Storage Location: …" at bounding box center [905, 466] width 754 height 48
click at [475, 440] on input "Signage - Win a JBL Flip 6 Speaker (Blue) Collateral Signage Storage Location: …" at bounding box center [469, 434] width 11 height 11
select select "10729417"
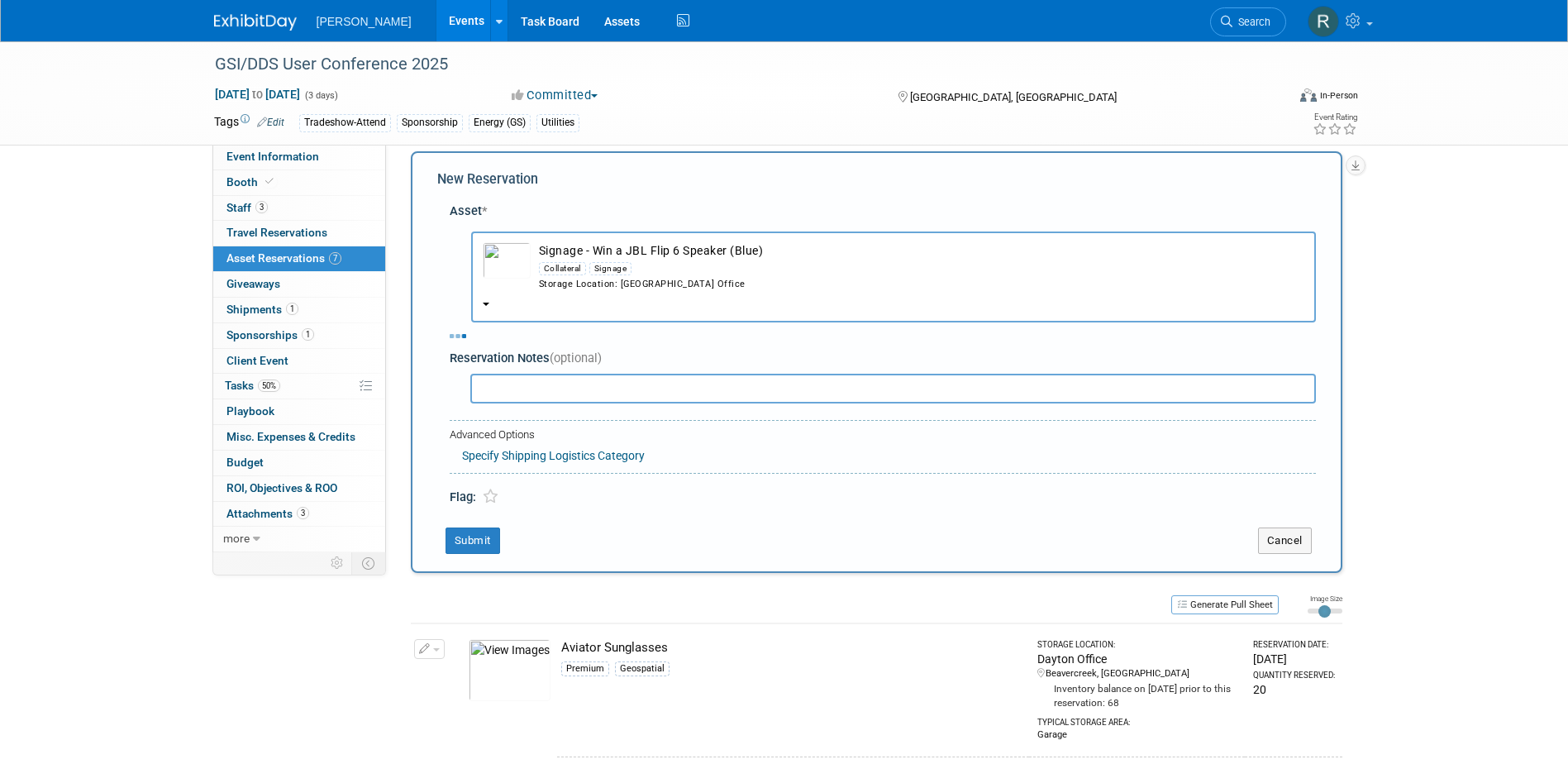
select select "8"
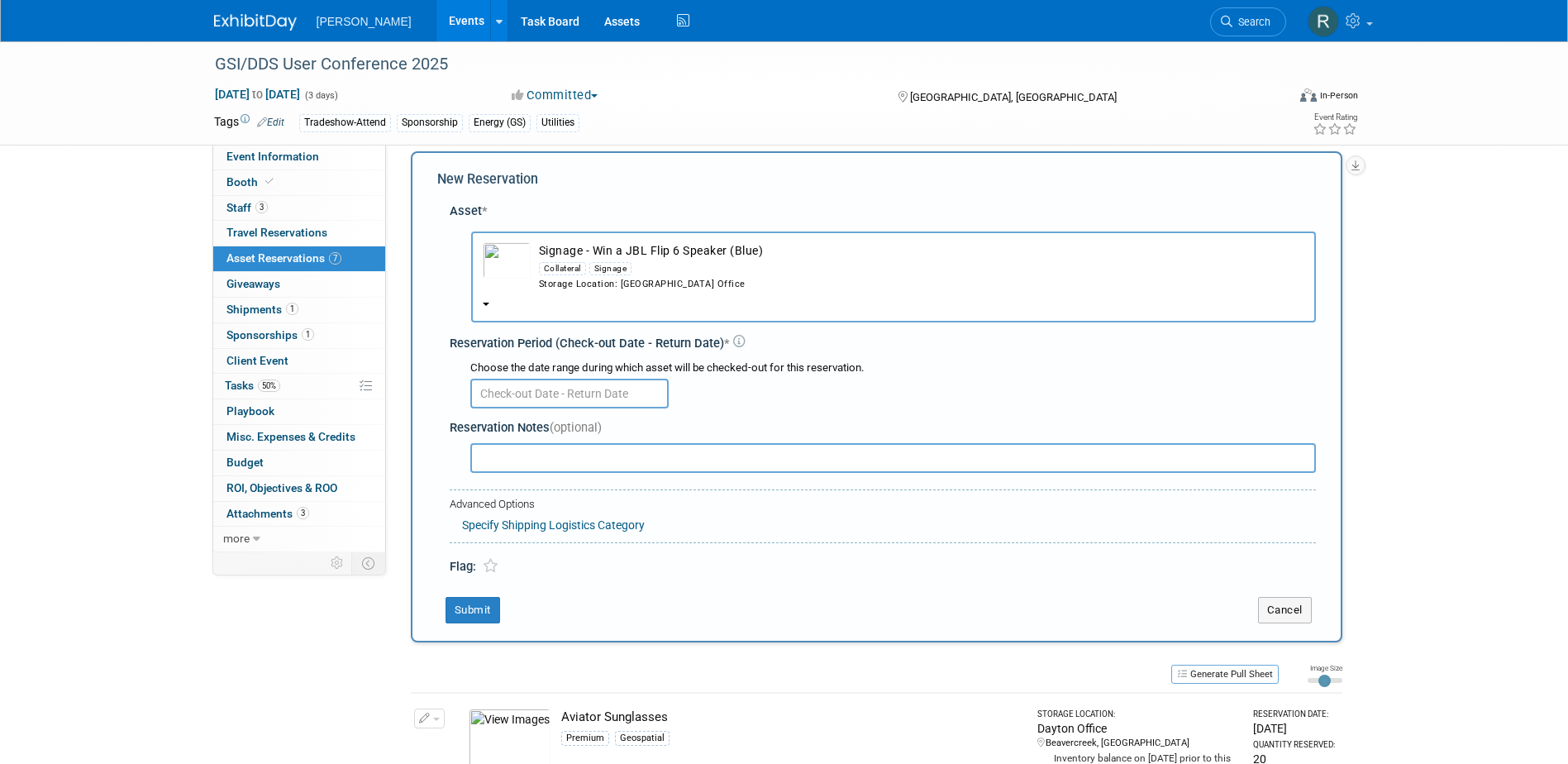
drag, startPoint x: 537, startPoint y: 388, endPoint x: 540, endPoint y: 403, distance: 15.3
click at [537, 388] on input "text" at bounding box center [570, 394] width 199 height 30
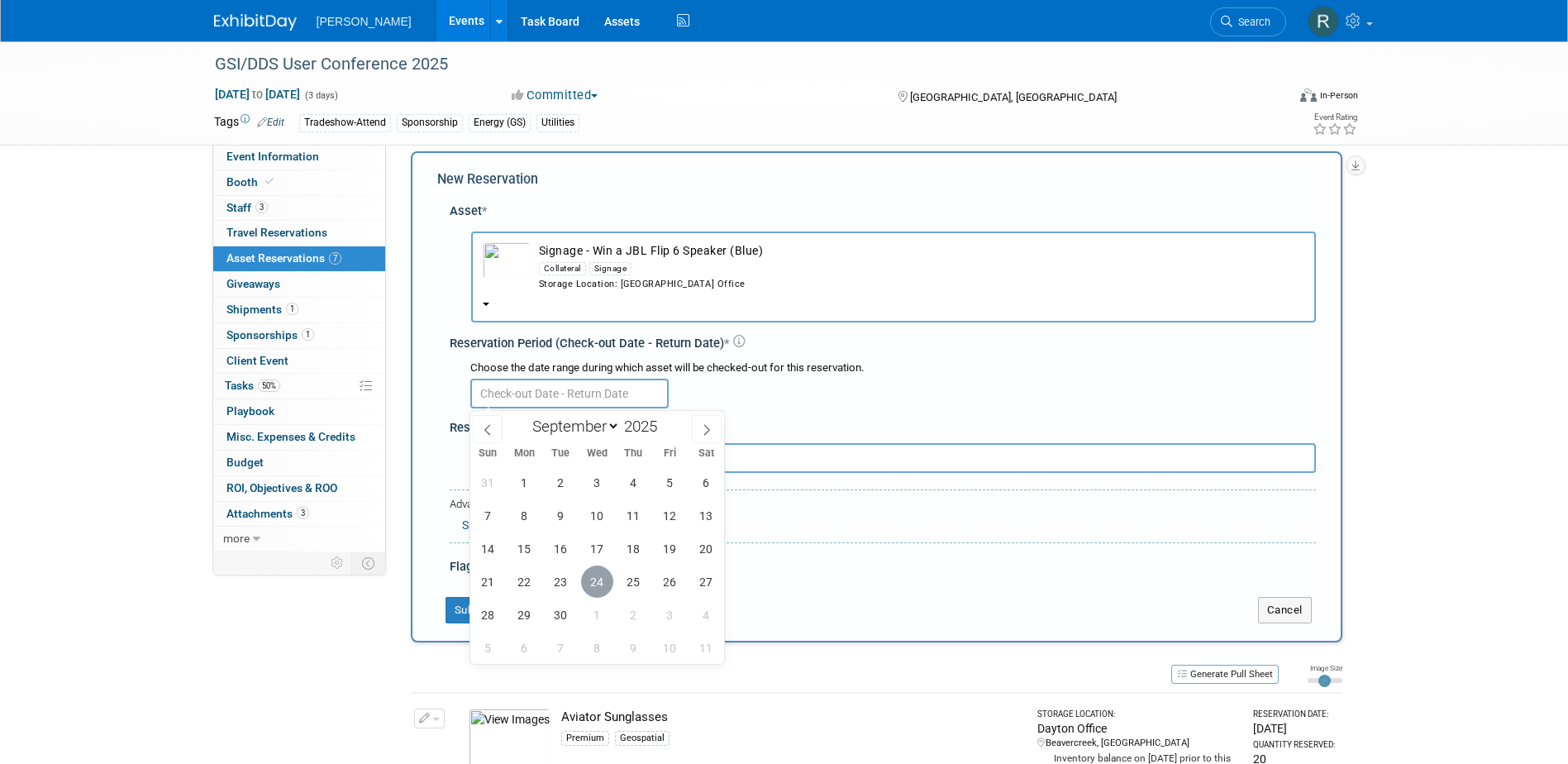
click at [598, 576] on span "24" at bounding box center [597, 581] width 33 height 33
click at [670, 614] on span "3" at bounding box center [670, 615] width 33 height 33
type input "Sep 24, 2025 to Oct 3, 2025"
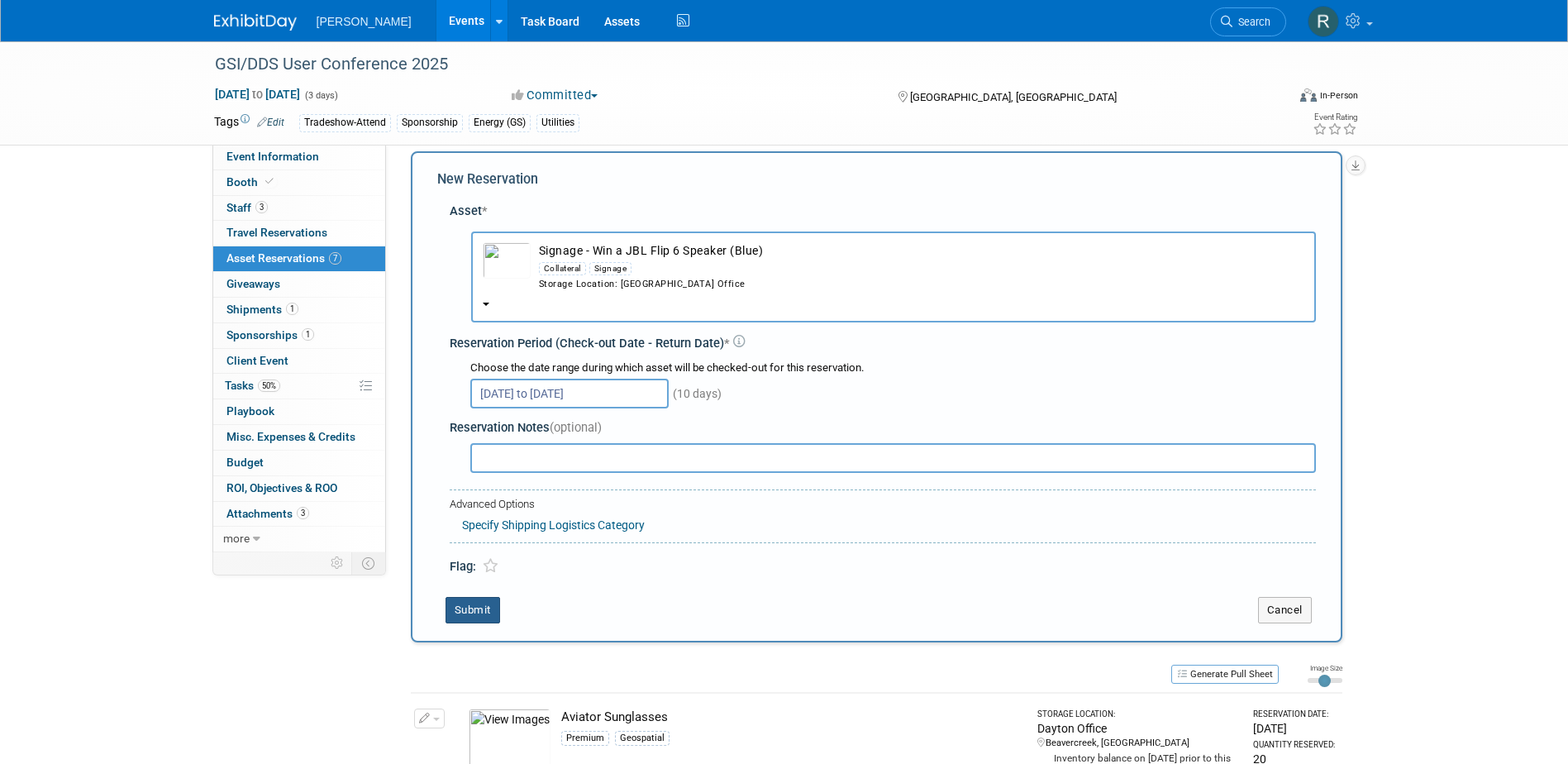
click at [477, 608] on button "Submit" at bounding box center [472, 611] width 54 height 27
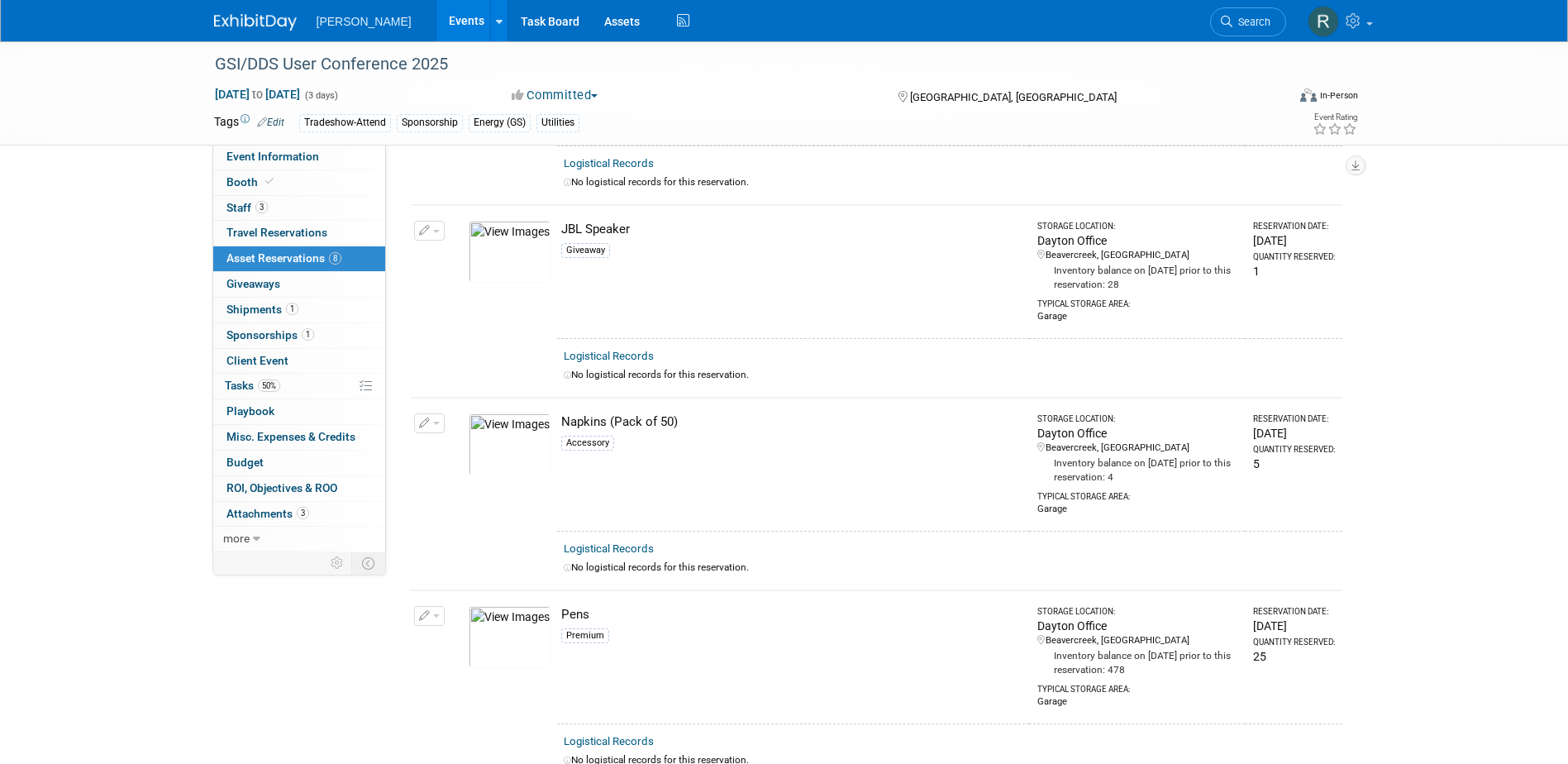
scroll to position [1162, 0]
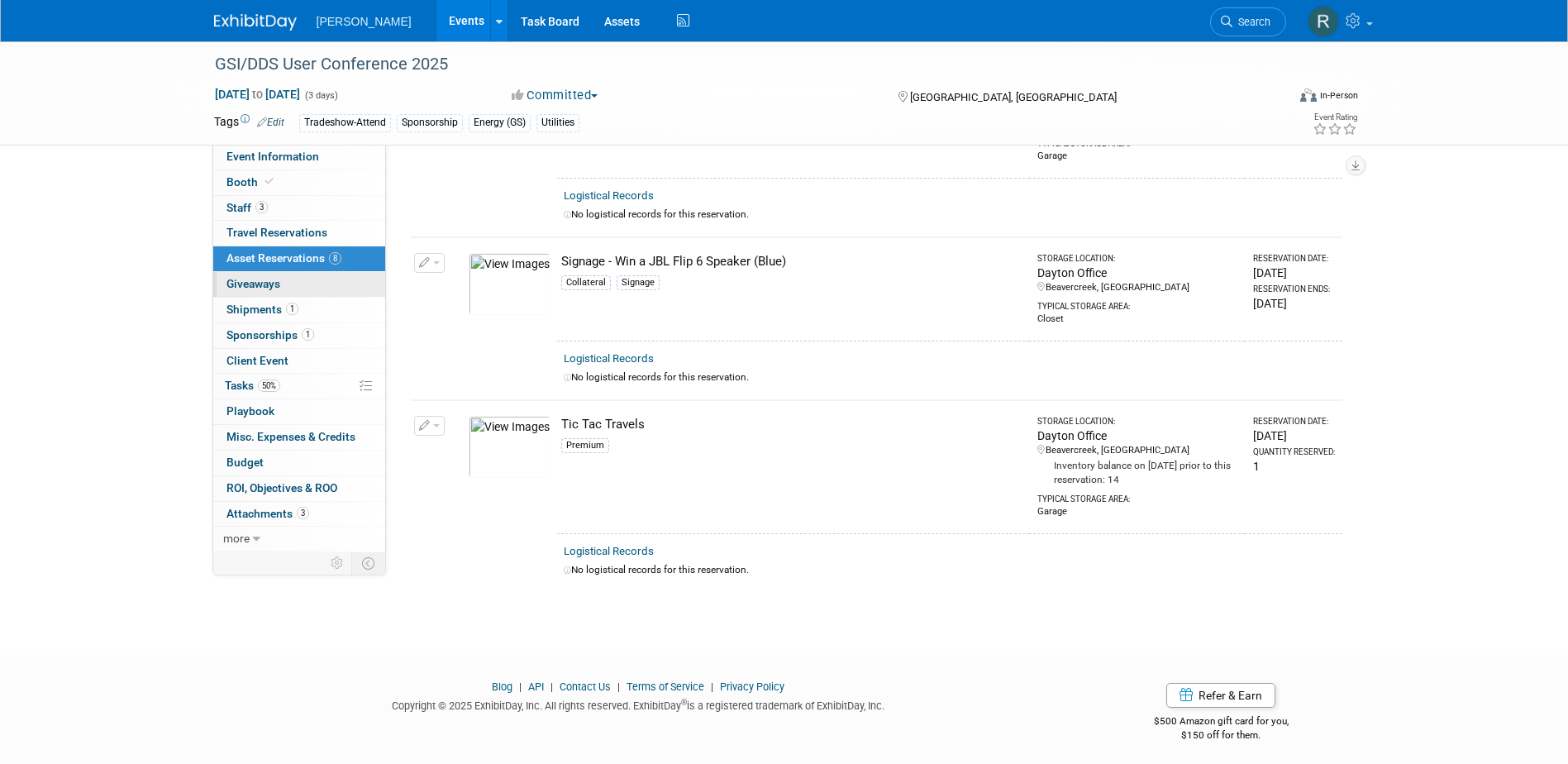
click at [262, 282] on span "Giveaways 0" at bounding box center [254, 284] width 53 height 13
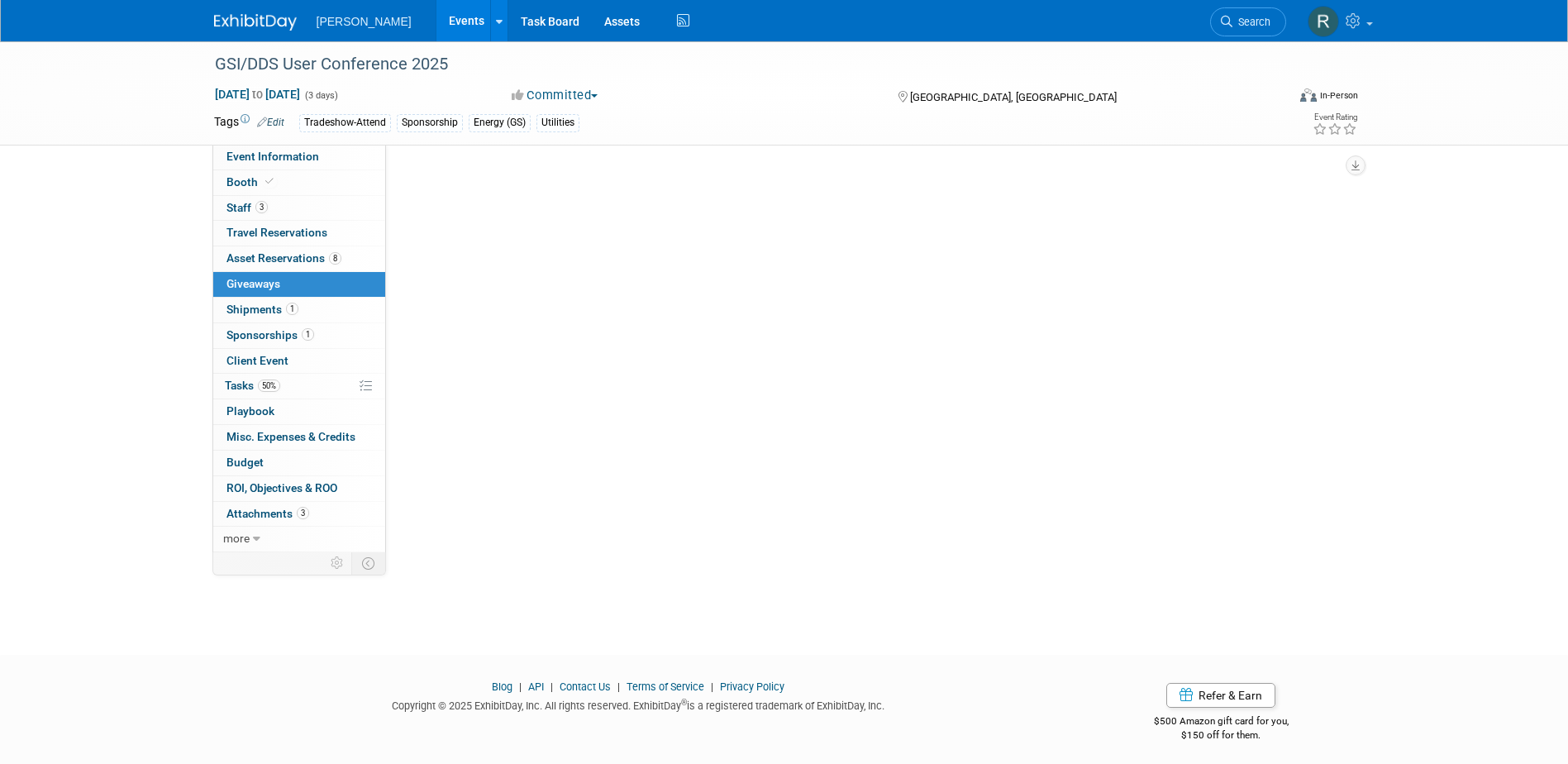
scroll to position [0, 0]
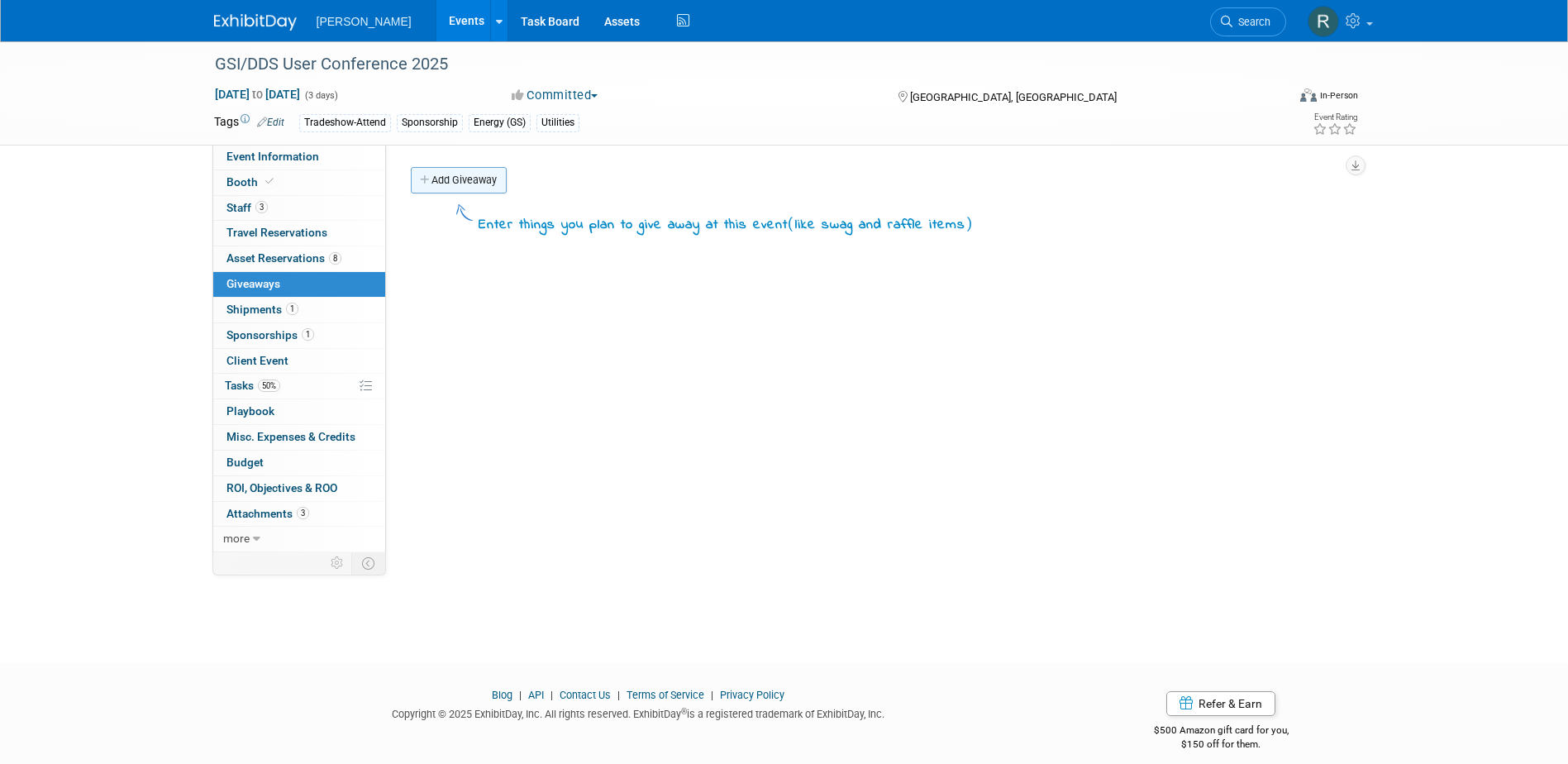
click at [475, 184] on link "Add Giveaway" at bounding box center [459, 180] width 96 height 27
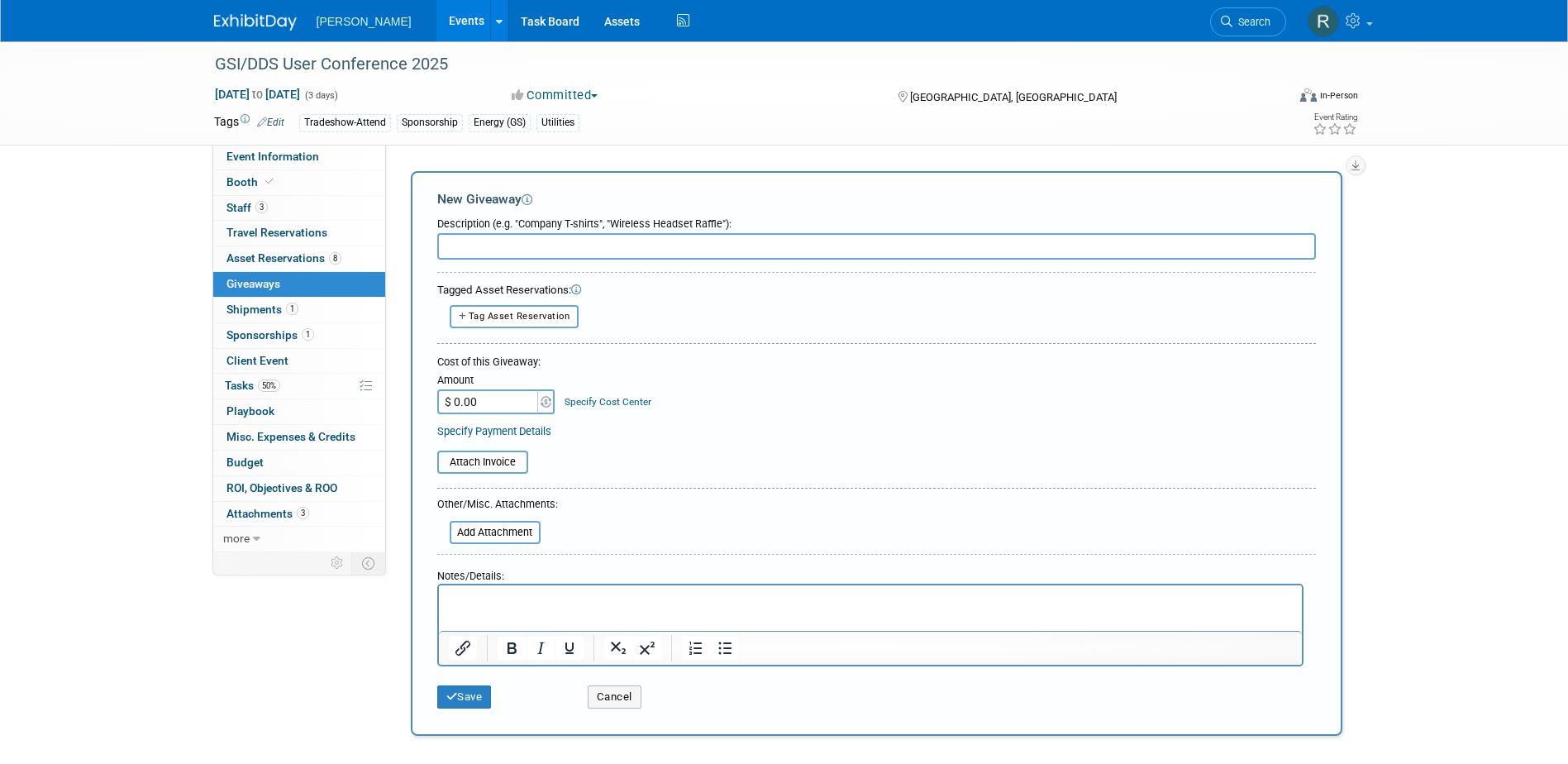
click at [493, 241] on input "text" at bounding box center [876, 246] width 878 height 27
click at [482, 533] on input "file" at bounding box center [440, 532] width 197 height 20
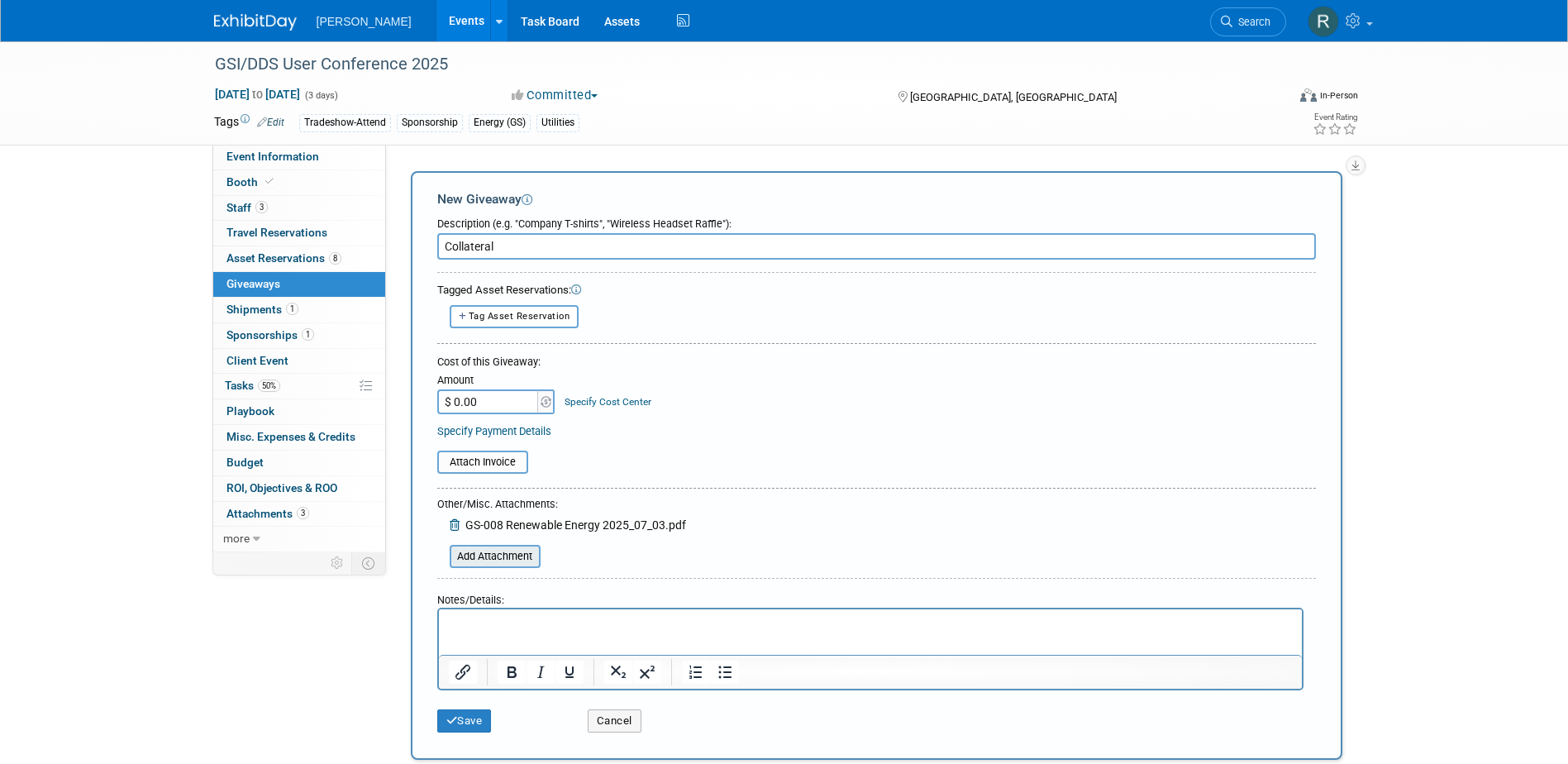
click at [481, 559] on input "file" at bounding box center [440, 556] width 197 height 20
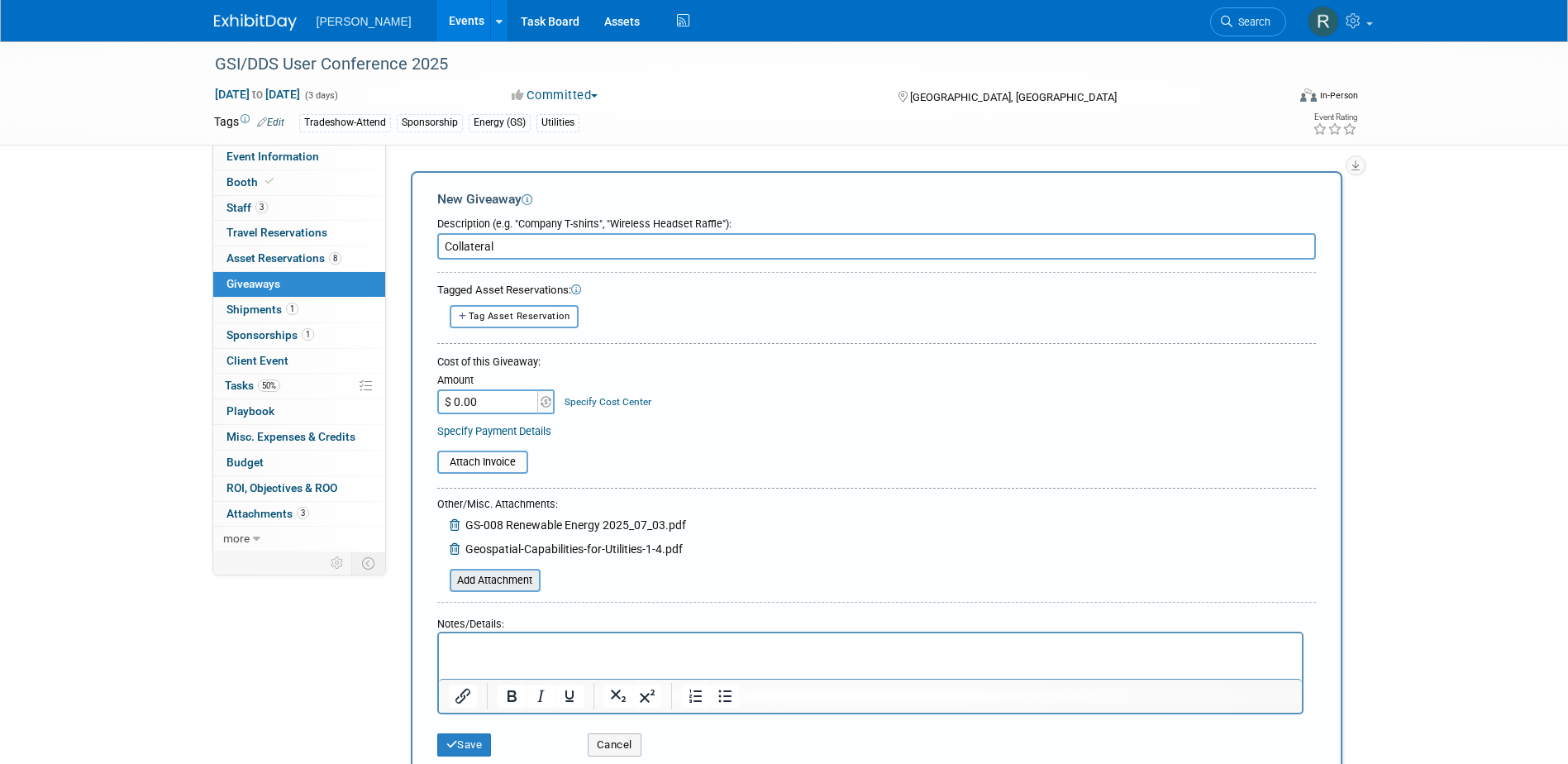
click at [495, 582] on input "file" at bounding box center [440, 581] width 197 height 20
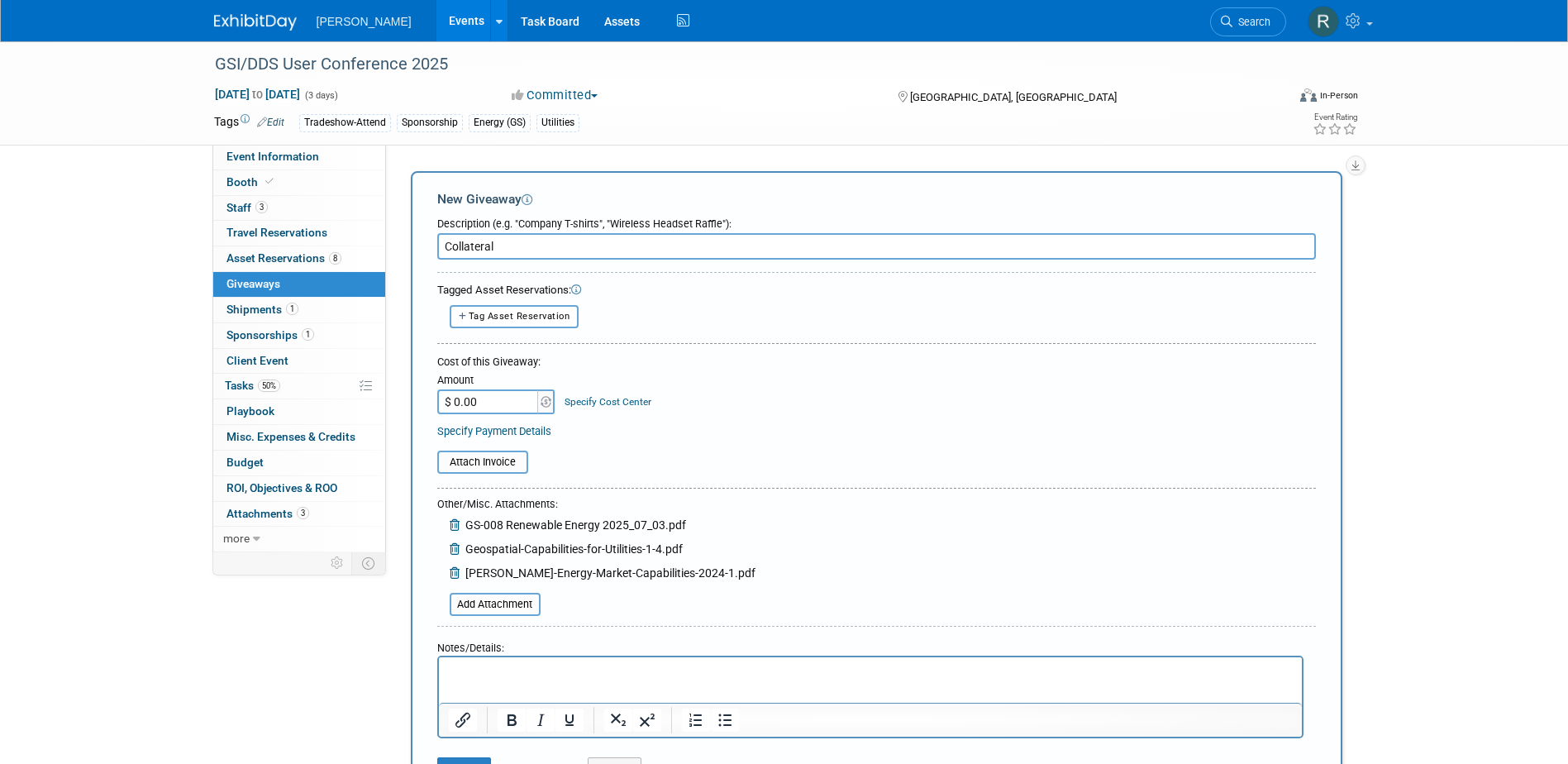
click at [646, 254] on input "Collateral" at bounding box center [876, 246] width 878 height 27
type input "Collateral x5 Each"
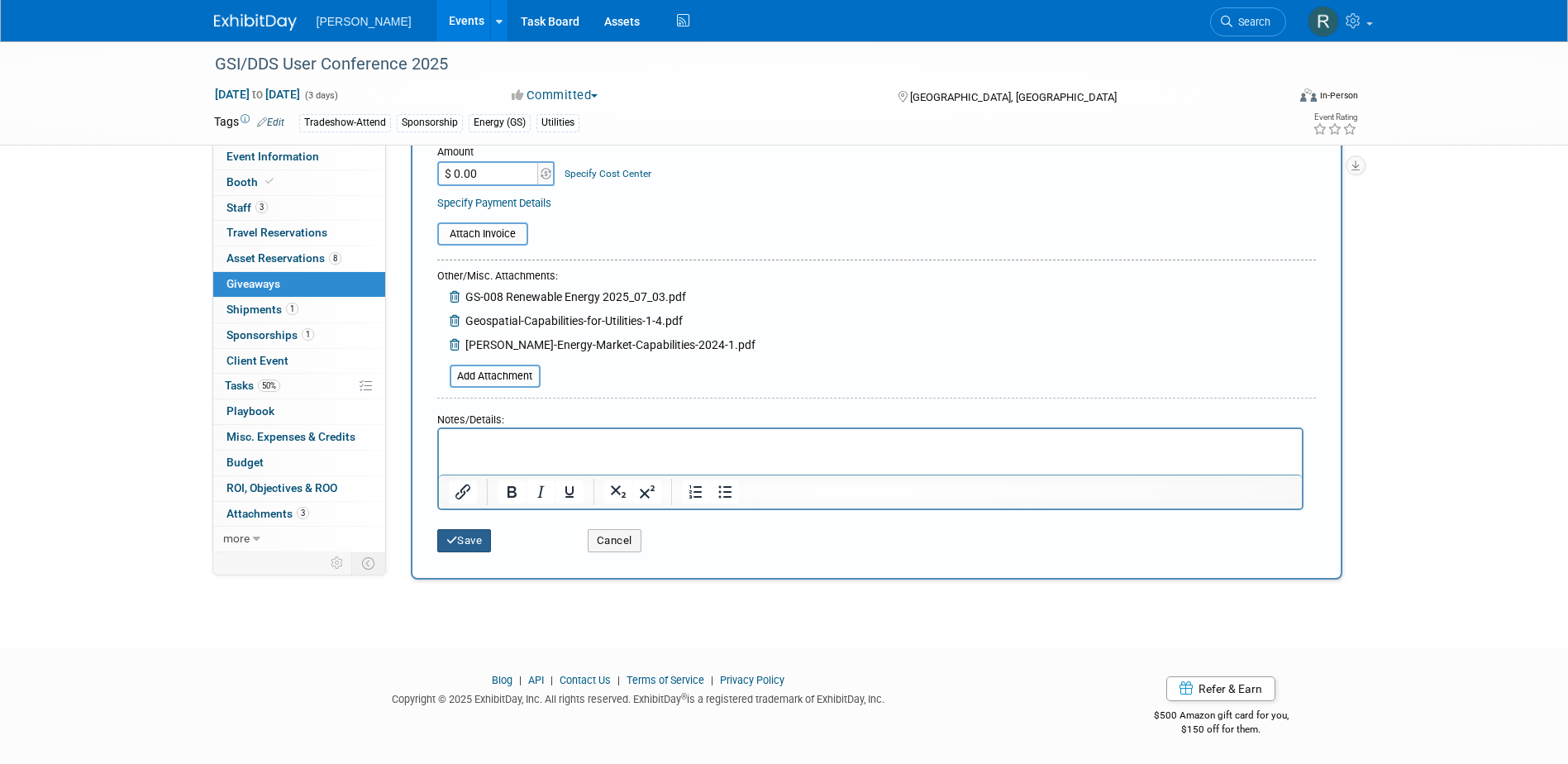
drag, startPoint x: 455, startPoint y: 548, endPoint x: 455, endPoint y: 538, distance: 10.0
click at [455, 548] on button "Save" at bounding box center [464, 540] width 54 height 23
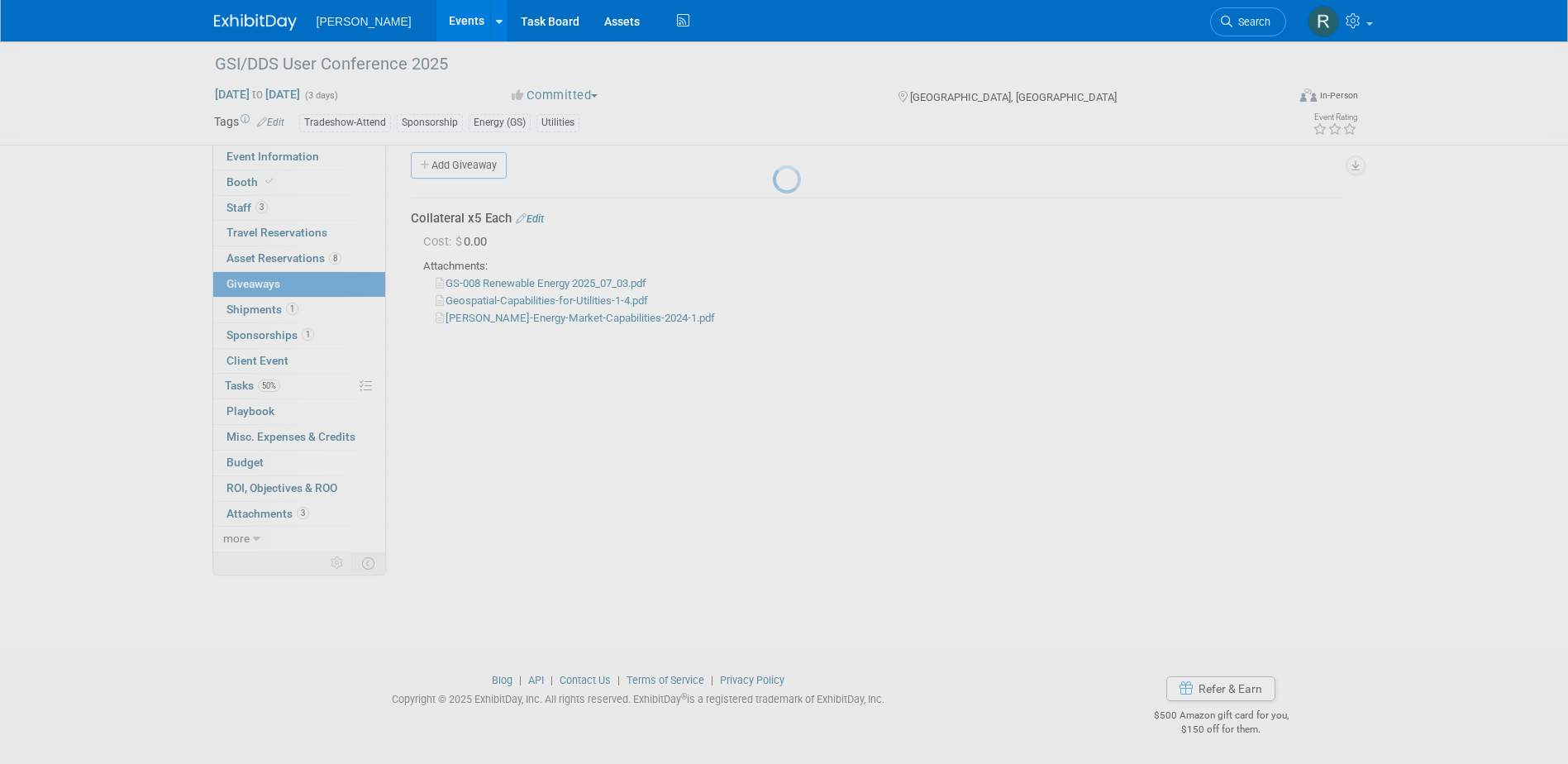
scroll to position [15, 0]
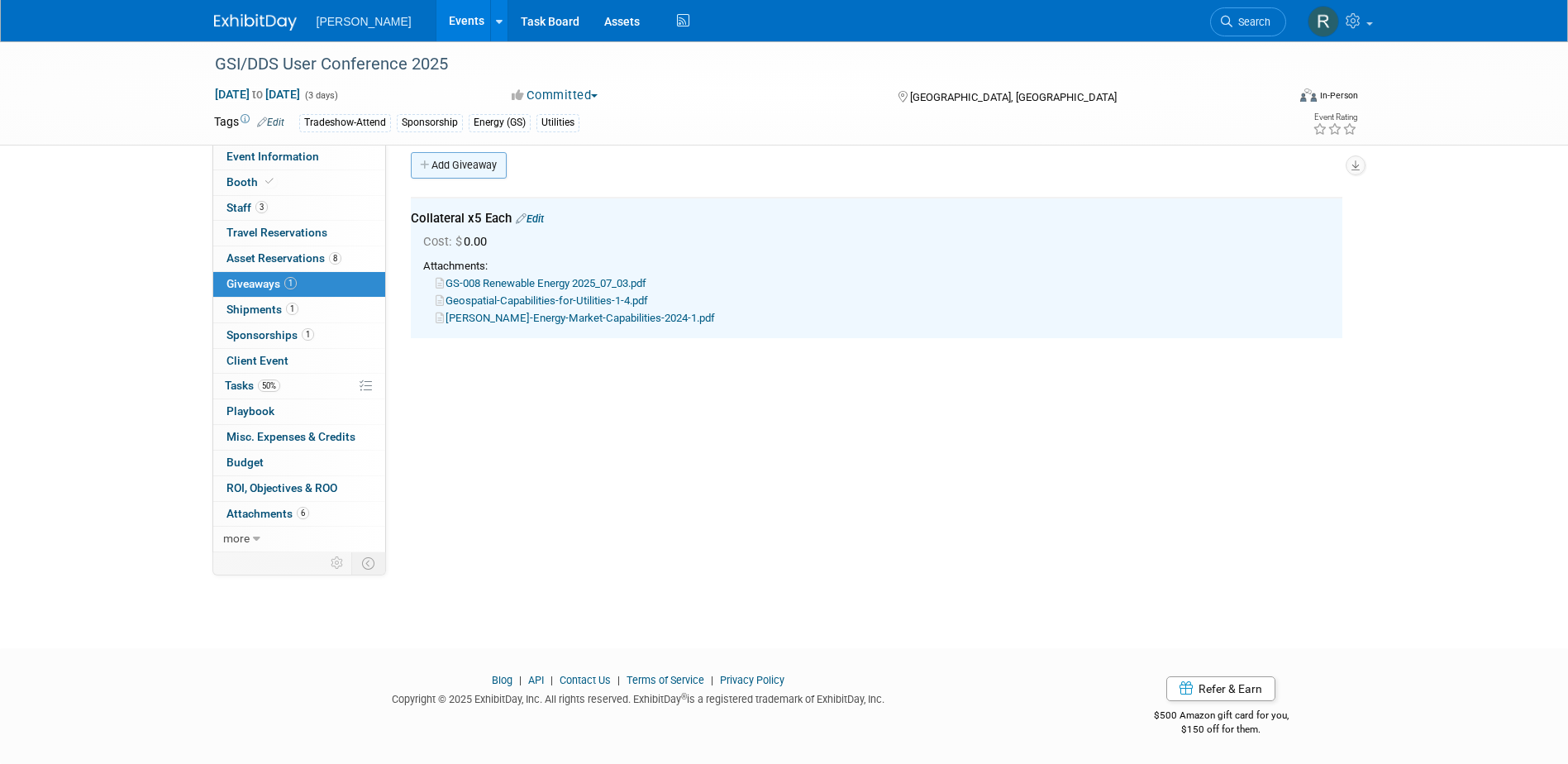
click at [466, 172] on link "Add Giveaway" at bounding box center [459, 165] width 96 height 27
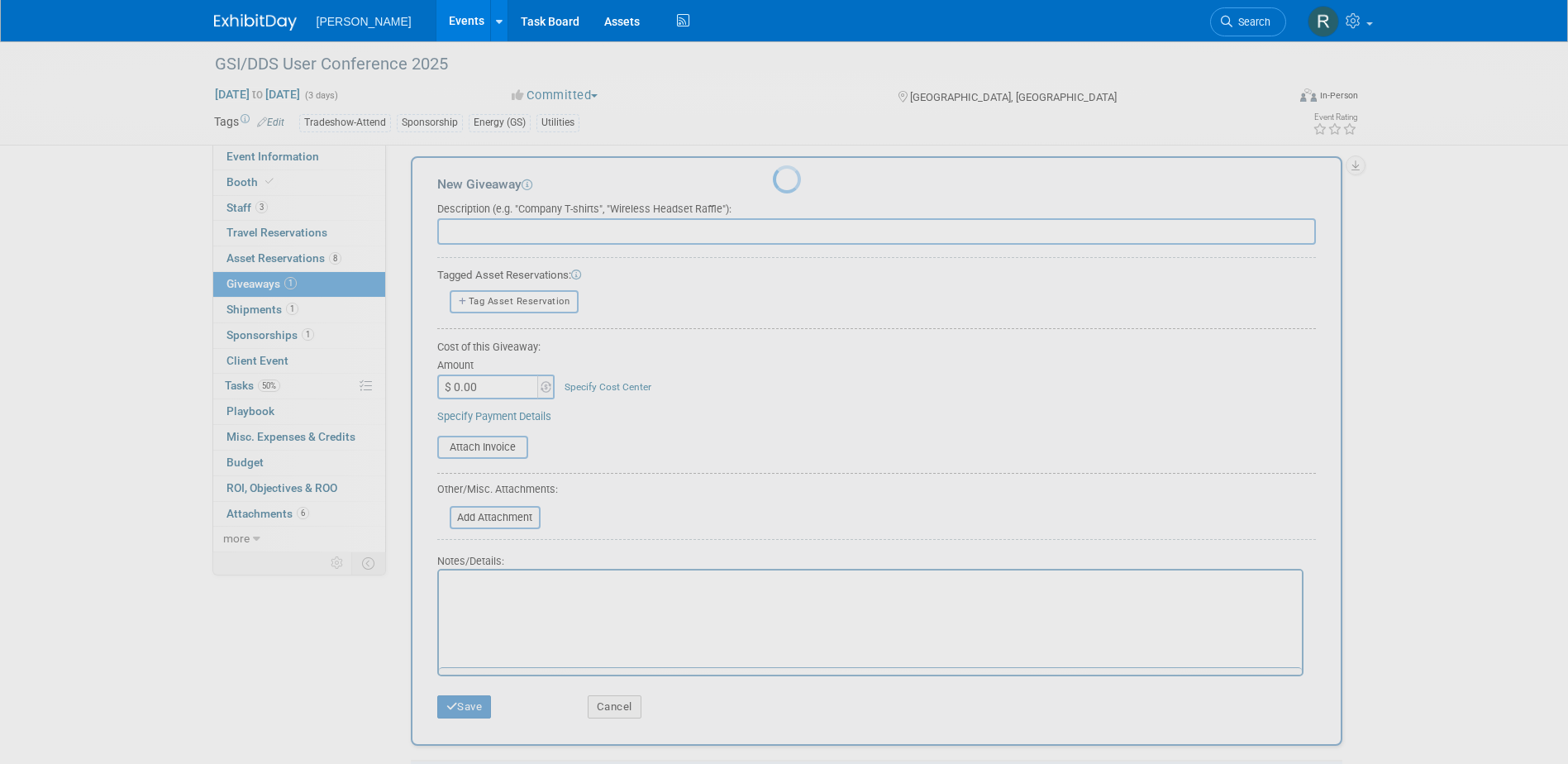
scroll to position [0, 0]
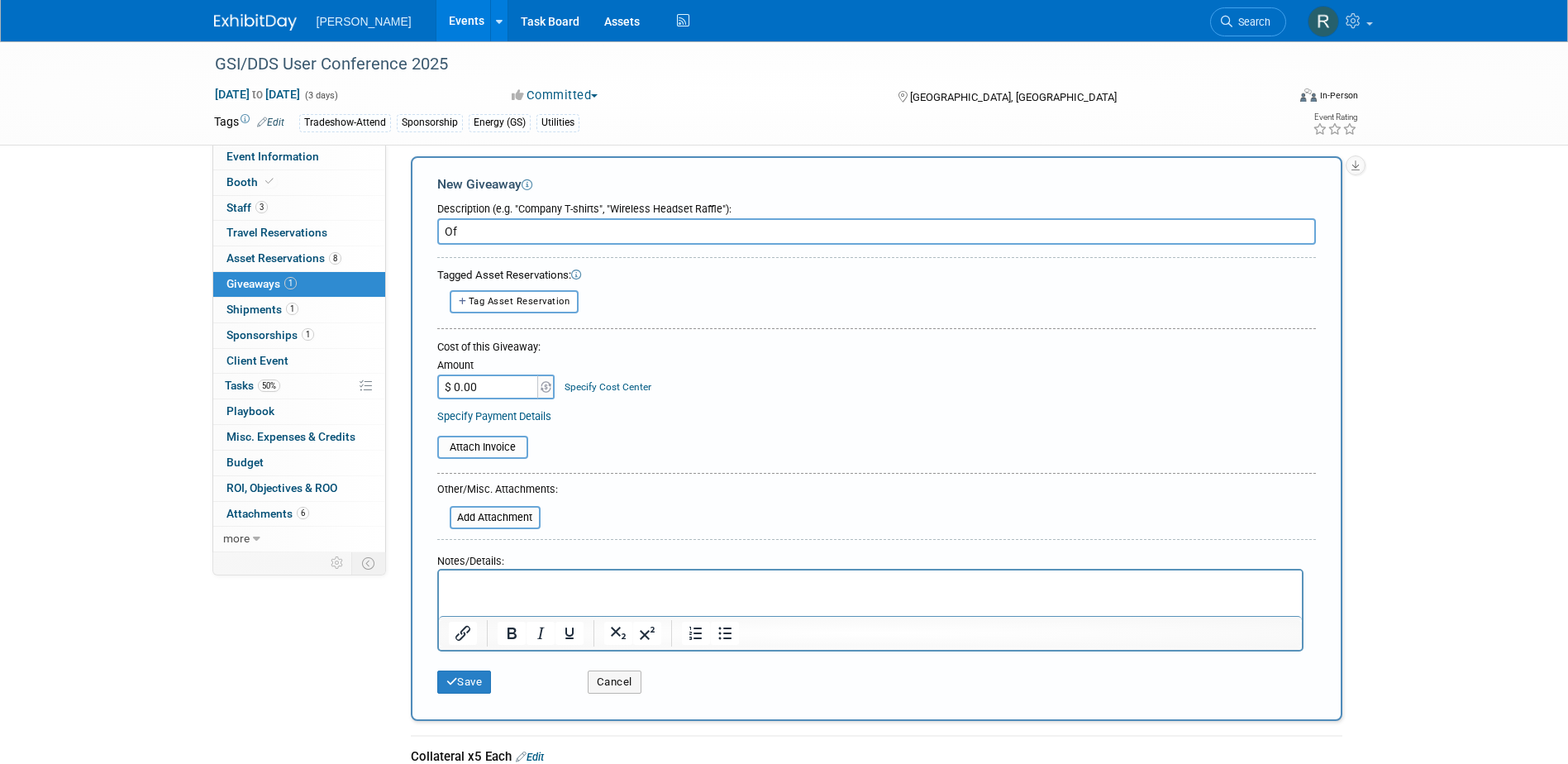
type input "O"
drag, startPoint x: 616, startPoint y: 679, endPoint x: 394, endPoint y: 442, distance: 324.7
click at [616, 678] on button "Cancel" at bounding box center [615, 682] width 53 height 23
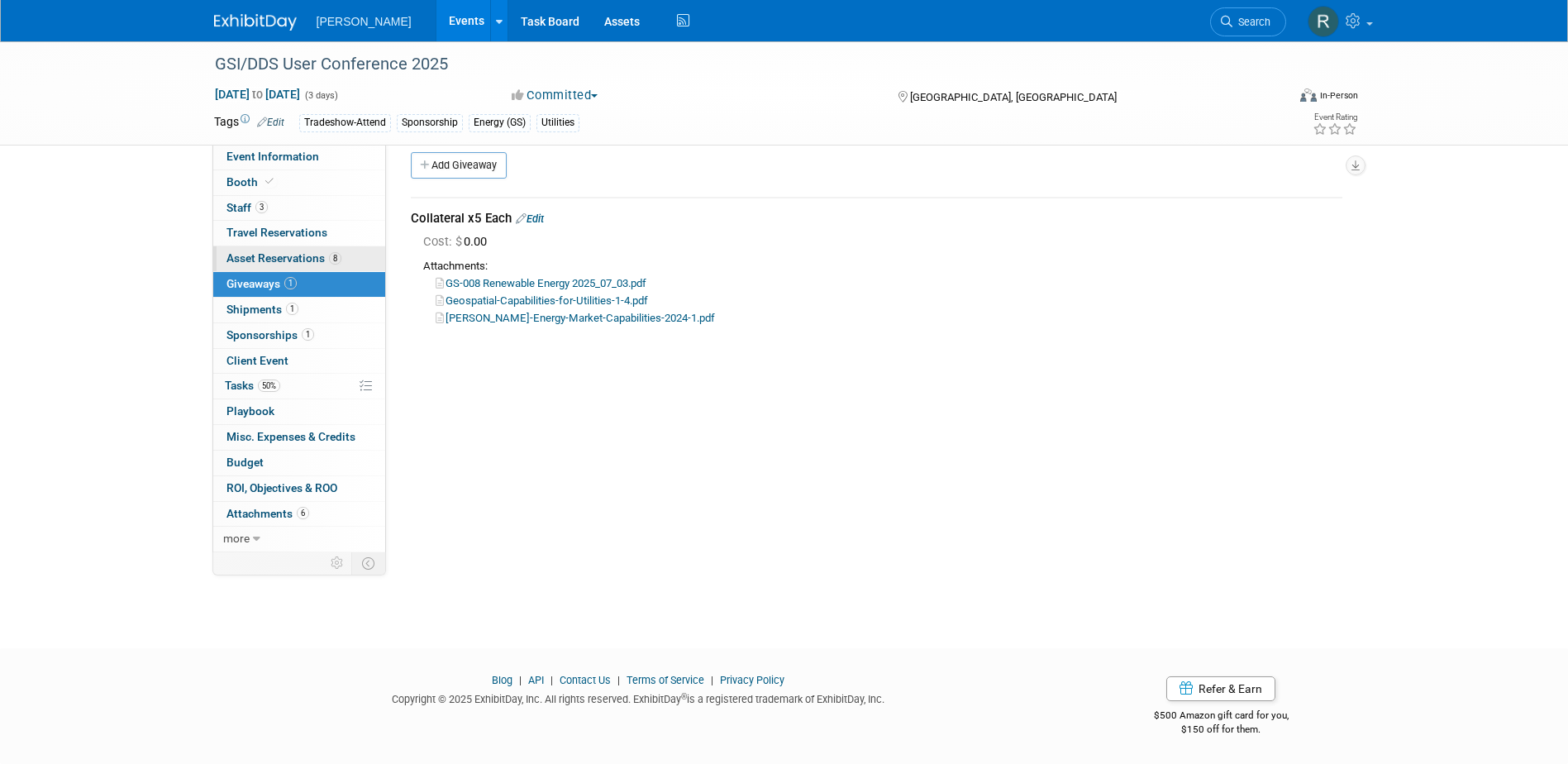
click at [282, 258] on span "Asset Reservations 8" at bounding box center [284, 258] width 115 height 13
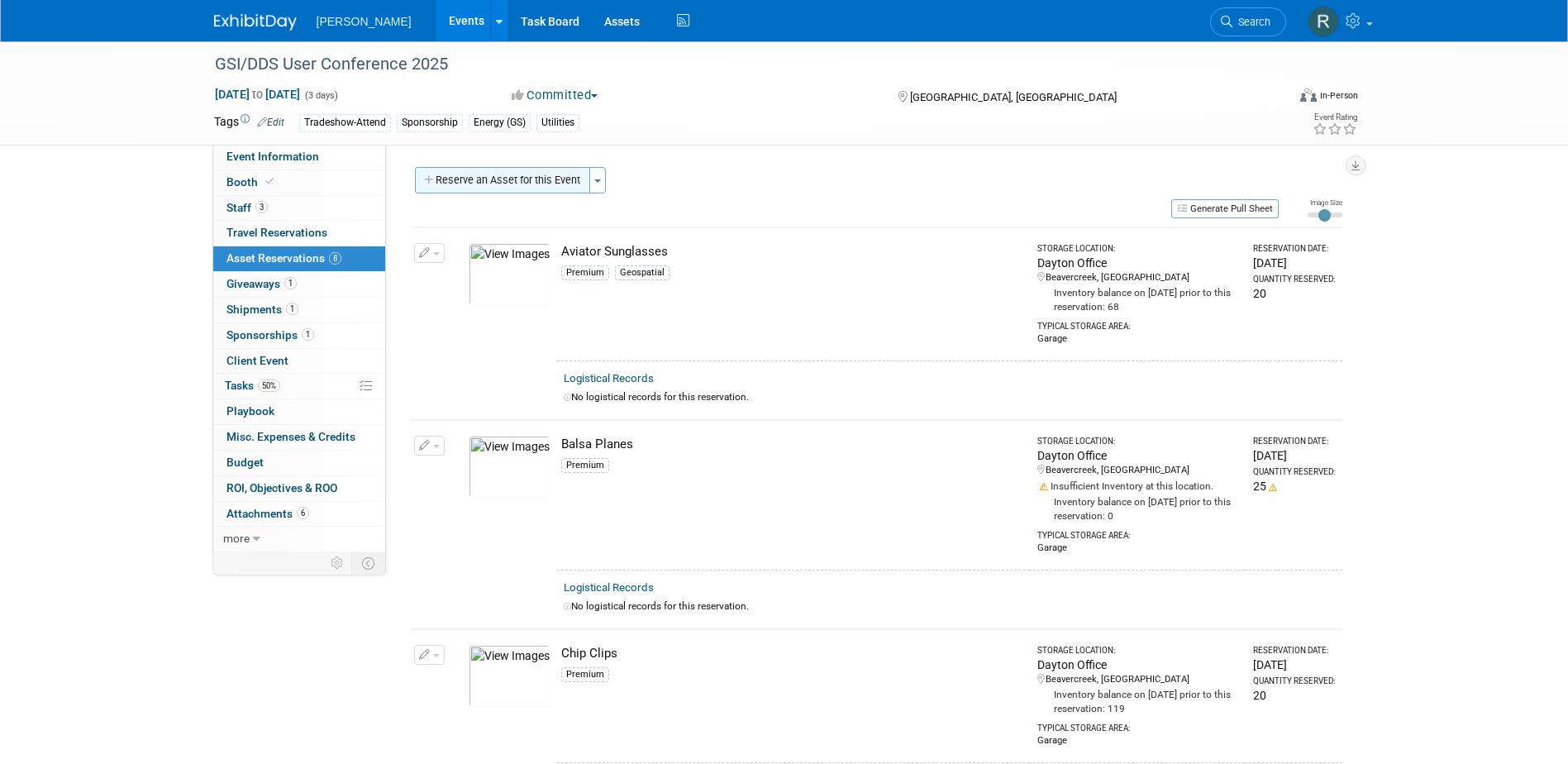
click at [541, 179] on button "Reserve an Asset for this Event" at bounding box center [503, 180] width 175 height 27
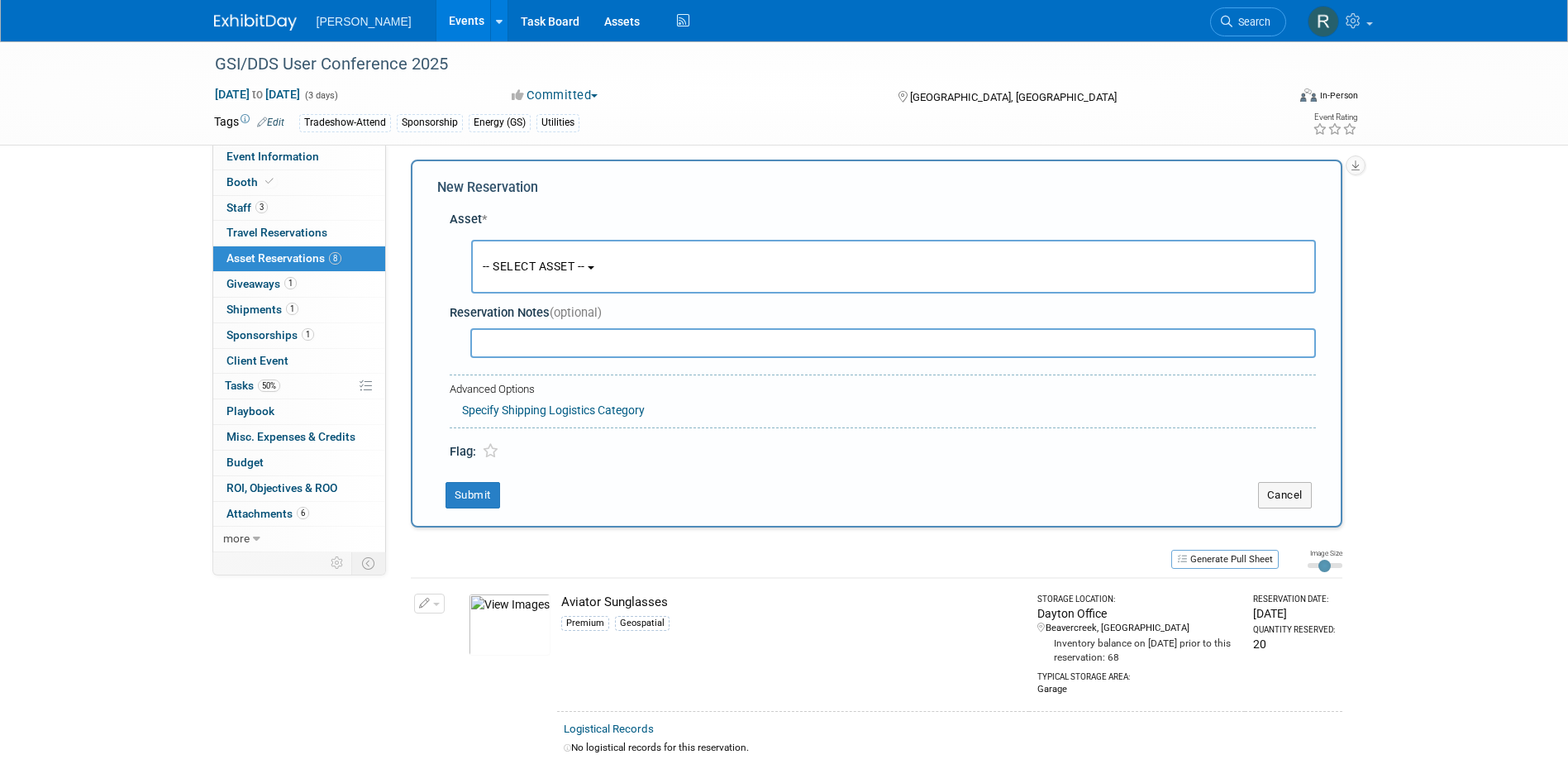
scroll to position [16, 0]
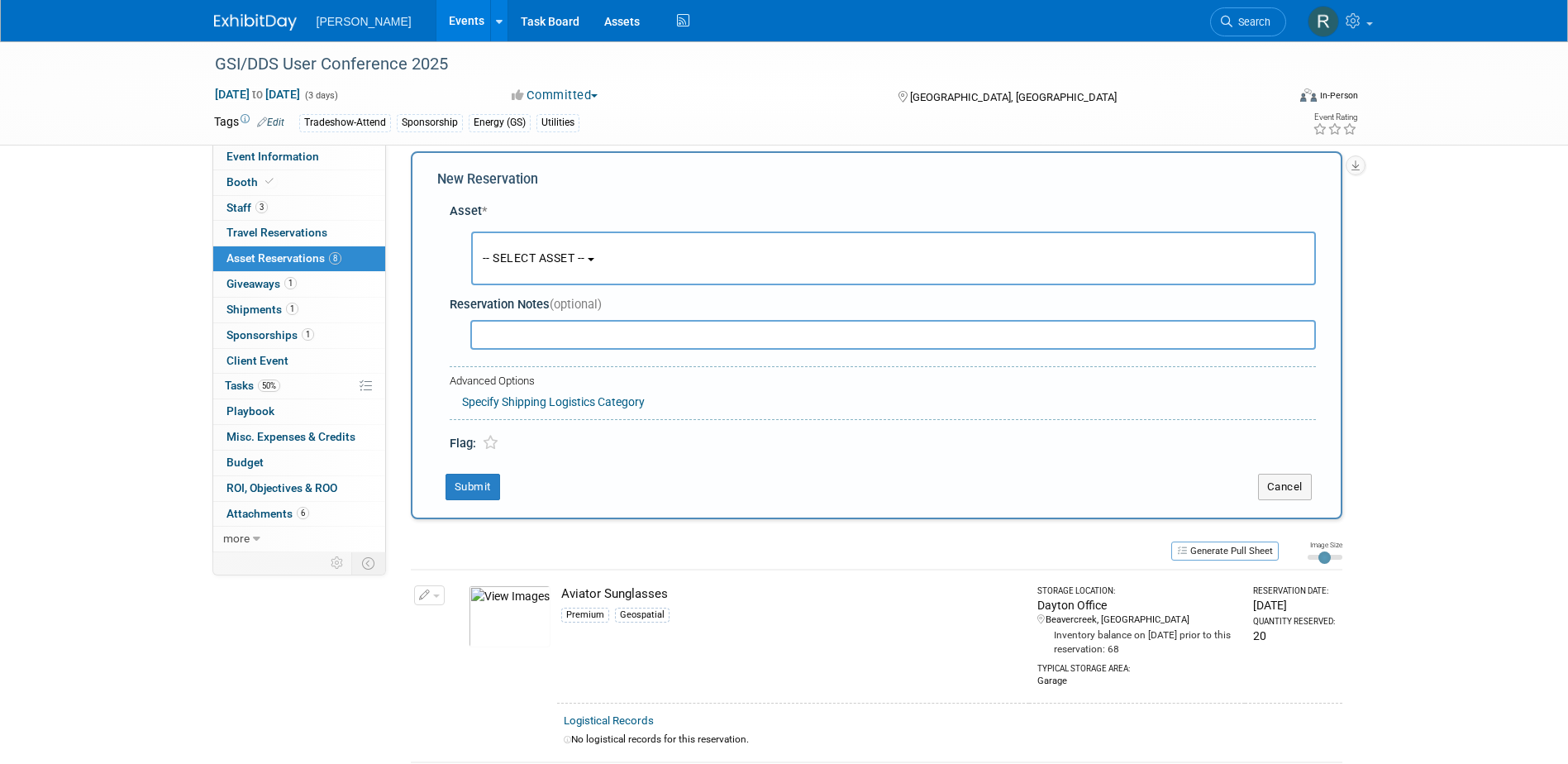
click at [543, 263] on span "-- SELECT ASSET --" at bounding box center [534, 258] width 103 height 13
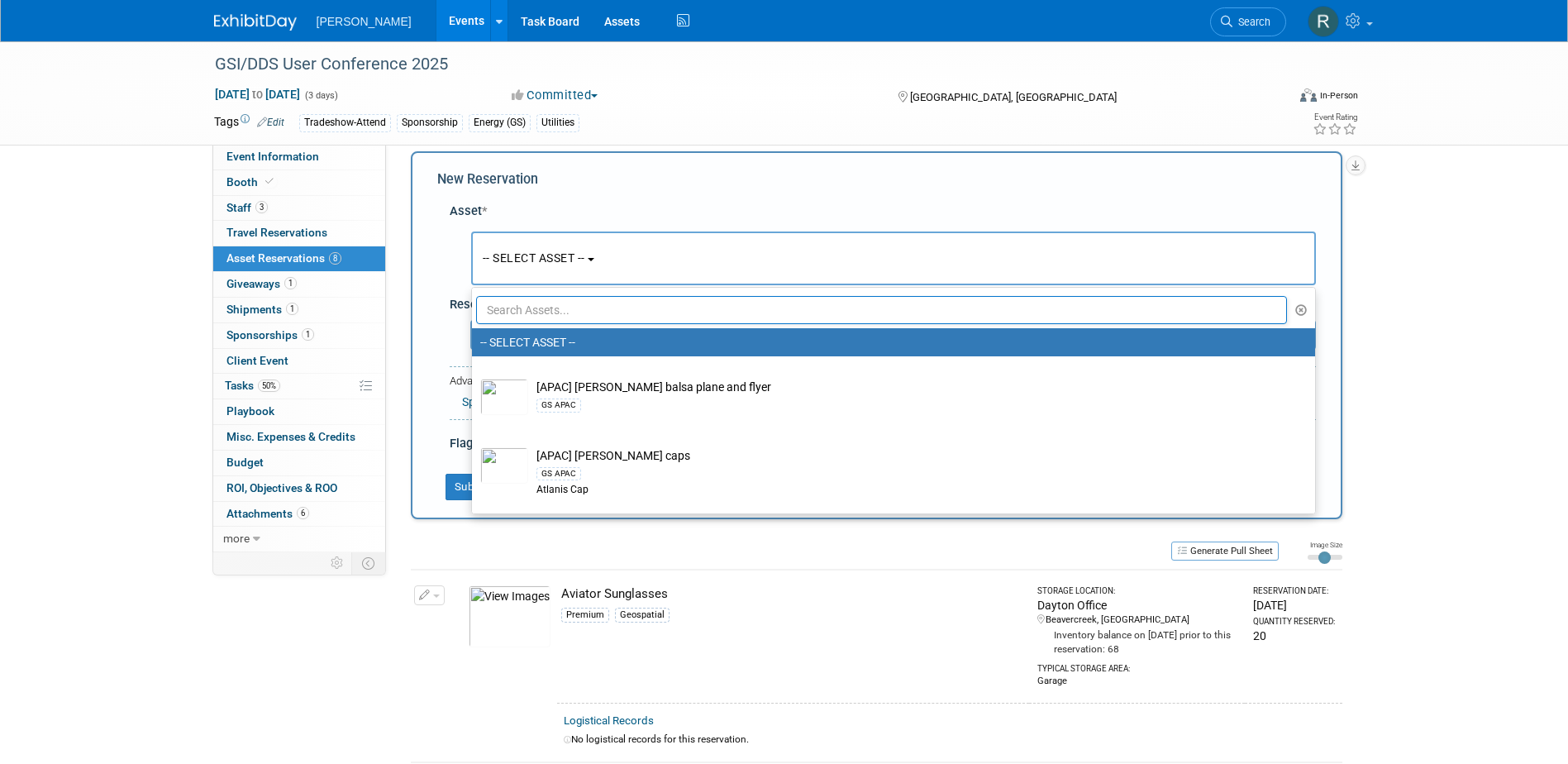
click at [540, 309] on input "text" at bounding box center [882, 310] width 812 height 28
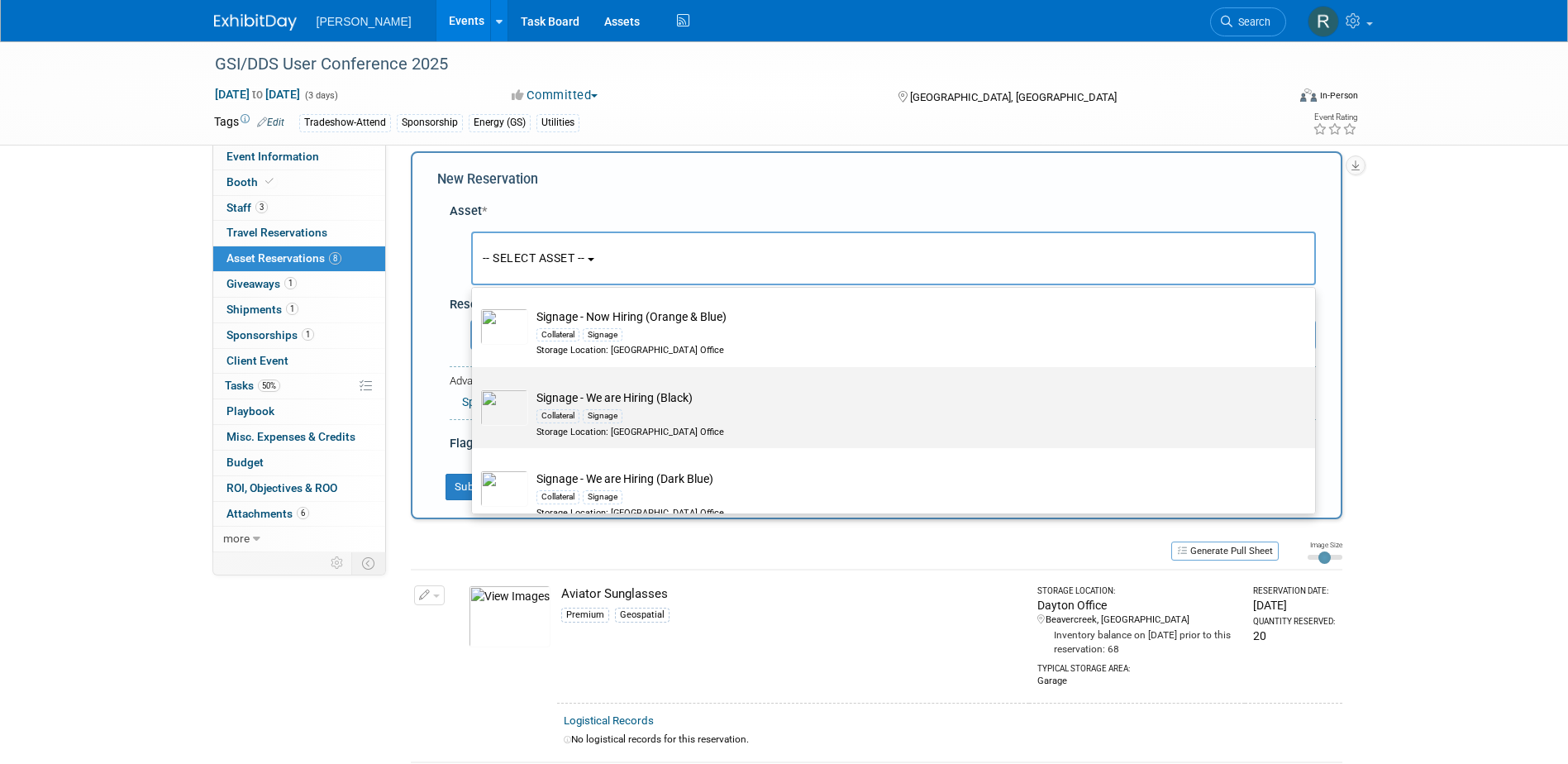
scroll to position [330, 0]
type input "Hiring"
click at [572, 400] on td "Signage - We are Hiring (Dark Blue) Collateral Signage Storage Location: Dayton…" at bounding box center [905, 412] width 754 height 48
click at [475, 385] on input "Signage - We are Hiring (Dark Blue) Collateral Signage Storage Location: Dayton…" at bounding box center [469, 379] width 11 height 11
select select "10728415"
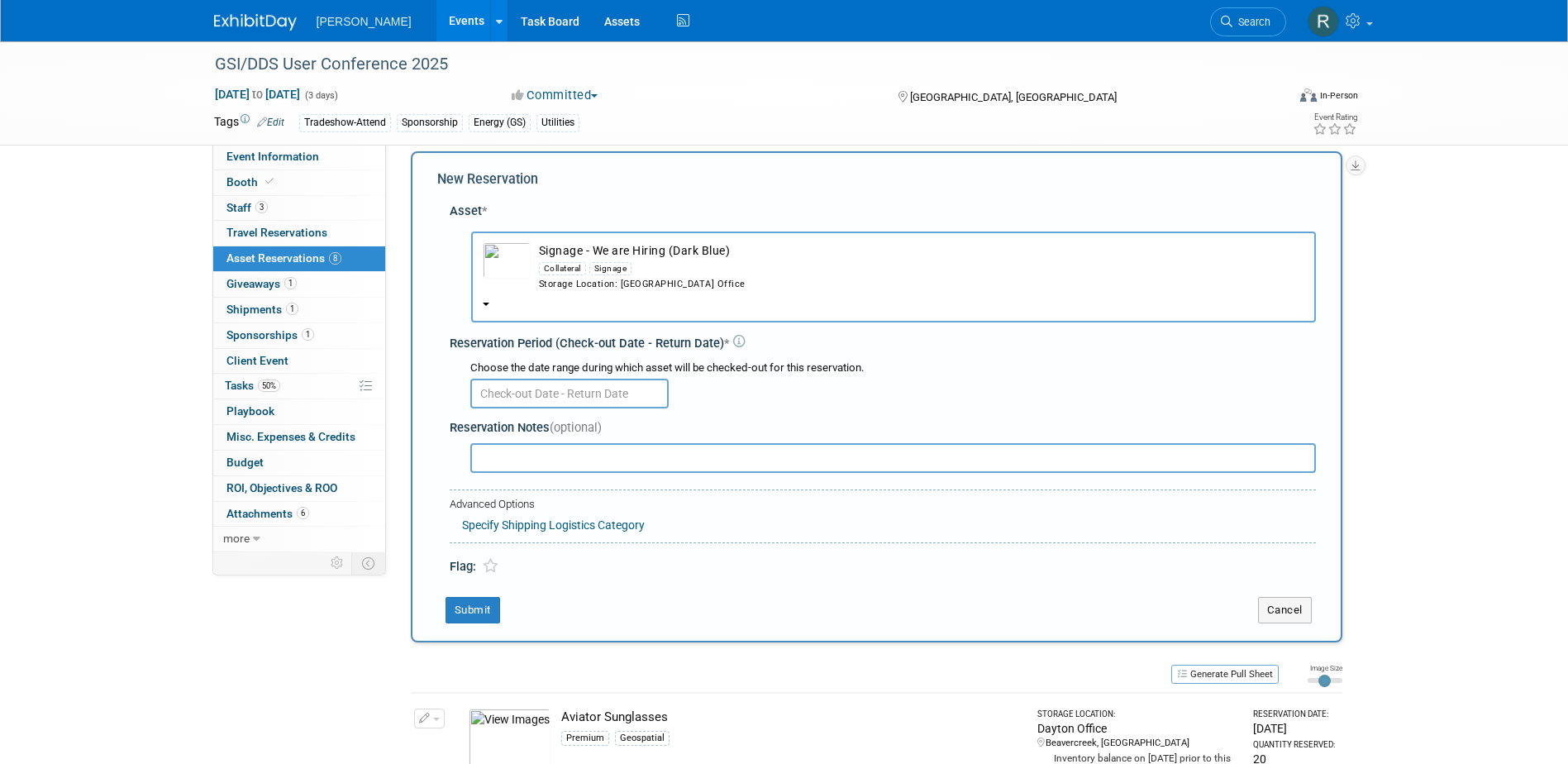
click at [562, 389] on input "text" at bounding box center [570, 394] width 199 height 30
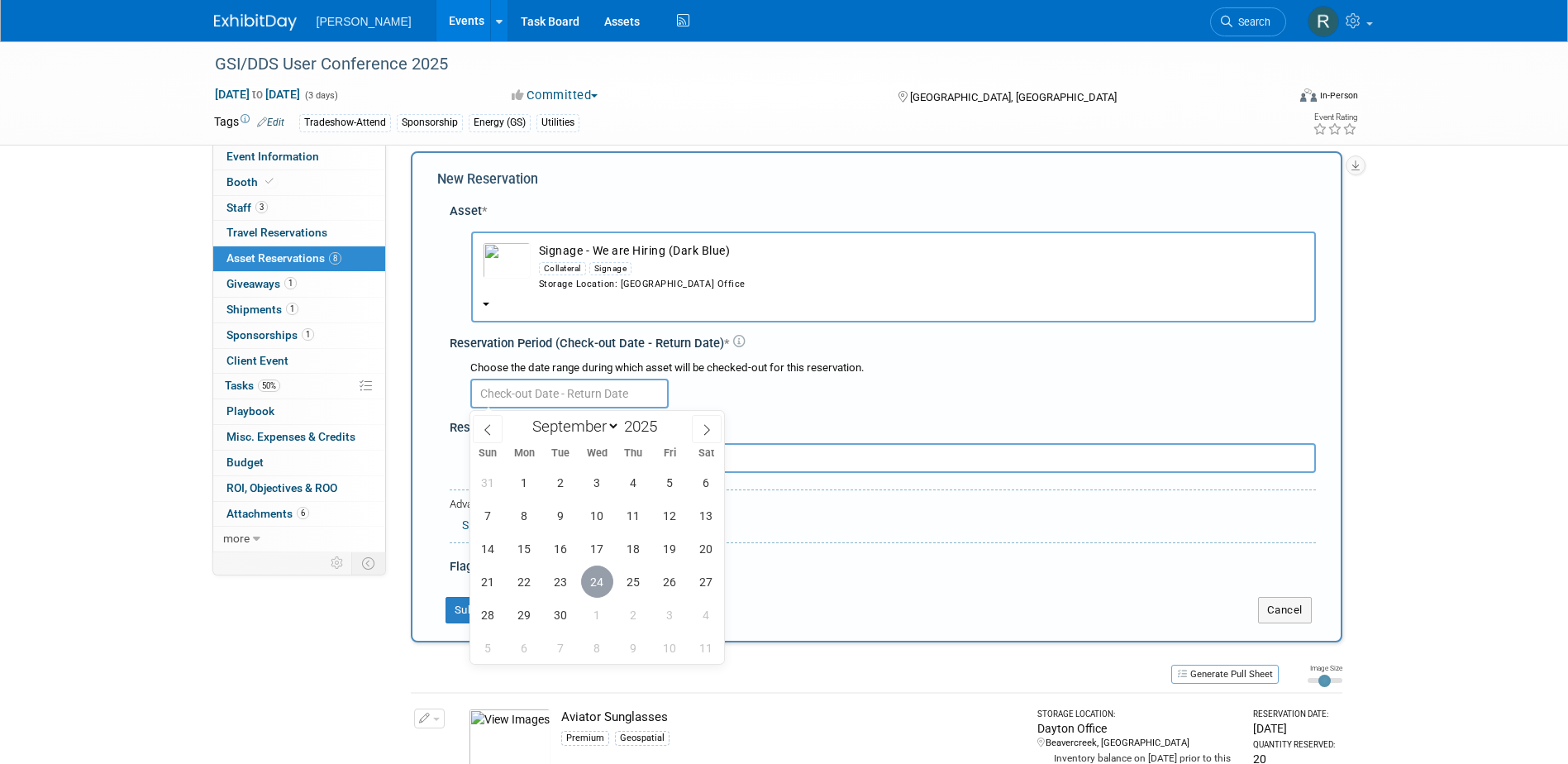
click at [588, 584] on span "24" at bounding box center [597, 581] width 33 height 33
click at [676, 616] on span "3" at bounding box center [670, 615] width 33 height 33
type input "Sep 24, 2025 to Oct 3, 2025"
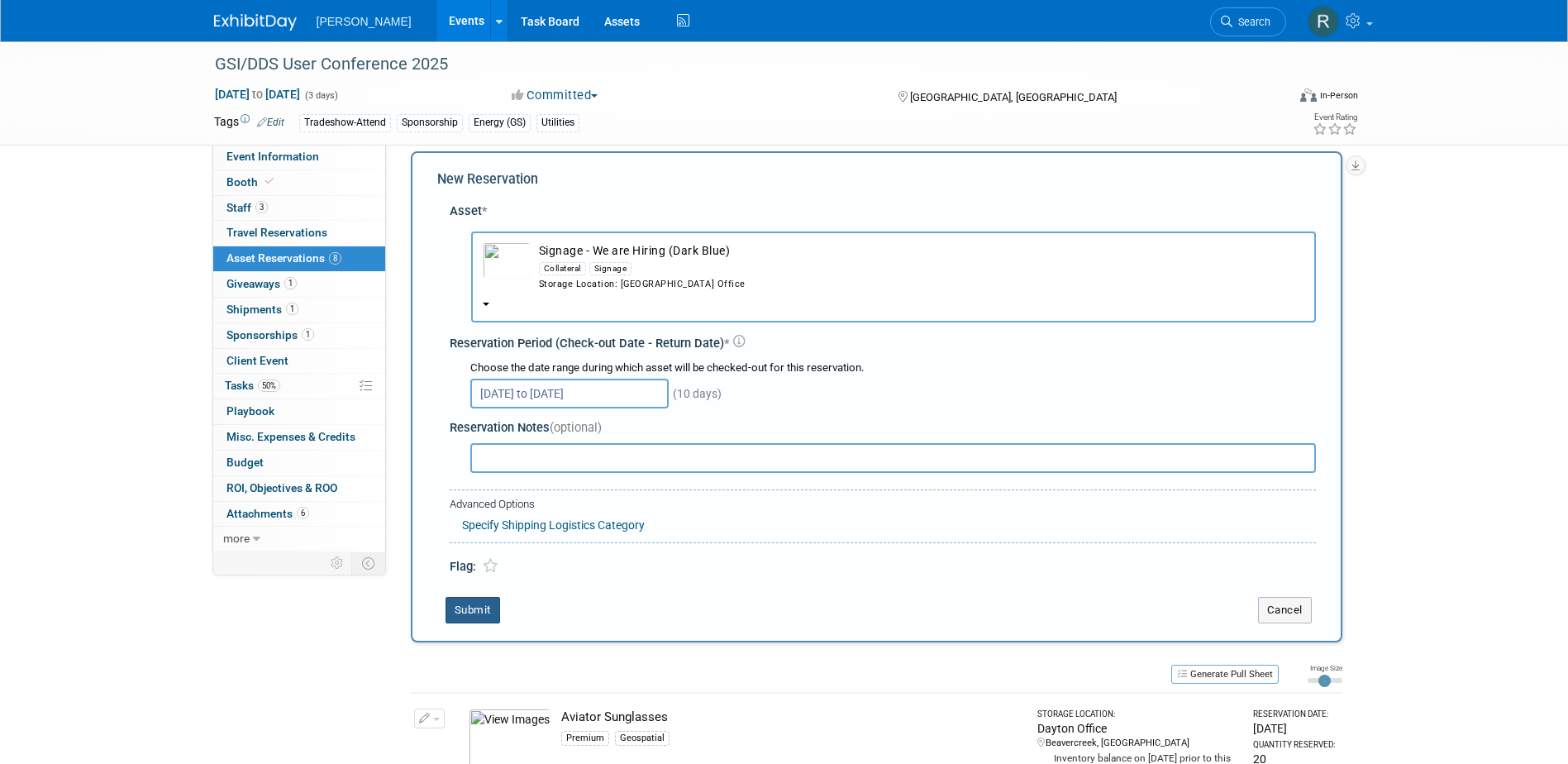
click at [484, 602] on button "Submit" at bounding box center [472, 611] width 54 height 27
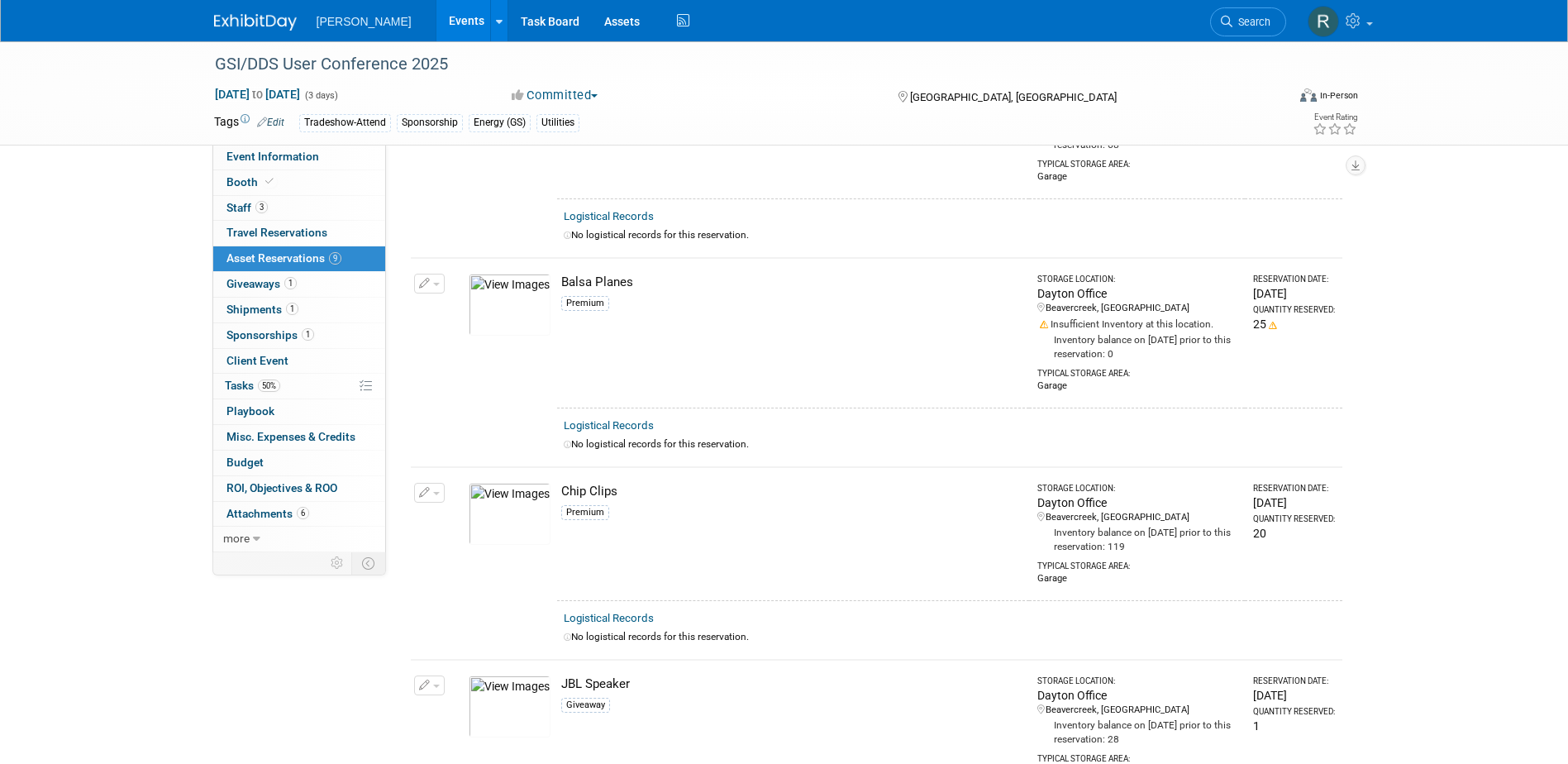
scroll to position [0, 0]
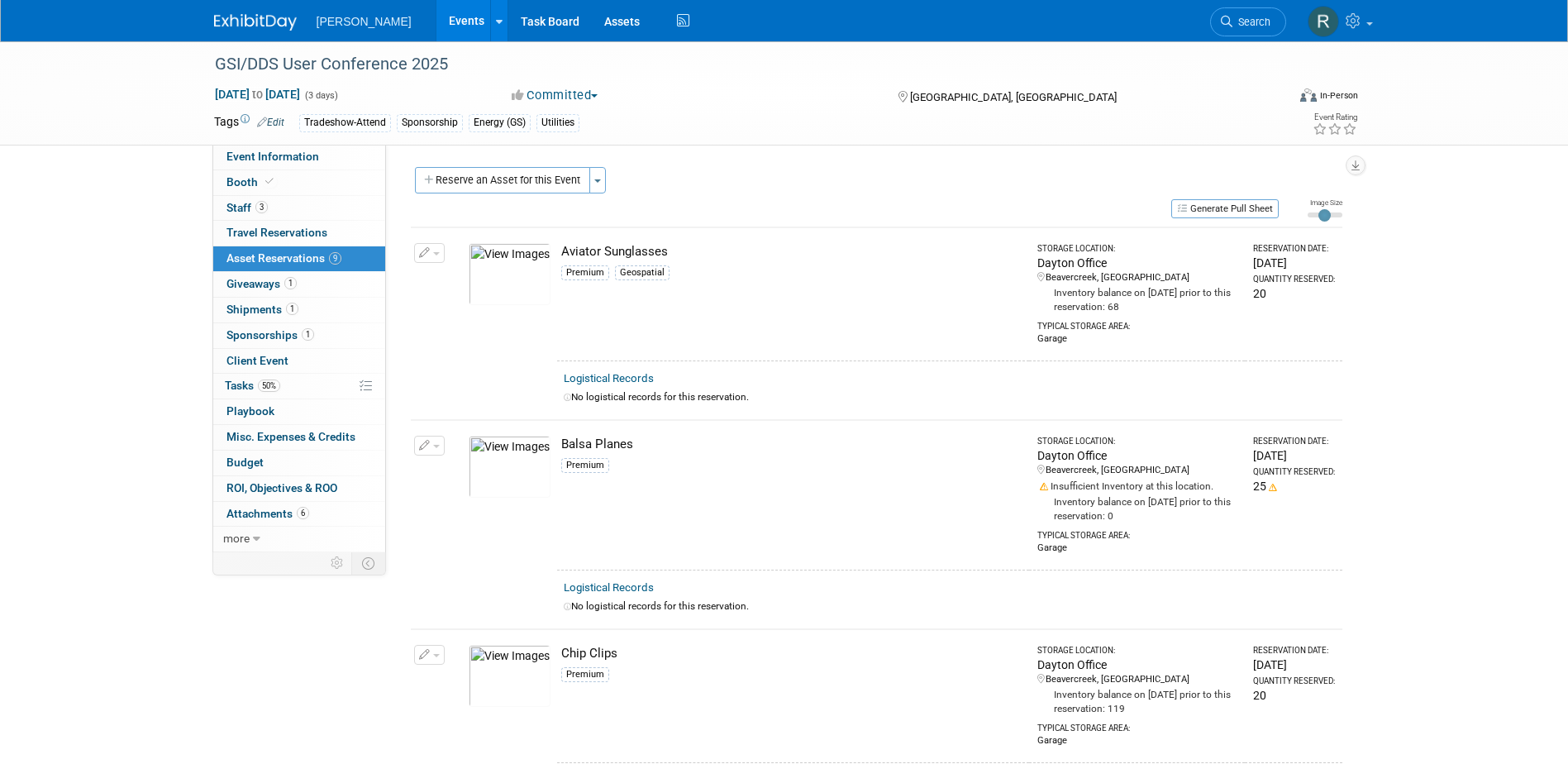
click at [527, 188] on button "Reserve an Asset for this Event" at bounding box center [503, 180] width 175 height 27
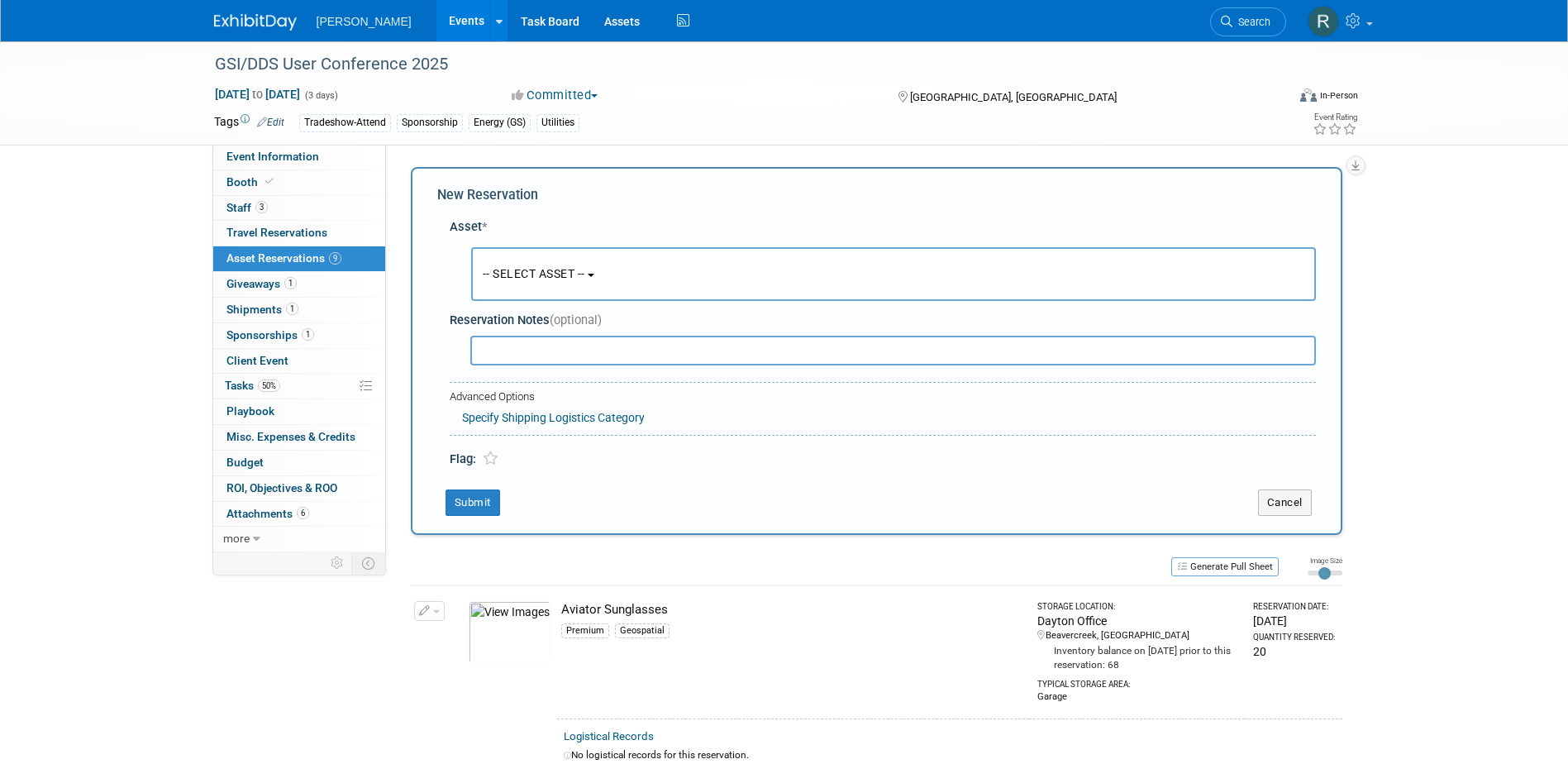
scroll to position [16, 0]
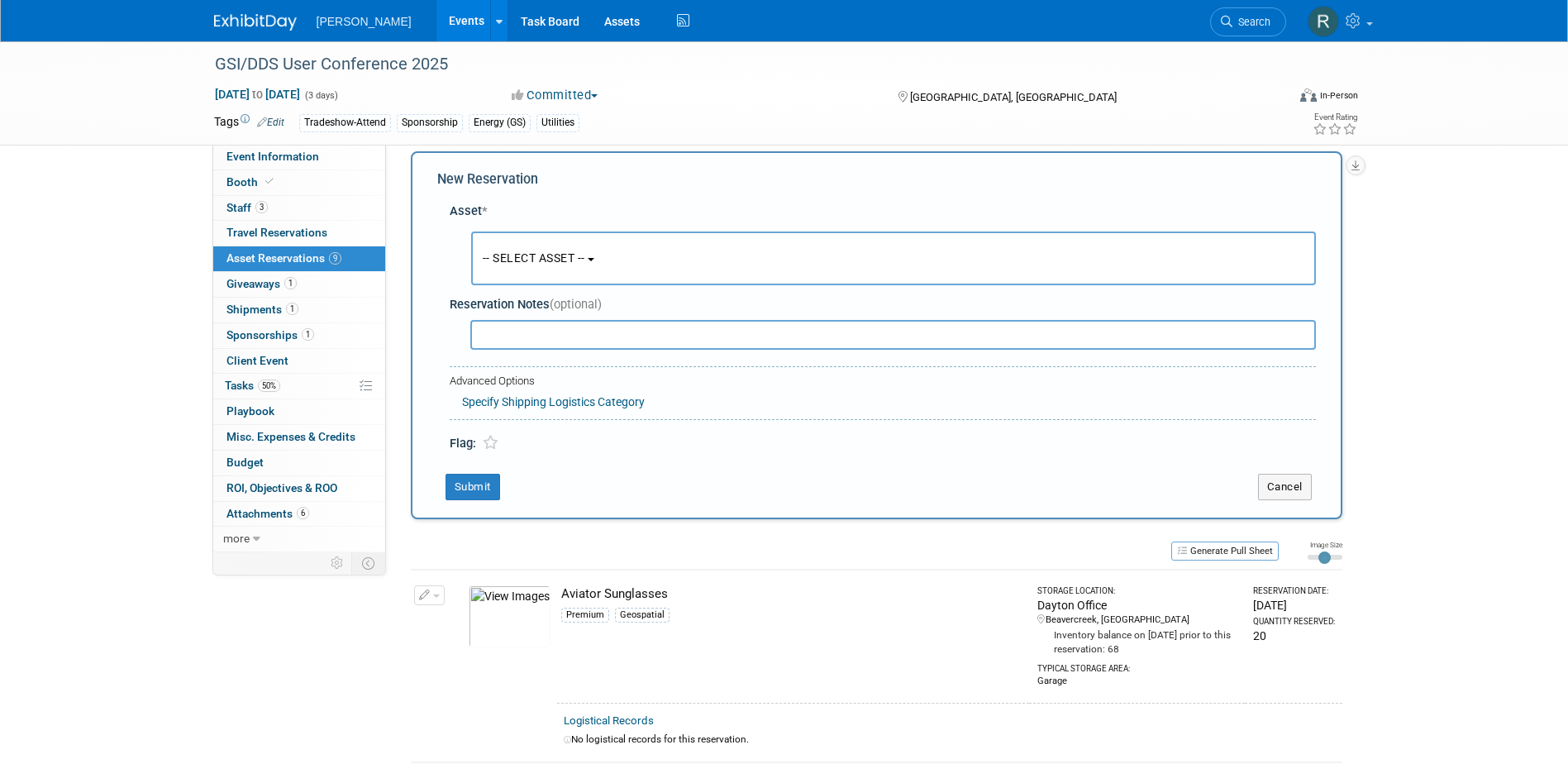
click at [515, 244] on button "-- SELECT ASSET --" at bounding box center [893, 258] width 845 height 53
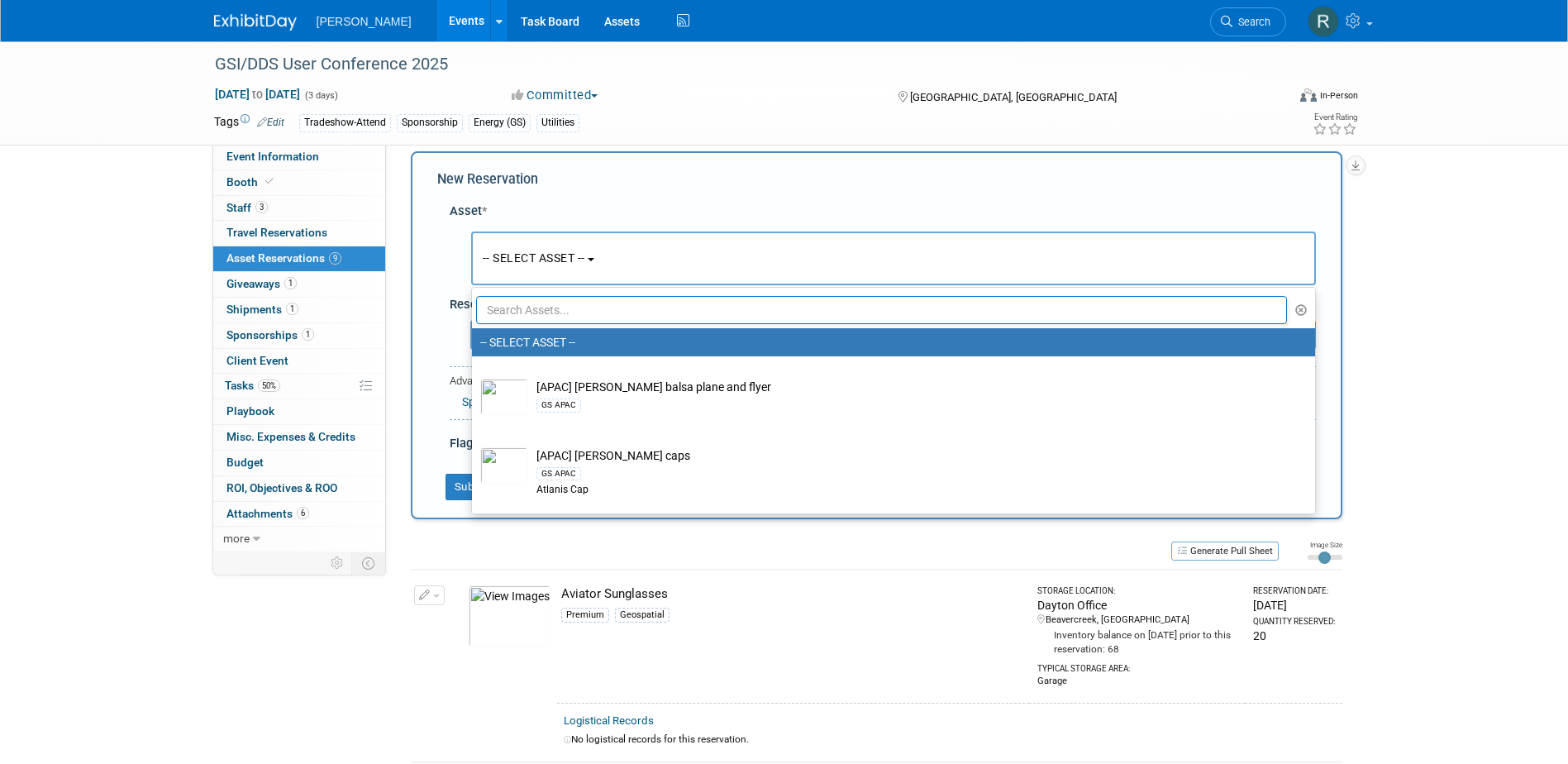
click at [515, 312] on input "text" at bounding box center [882, 310] width 812 height 28
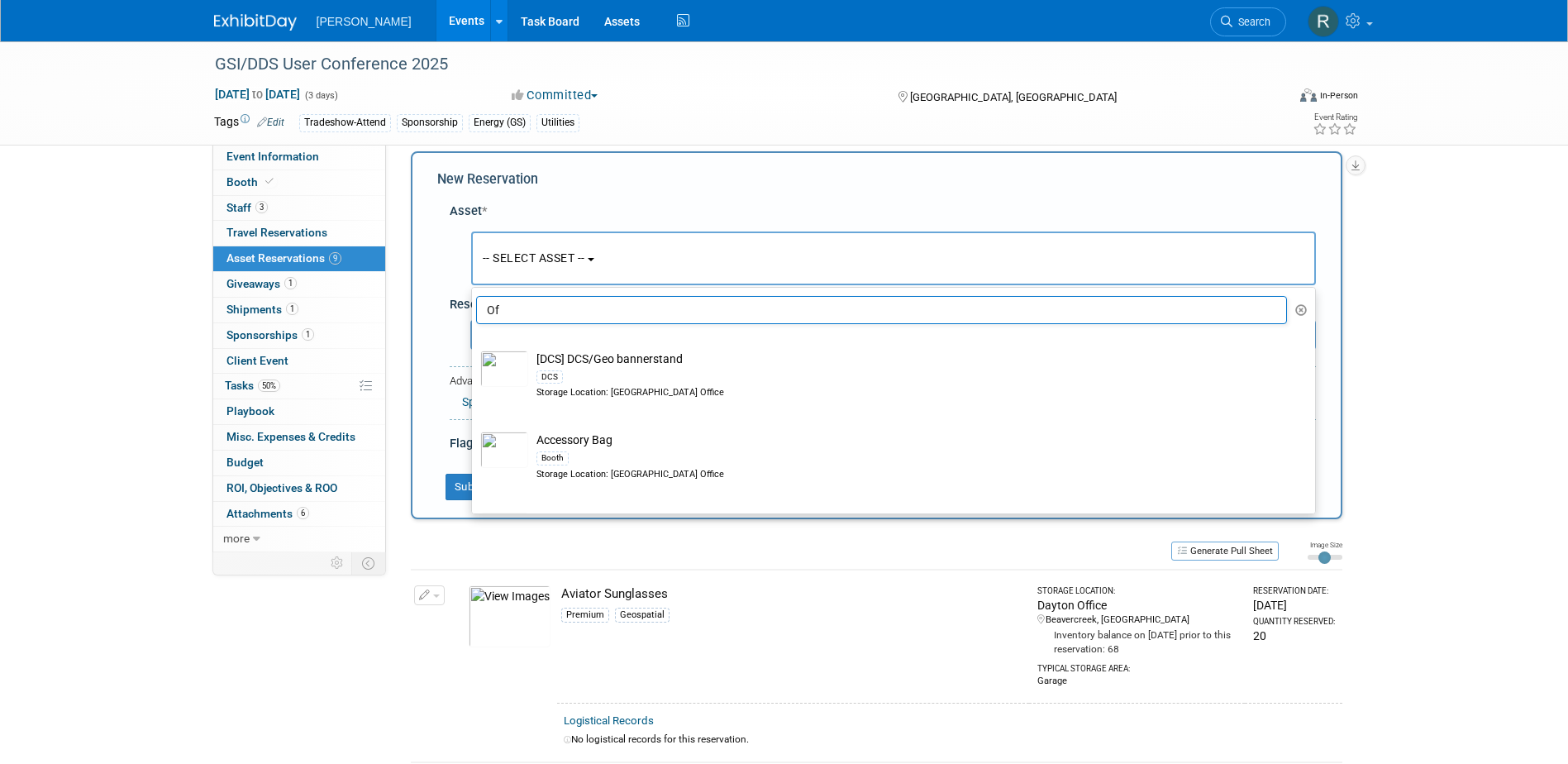
type input "O"
type input "L"
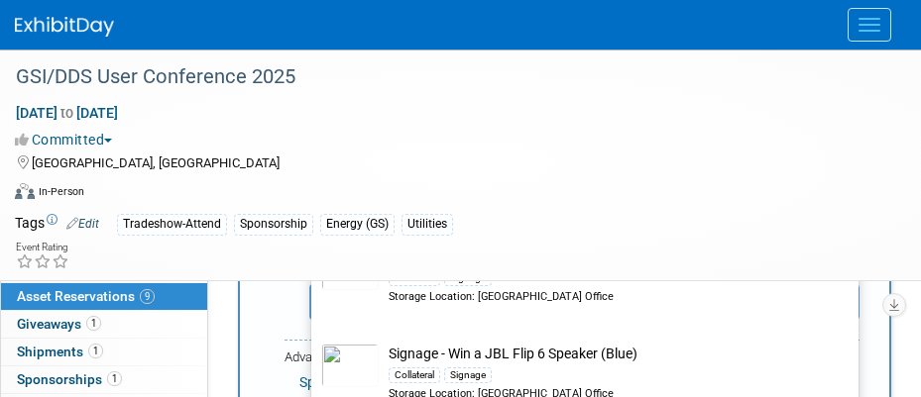
scroll to position [1583, 0]
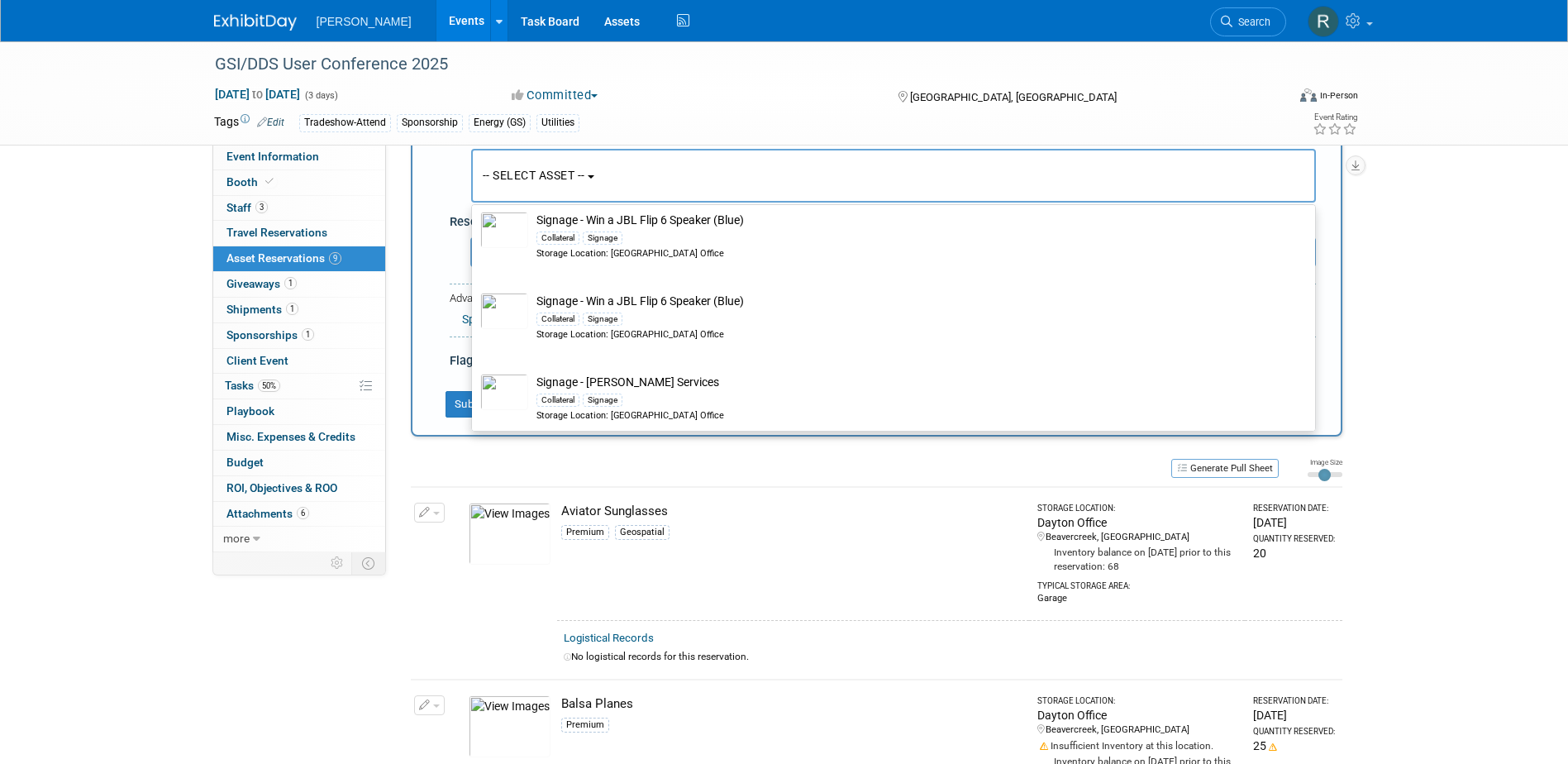
type input "Signage"
click at [677, 179] on button "-- SELECT ASSET --" at bounding box center [893, 175] width 845 height 53
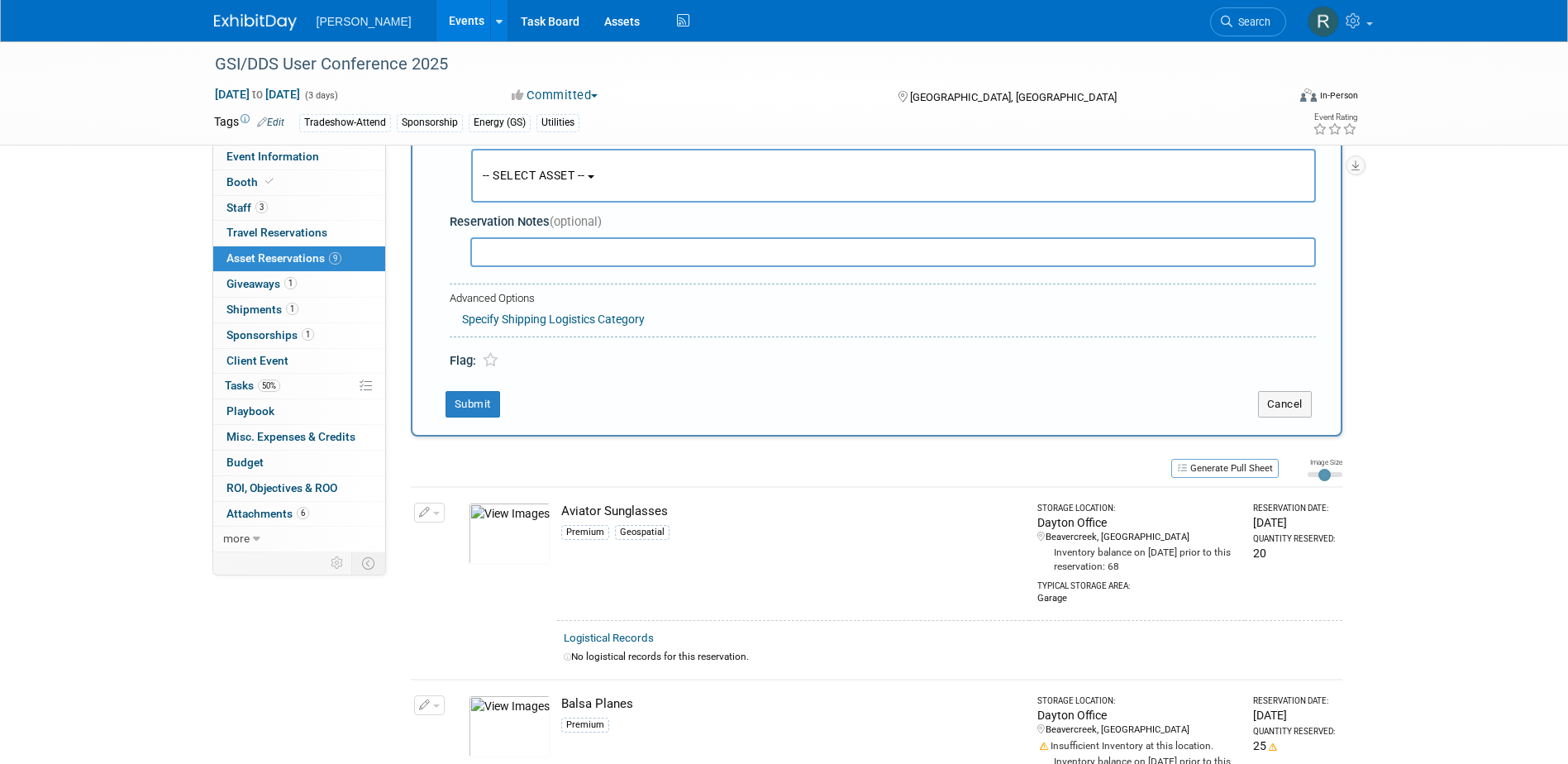
click at [674, 177] on button "-- SELECT ASSET --" at bounding box center [893, 175] width 845 height 53
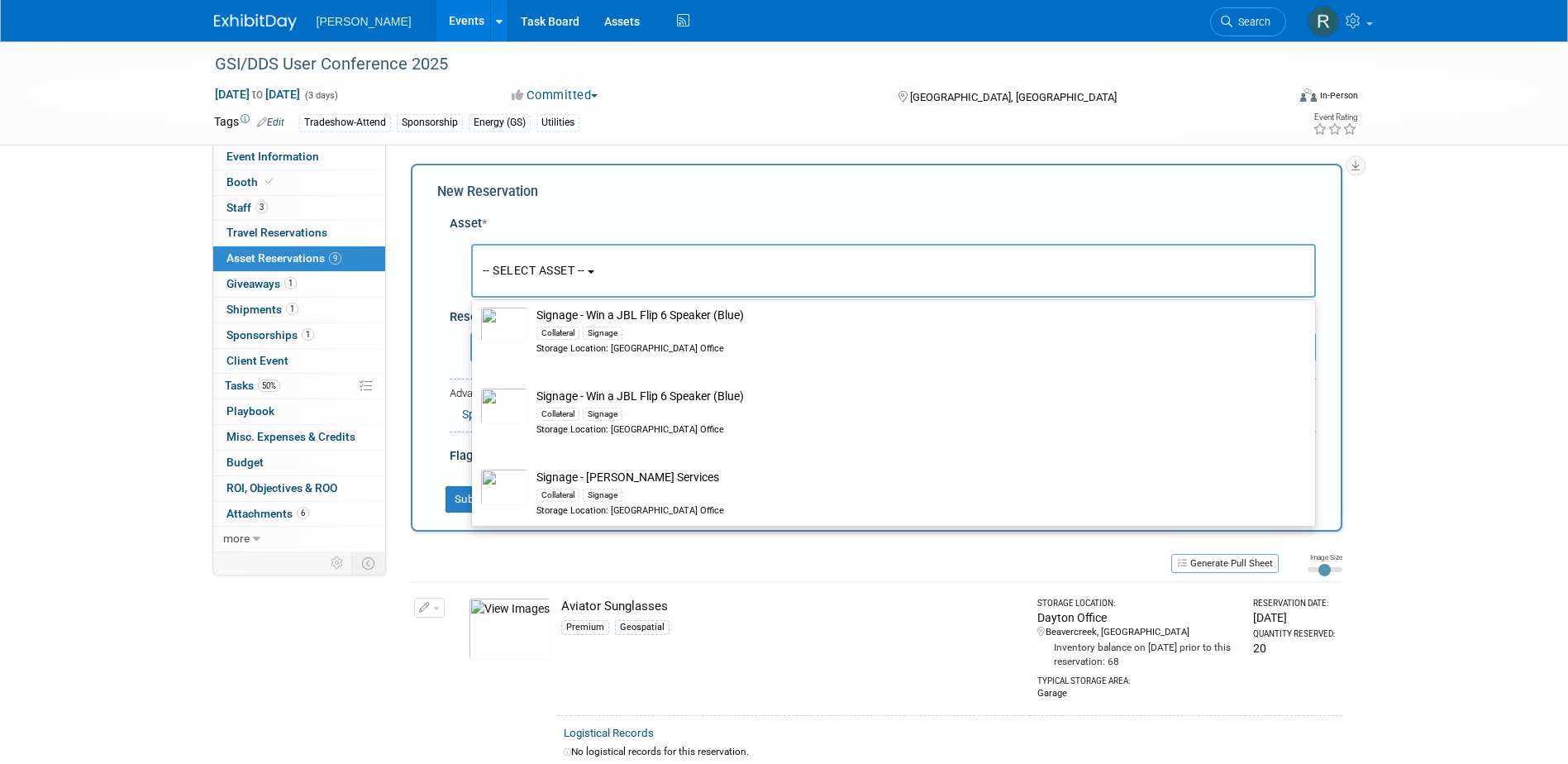
scroll to position [0, 0]
click at [651, 221] on div "Asset *" at bounding box center [882, 227] width 867 height 18
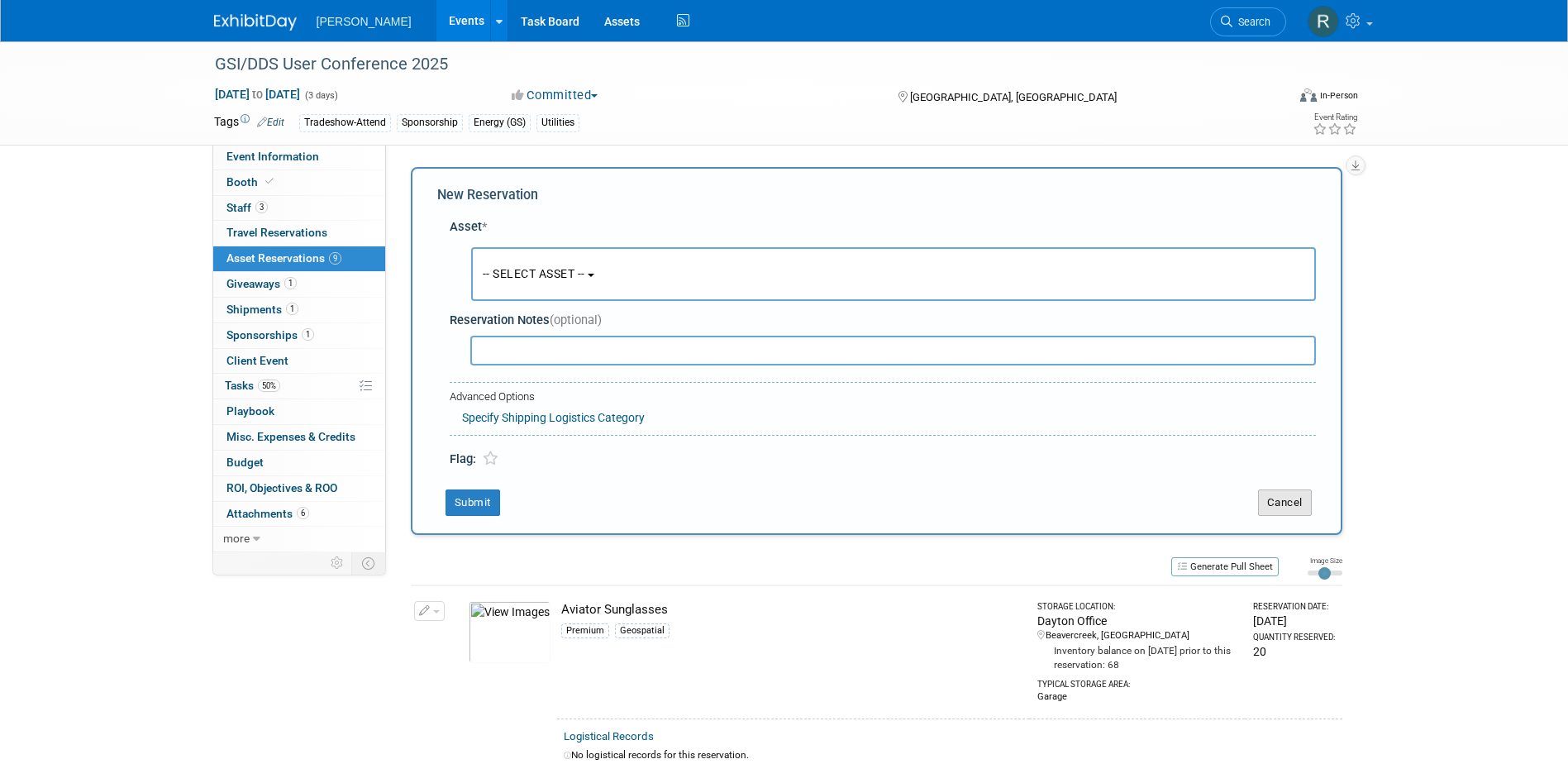
click at [1274, 500] on button "Cancel" at bounding box center [1284, 503] width 53 height 27
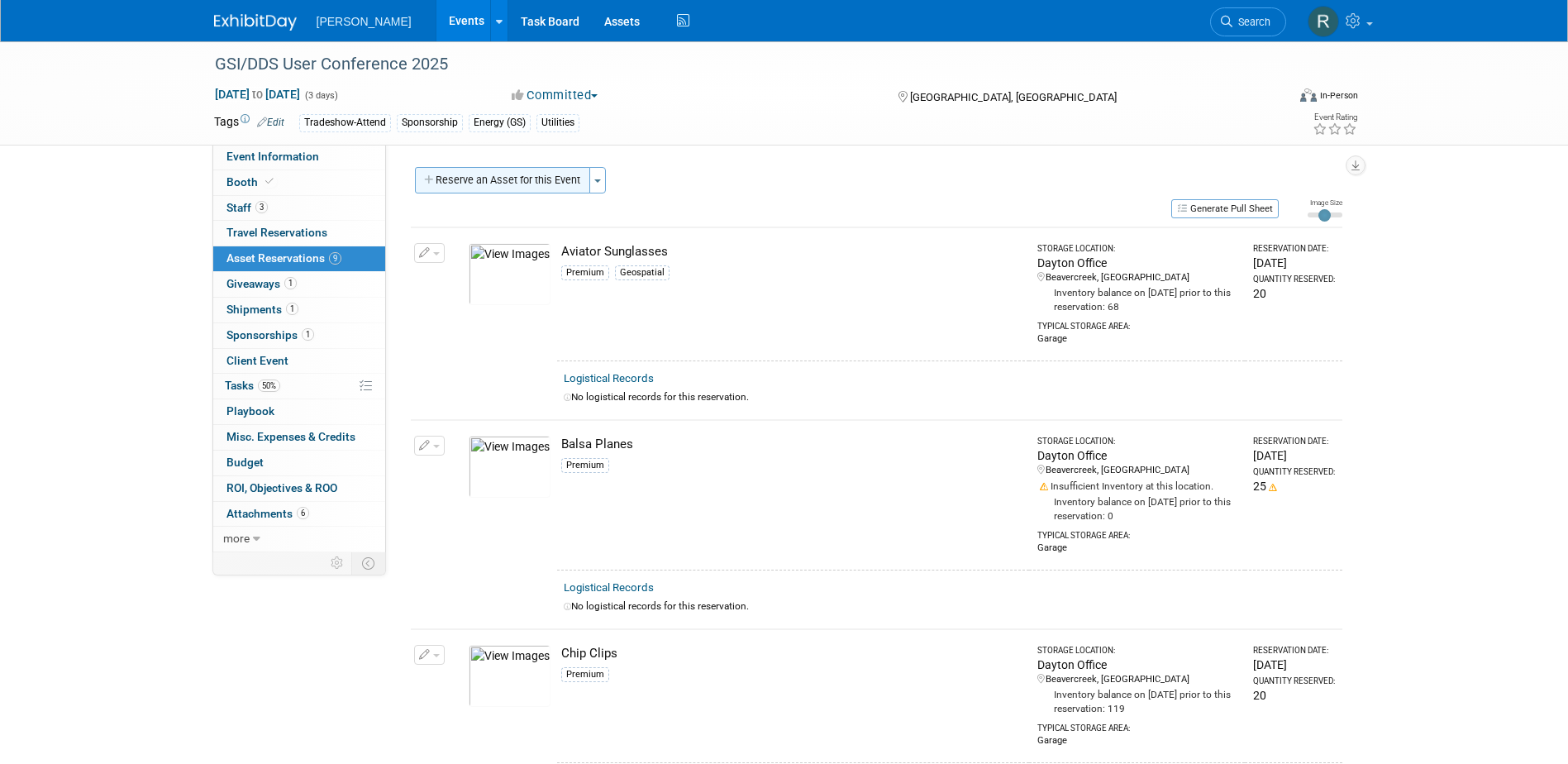
click at [525, 181] on button "Reserve an Asset for this Event" at bounding box center [503, 180] width 175 height 27
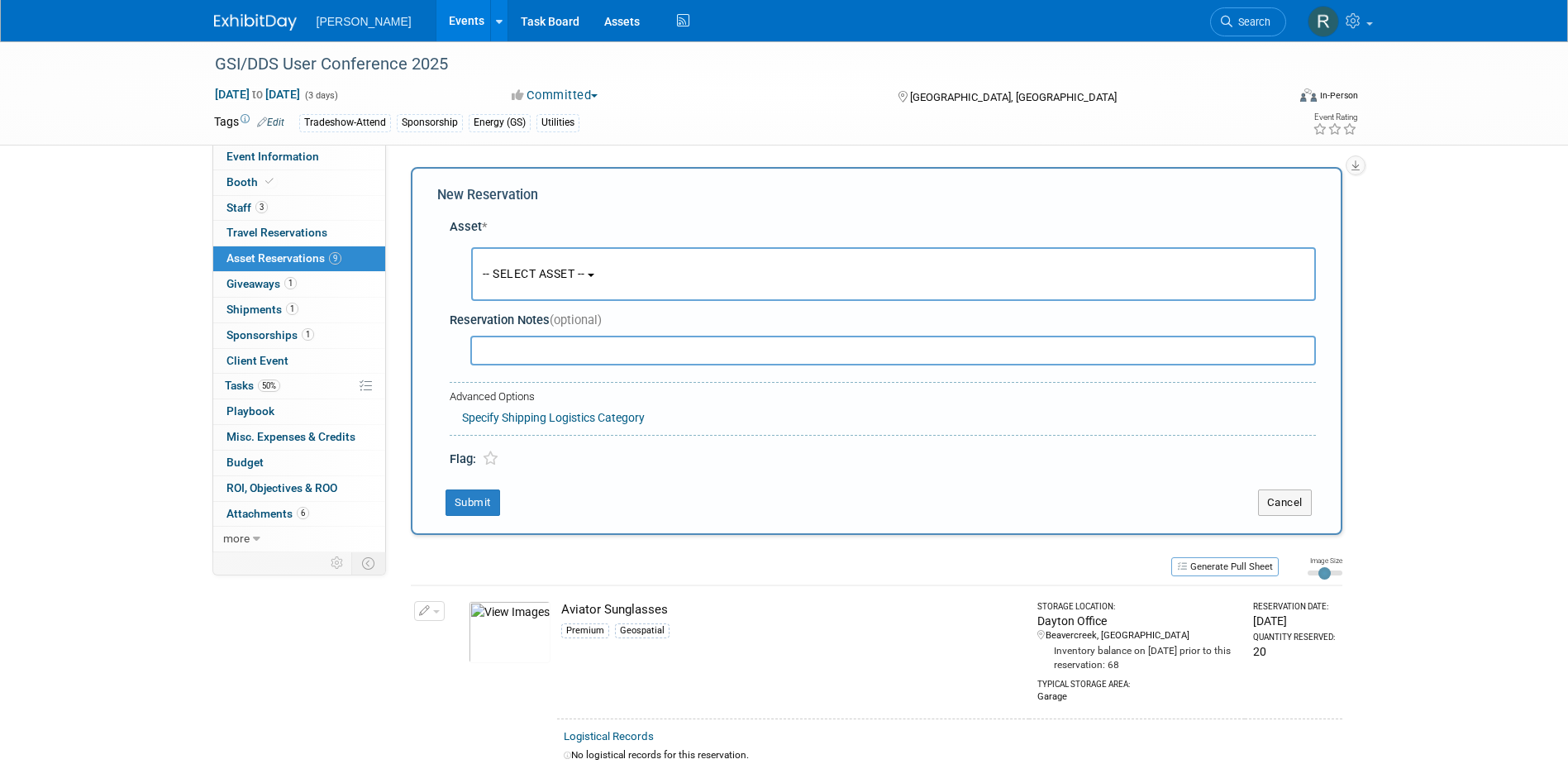
scroll to position [16, 0]
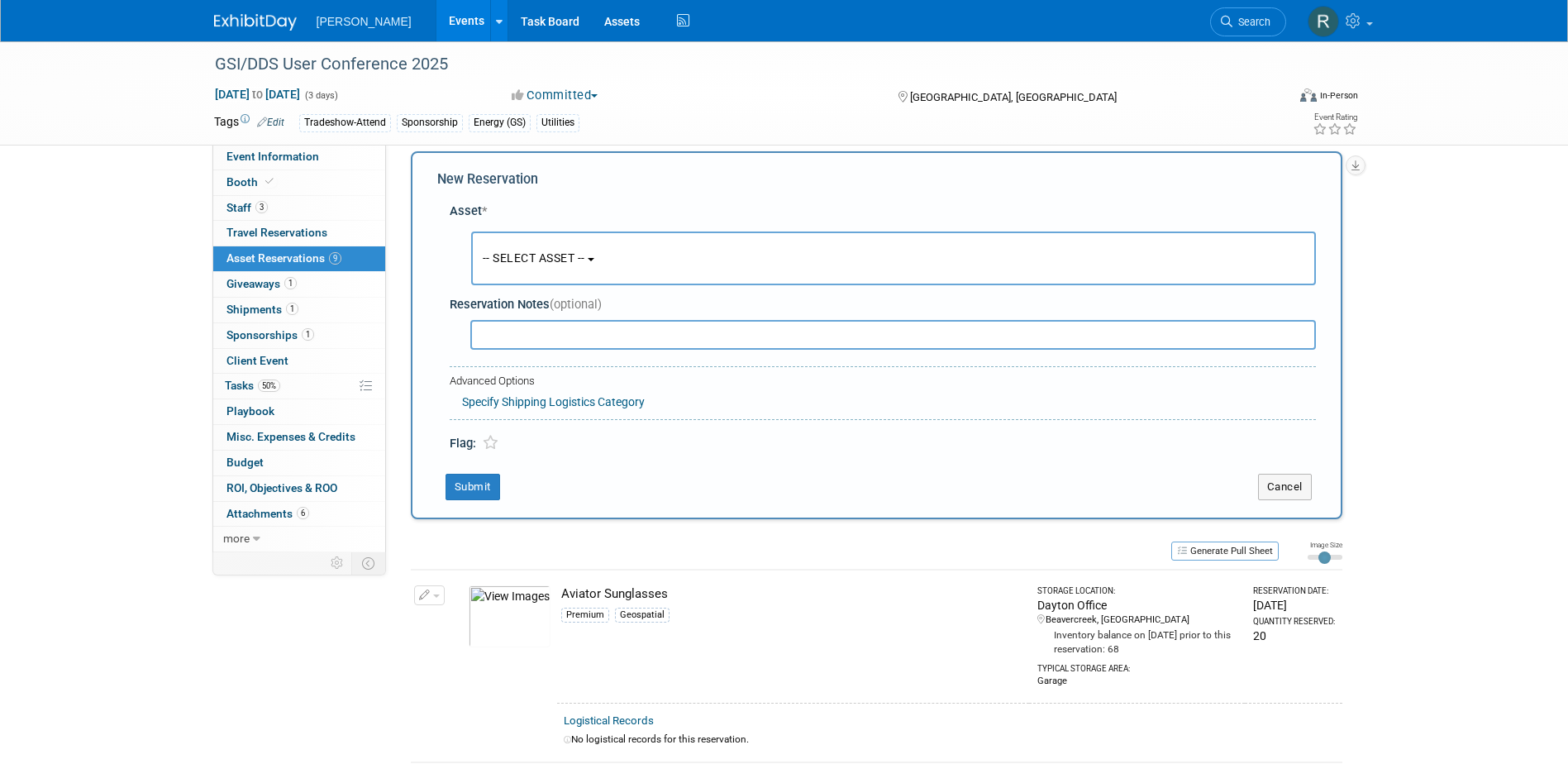
click at [552, 254] on span "-- SELECT ASSET --" at bounding box center [534, 258] width 103 height 13
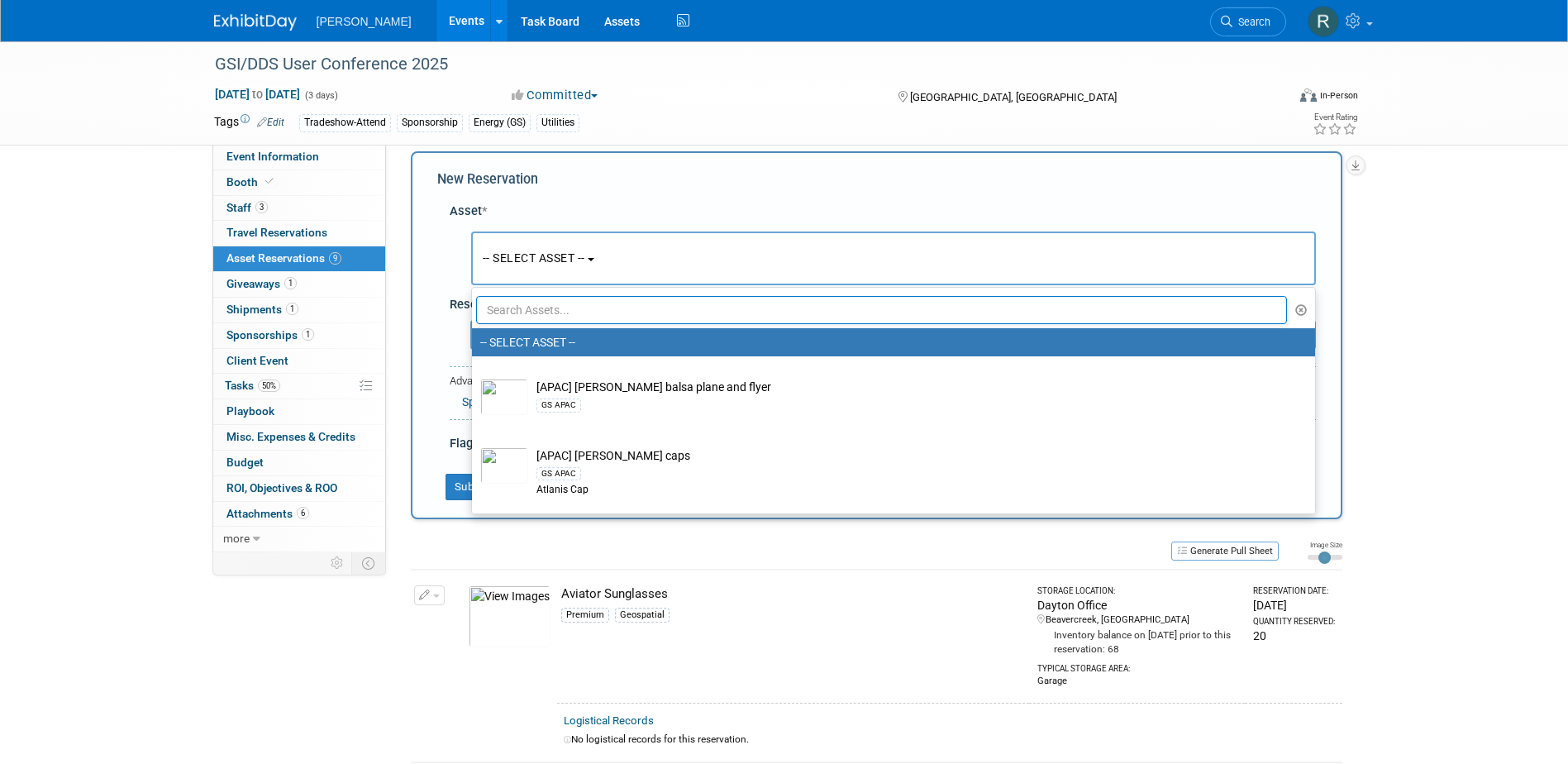
click at [554, 313] on input "text" at bounding box center [882, 310] width 812 height 28
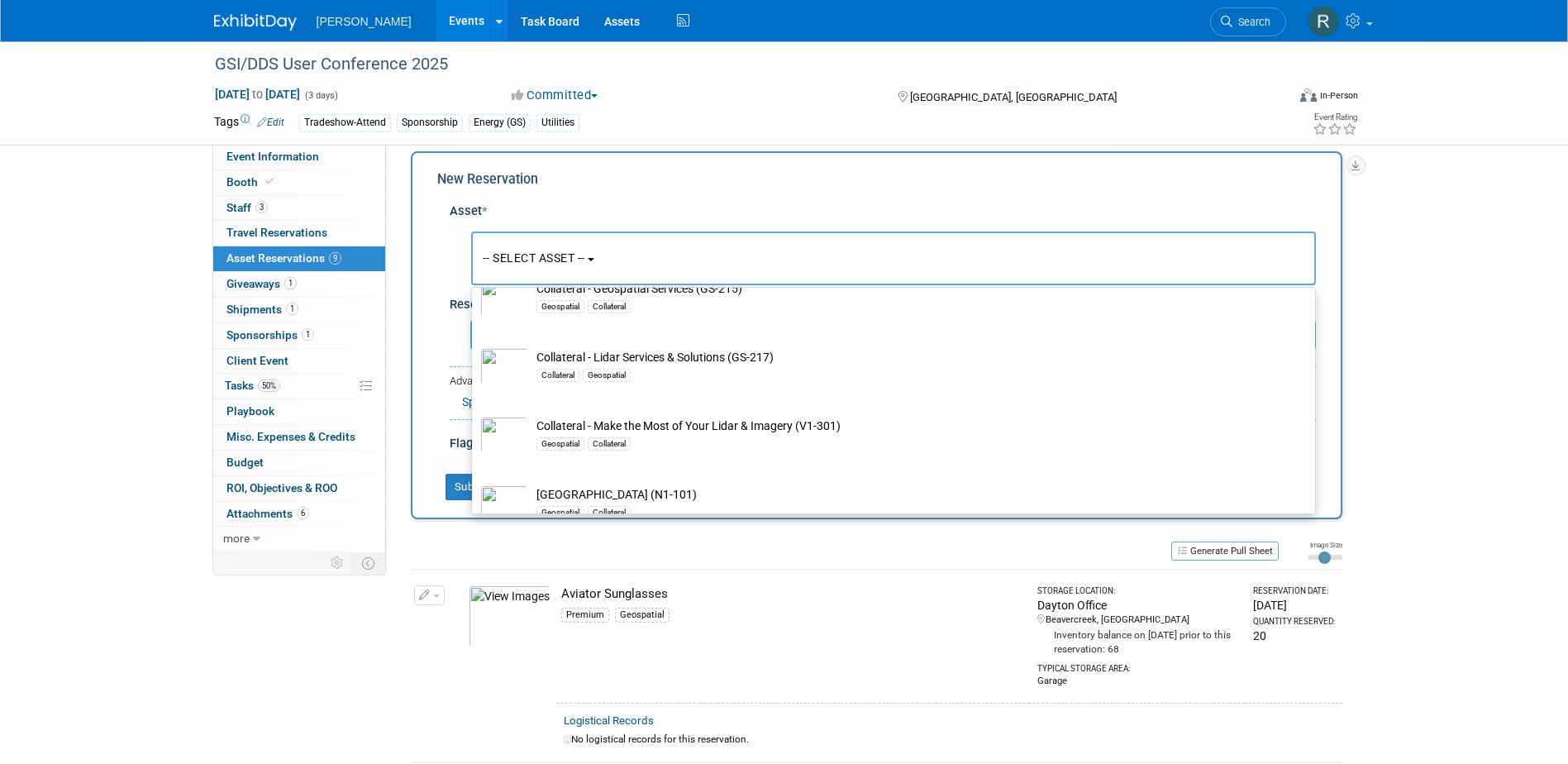
scroll to position [1736, 0]
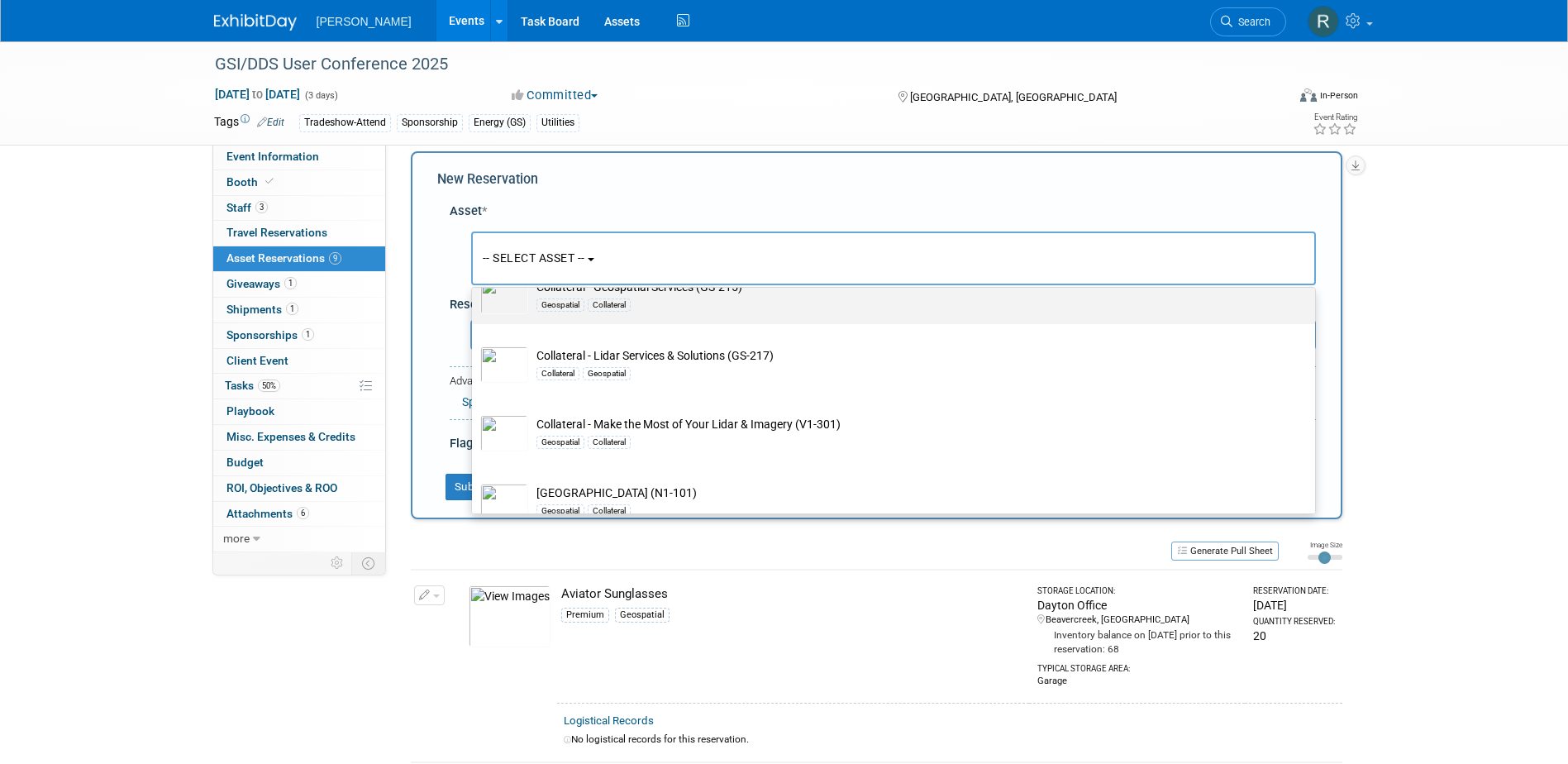
type input "Geospa"
click at [601, 307] on div "Geospatial Collateral" at bounding box center [909, 304] width 746 height 19
click at [475, 275] on input "Collateral - Geospatial Services (GS-215) Geospatial Collateral" at bounding box center [469, 269] width 11 height 11
select select "10728229"
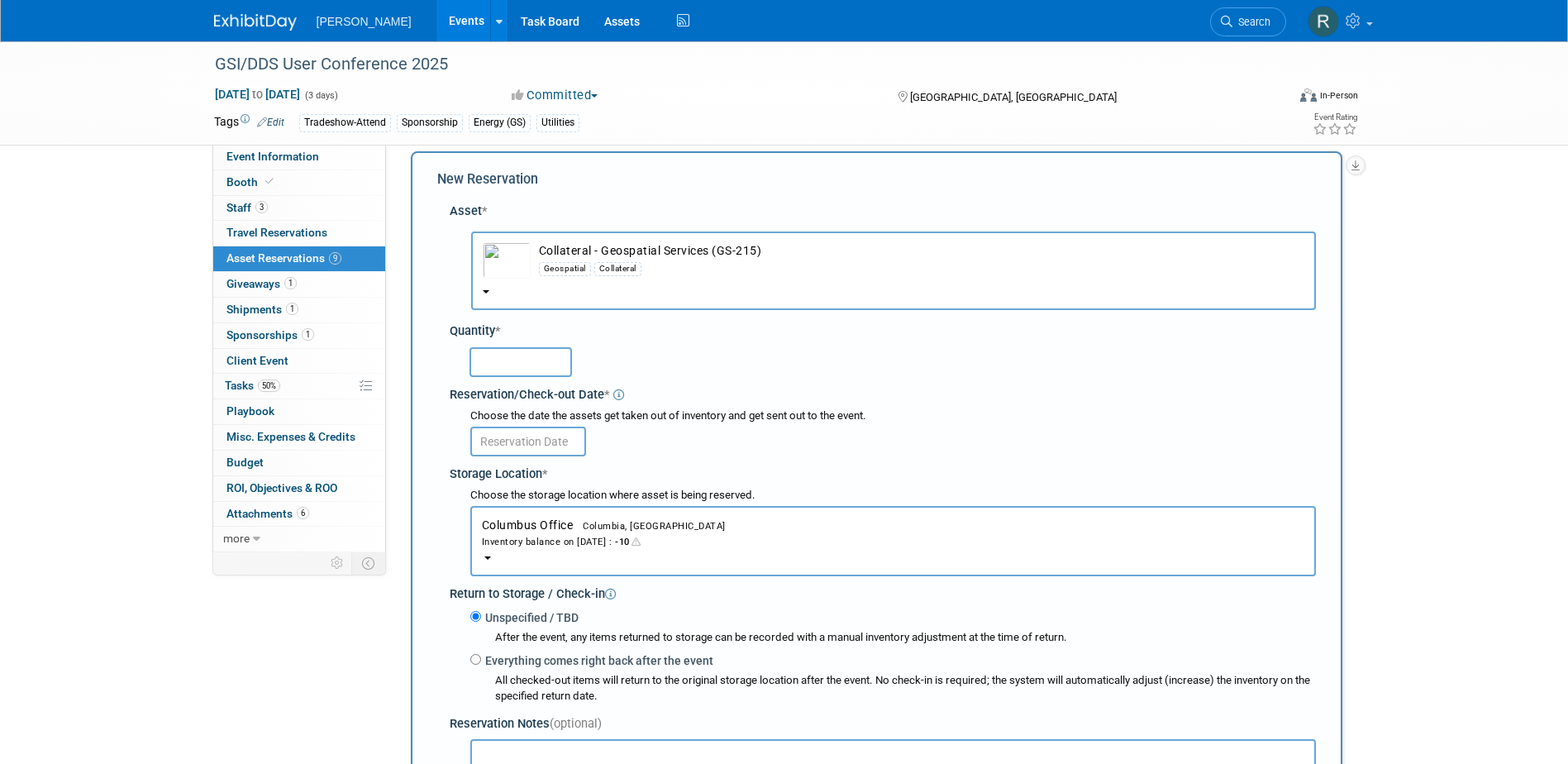
click at [514, 357] on input "text" at bounding box center [520, 362] width 103 height 30
type input "5"
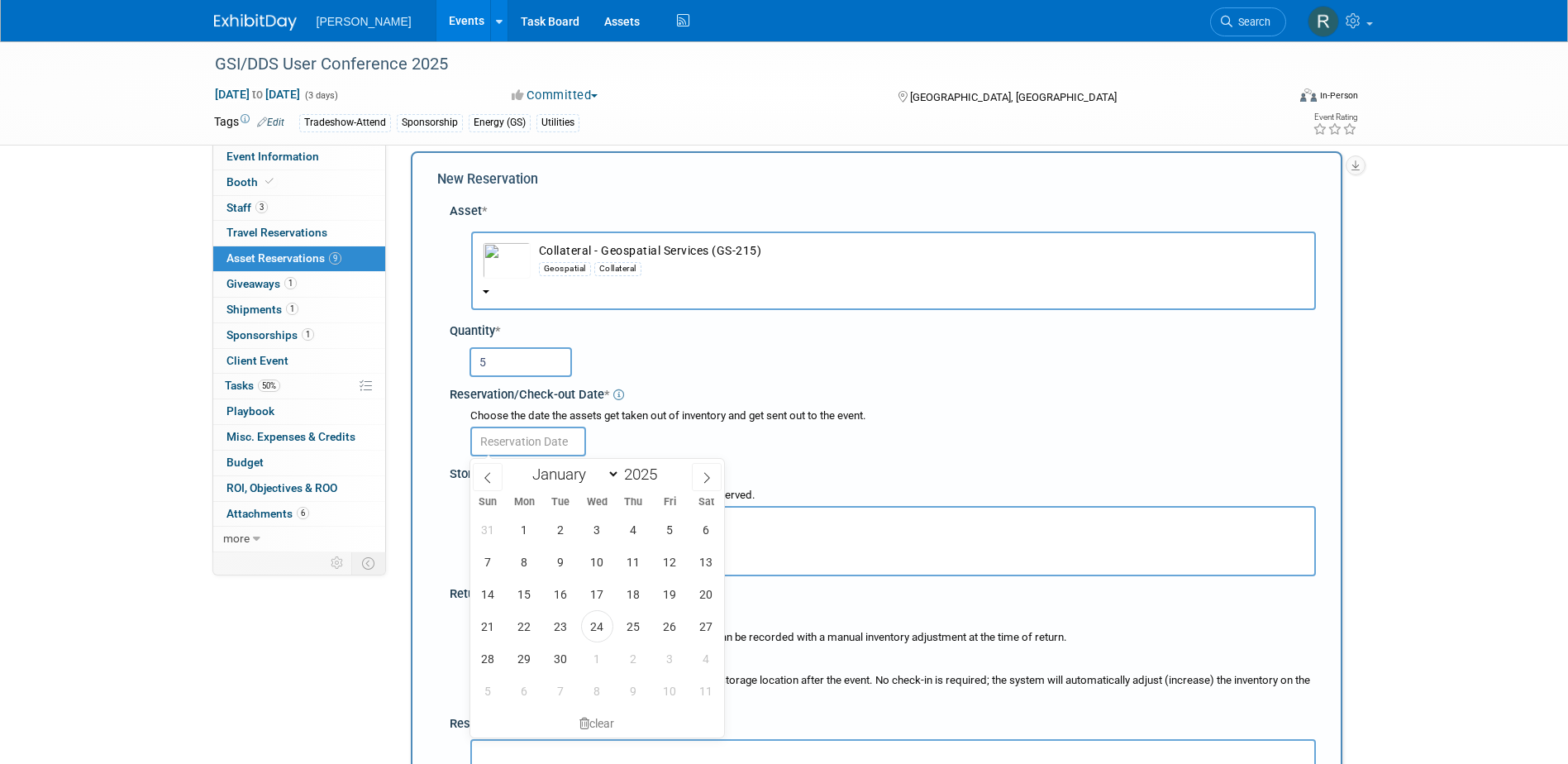
click at [559, 431] on input "text" at bounding box center [528, 441] width 116 height 30
click at [598, 629] on span "24" at bounding box center [597, 626] width 33 height 33
type input "Sep 24, 2025"
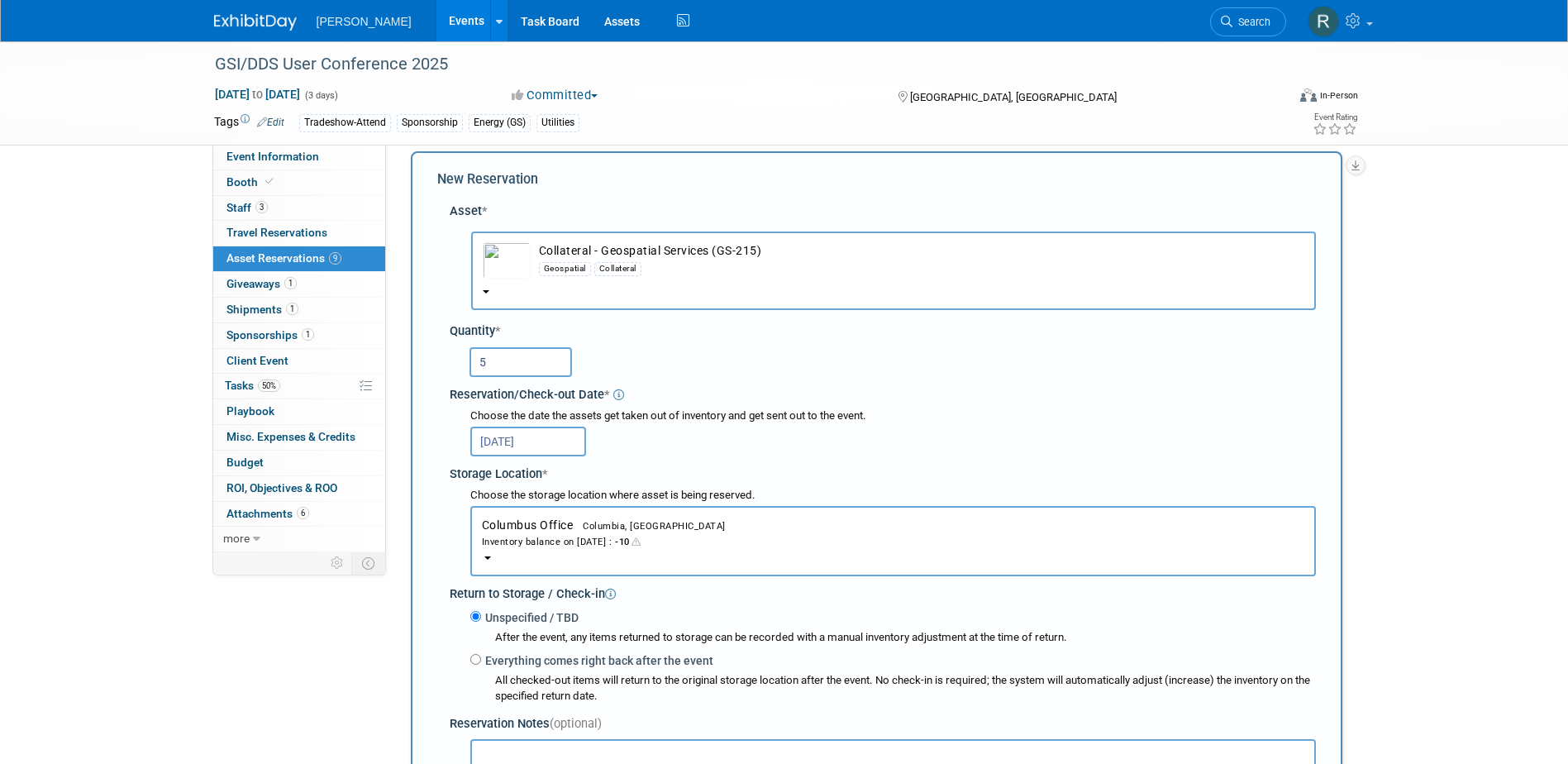
click at [586, 539] on div "Inventory balance on Sep 24, 2025 : -10" at bounding box center [893, 540] width 822 height 16
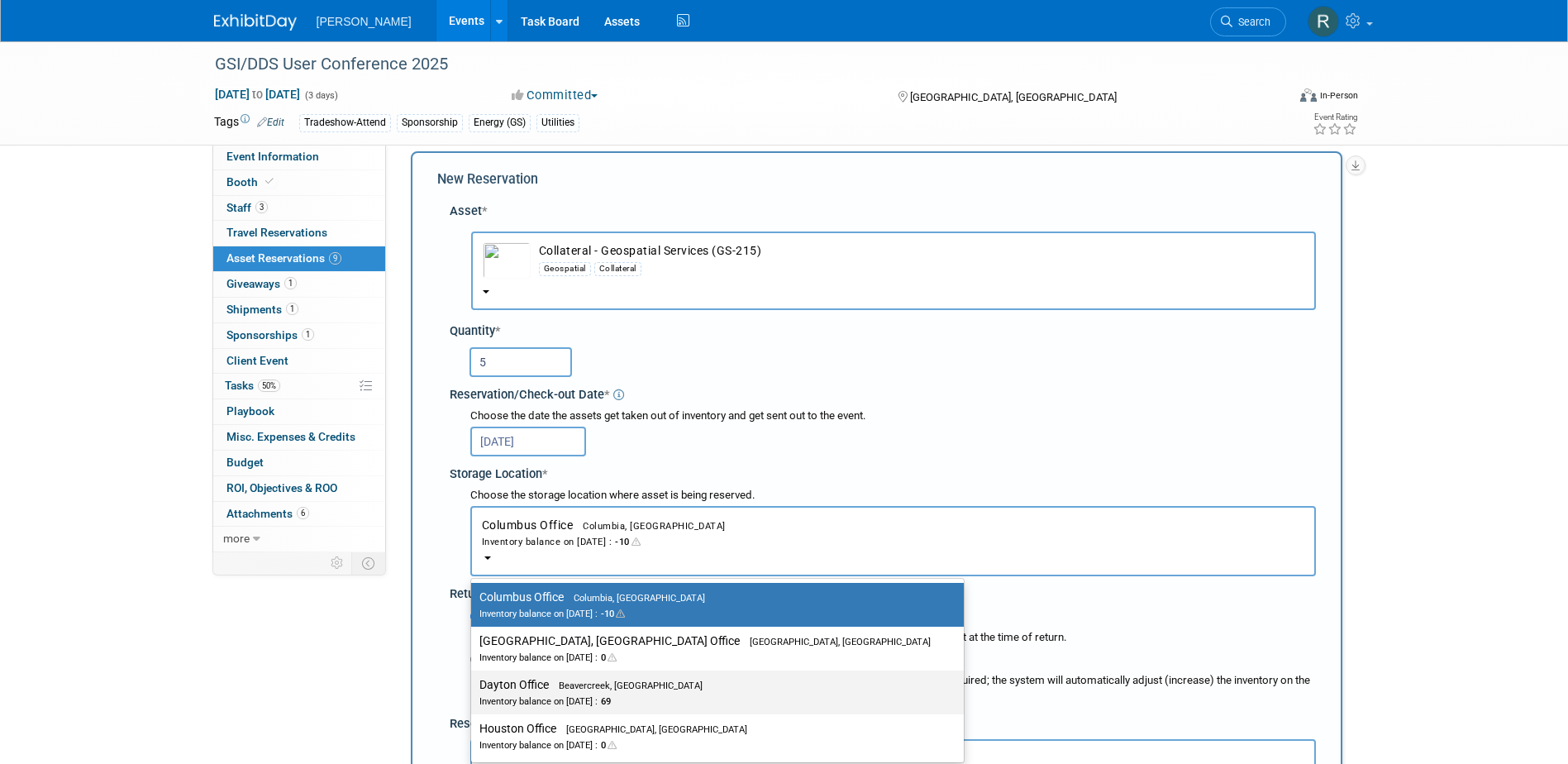
click at [539, 685] on label "Dayton Office Beavercreek, OH Inventory balance on Sep 24, 2025 : 69" at bounding box center [713, 692] width 468 height 38
click at [474, 685] on input "Dayton Office Beavercreek, OH Inventory balance on Sep 24, 2025 : 69" at bounding box center [468, 685] width 11 height 11
select select "11223930"
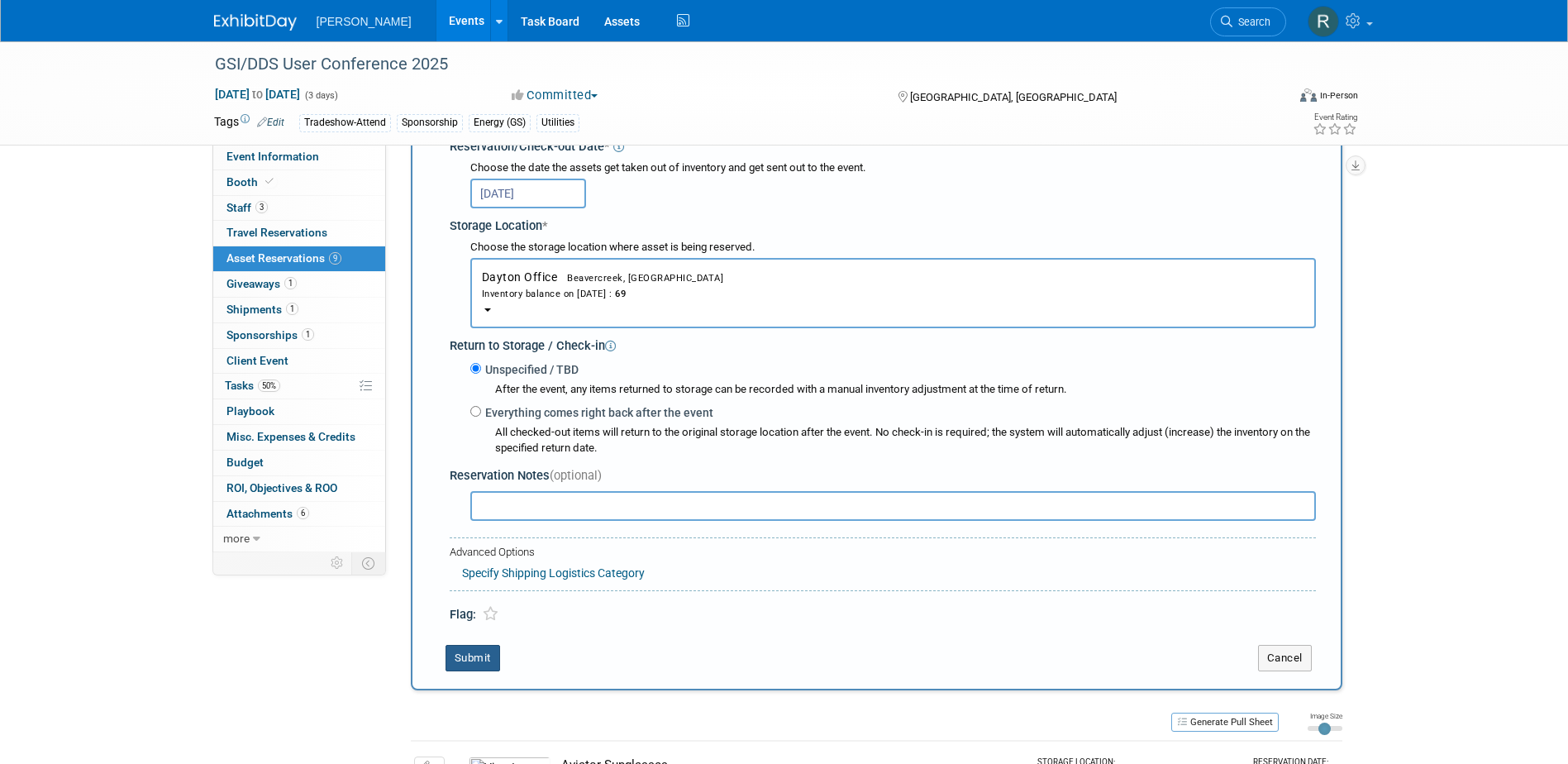
click at [475, 661] on button "Submit" at bounding box center [472, 658] width 54 height 27
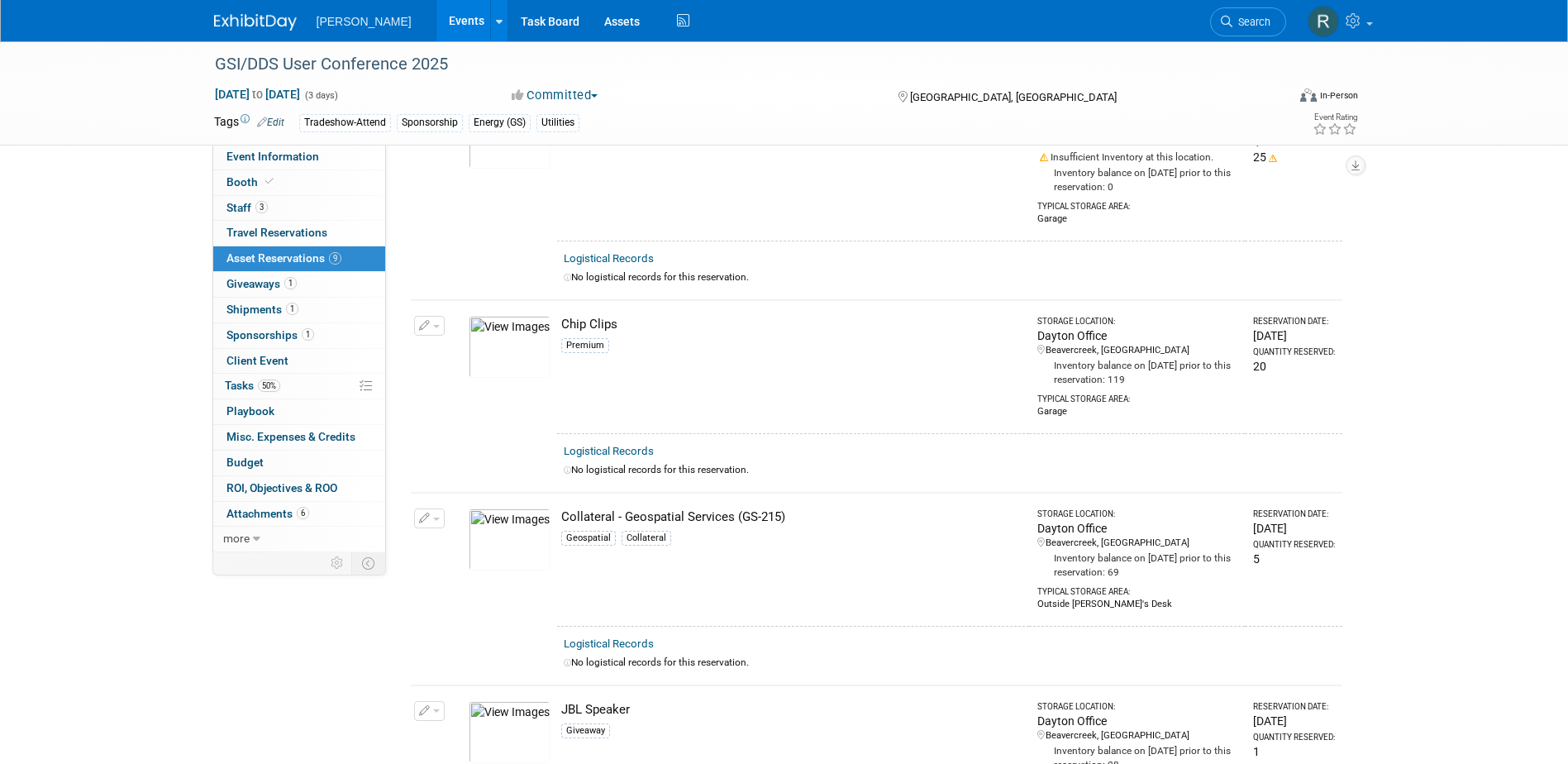
scroll to position [612, 0]
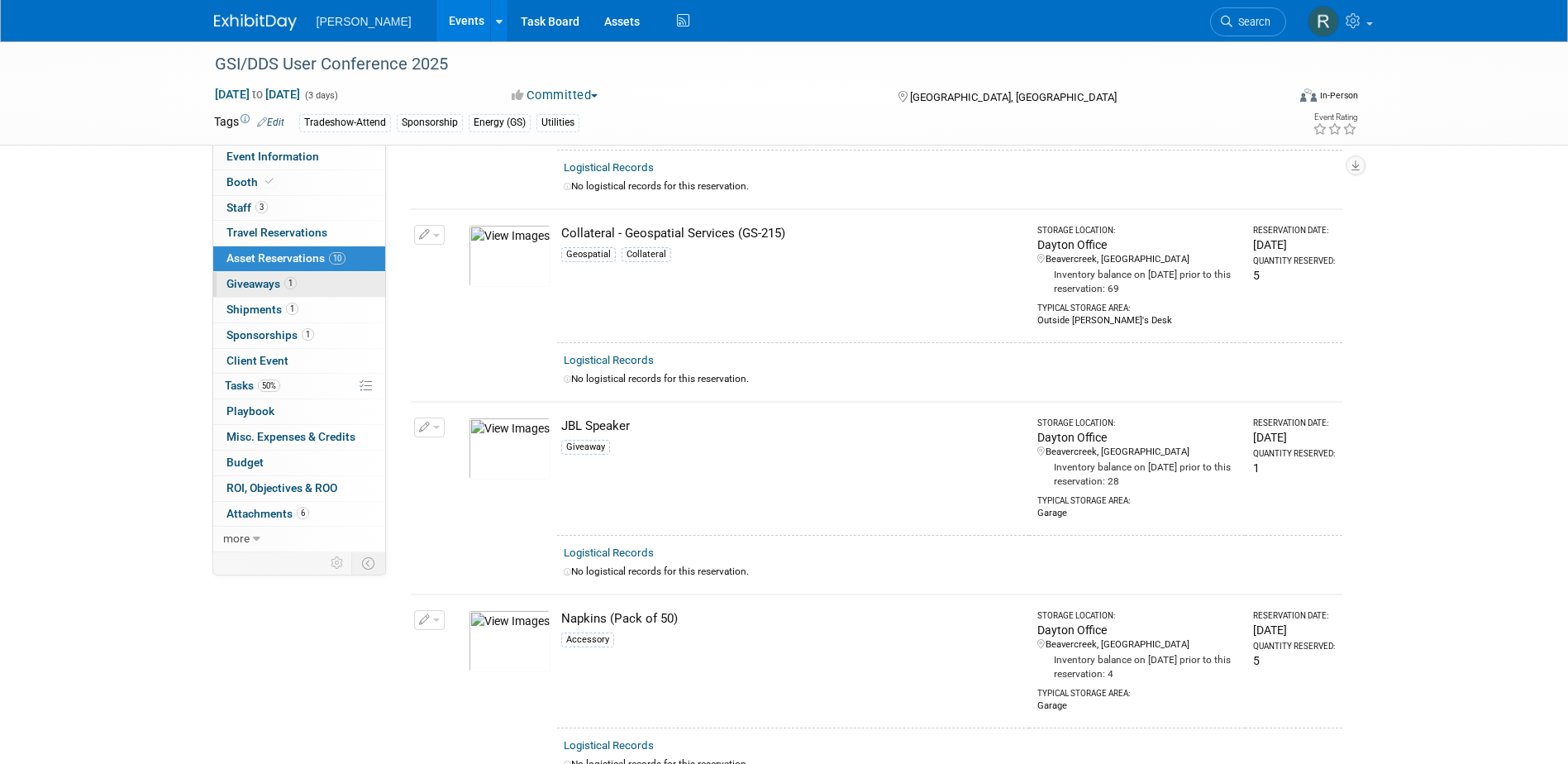
click at [268, 288] on span "Giveaways 1" at bounding box center [262, 284] width 70 height 13
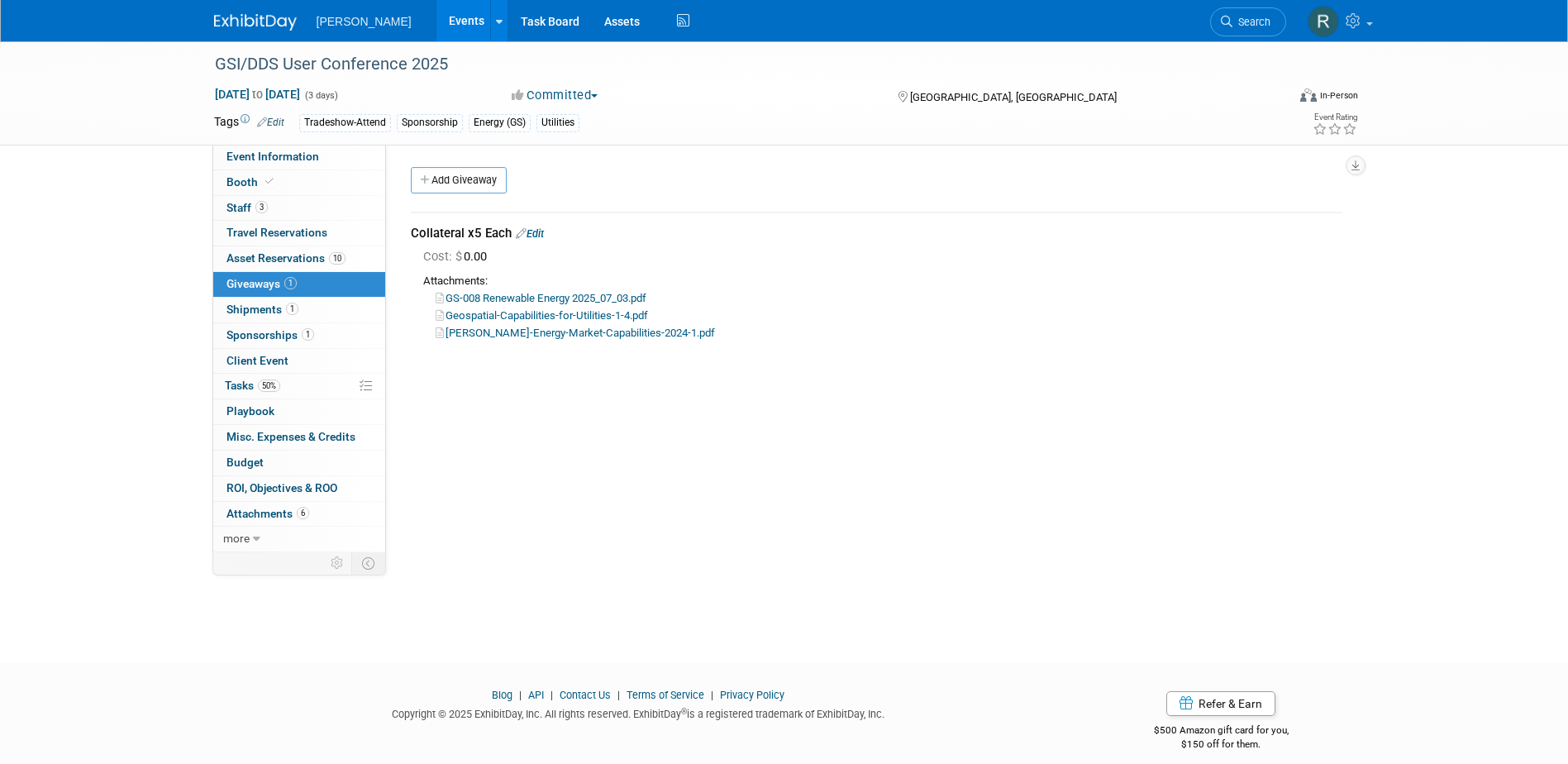
click at [536, 236] on link "Edit" at bounding box center [530, 234] width 28 height 13
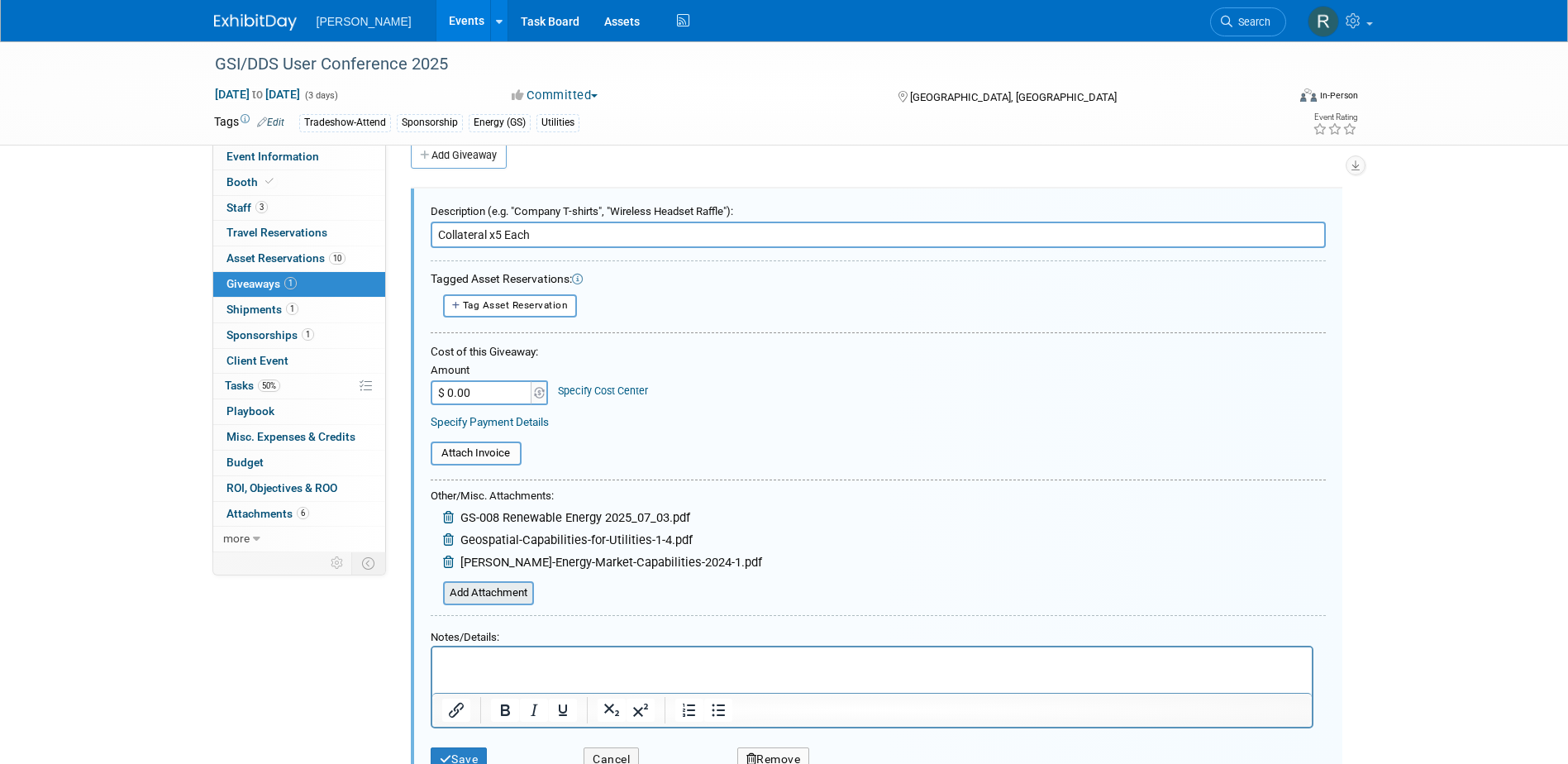
click at [465, 591] on input "file" at bounding box center [434, 593] width 197 height 21
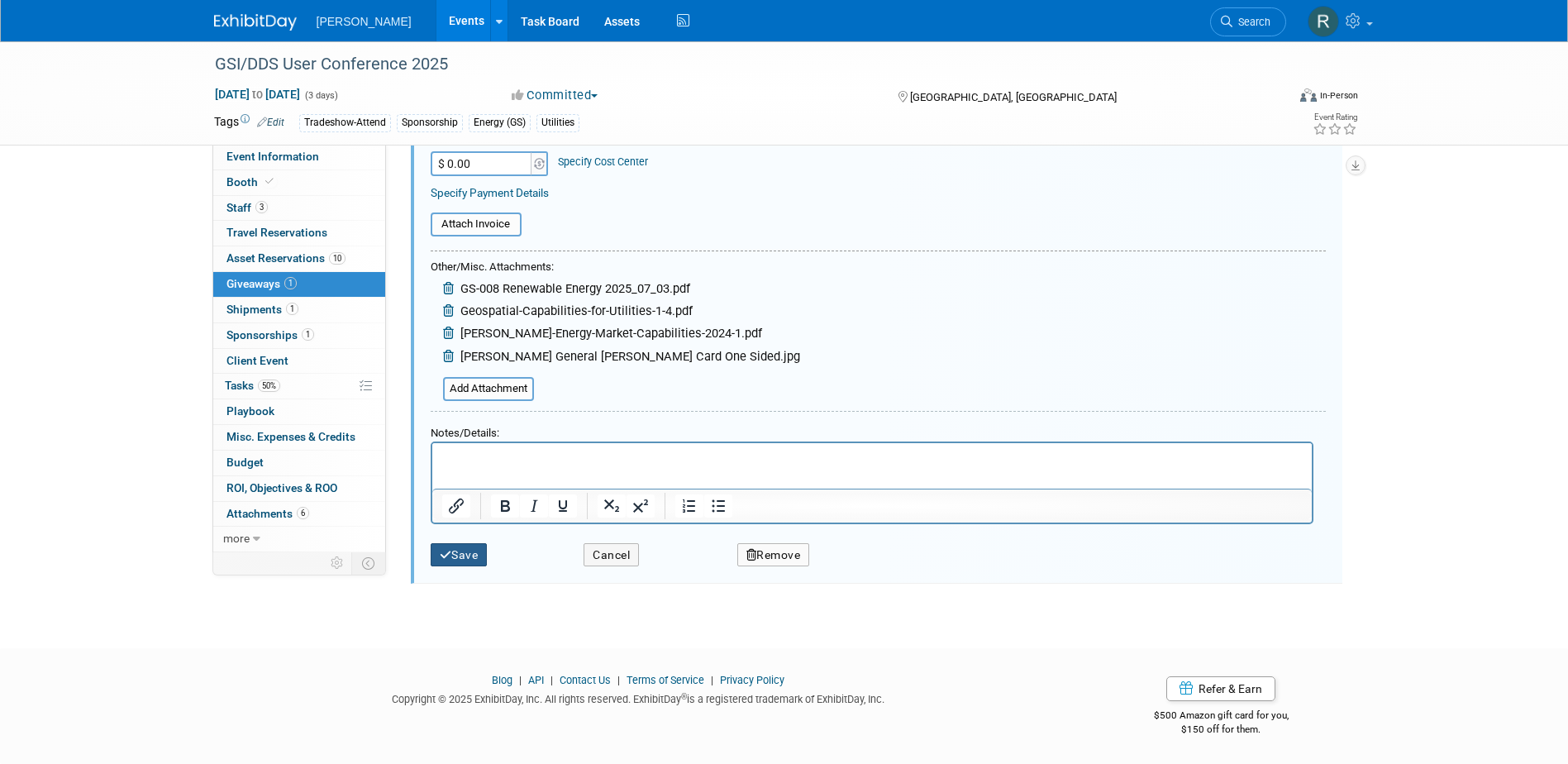
click at [454, 557] on button "Save" at bounding box center [459, 555] width 57 height 24
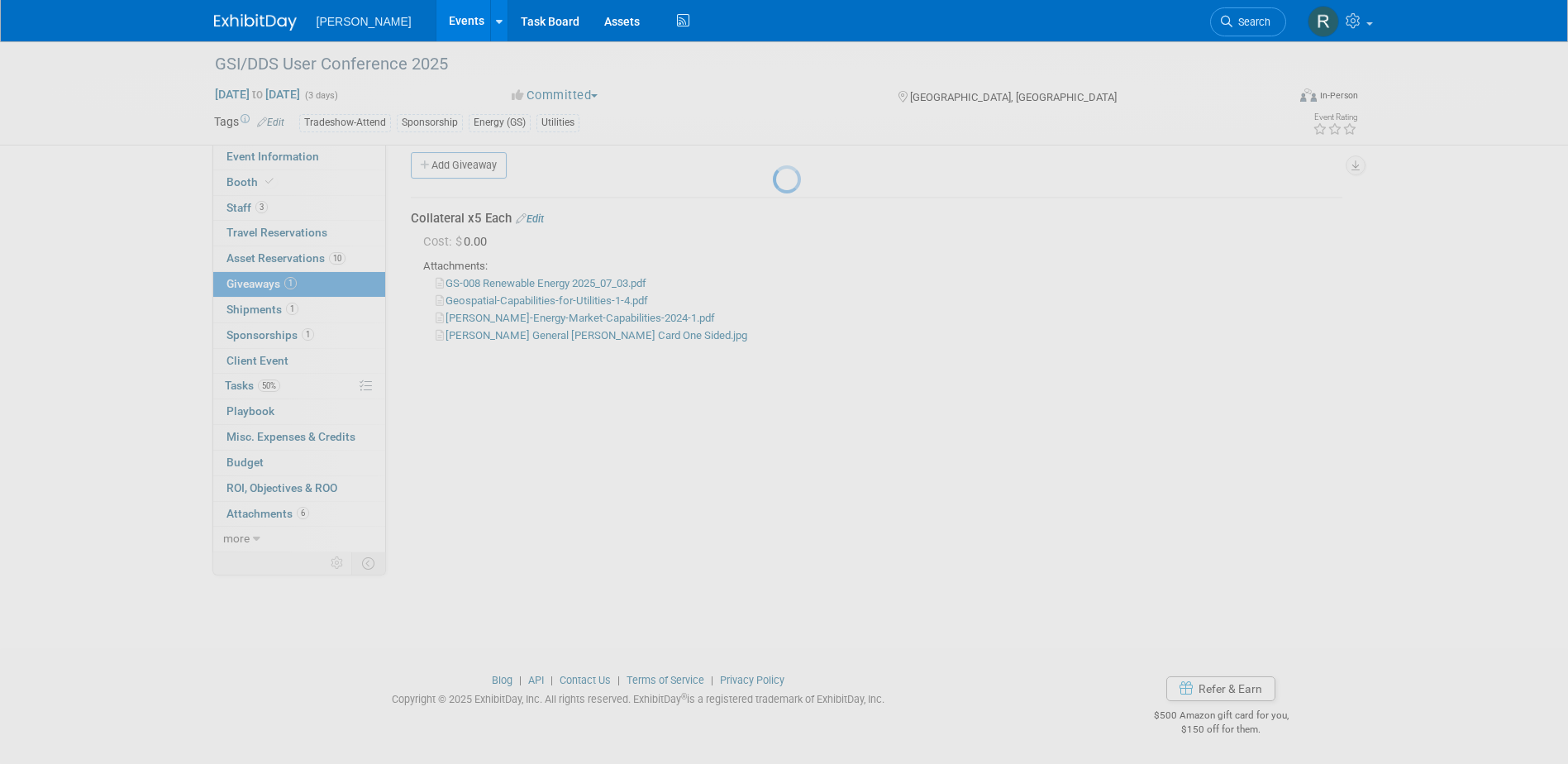
scroll to position [15, 0]
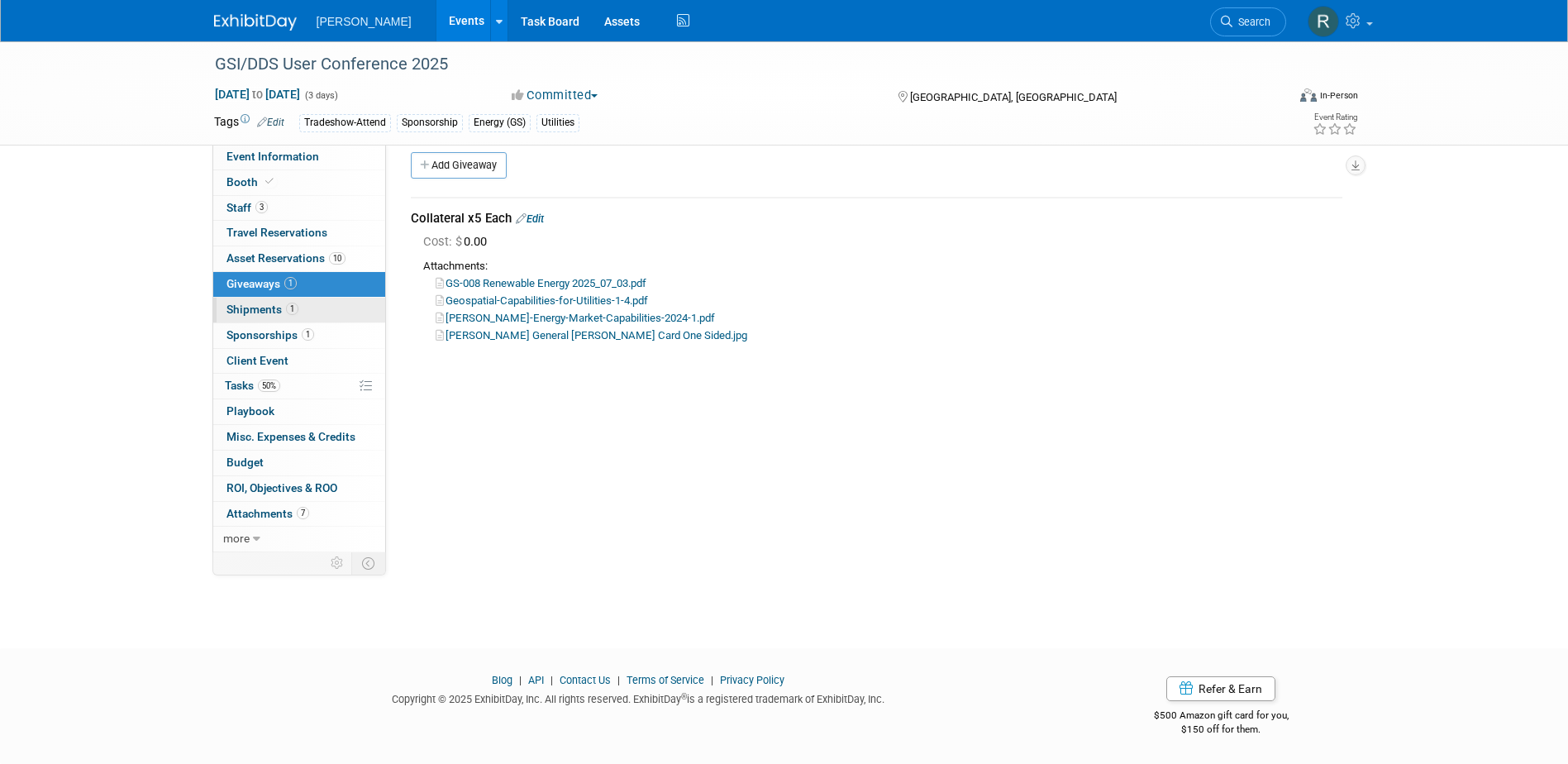
click at [263, 313] on span "Shipments 1" at bounding box center [263, 309] width 72 height 13
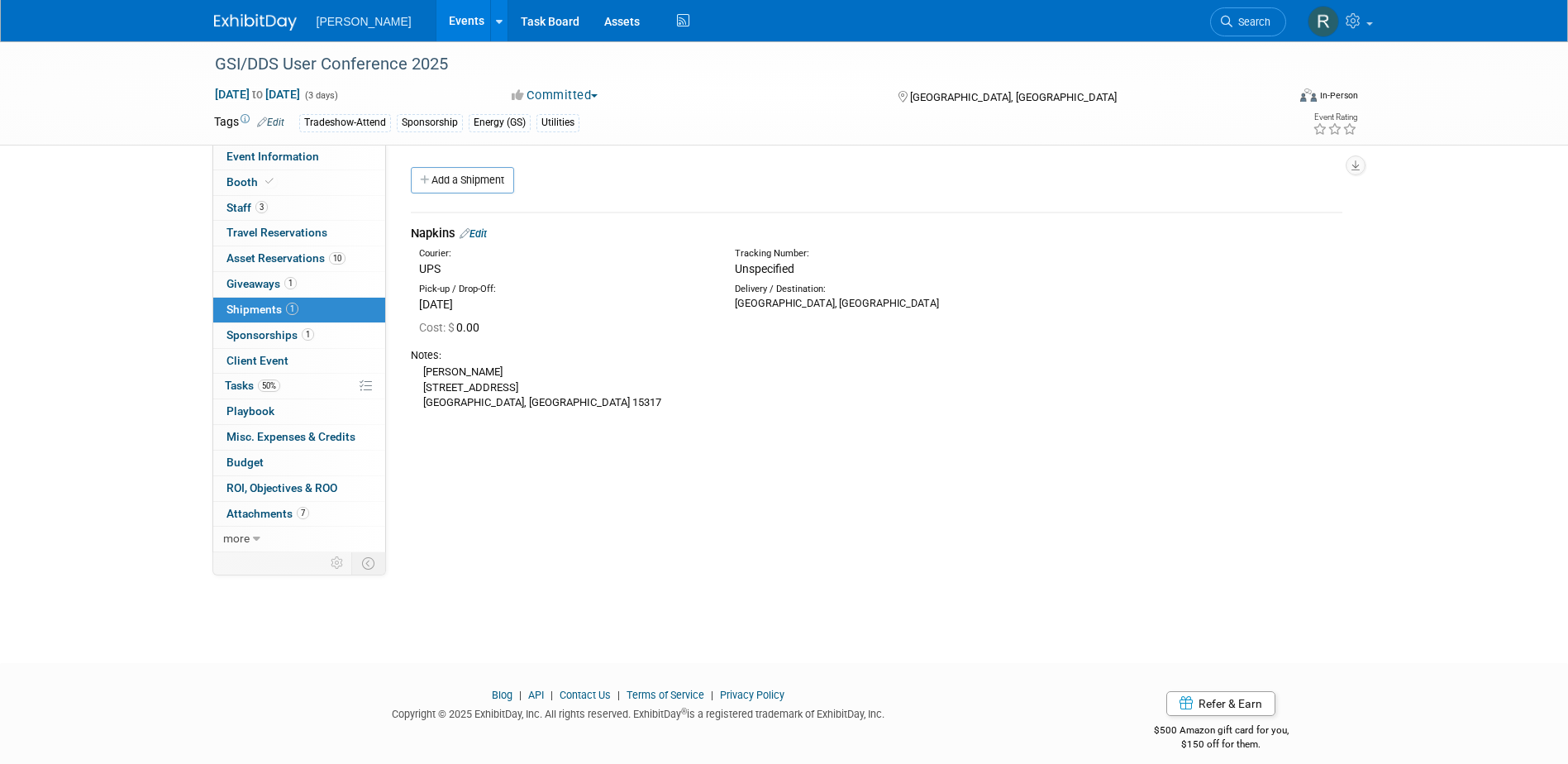
click at [487, 234] on link "Edit" at bounding box center [473, 234] width 28 height 13
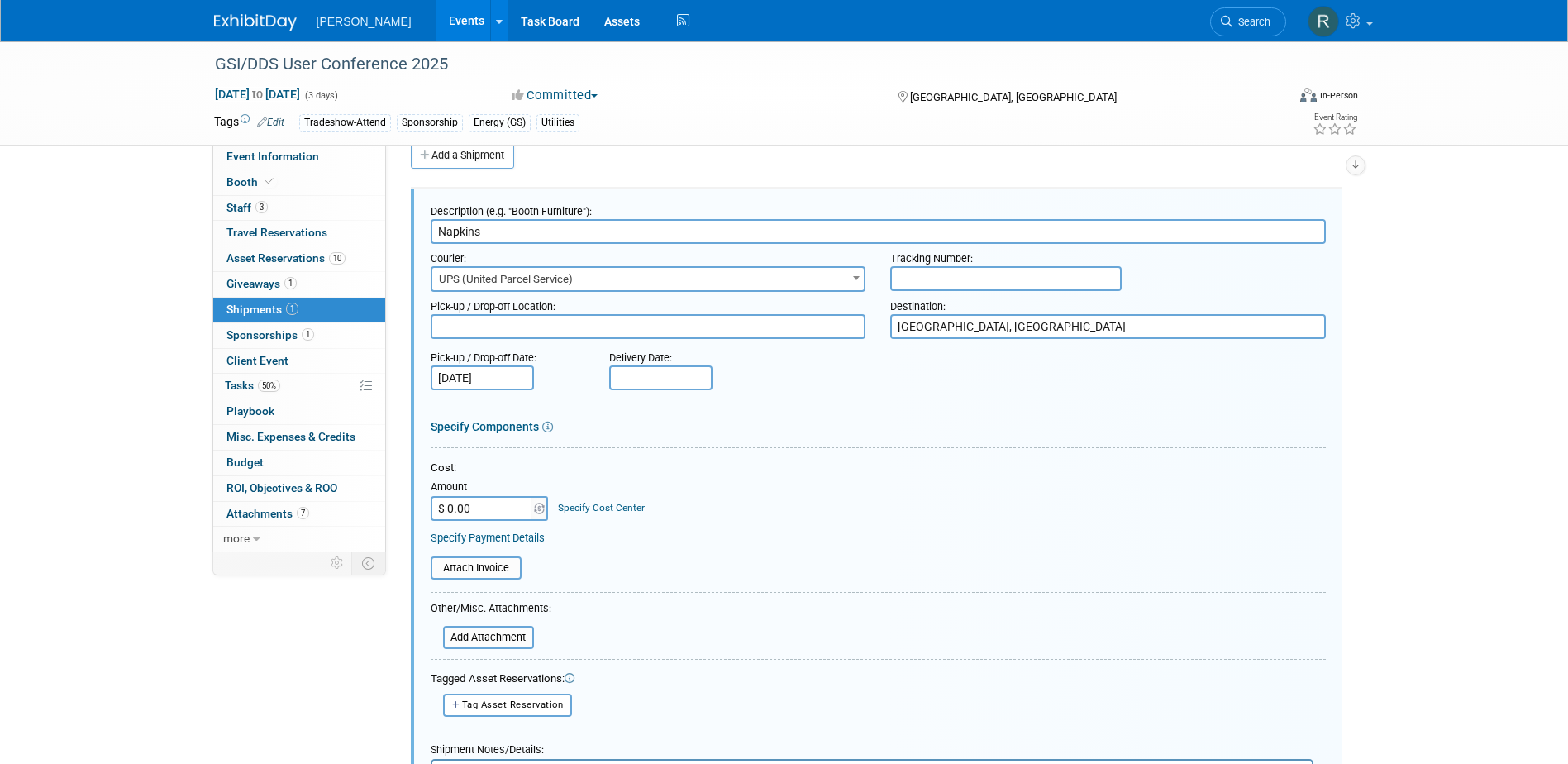
click at [596, 506] on link "Specify Cost Center" at bounding box center [601, 508] width 87 height 12
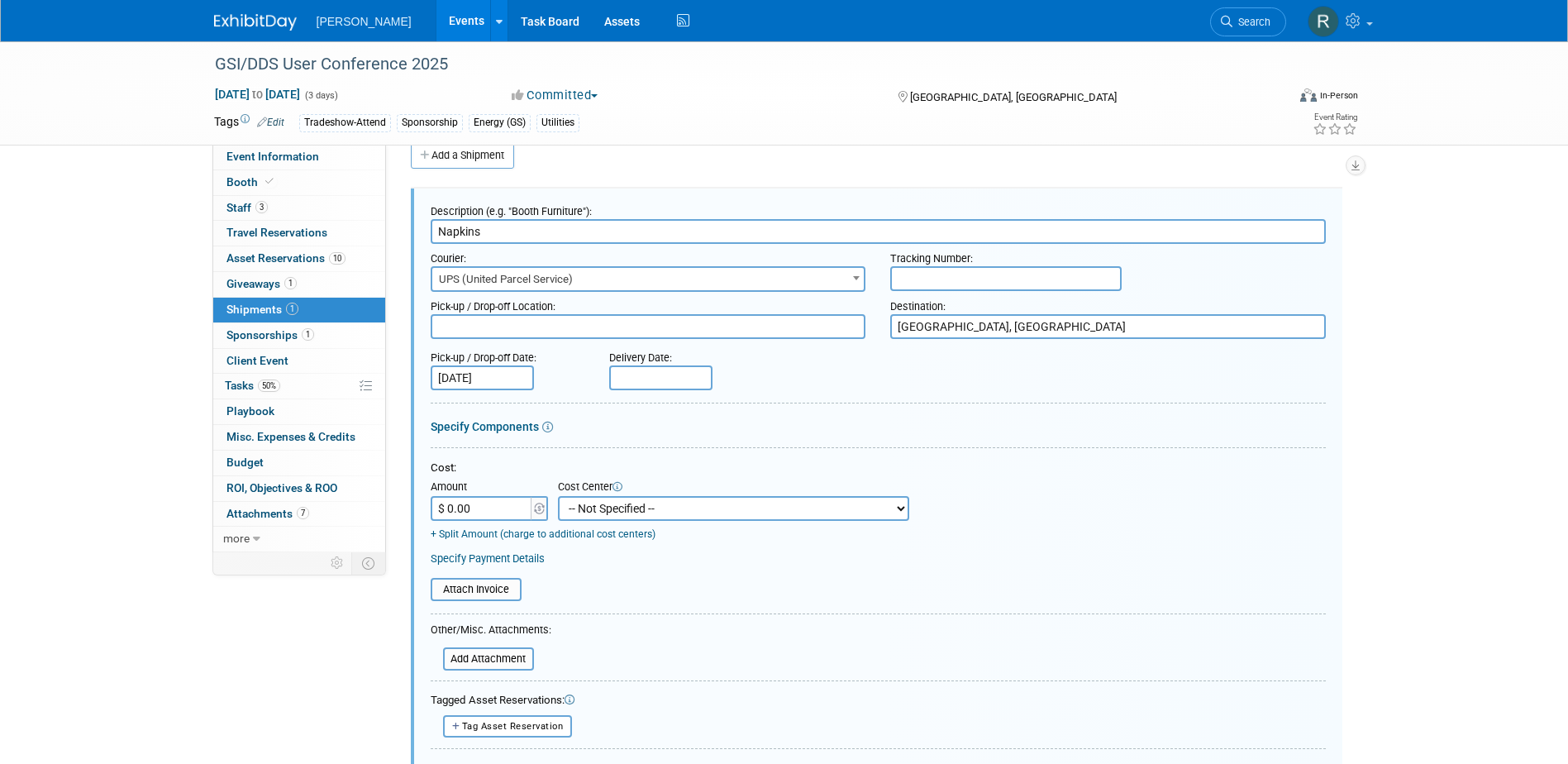
click at [603, 509] on select "-- Not Specified -- Advisory Services - Expenses_1001.502 Aerial Acquisition - …" at bounding box center [733, 509] width 351 height 25
click at [334, 190] on link "Booth" at bounding box center [299, 183] width 172 height 25
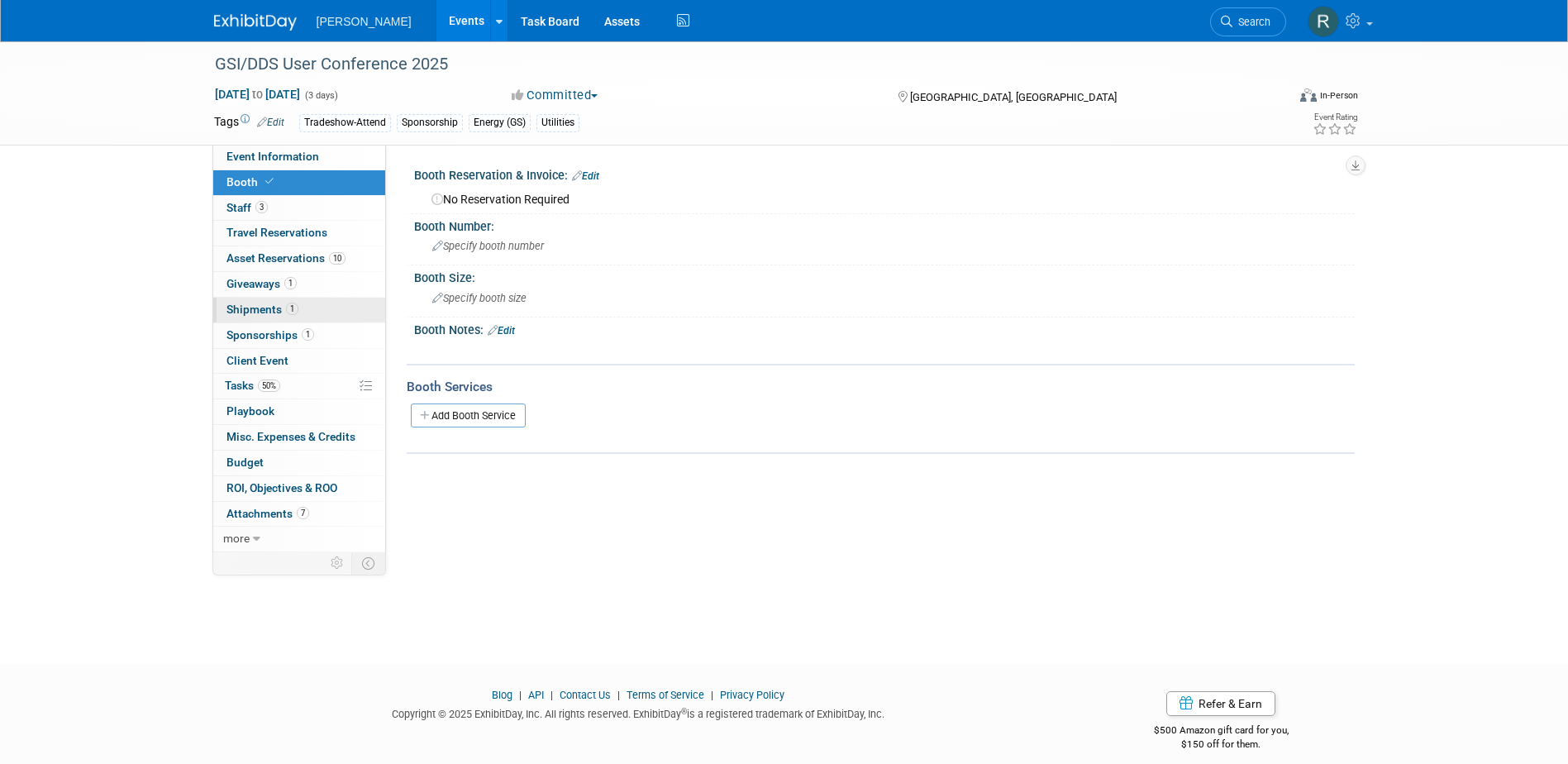
click at [267, 311] on span "Shipments 1" at bounding box center [263, 309] width 72 height 13
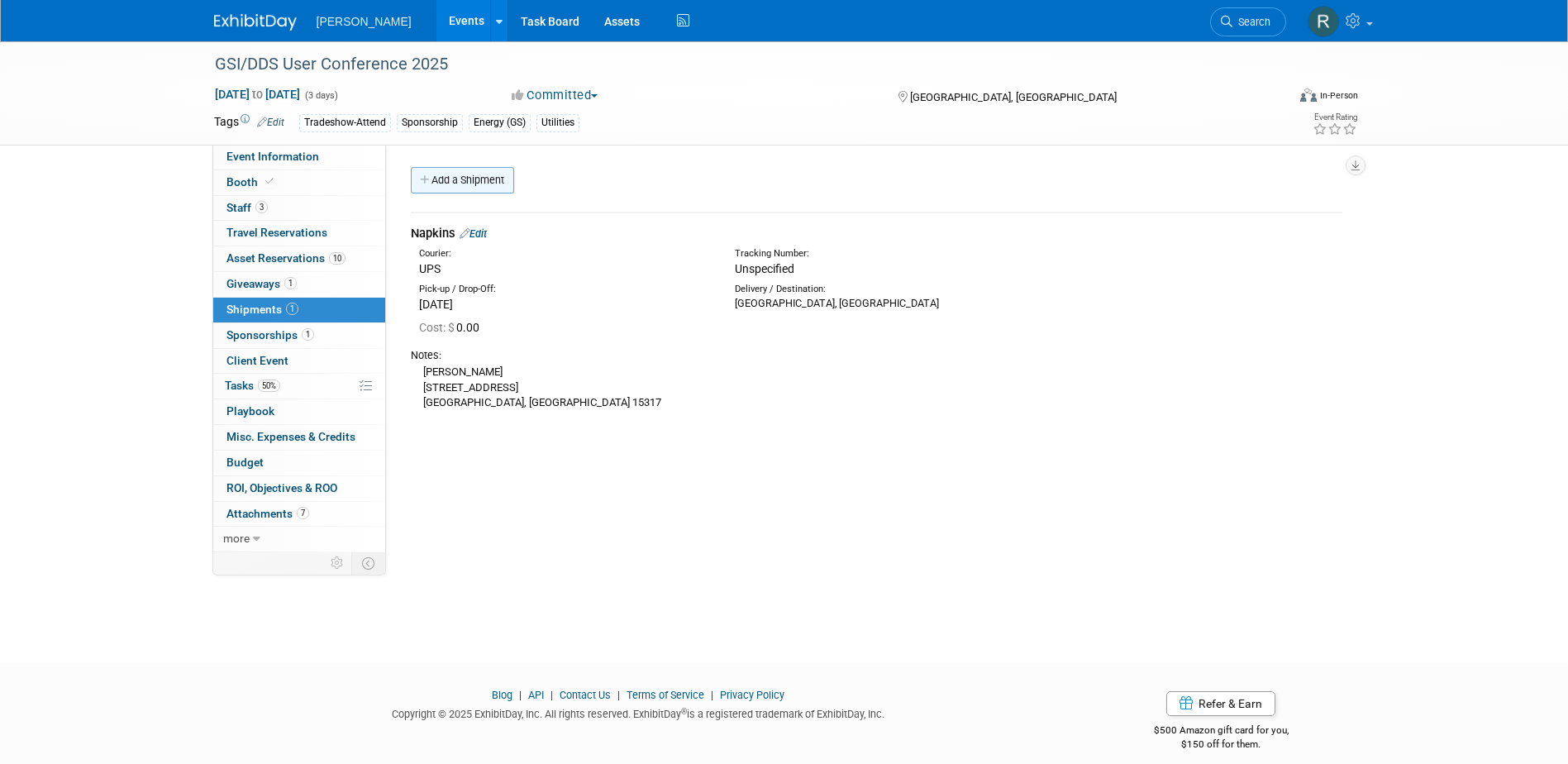
click at [459, 172] on link "Add a Shipment" at bounding box center [463, 180] width 103 height 27
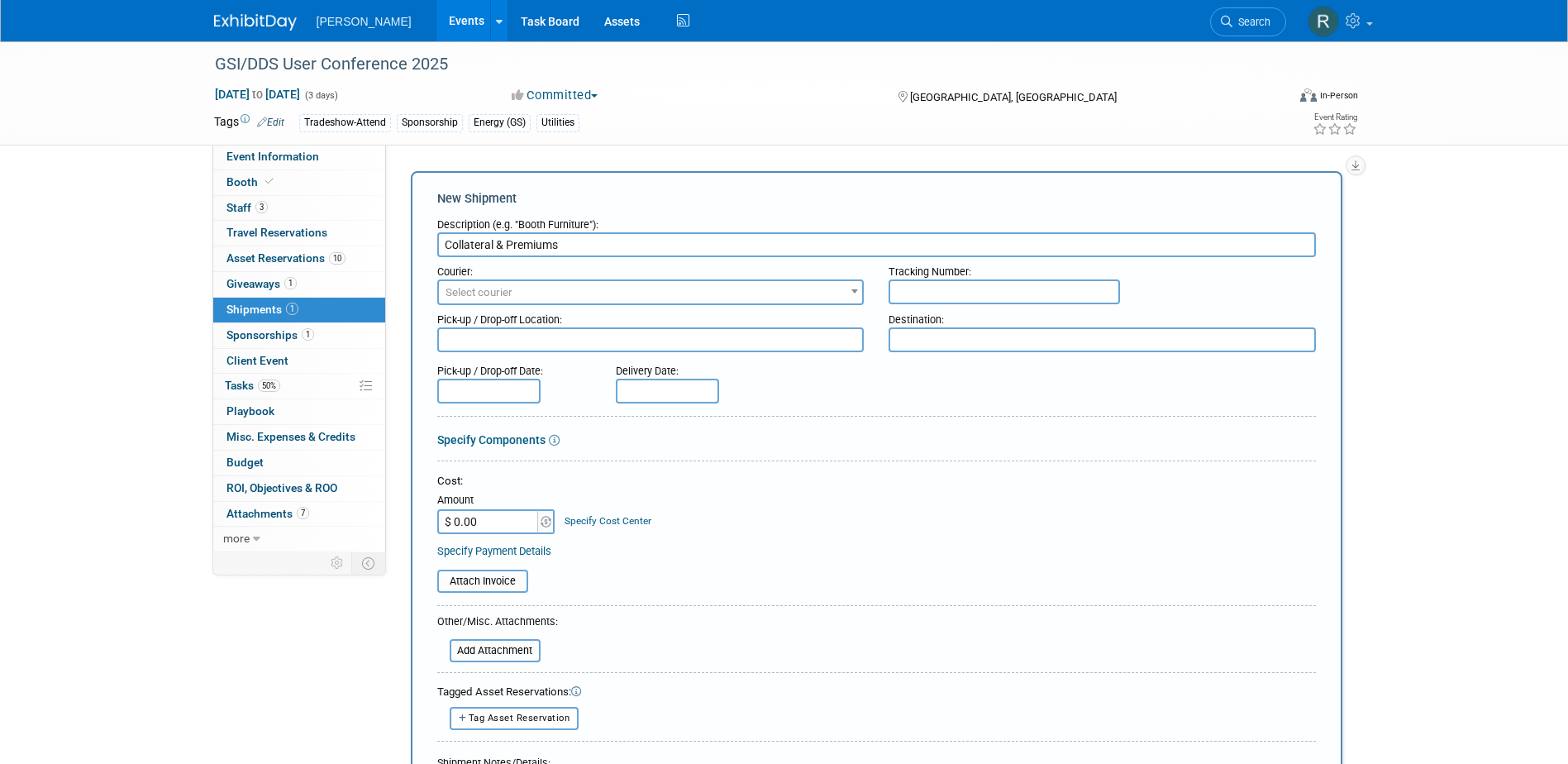
type input "Collateral & Premiums"
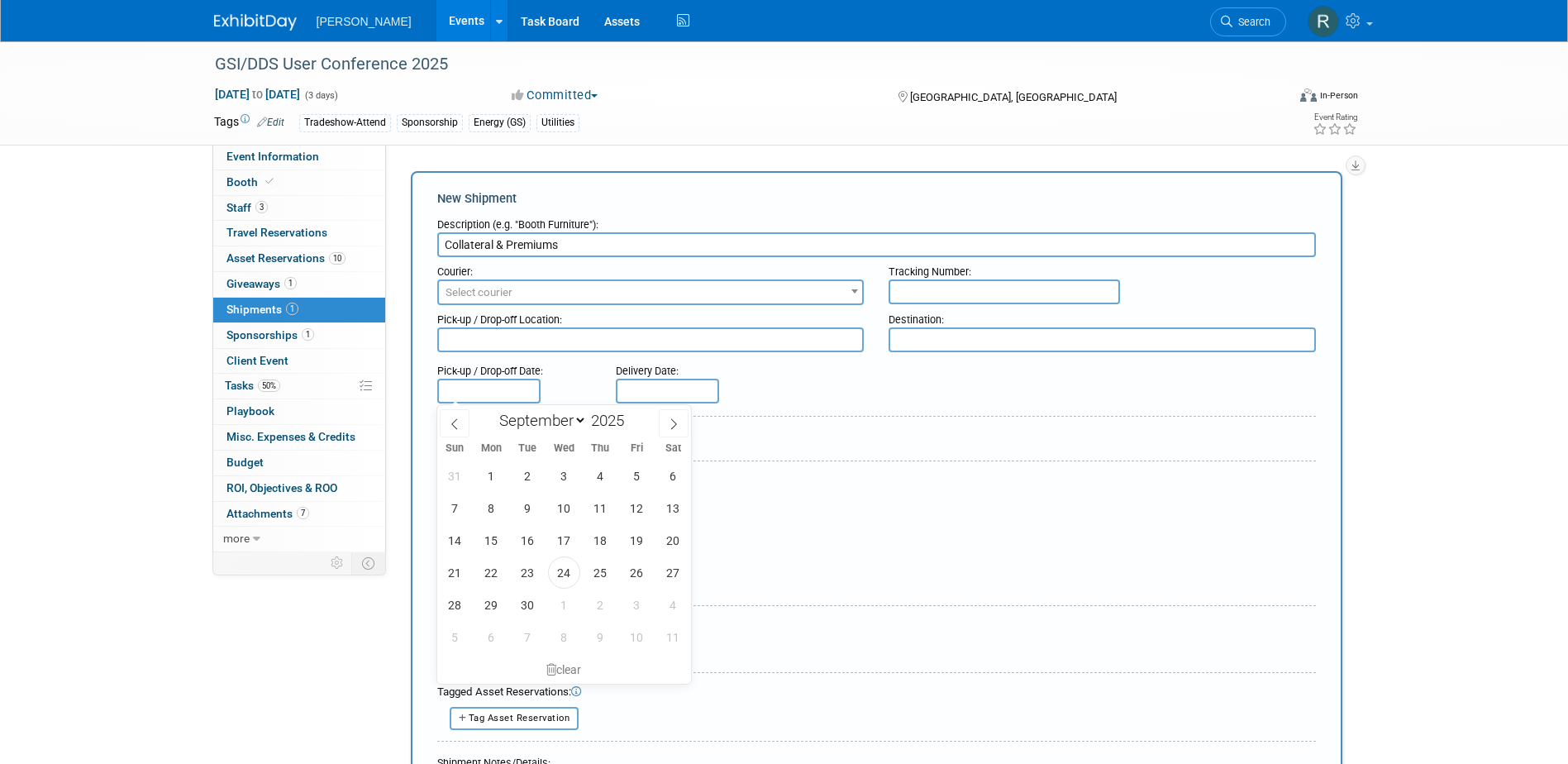
click at [502, 397] on input "text" at bounding box center [489, 391] width 103 height 25
click at [562, 570] on span "24" at bounding box center [564, 572] width 33 height 33
type input "Sep 24, 2025"
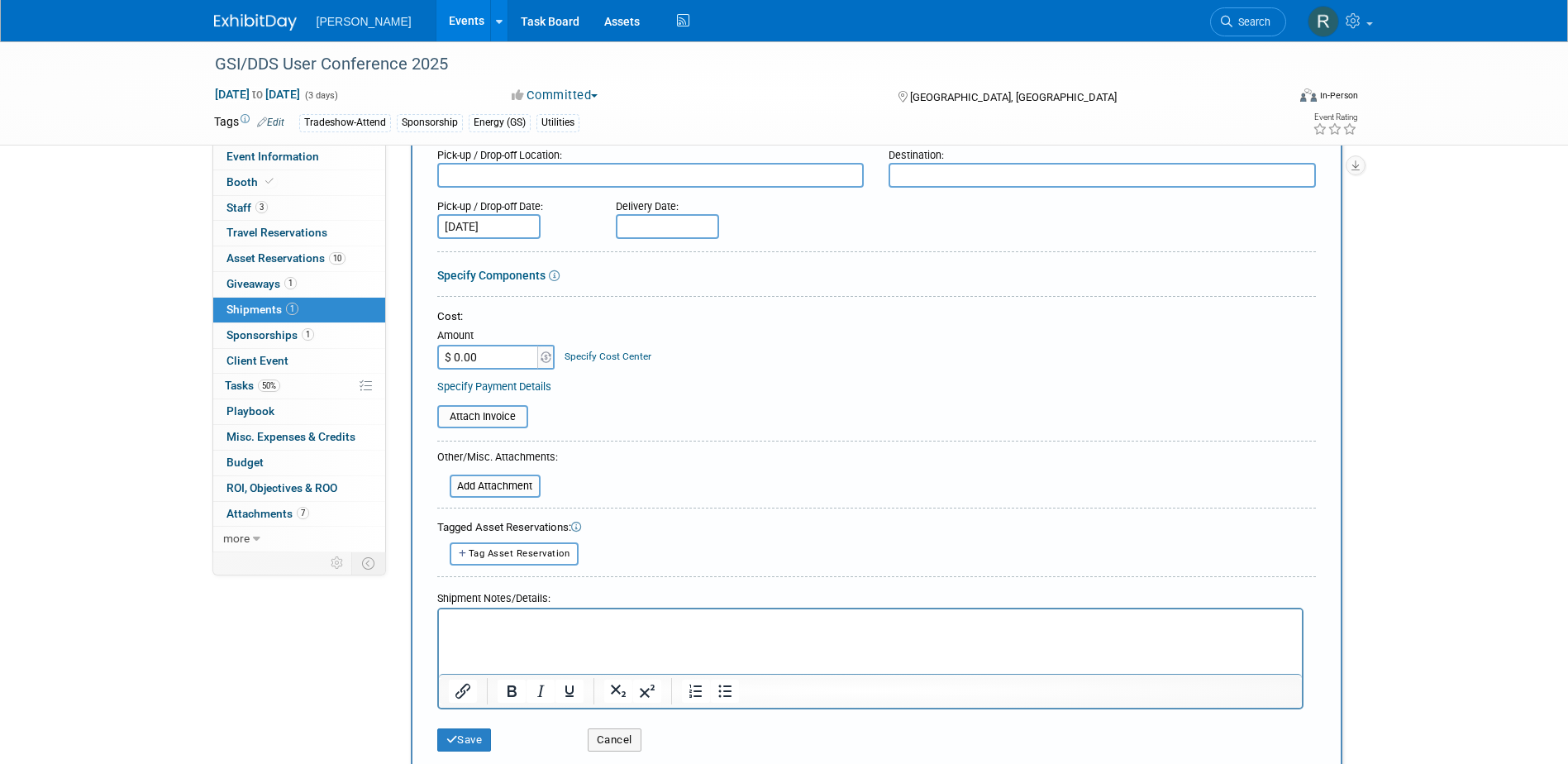
scroll to position [165, 0]
click at [520, 620] on p "Rich Text Area. Press ALT-0 for help." at bounding box center [870, 622] width 844 height 17
click at [467, 623] on p "Rich Text Area. Press ALT-0 for help." at bounding box center [870, 622] width 844 height 17
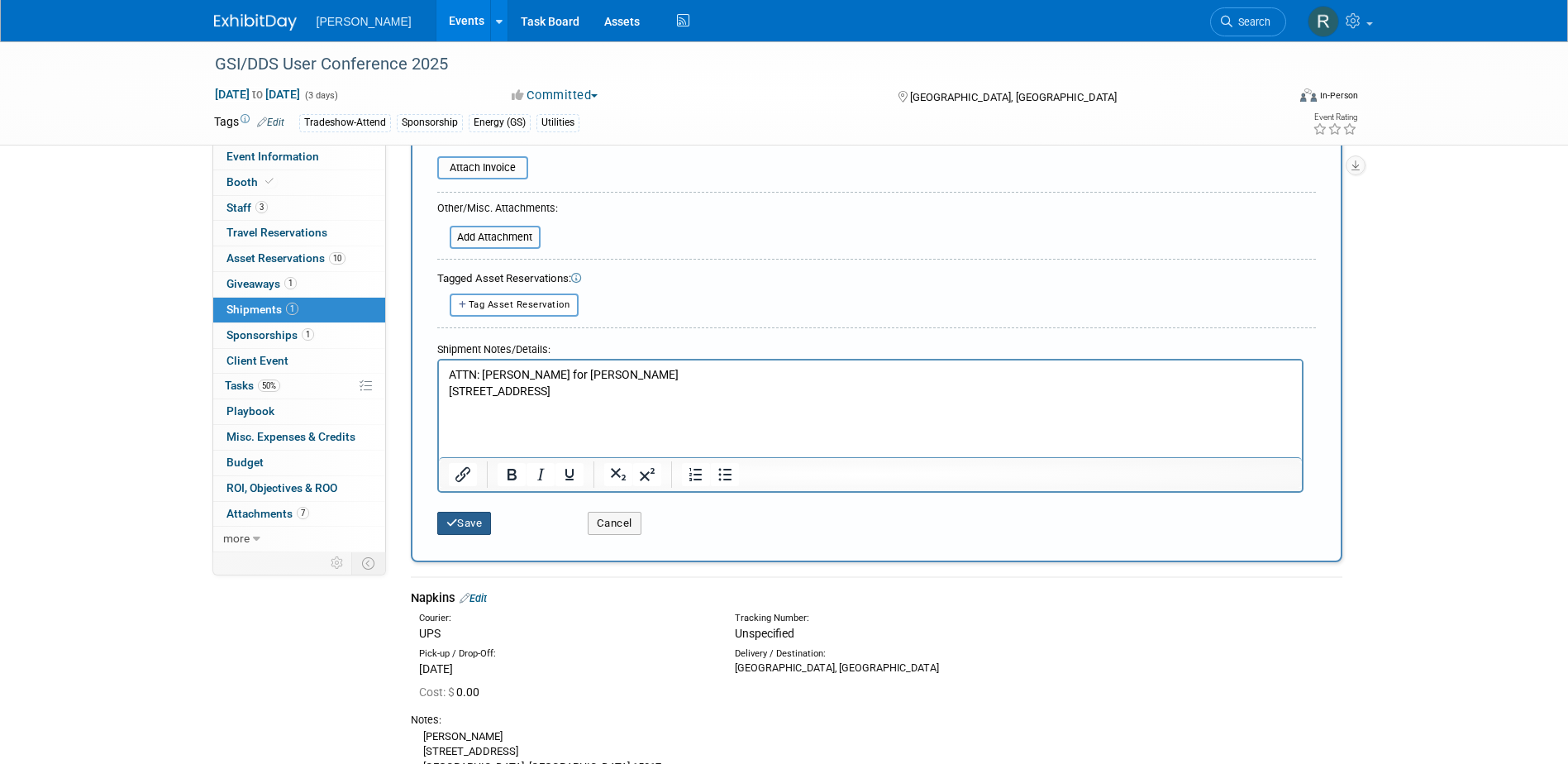
click at [476, 525] on button "Save" at bounding box center [464, 523] width 54 height 23
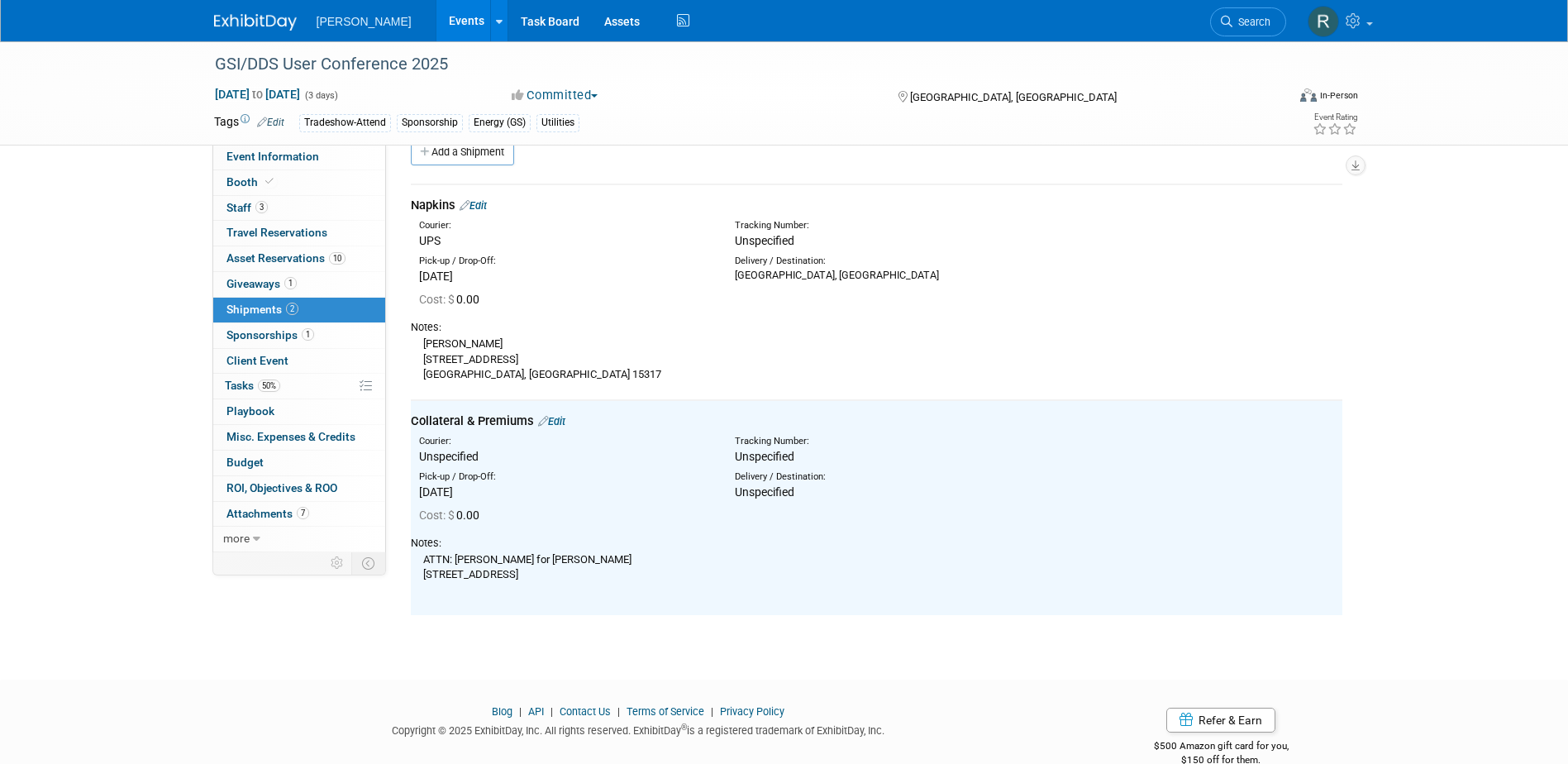
scroll to position [0, 0]
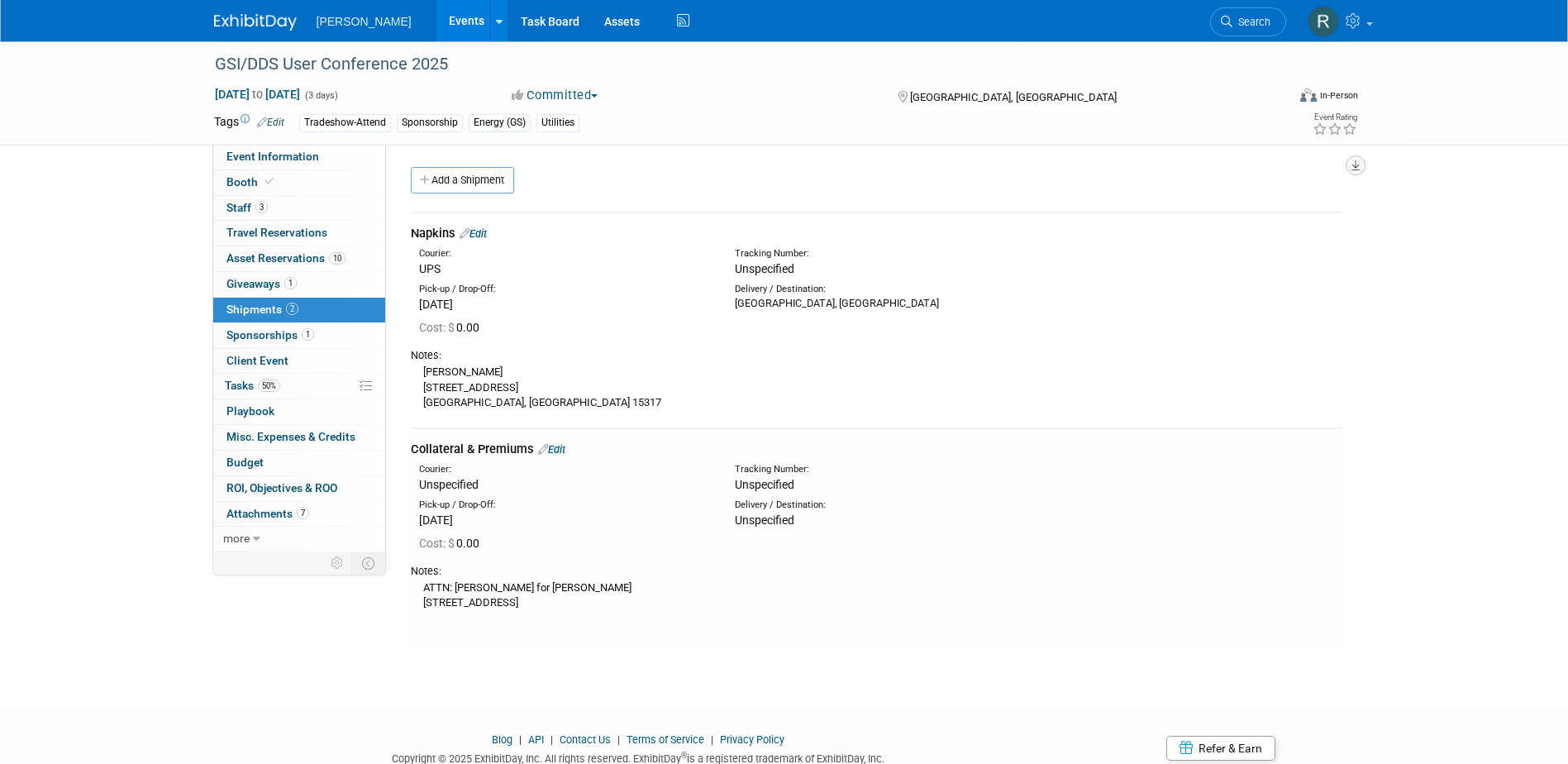
click at [1349, 170] on button "button" at bounding box center [1355, 165] width 20 height 20
click at [1195, 213] on link "Export tab to PDF" at bounding box center [1255, 214] width 193 height 23
click at [246, 280] on span "Giveaways 1" at bounding box center [262, 284] width 70 height 13
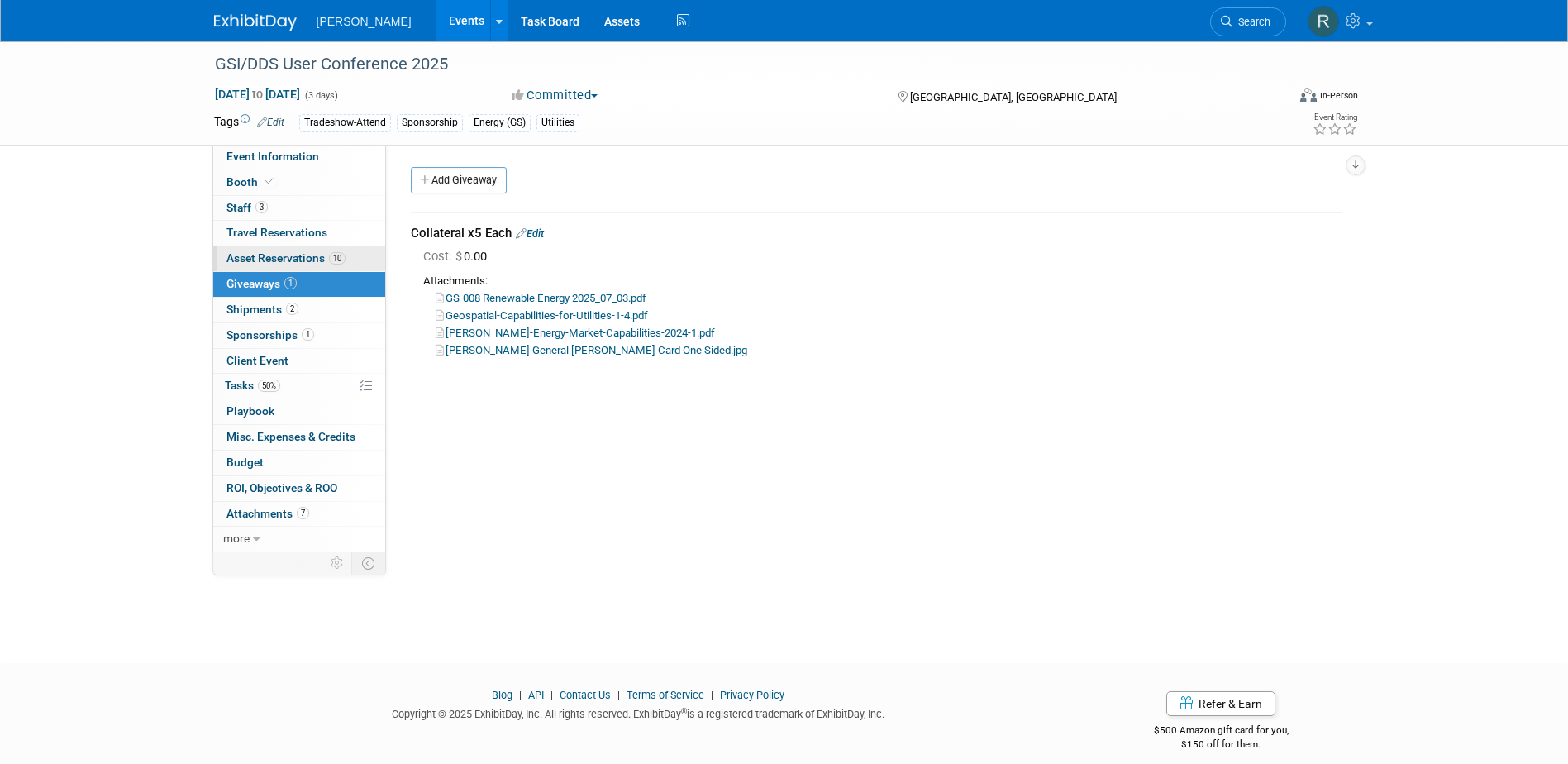
click at [266, 259] on span "Asset Reservations 10" at bounding box center [286, 258] width 119 height 13
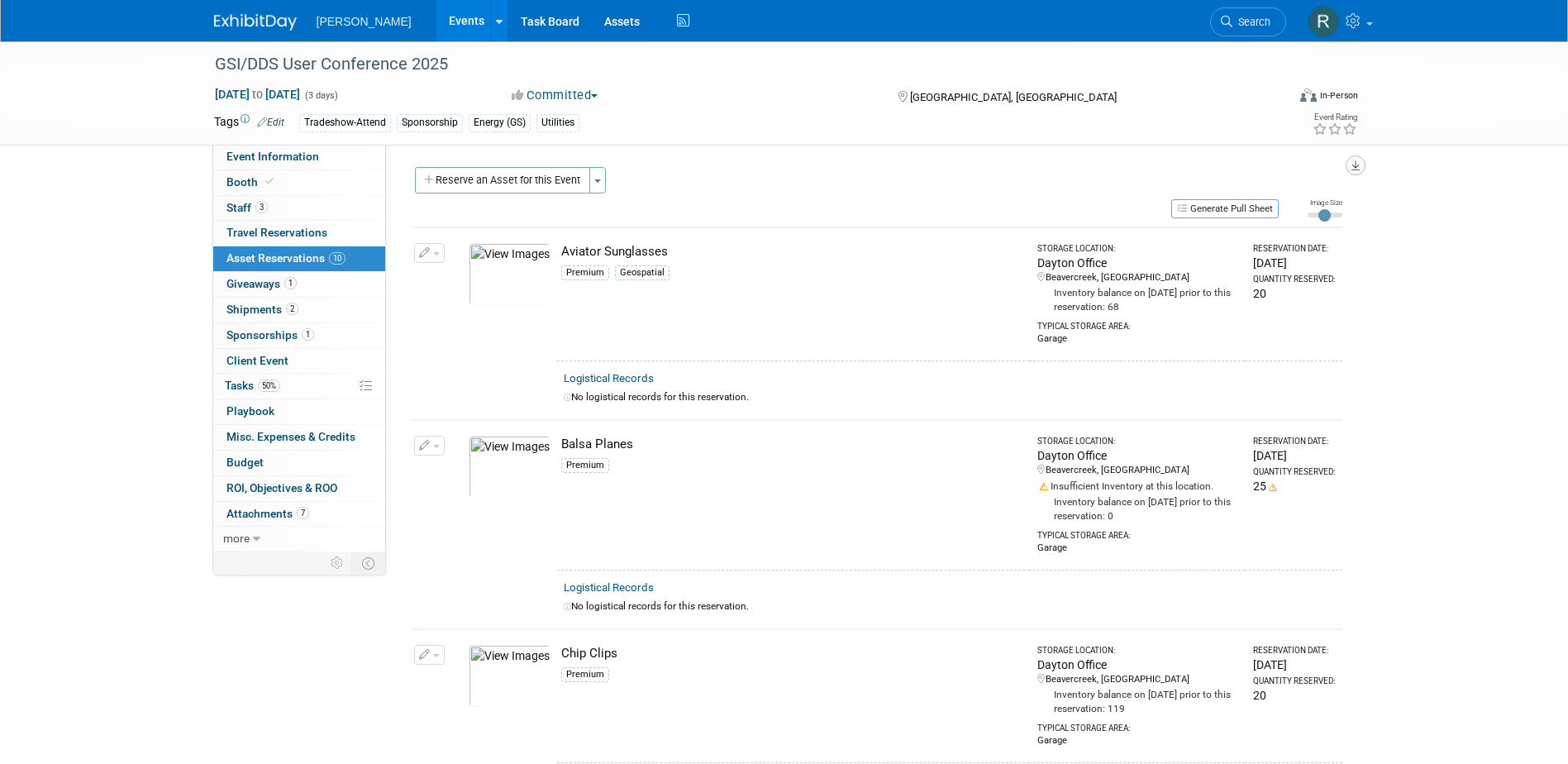
click at [1351, 162] on icon "button" at bounding box center [1355, 165] width 8 height 11
click at [1241, 209] on link "Export tab to PDF" at bounding box center [1255, 214] width 193 height 23
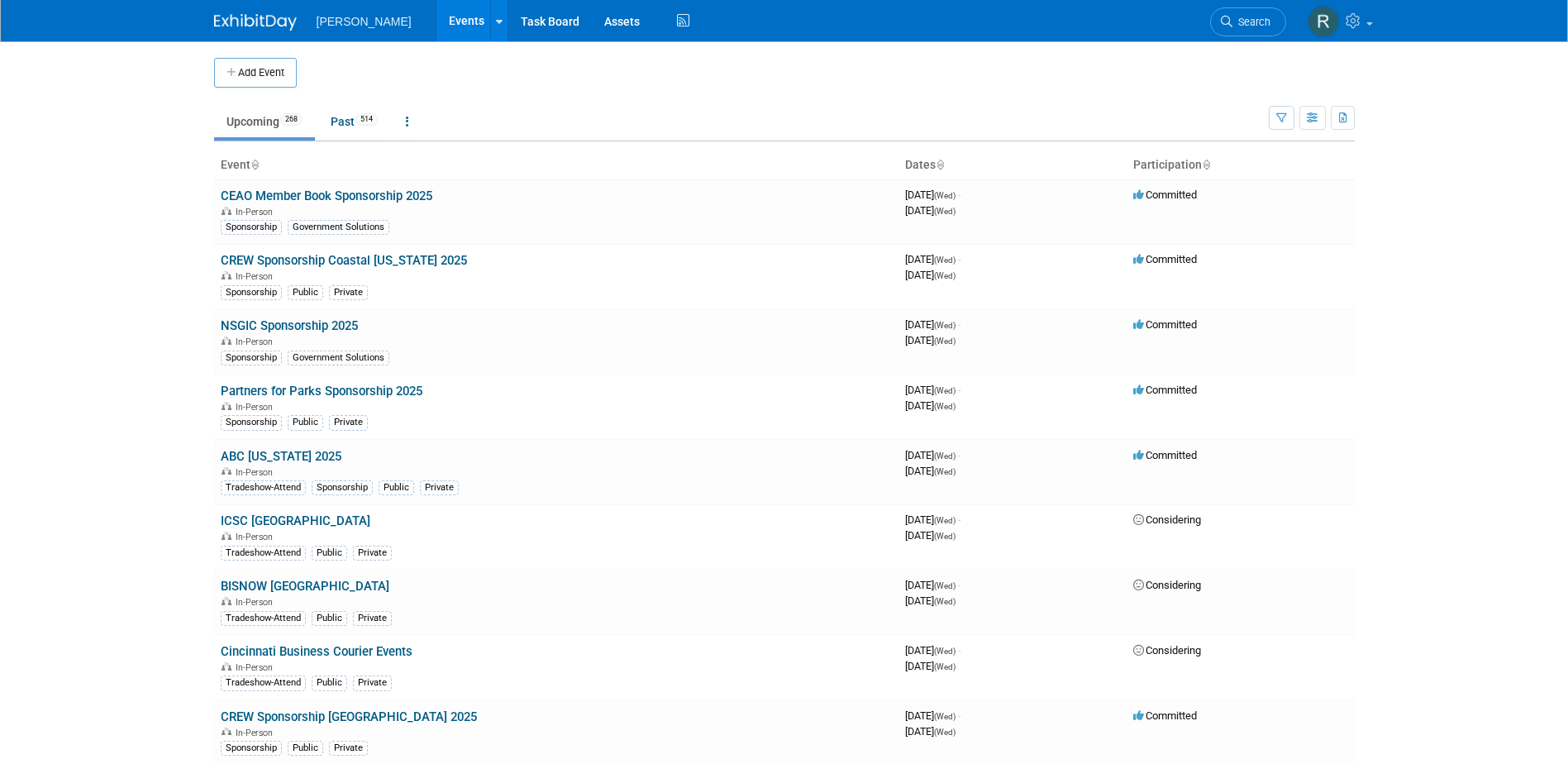
click at [1256, 21] on span "Search" at bounding box center [1252, 22] width 38 height 13
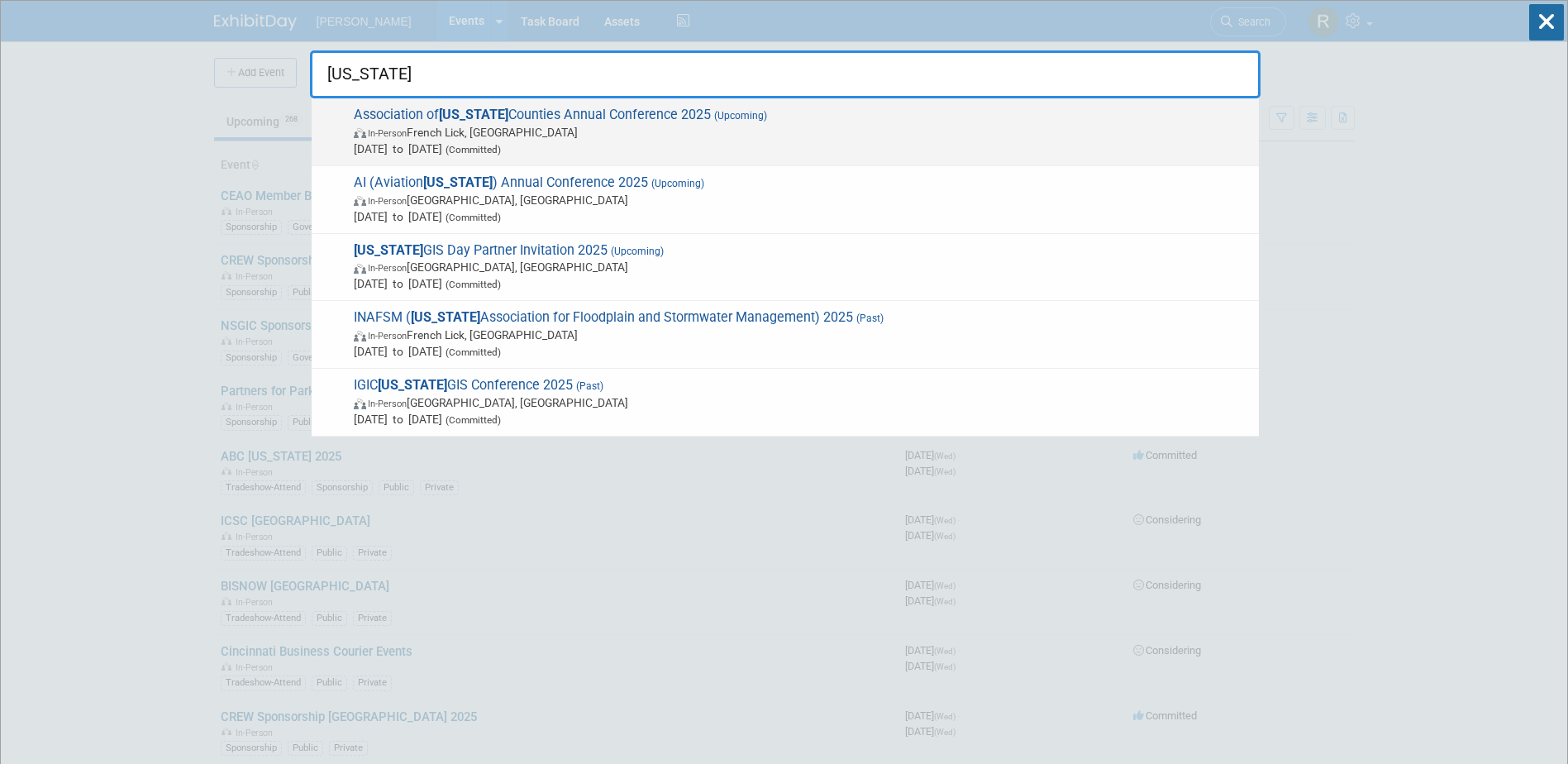
type input "Indiana"
click at [540, 128] on span "In-Person French Lick, IN" at bounding box center [802, 133] width 897 height 17
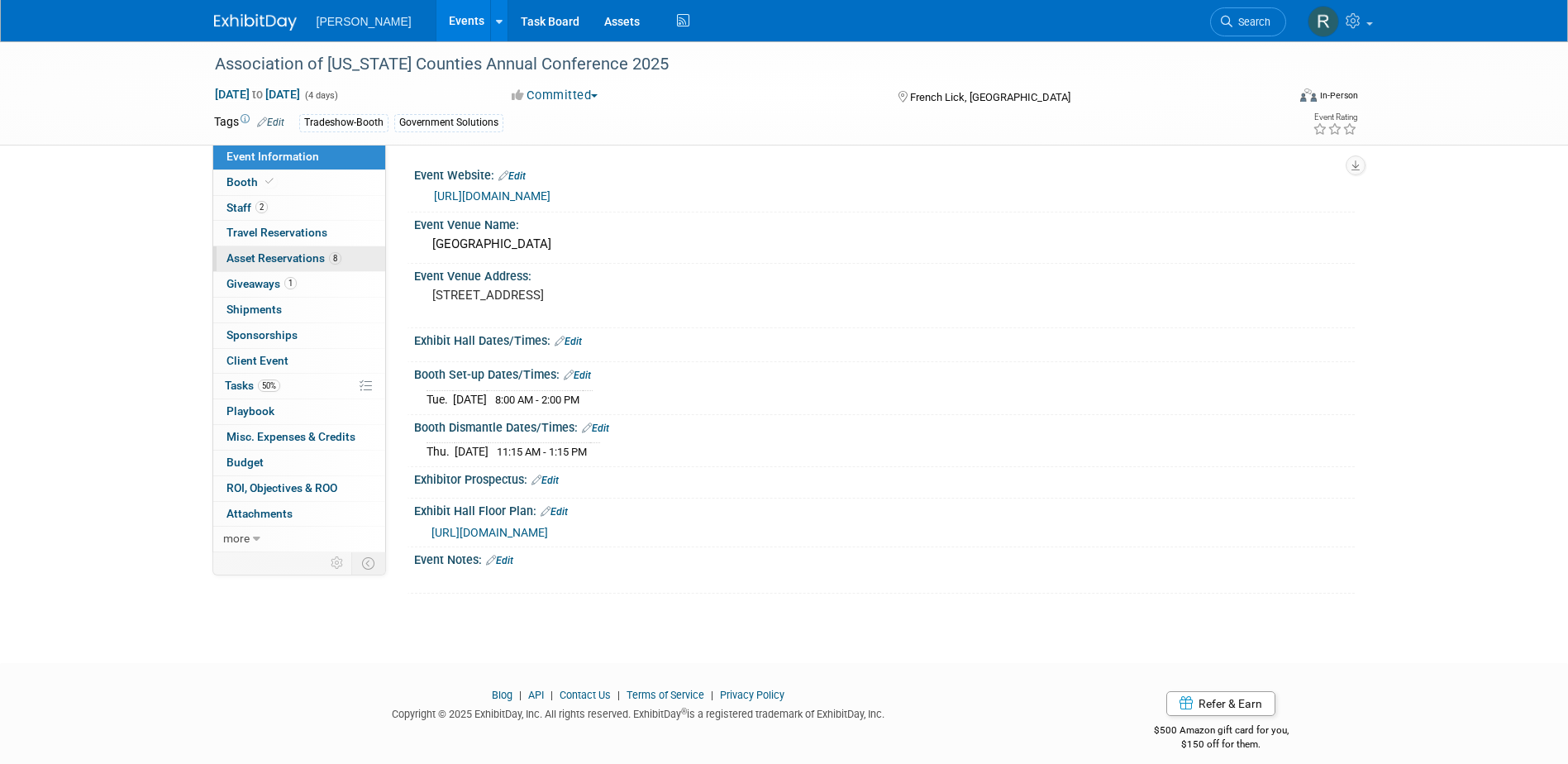
click at [295, 255] on span "Asset Reservations 8" at bounding box center [284, 258] width 115 height 13
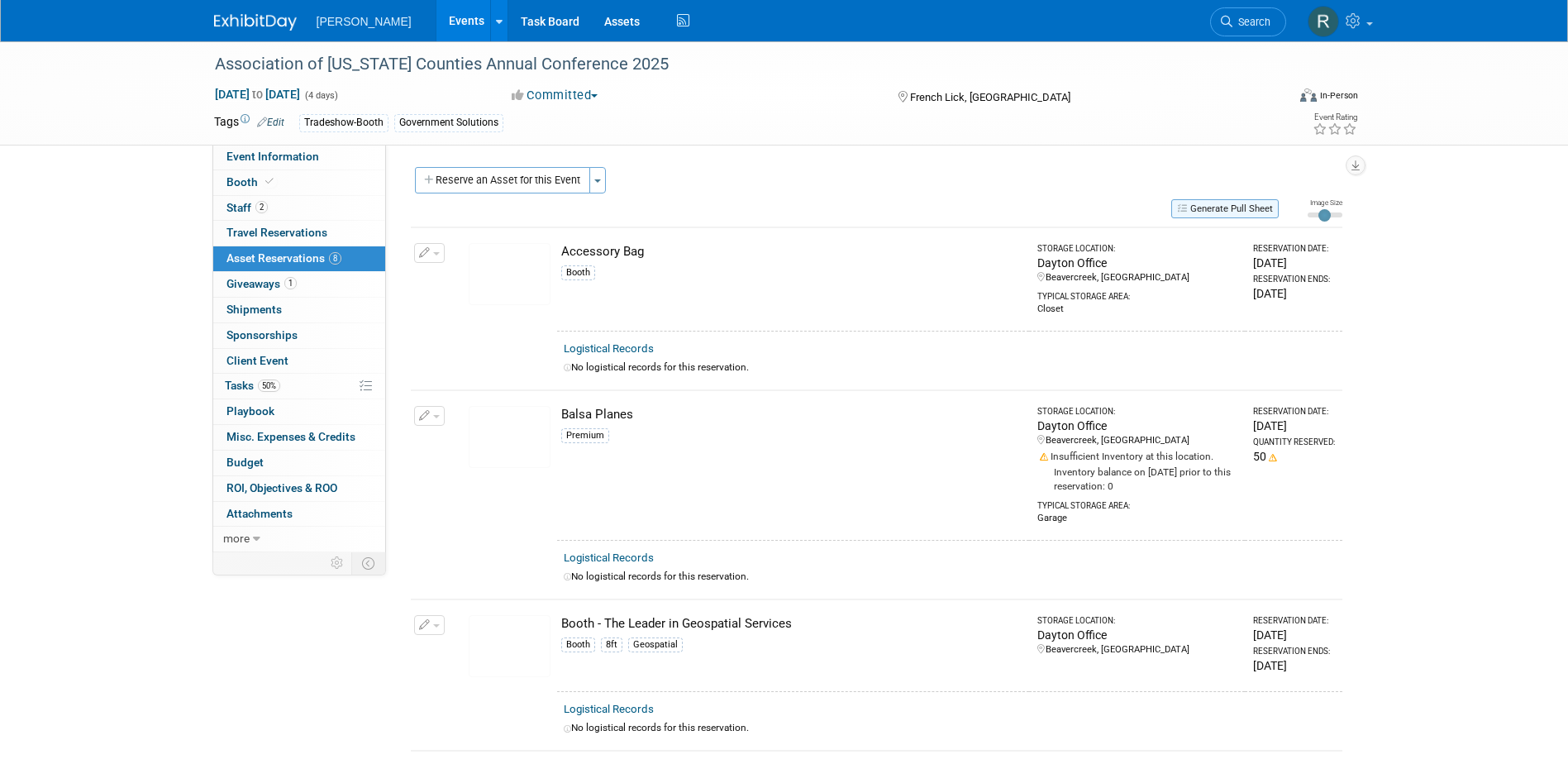
click at [1233, 210] on button "Generate Pull Sheet" at bounding box center [1224, 209] width 108 height 19
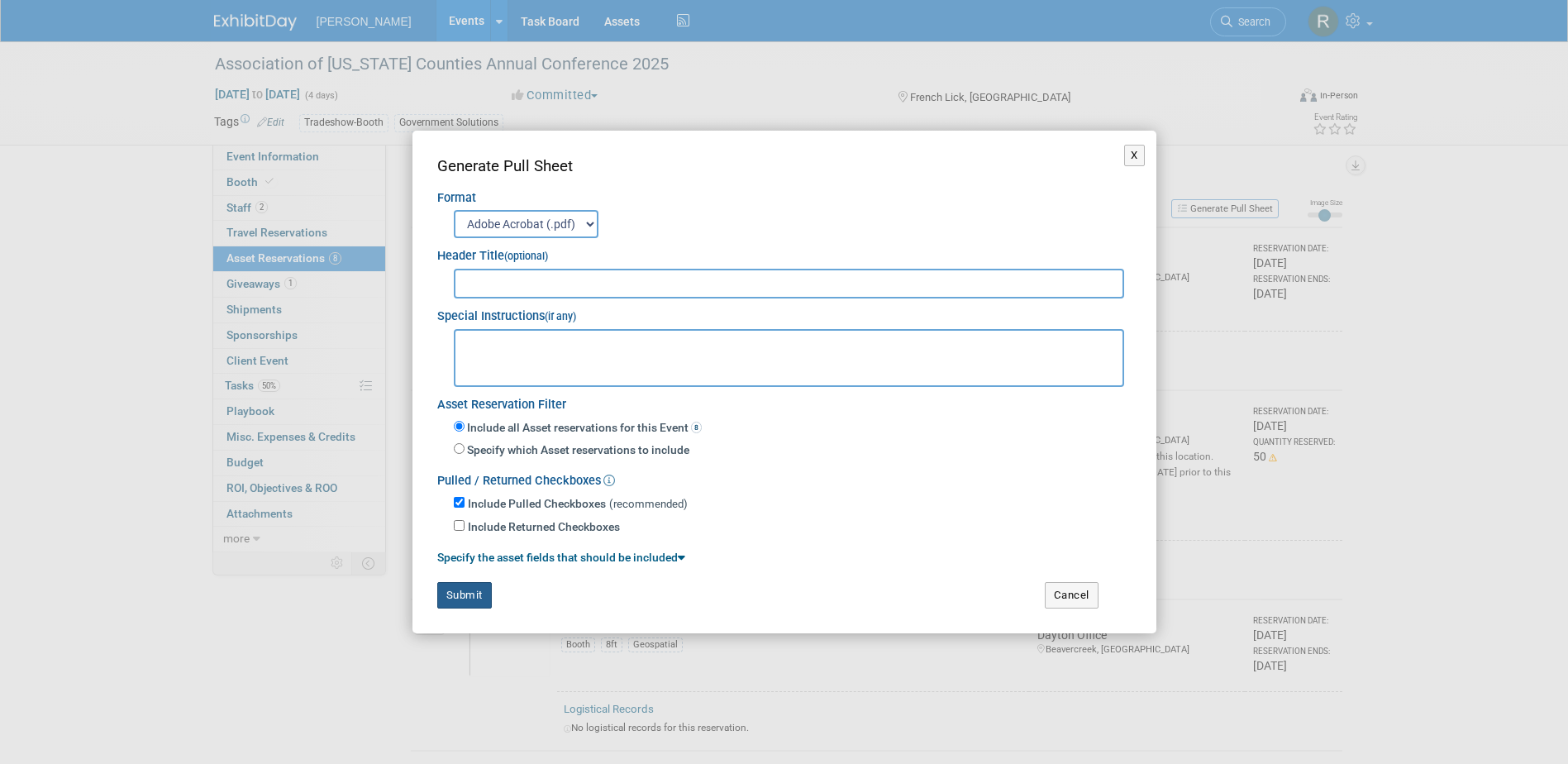
click at [480, 595] on button "Submit" at bounding box center [464, 596] width 54 height 27
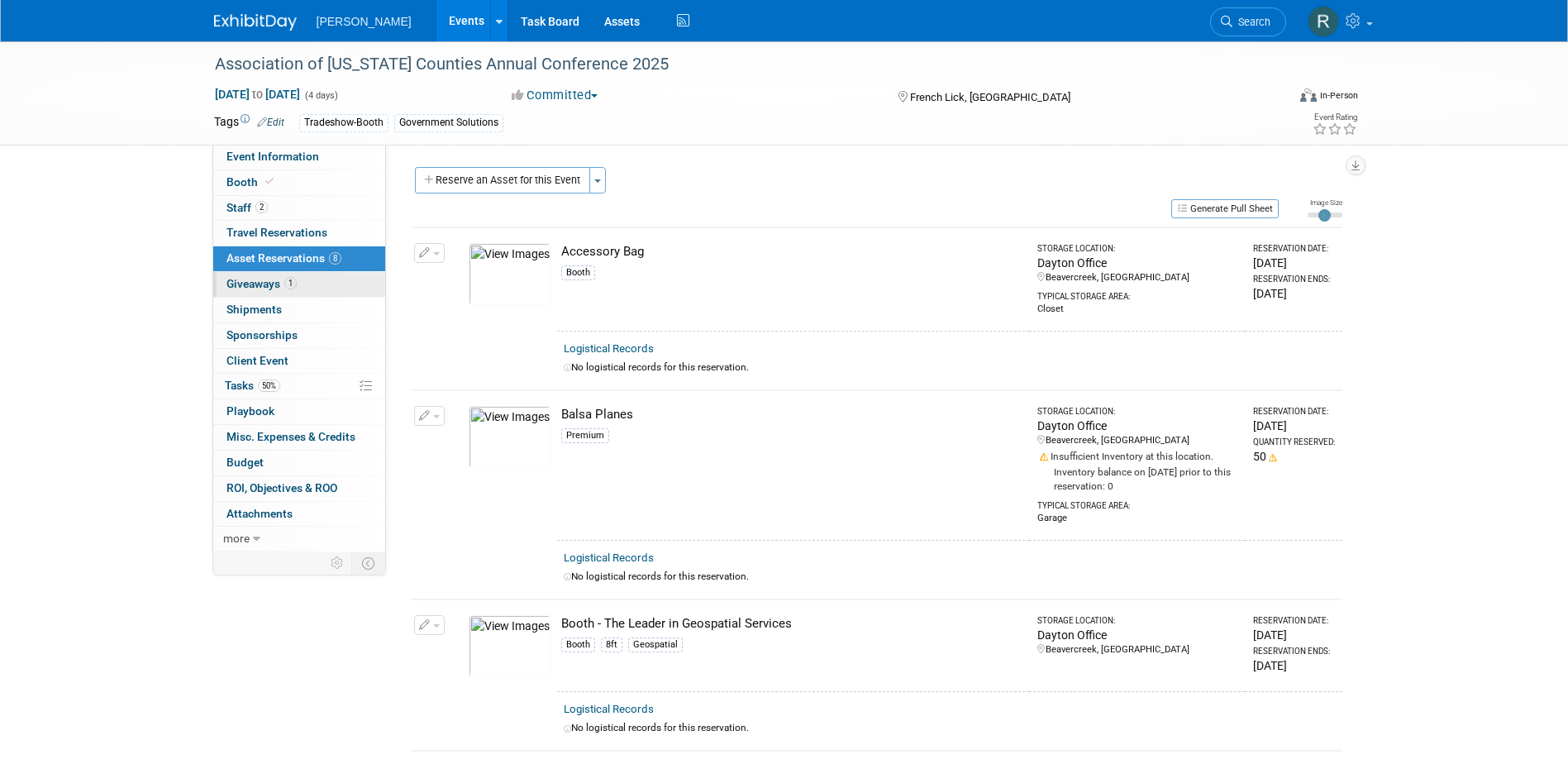
click at [276, 286] on span "Giveaways 1" at bounding box center [262, 284] width 70 height 13
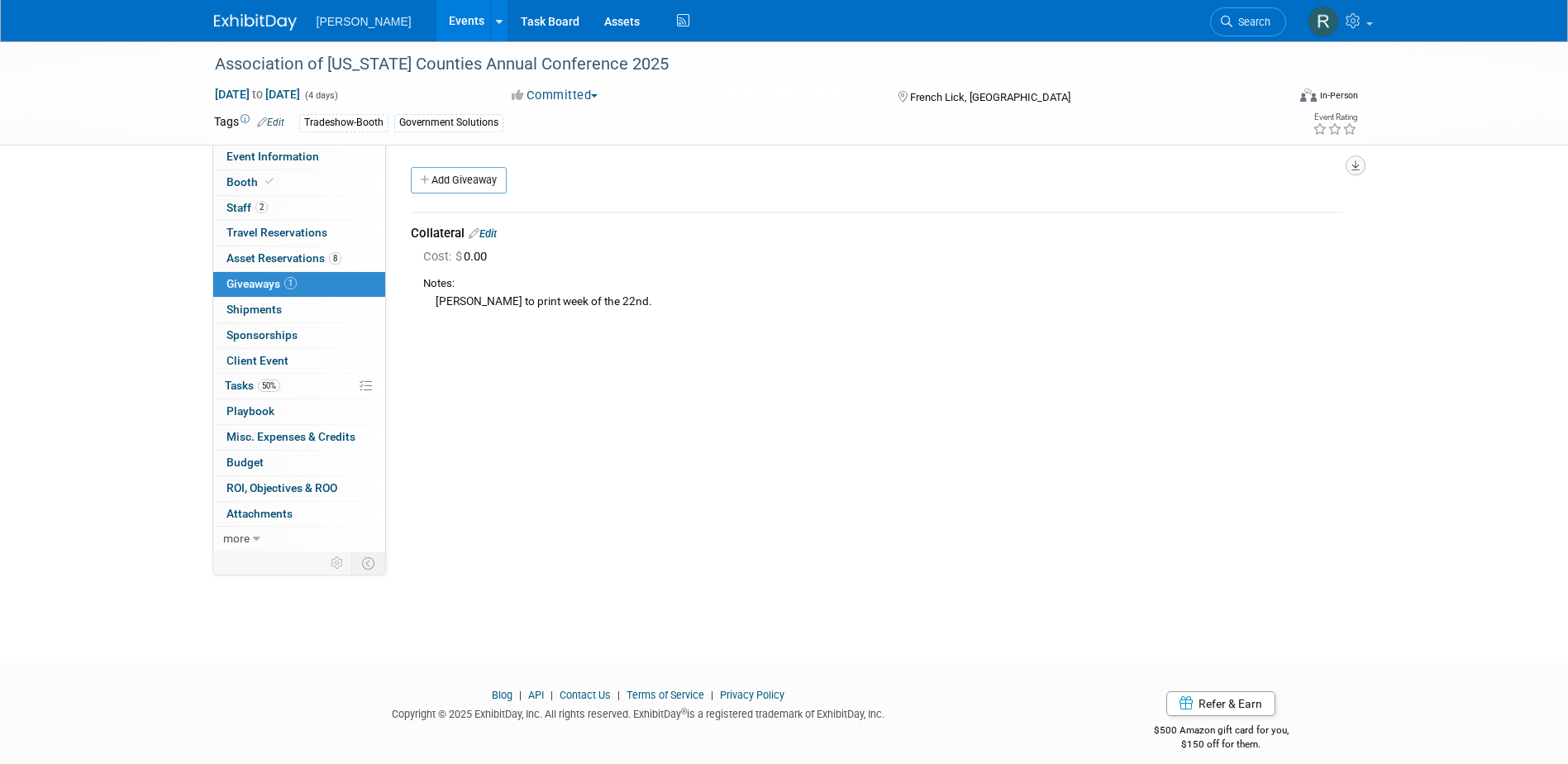
click at [1352, 165] on icon "button" at bounding box center [1355, 165] width 8 height 11
click at [1201, 212] on link "Export tab to PDF" at bounding box center [1255, 214] width 193 height 23
click at [269, 379] on span "Tasks 50%" at bounding box center [253, 385] width 55 height 13
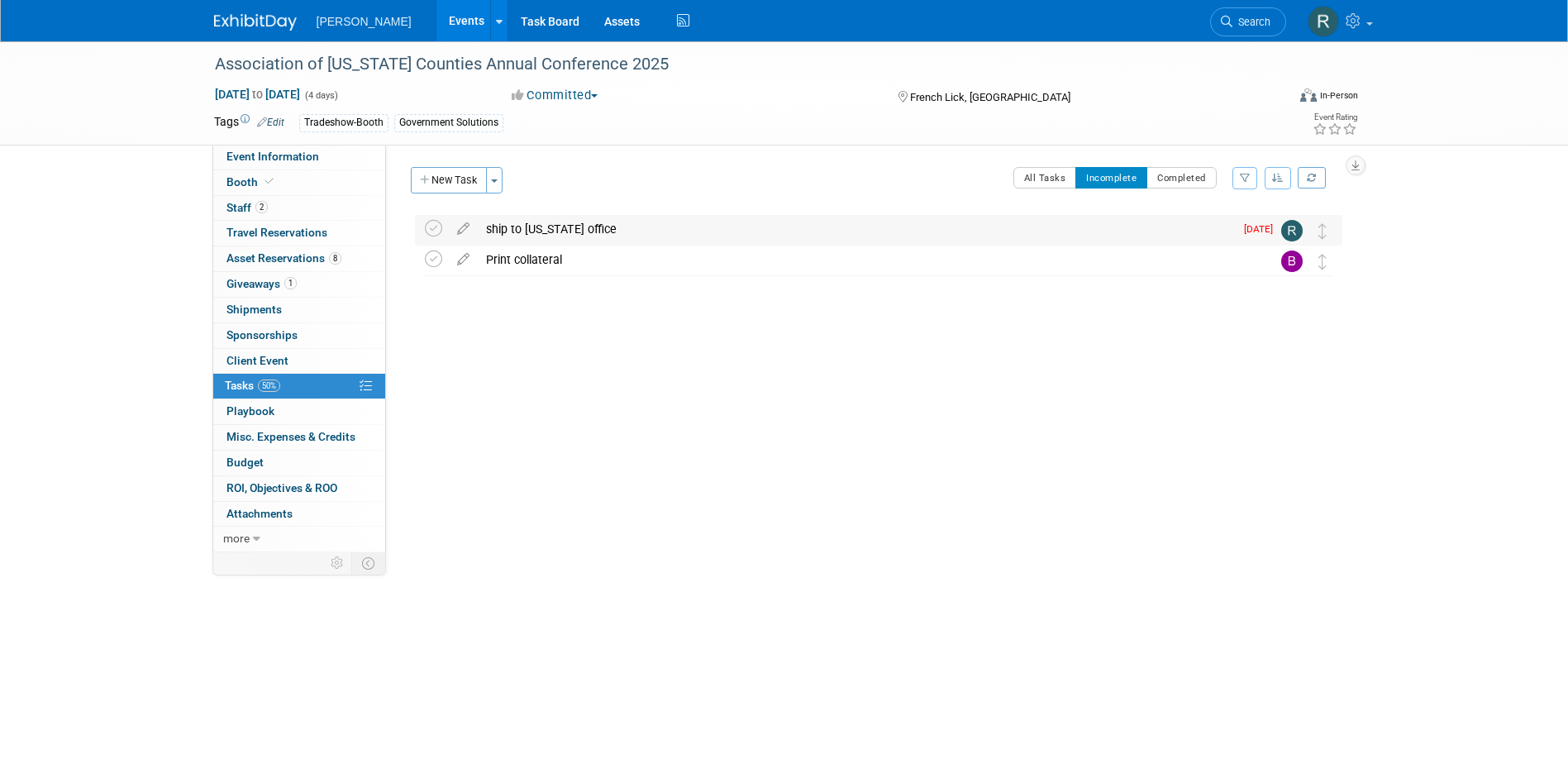
click at [512, 229] on div "ship to indiana office" at bounding box center [856, 229] width 756 height 28
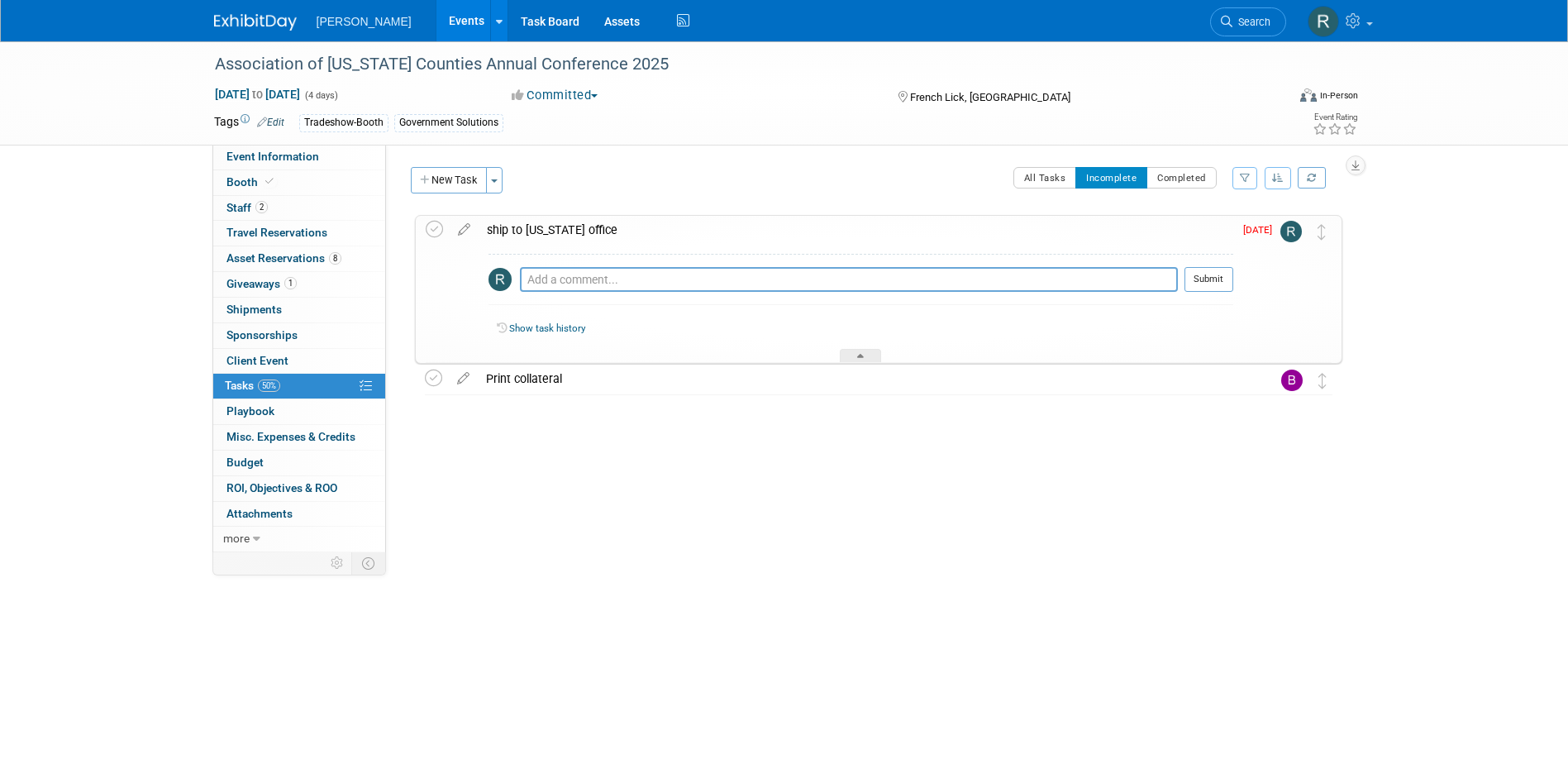
click at [499, 225] on div "ship to indiana office" at bounding box center [856, 230] width 755 height 28
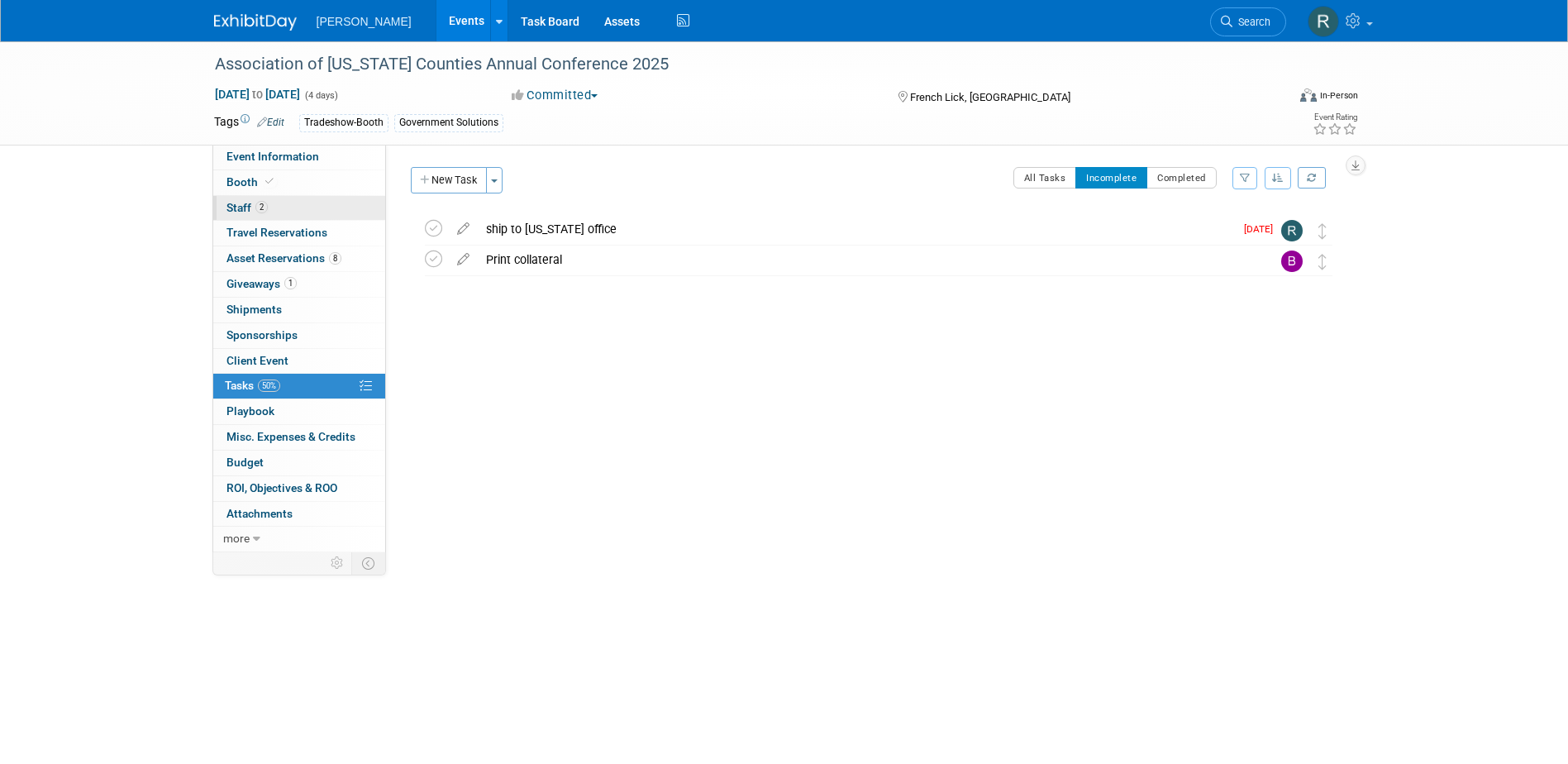
click at [268, 206] on link "2 Staff 2" at bounding box center [299, 209] width 172 height 25
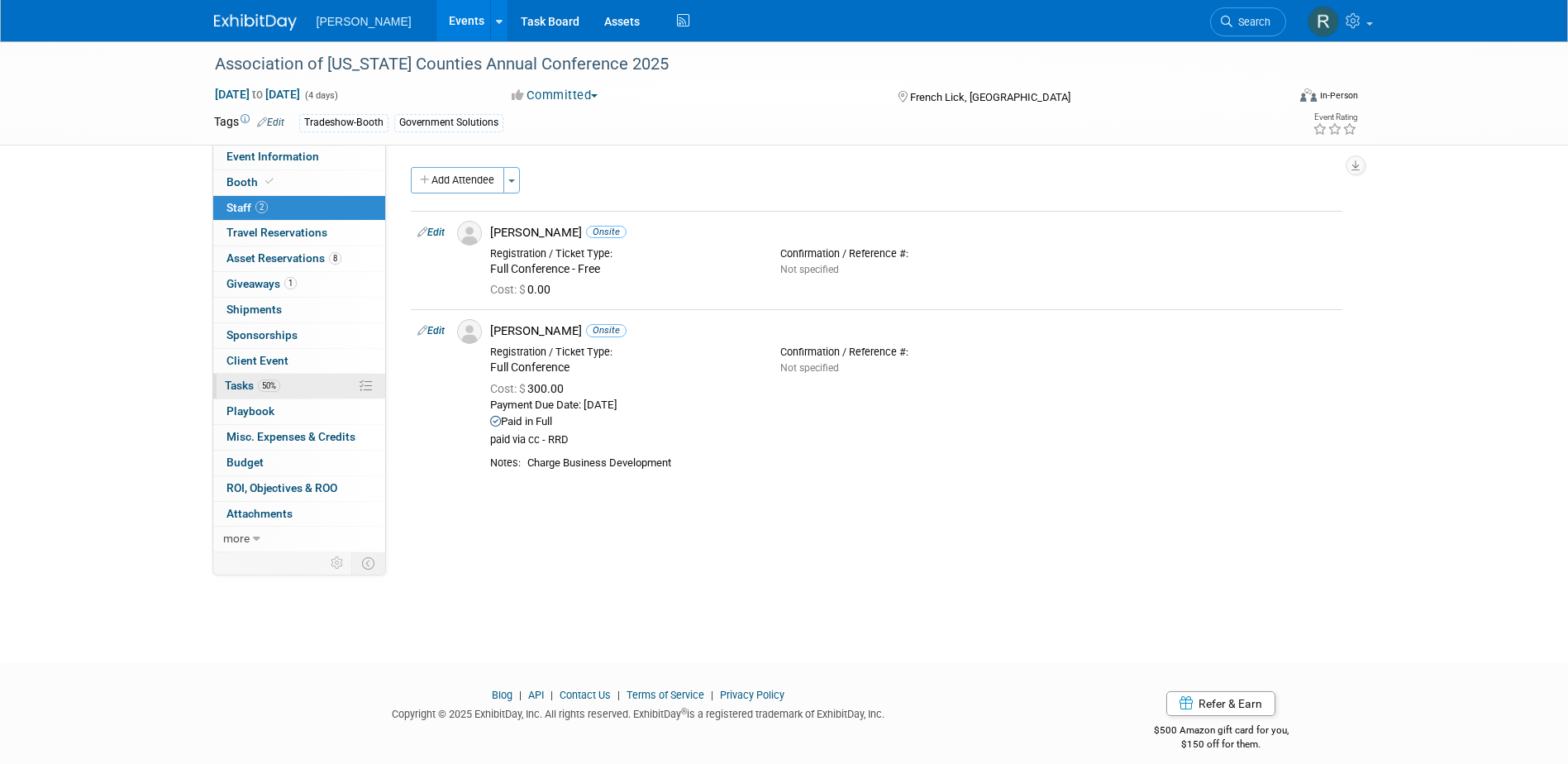
click at [231, 385] on span "Tasks 50%" at bounding box center [253, 385] width 55 height 13
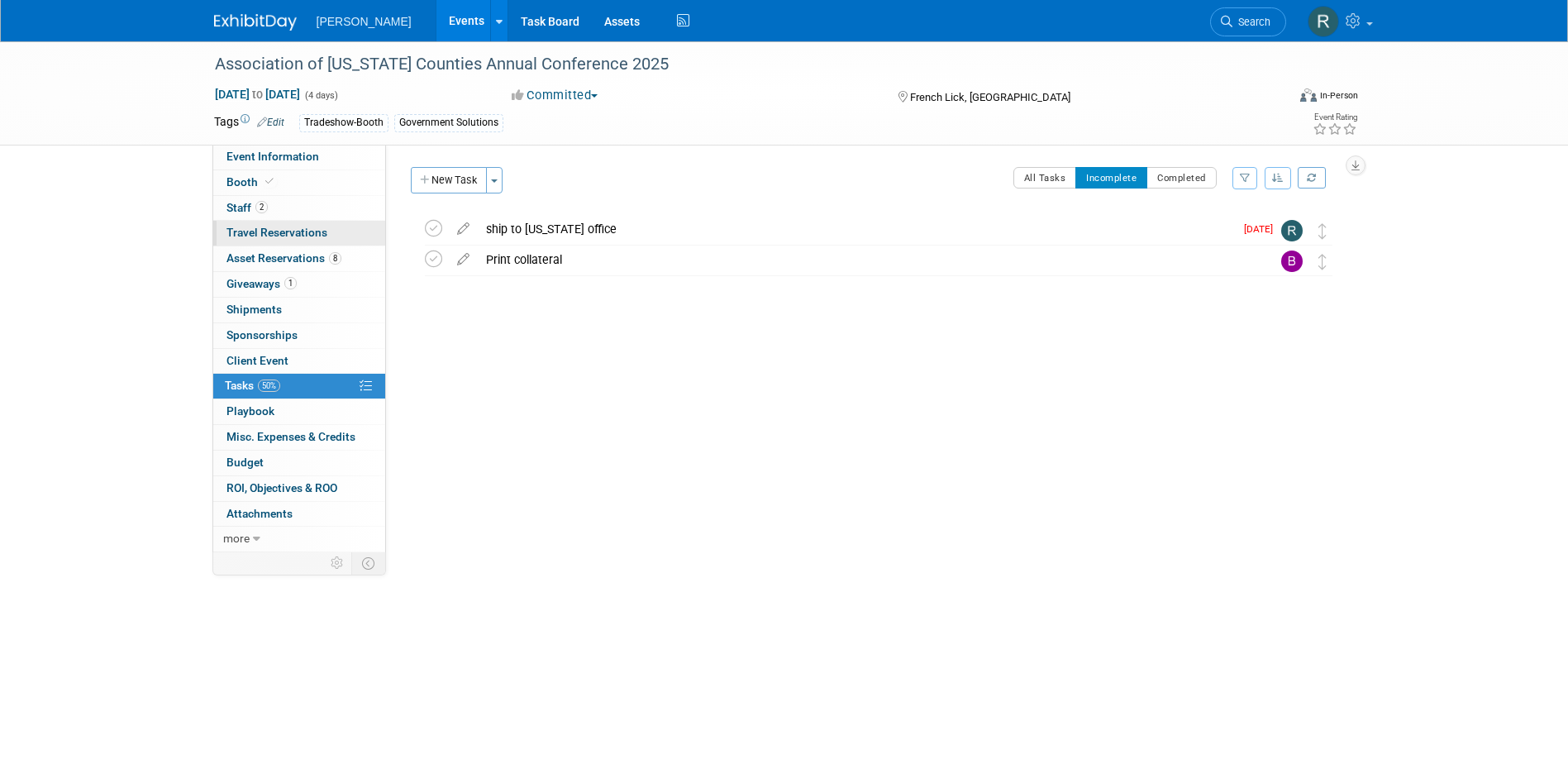
drag, startPoint x: 272, startPoint y: 208, endPoint x: 312, endPoint y: 235, distance: 48.3
click at [272, 208] on link "2 Staff 2" at bounding box center [299, 209] width 172 height 25
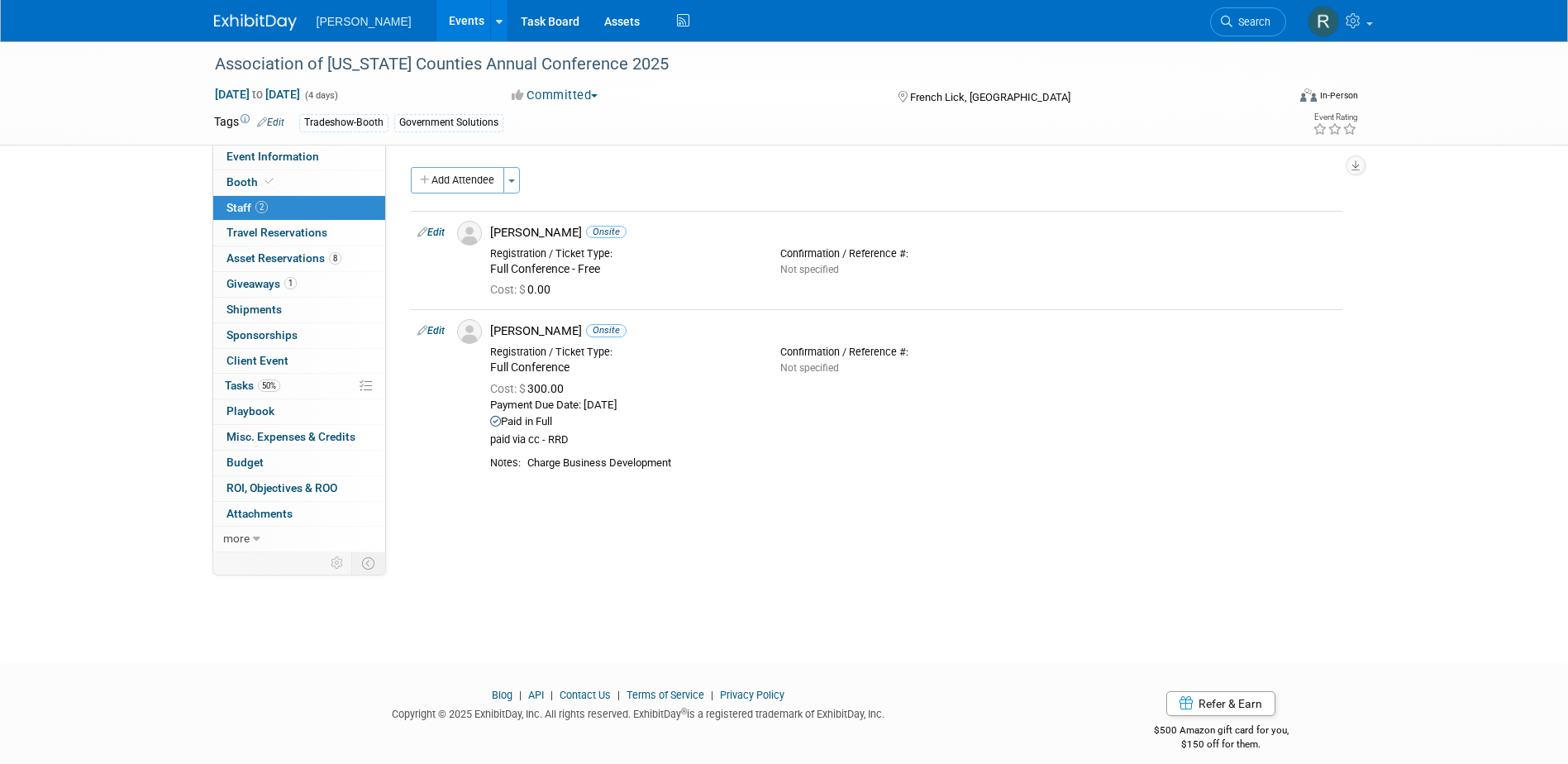
drag, startPoint x: 443, startPoint y: 329, endPoint x: 457, endPoint y: 334, distance: 14.9
click at [443, 329] on link "Edit" at bounding box center [430, 330] width 28 height 12
select select "0645a9d8-feeb-41f7-8327-bfd0e6688f3a"
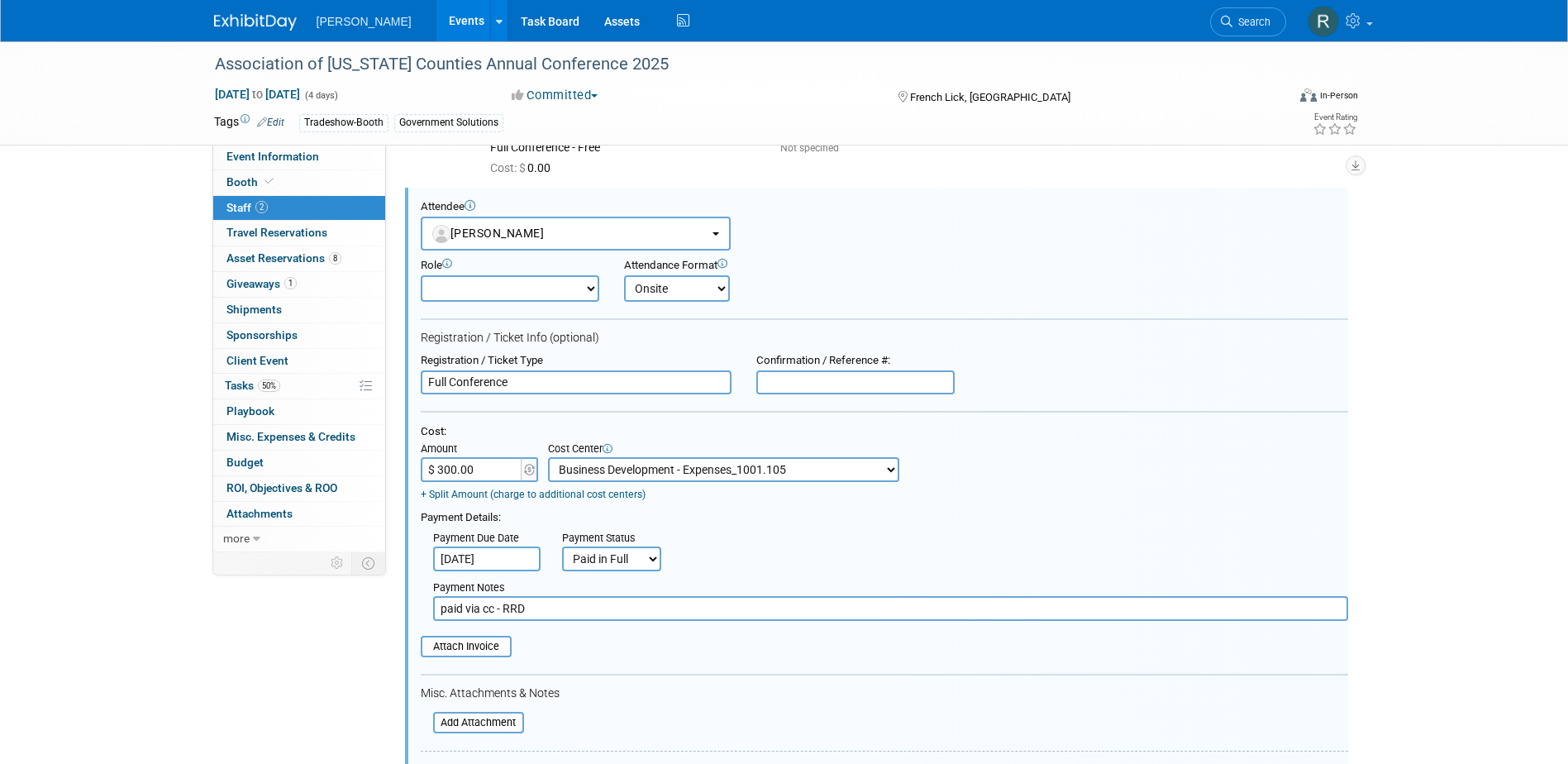
click at [826, 474] on select "-- Not Specified -- Advisory Services - Expenses_1001.502 Aerial Acquisition - …" at bounding box center [723, 470] width 351 height 25
click at [907, 501] on div "Cost: Amount $ 300.00 Specify Cost Center Cost Center -- Not Specified -- Advis…" at bounding box center [884, 462] width 927 height 76
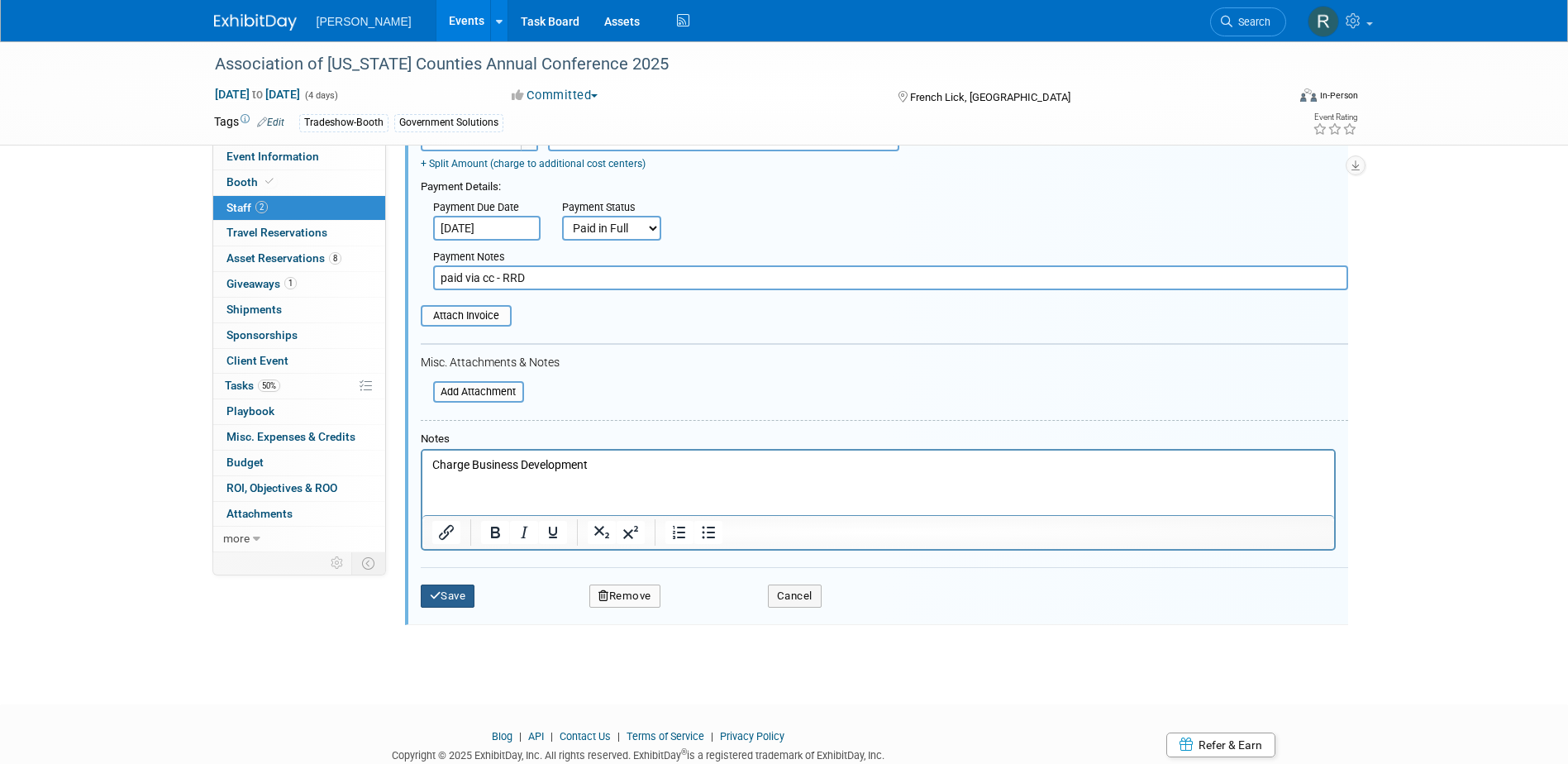
click at [452, 601] on button "Save" at bounding box center [447, 596] width 54 height 23
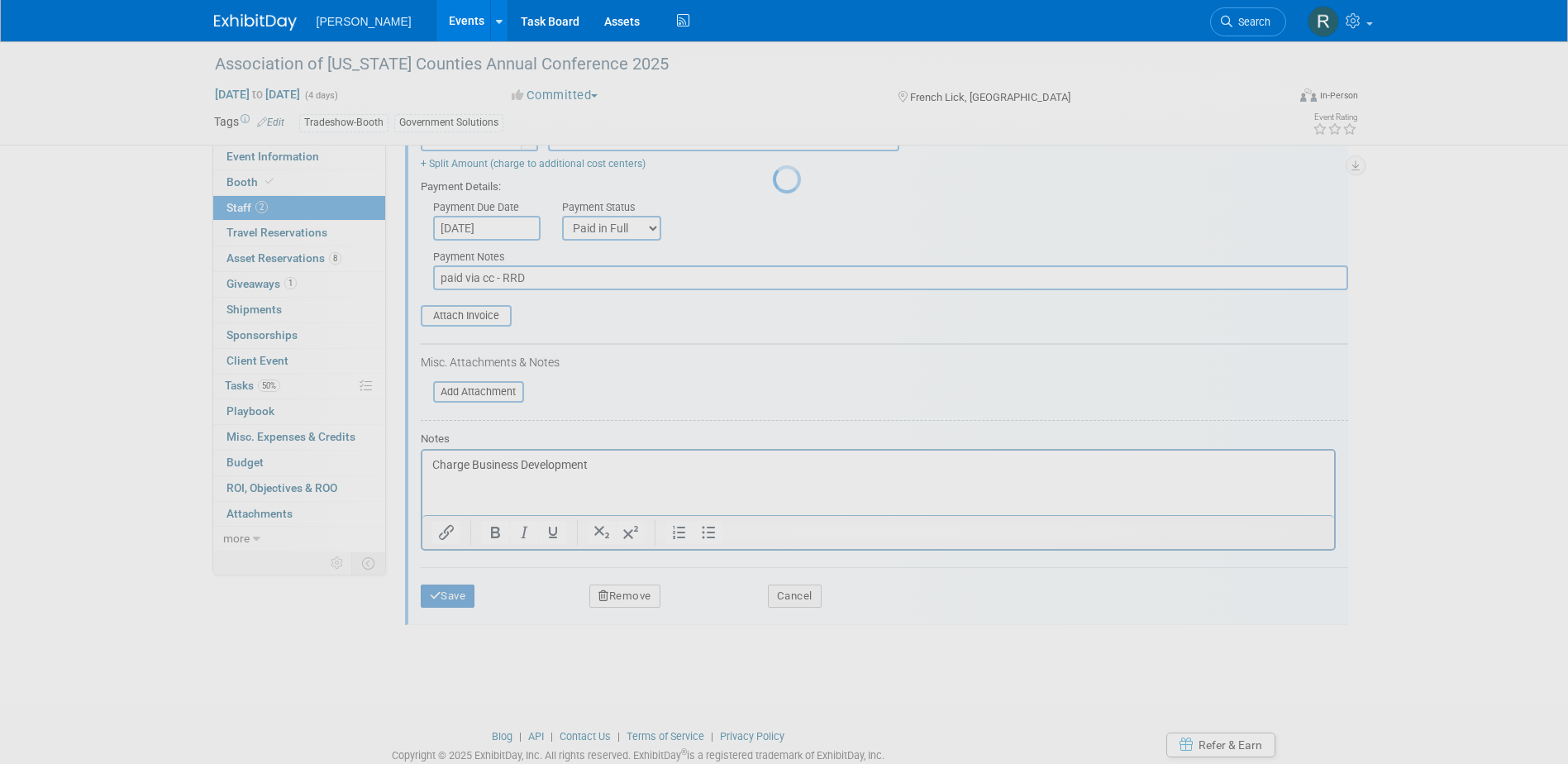
scroll to position [15, 0]
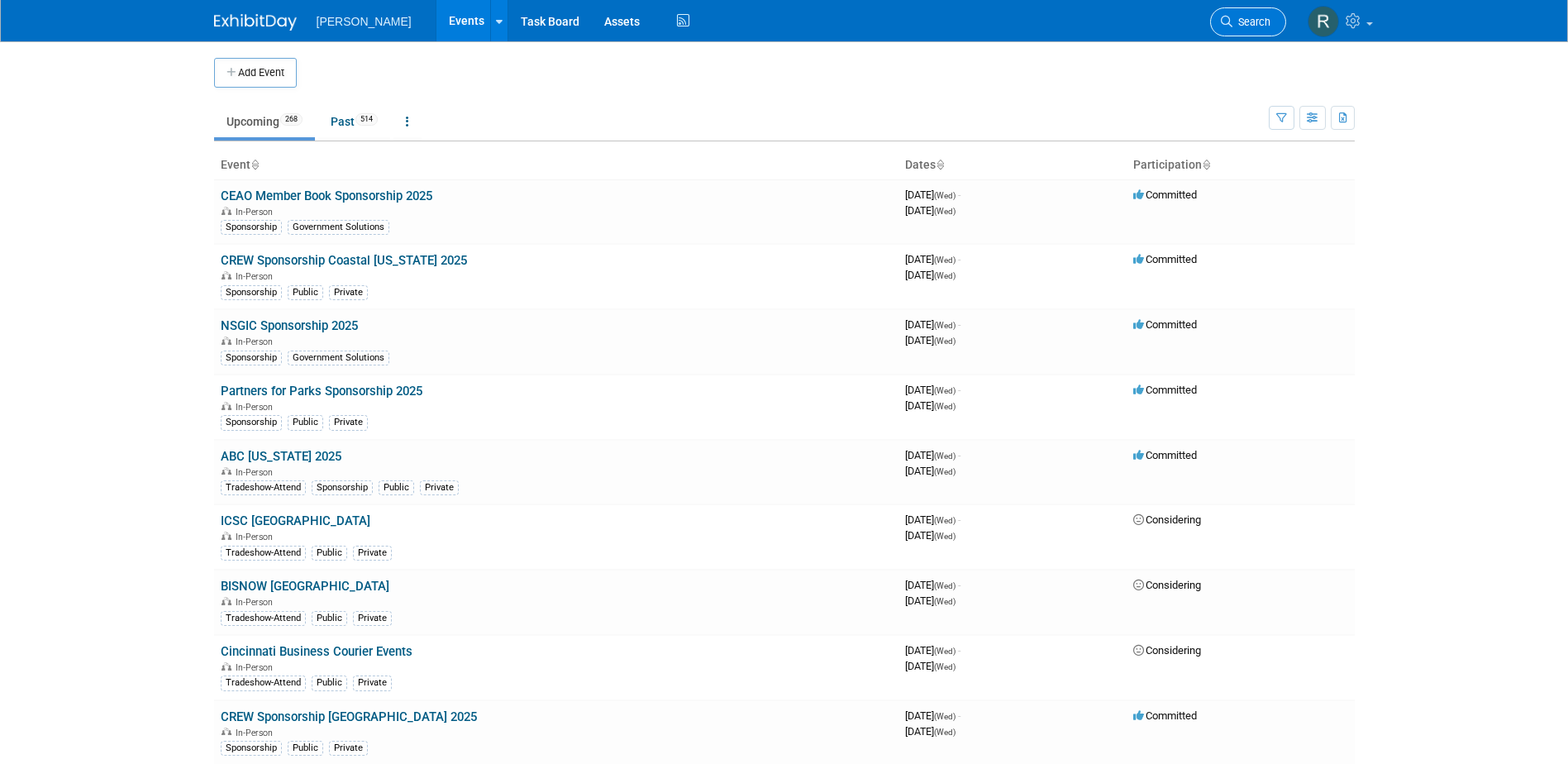
click at [1253, 8] on link "Search" at bounding box center [1248, 22] width 76 height 29
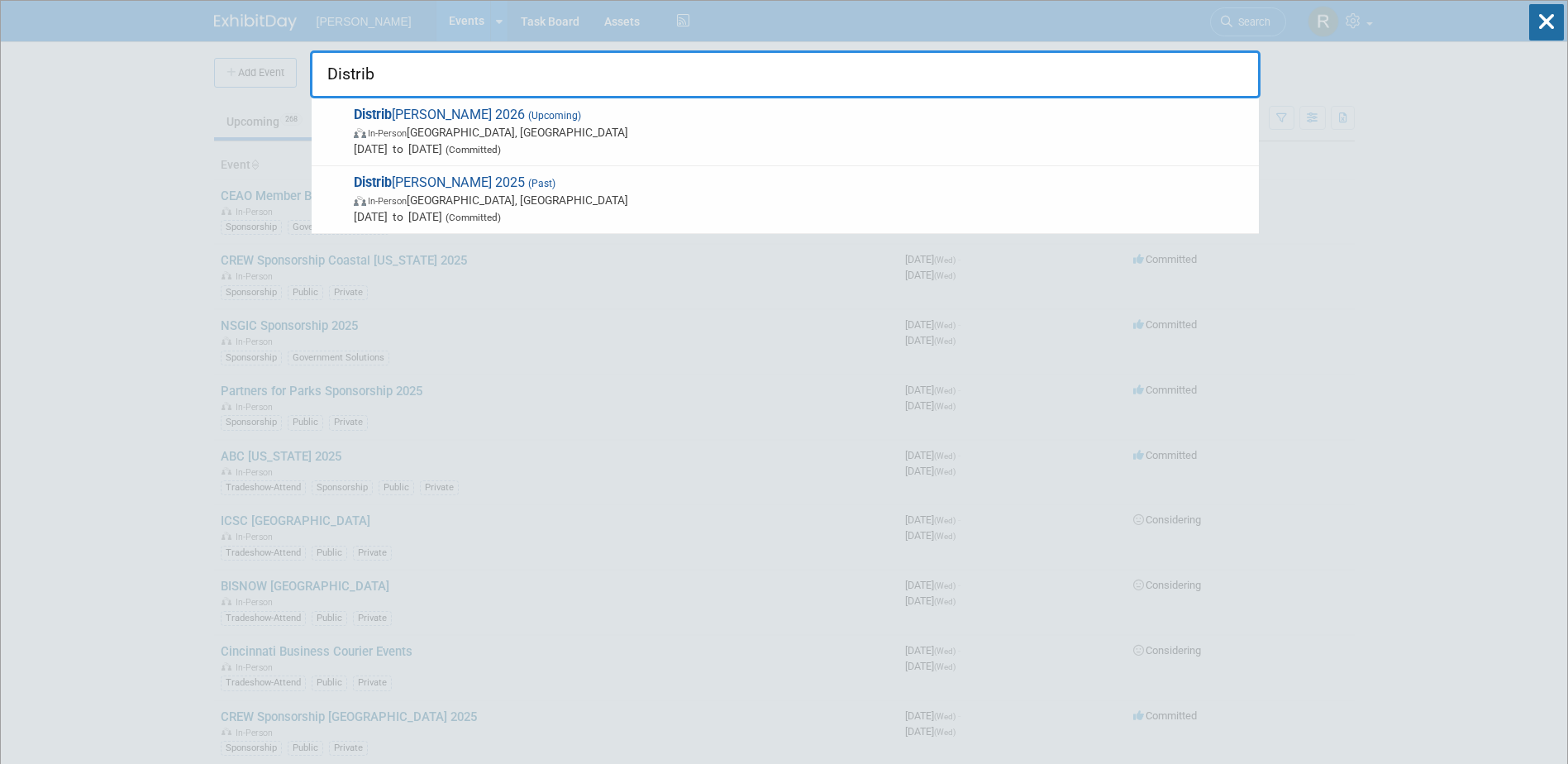
type input "Distrib"
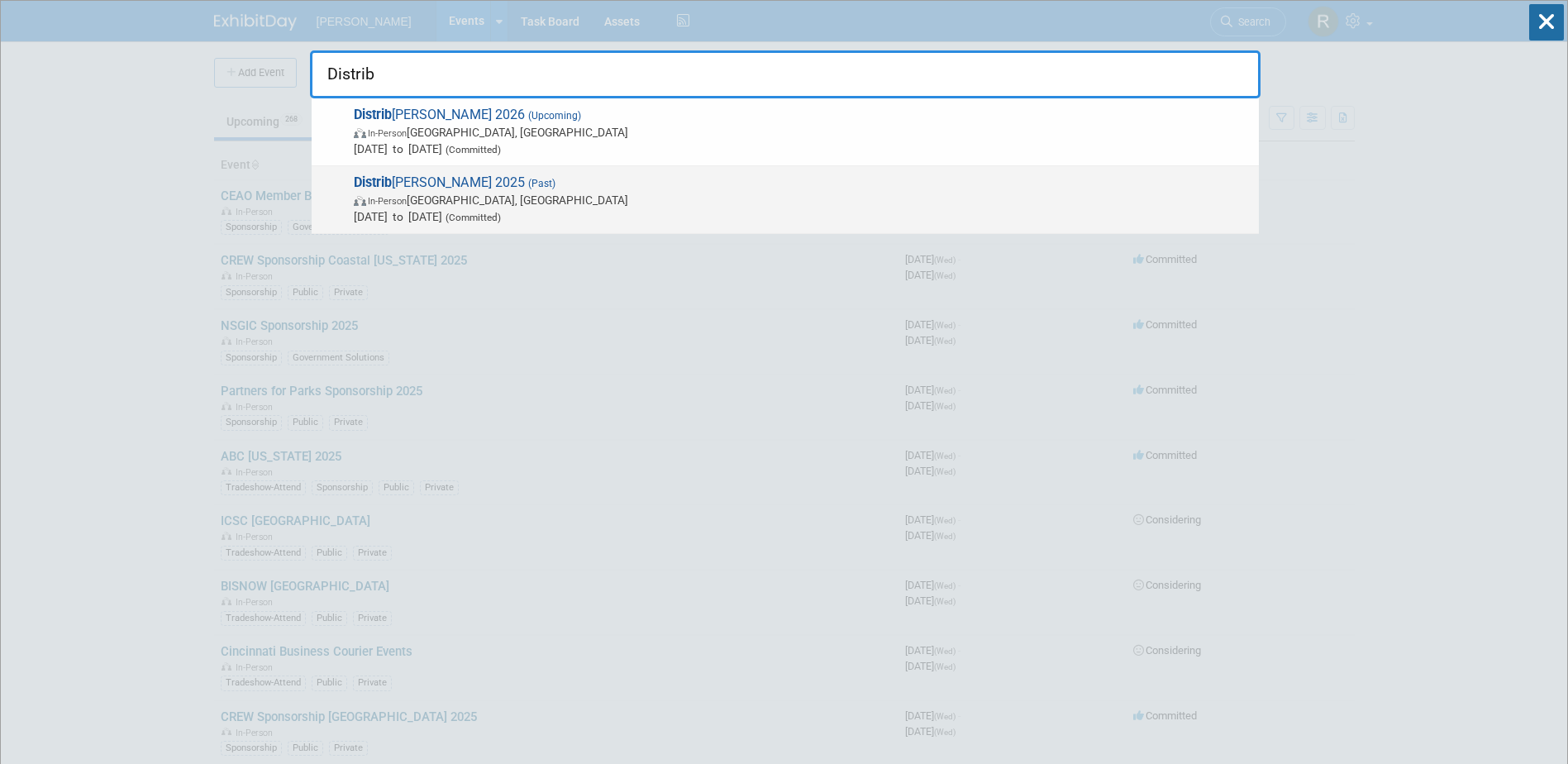
click at [468, 194] on span "In-Person [GEOGRAPHIC_DATA], [GEOGRAPHIC_DATA]" at bounding box center [802, 200] width 897 height 17
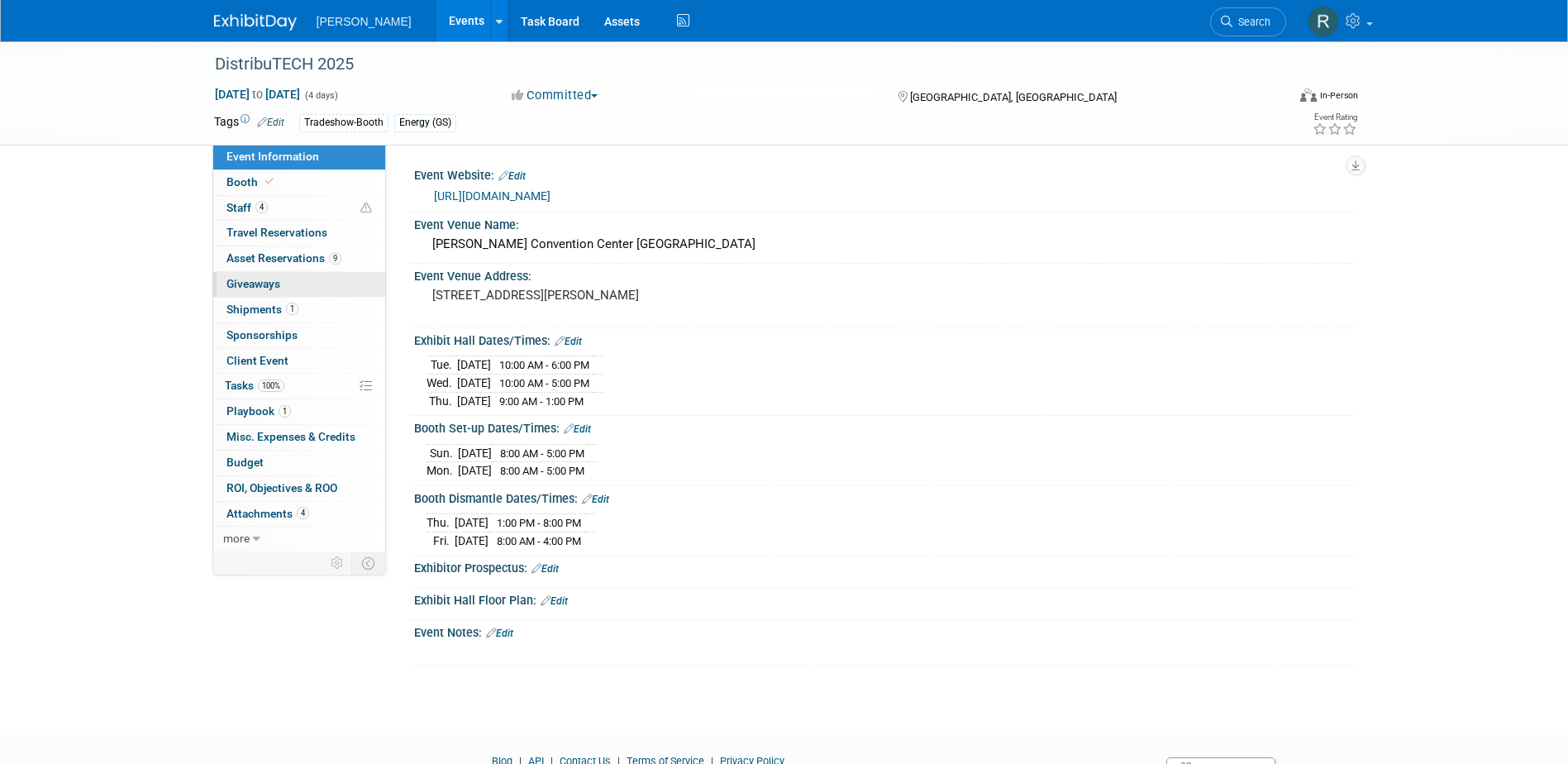
click at [260, 284] on span "Giveaways 0" at bounding box center [254, 284] width 53 height 13
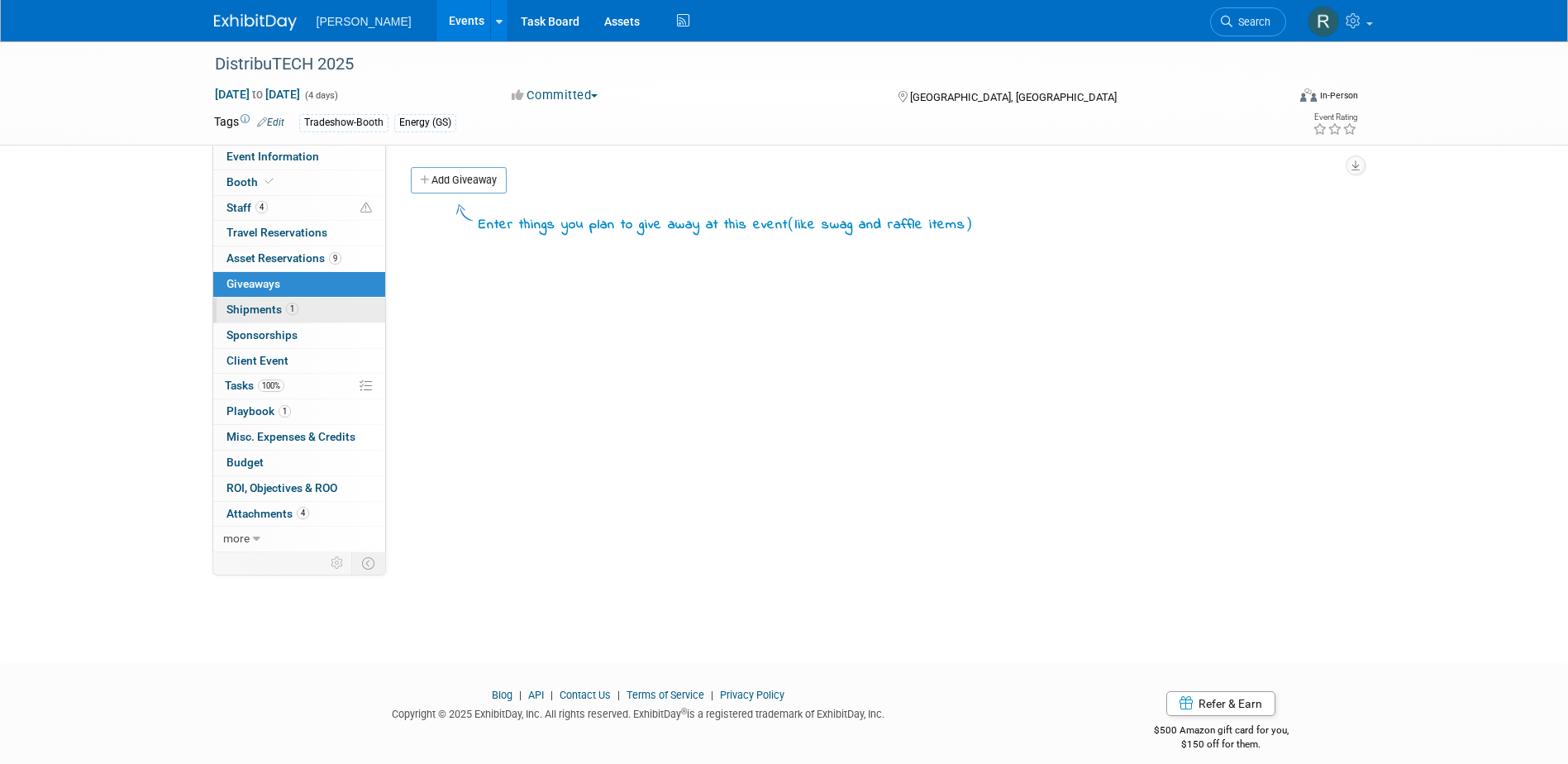
click at [259, 309] on span "Shipments 1" at bounding box center [263, 309] width 72 height 13
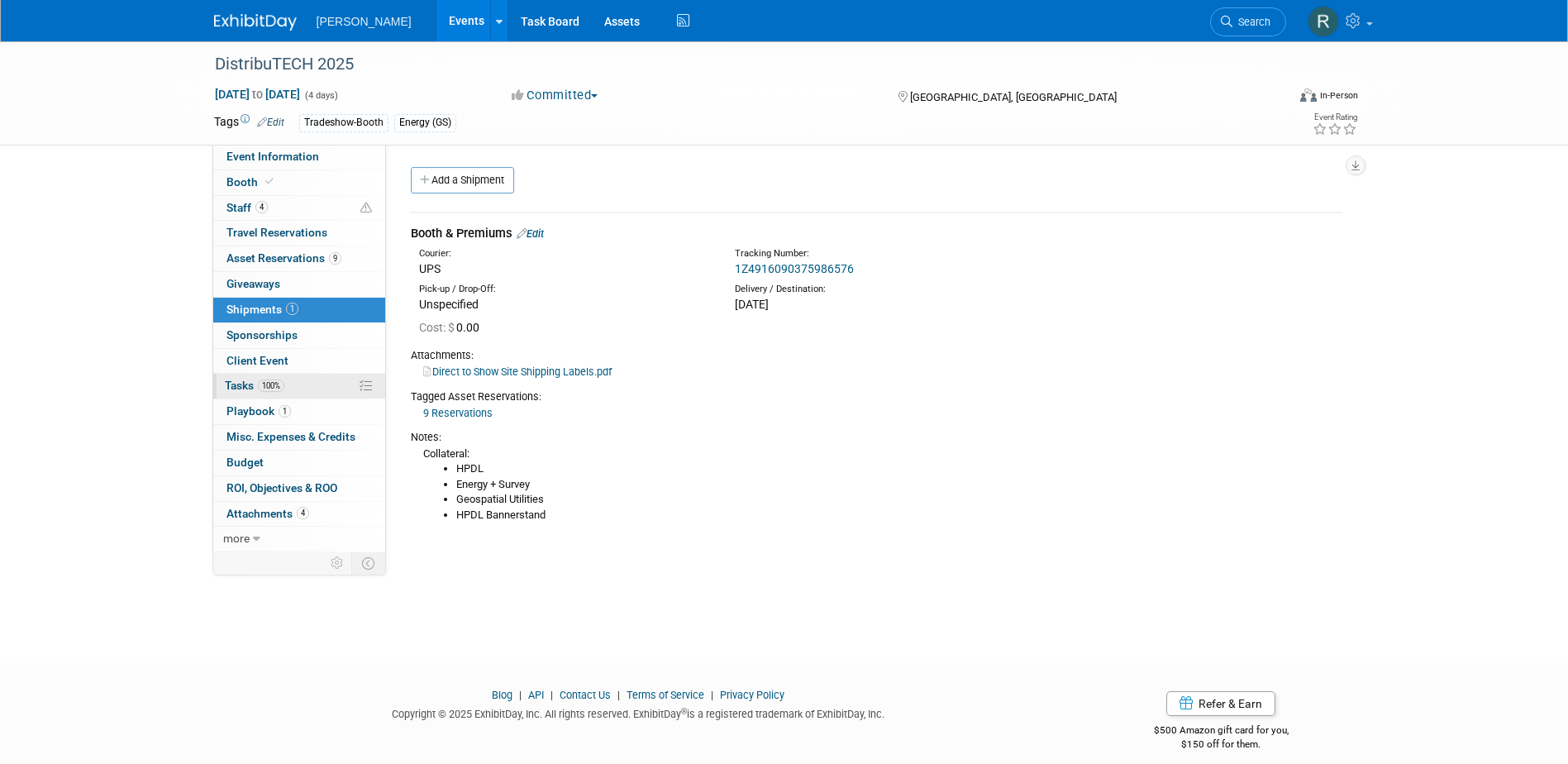
click at [271, 388] on span "100%" at bounding box center [271, 385] width 27 height 13
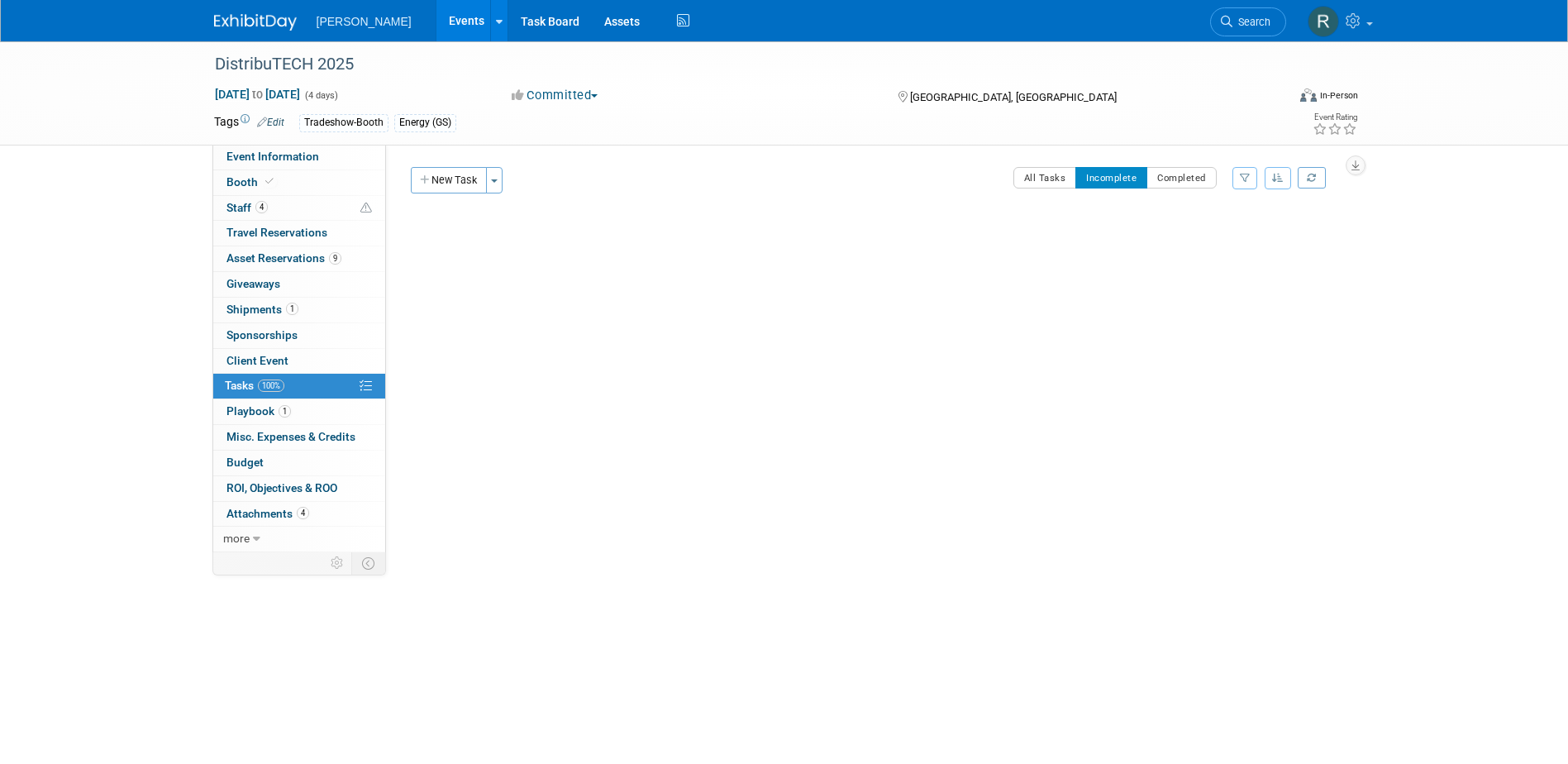
click at [559, 385] on div "Event Website: Edit [URL][DOMAIN_NAME] Event Venue Name: [PERSON_NAME] Conventi…" at bounding box center [870, 348] width 968 height 408
